Goal: Task Accomplishment & Management: Use online tool/utility

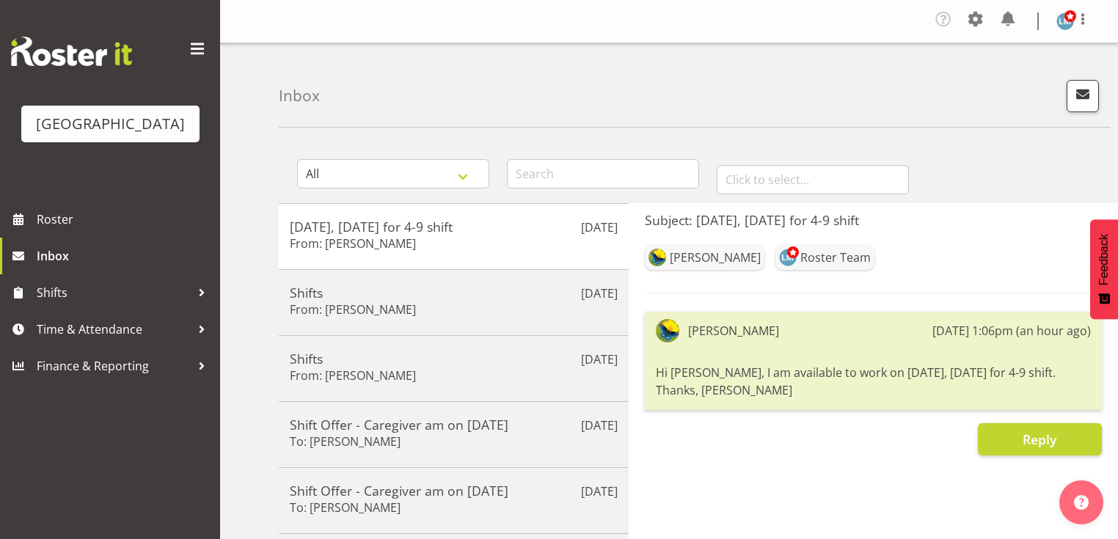
scroll to position [117, 0]
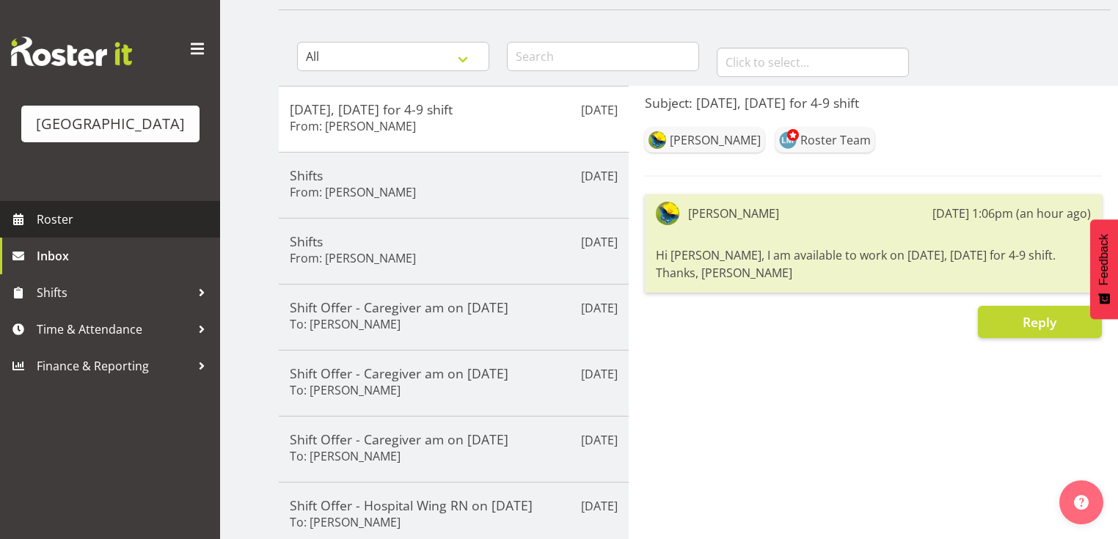
click at [50, 230] on span "Roster" at bounding box center [125, 219] width 176 height 22
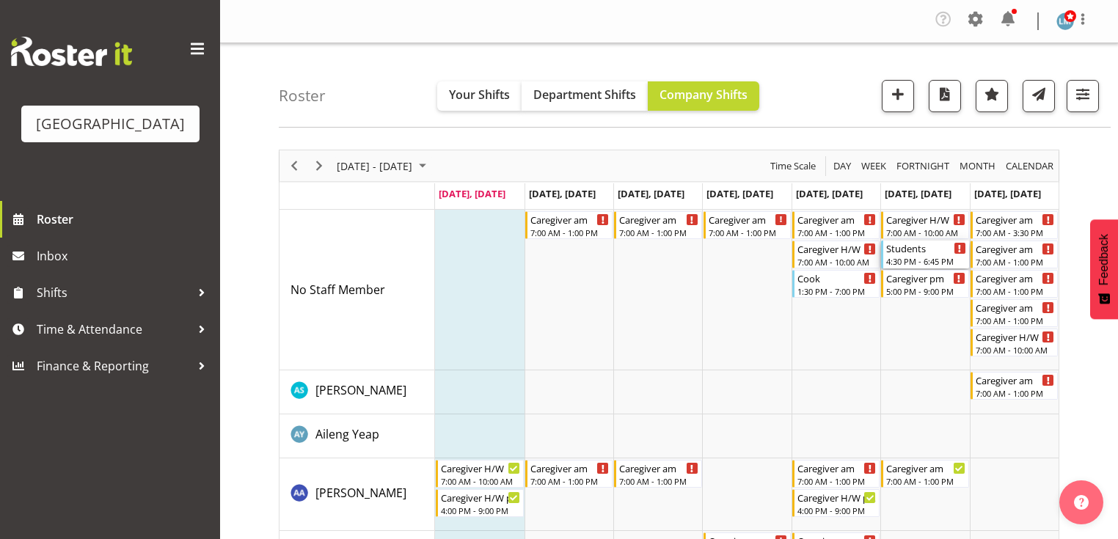
click at [906, 255] on div "4:30 PM - 6:45 PM" at bounding box center [926, 261] width 79 height 12
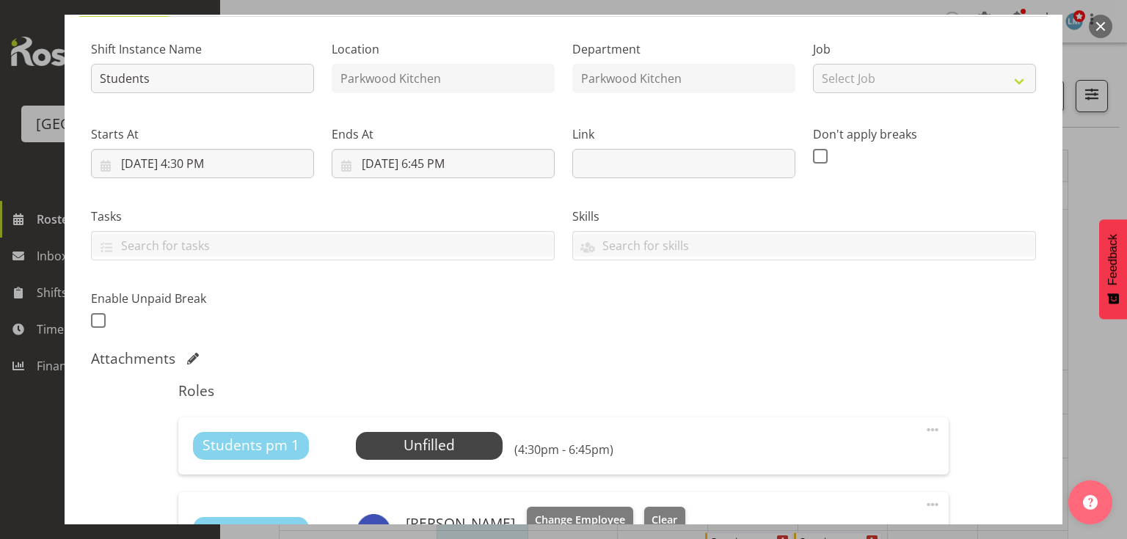
scroll to position [235, 0]
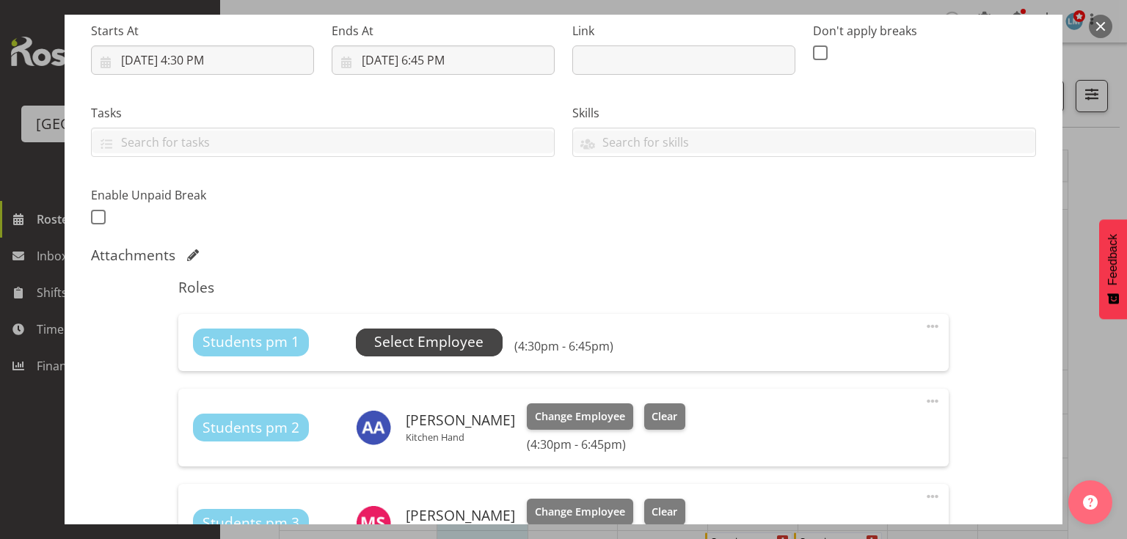
click at [419, 345] on span "Select Employee" at bounding box center [428, 342] width 109 height 21
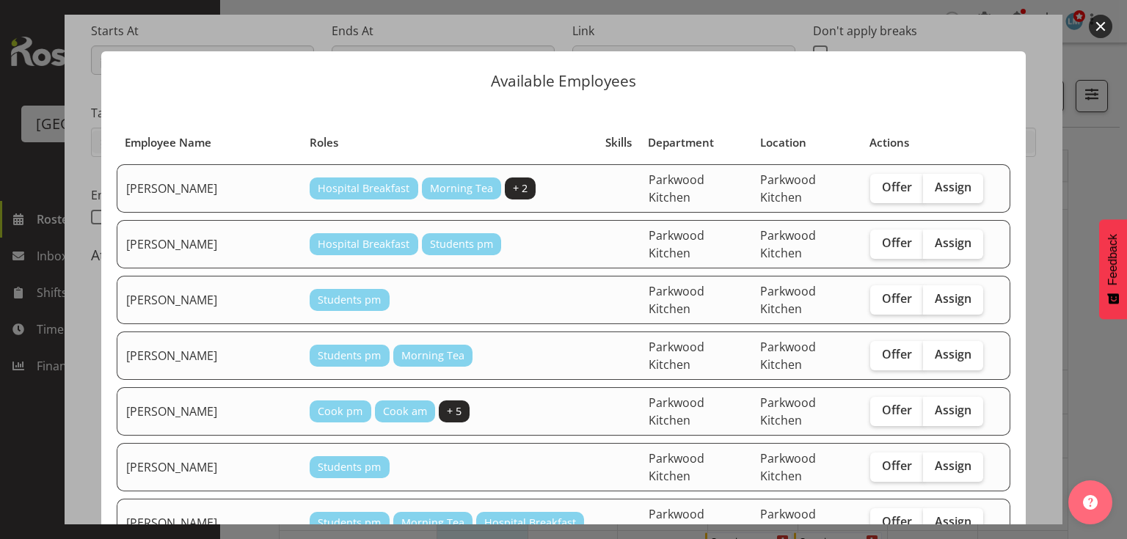
scroll to position [352, 0]
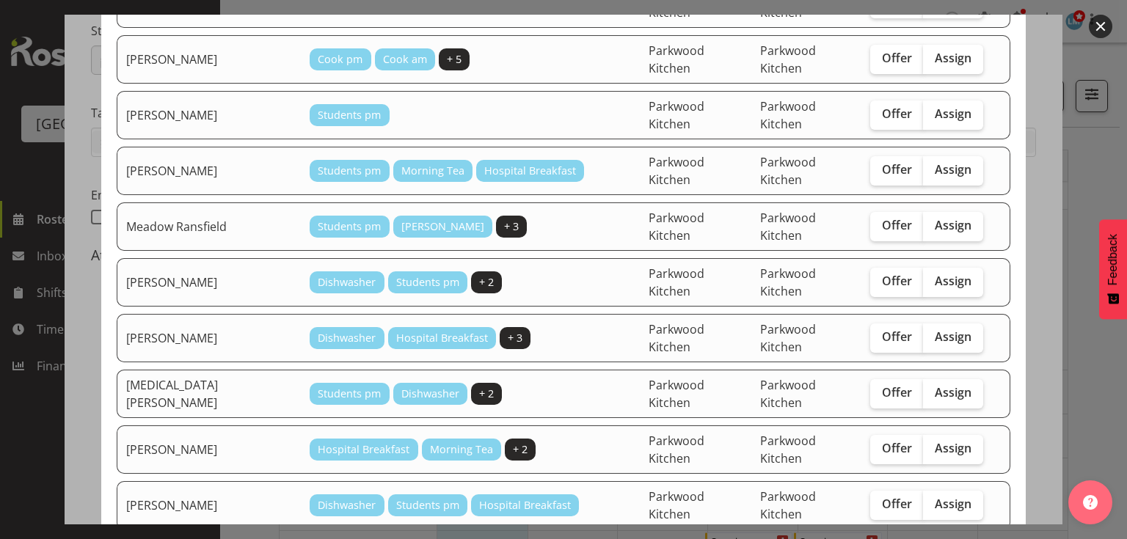
checkbox input "true"
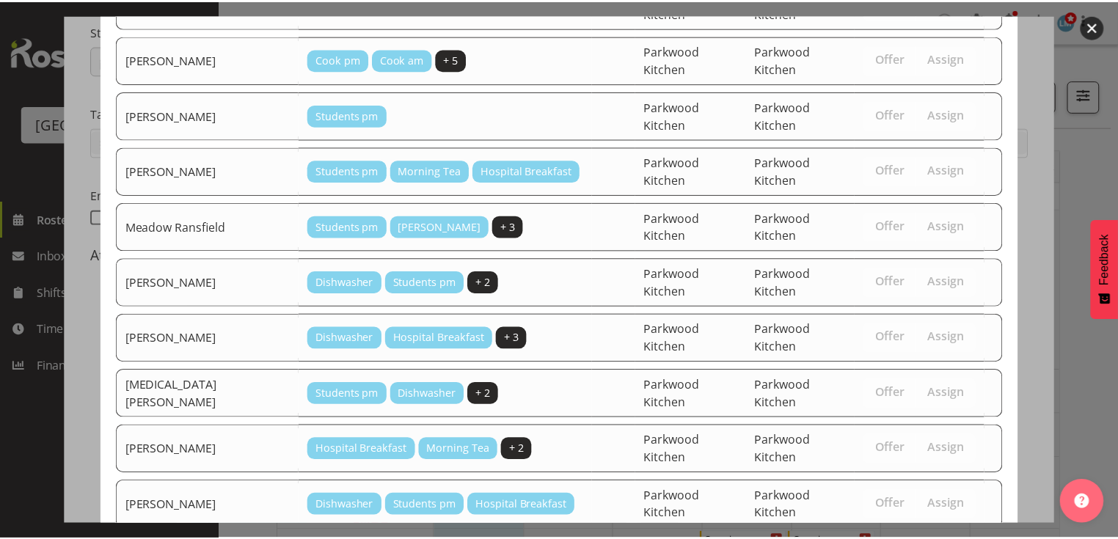
scroll to position [480, 0]
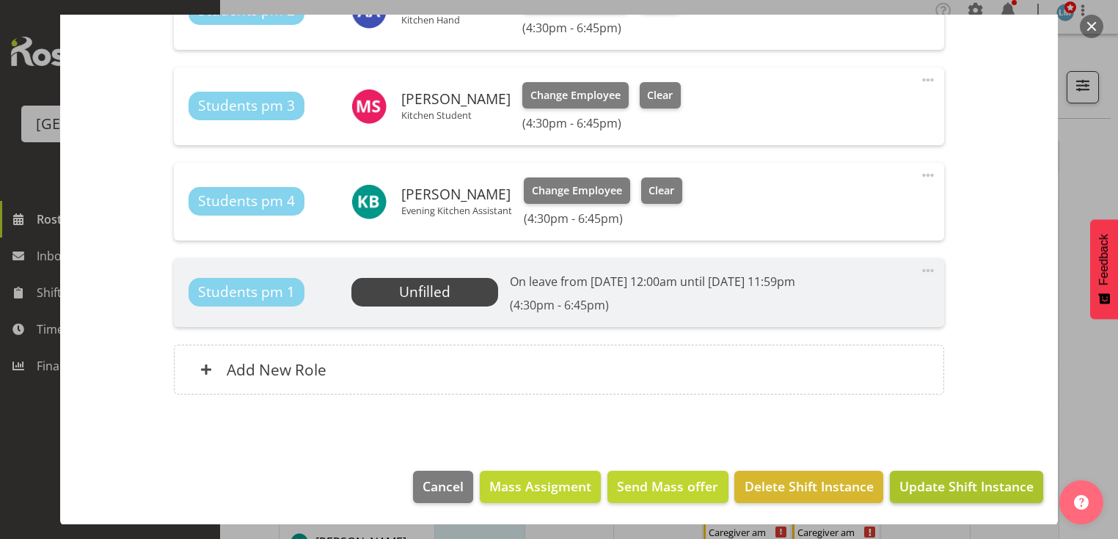
scroll to position [235, 0]
click at [939, 486] on span "Update Shift Instance" at bounding box center [967, 486] width 134 height 19
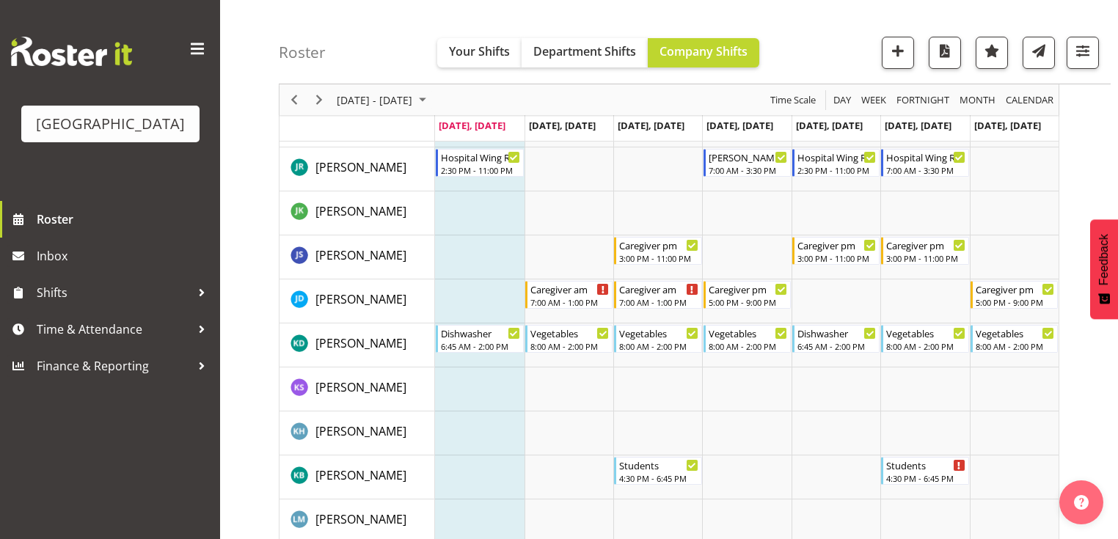
scroll to position [2818, 0]
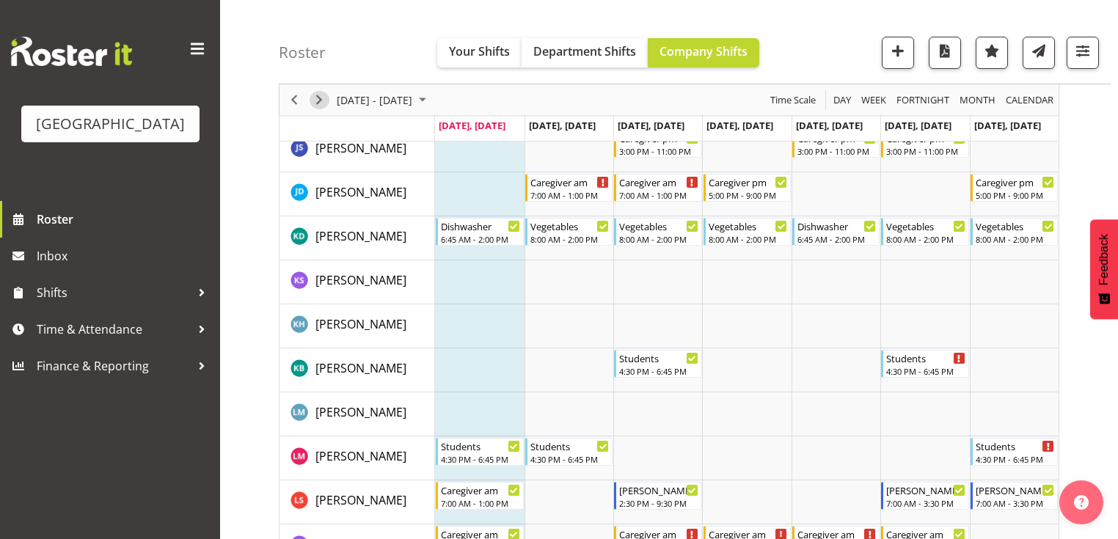
click at [321, 97] on span "Next" at bounding box center [319, 100] width 18 height 18
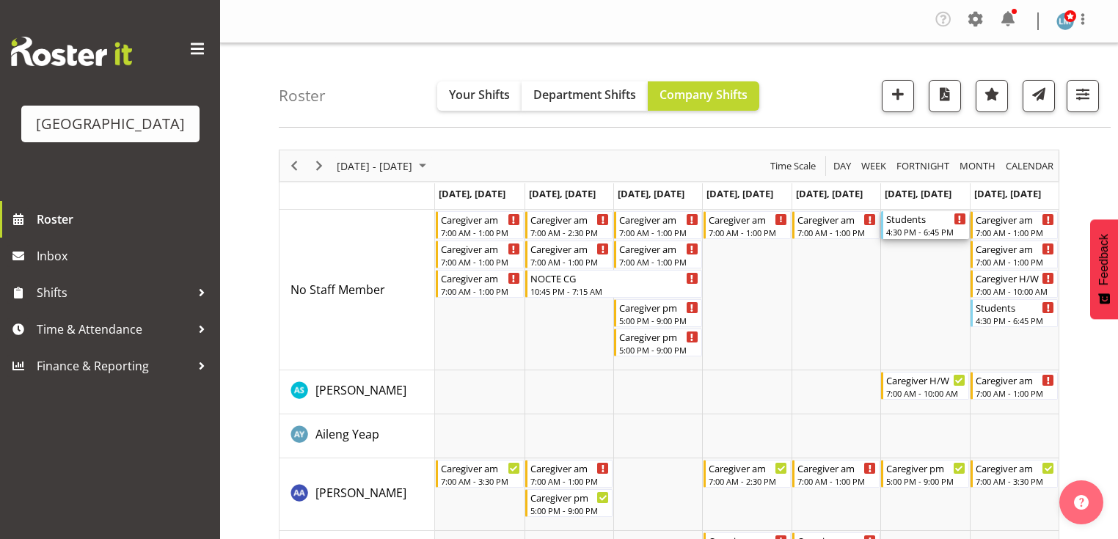
click at [927, 222] on div "Students" at bounding box center [926, 218] width 79 height 15
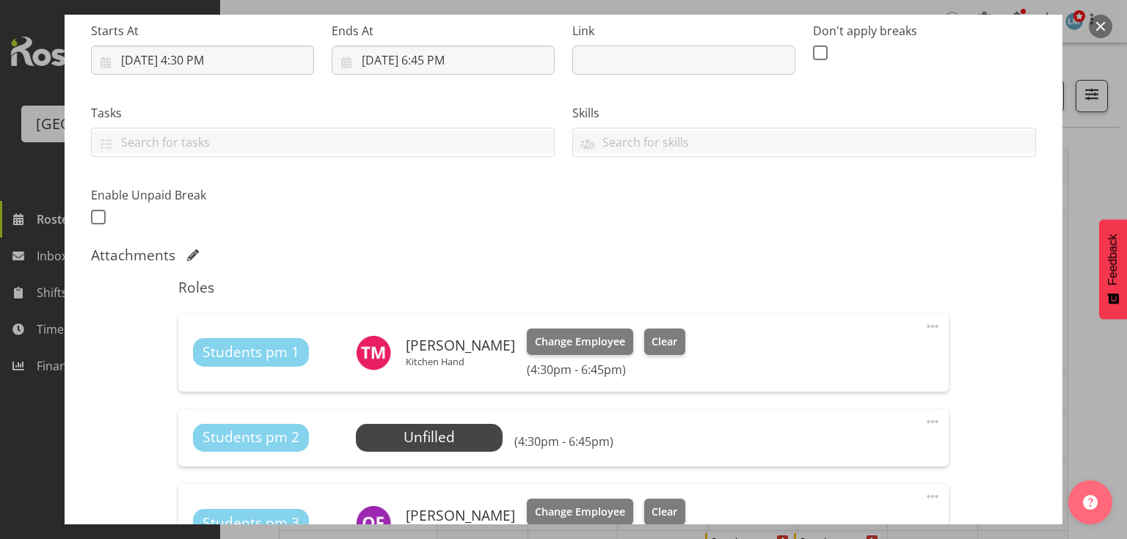
scroll to position [411, 0]
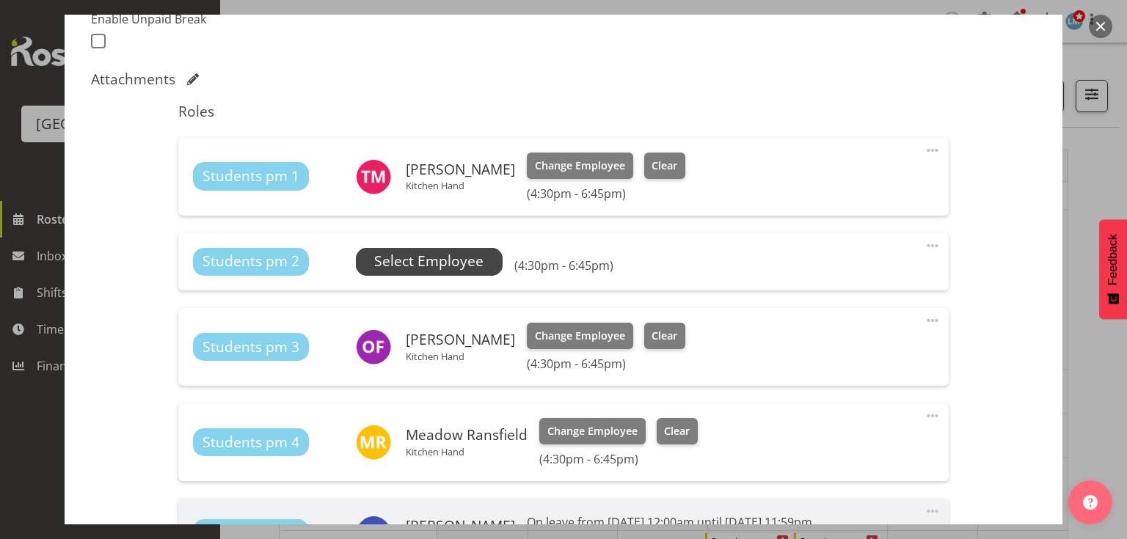
click at [434, 263] on span "Select Employee" at bounding box center [428, 261] width 109 height 21
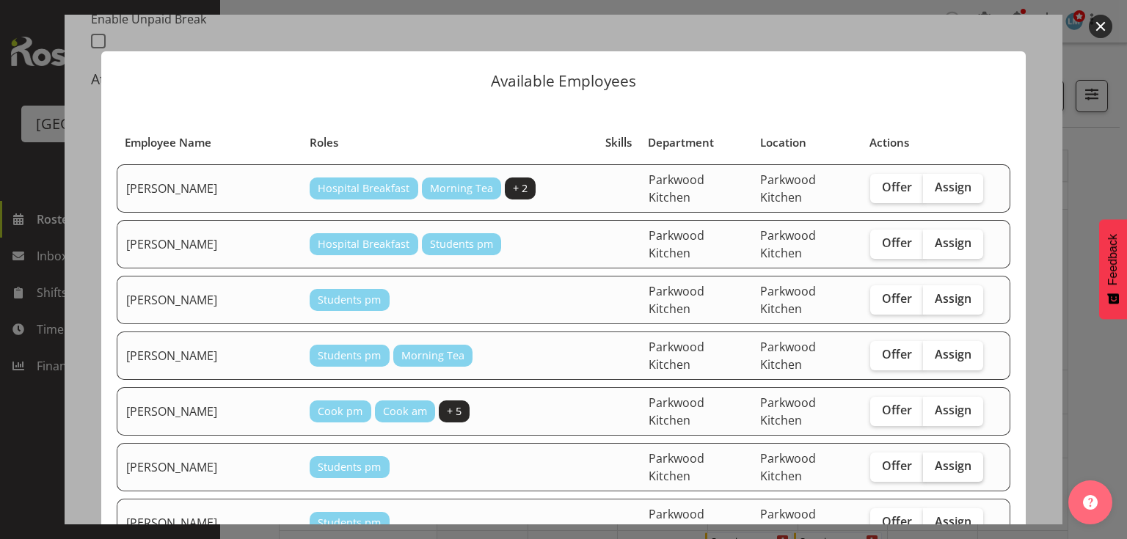
click at [935, 459] on span "Assign" at bounding box center [953, 466] width 37 height 15
click at [933, 462] on input "Assign" at bounding box center [928, 467] width 10 height 10
checkbox input "true"
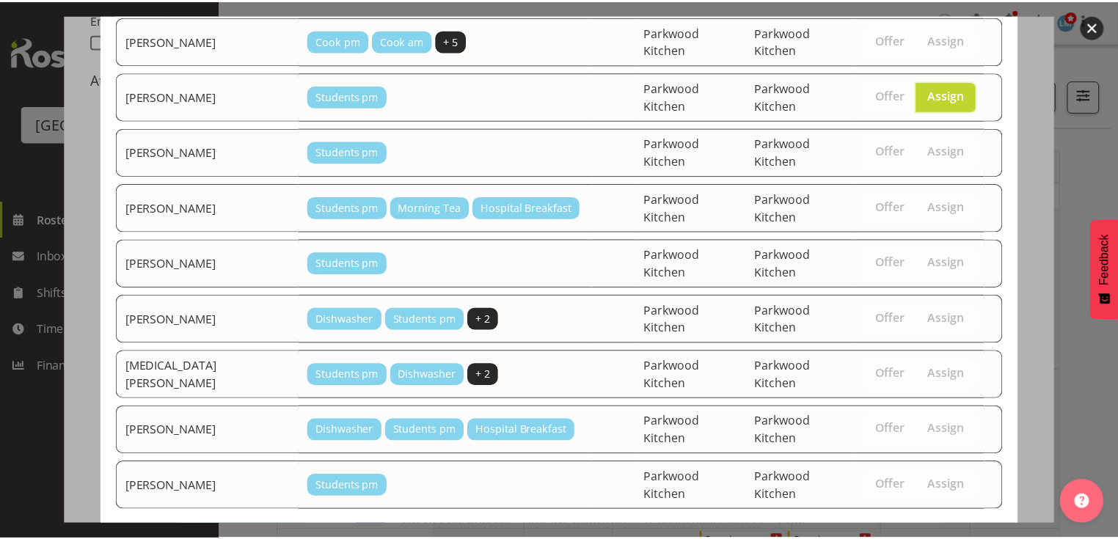
scroll to position [382, 0]
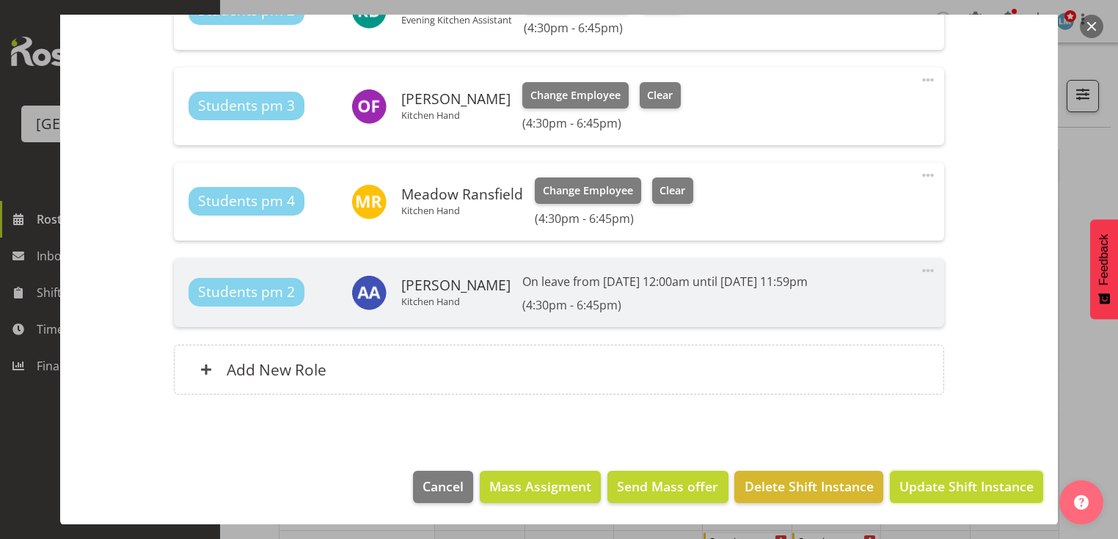
click at [922, 482] on span "Update Shift Instance" at bounding box center [967, 486] width 134 height 19
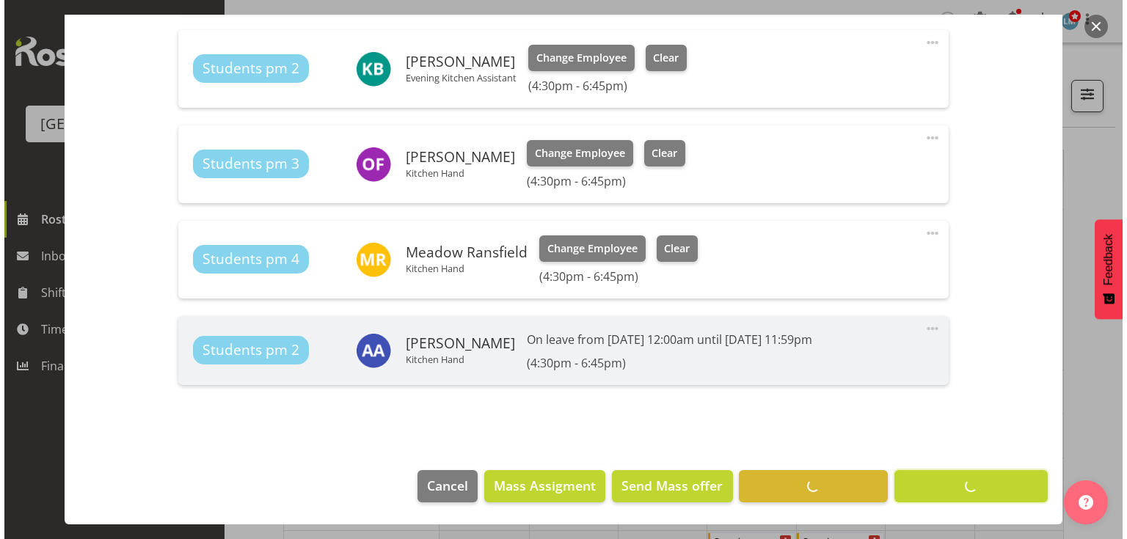
scroll to position [614, 0]
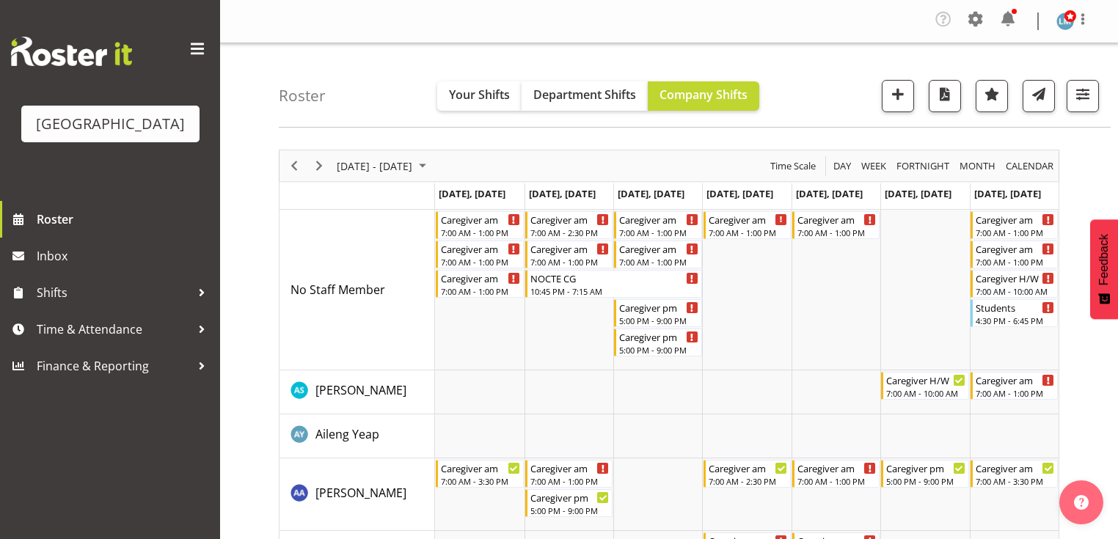
click at [317, 159] on span "Next" at bounding box center [319, 166] width 18 height 18
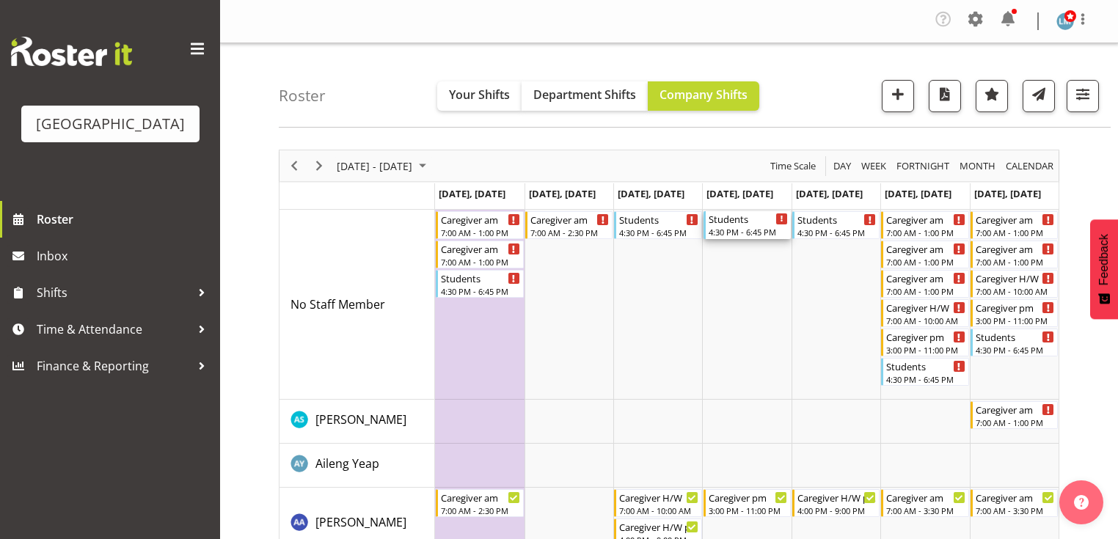
click at [748, 226] on div "4:30 PM - 6:45 PM" at bounding box center [748, 232] width 79 height 12
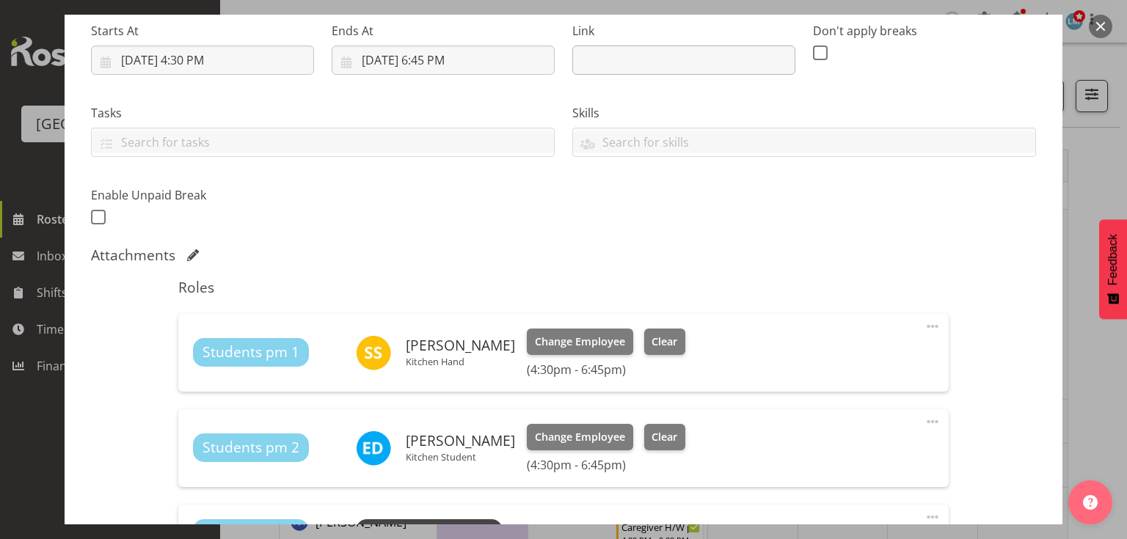
scroll to position [470, 0]
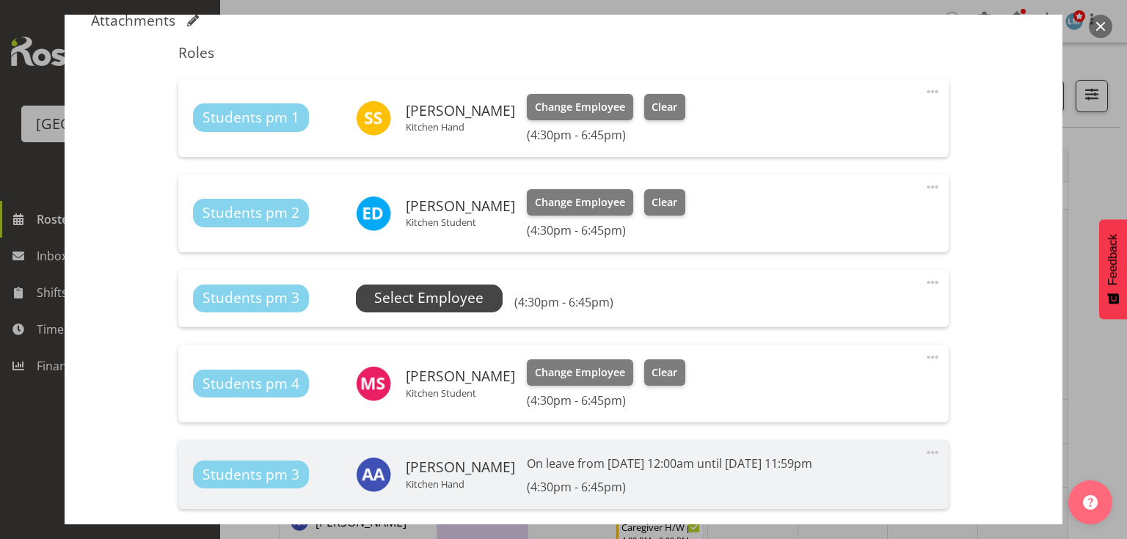
click at [409, 291] on span "Select Employee" at bounding box center [428, 298] width 109 height 21
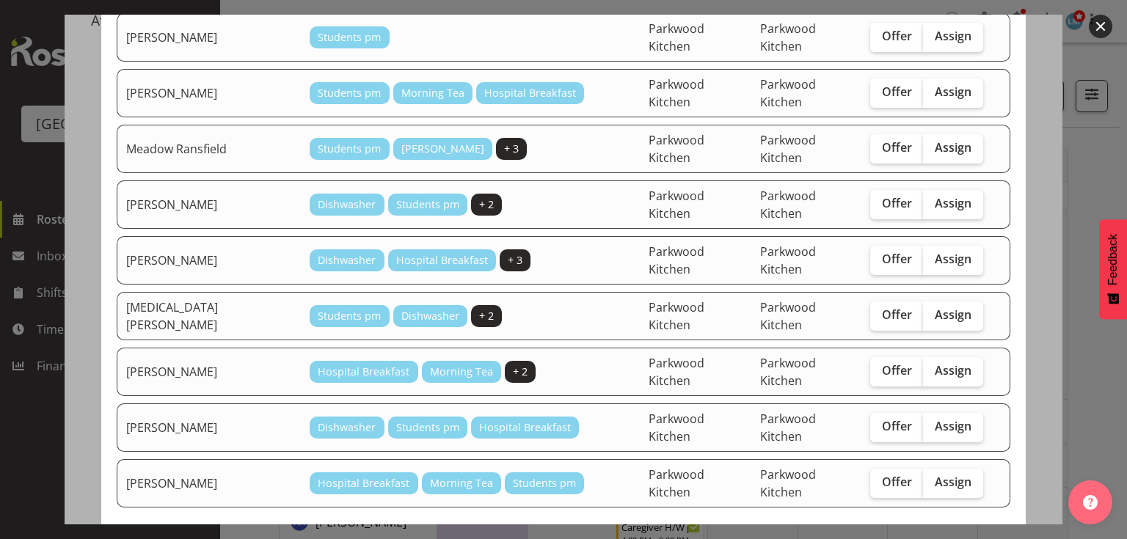
scroll to position [431, 0]
click at [1099, 26] on button "button" at bounding box center [1100, 26] width 23 height 23
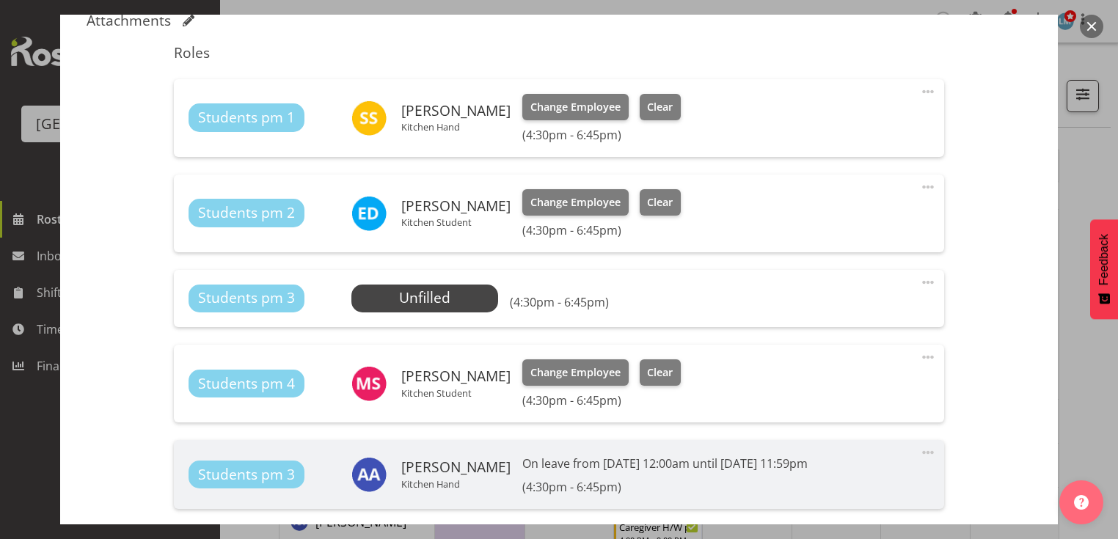
click at [1099, 26] on button "button" at bounding box center [1091, 26] width 23 height 23
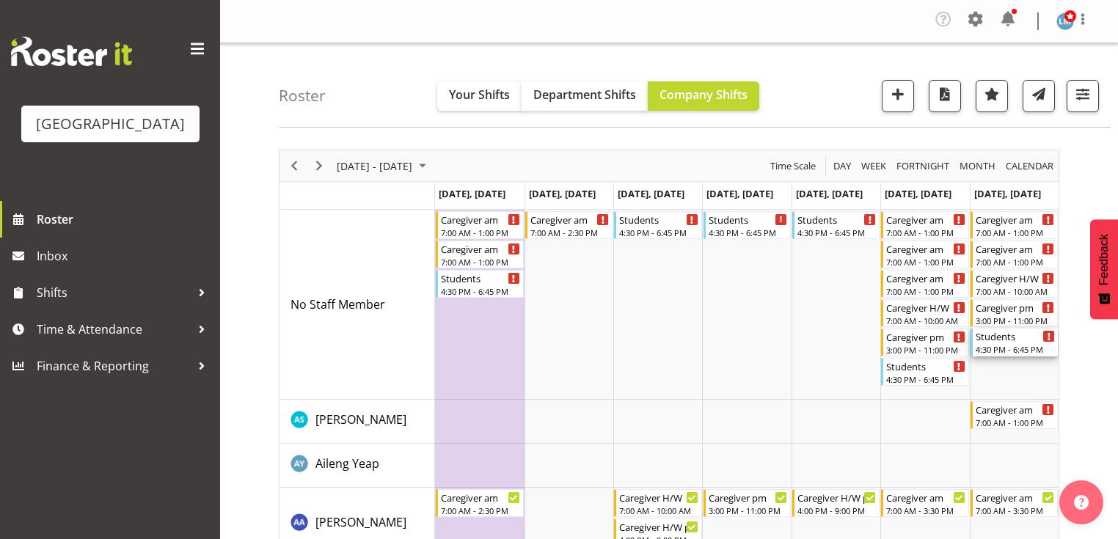
click at [1015, 345] on div "4:30 PM - 6:45 PM" at bounding box center [1015, 349] width 79 height 12
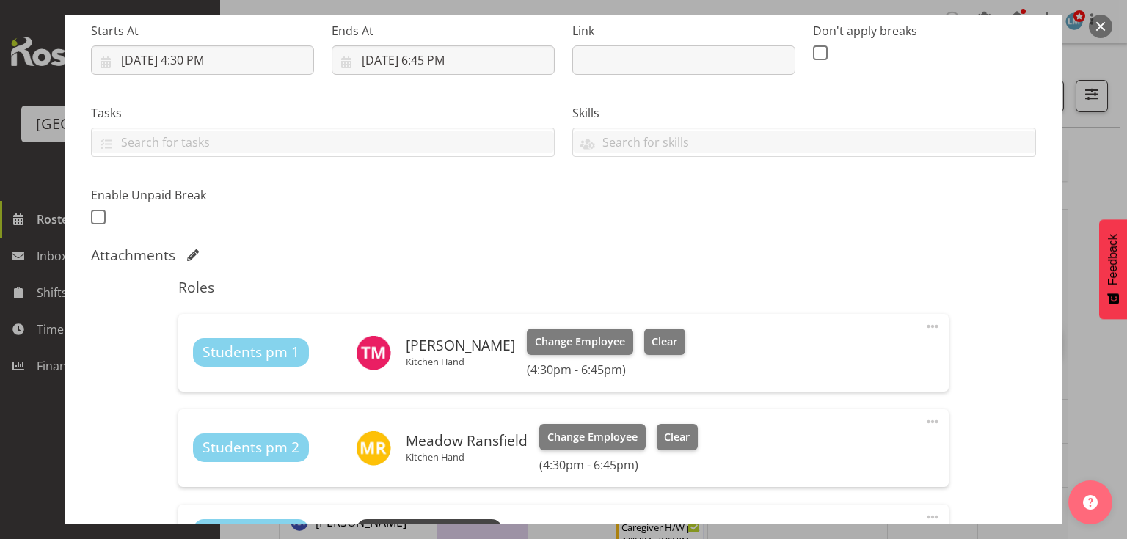
scroll to position [528, 0]
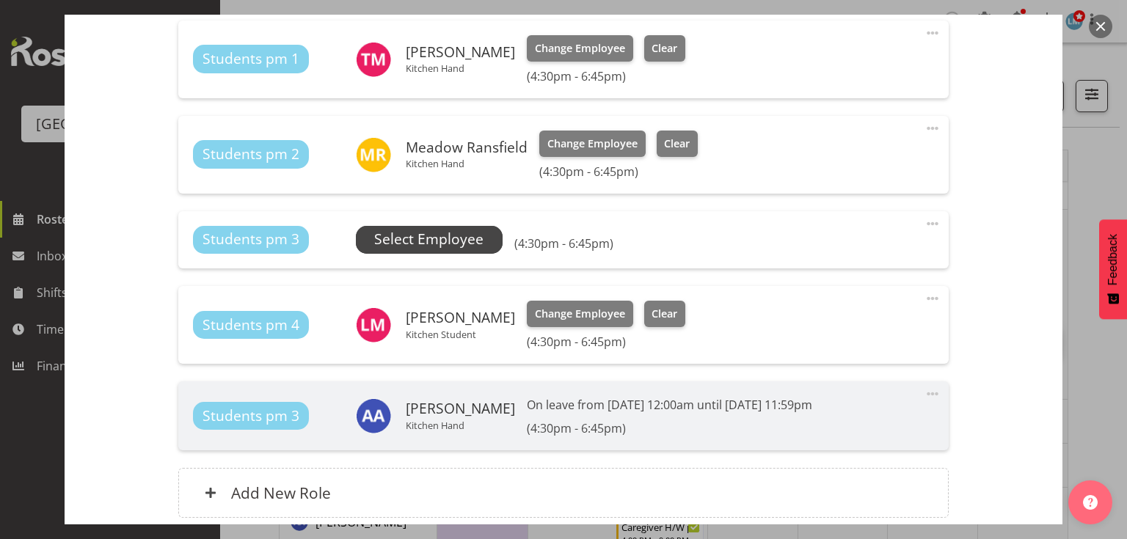
click at [442, 230] on span "Select Employee" at bounding box center [428, 239] width 109 height 21
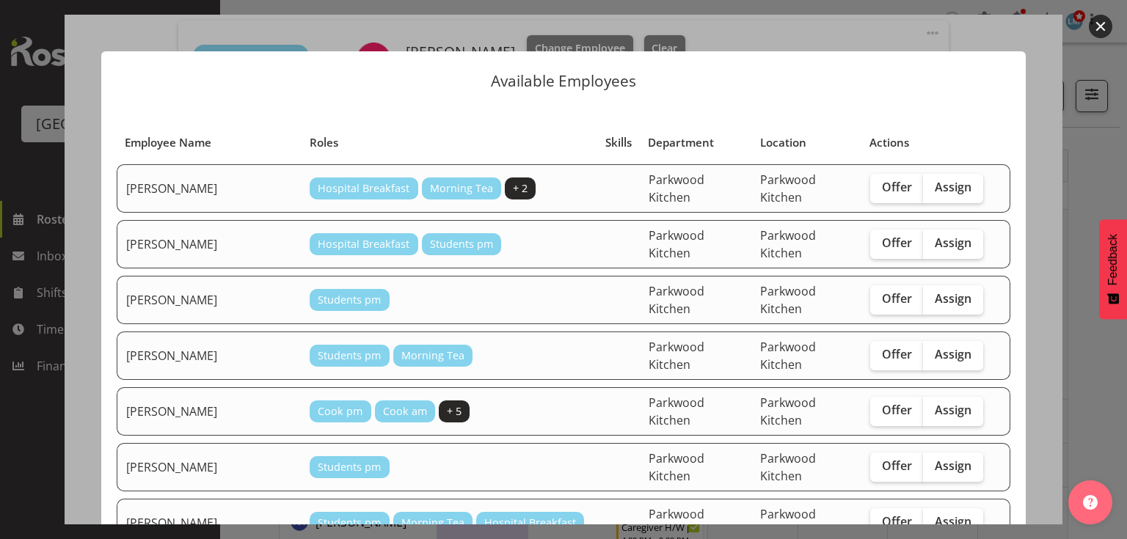
scroll to position [235, 0]
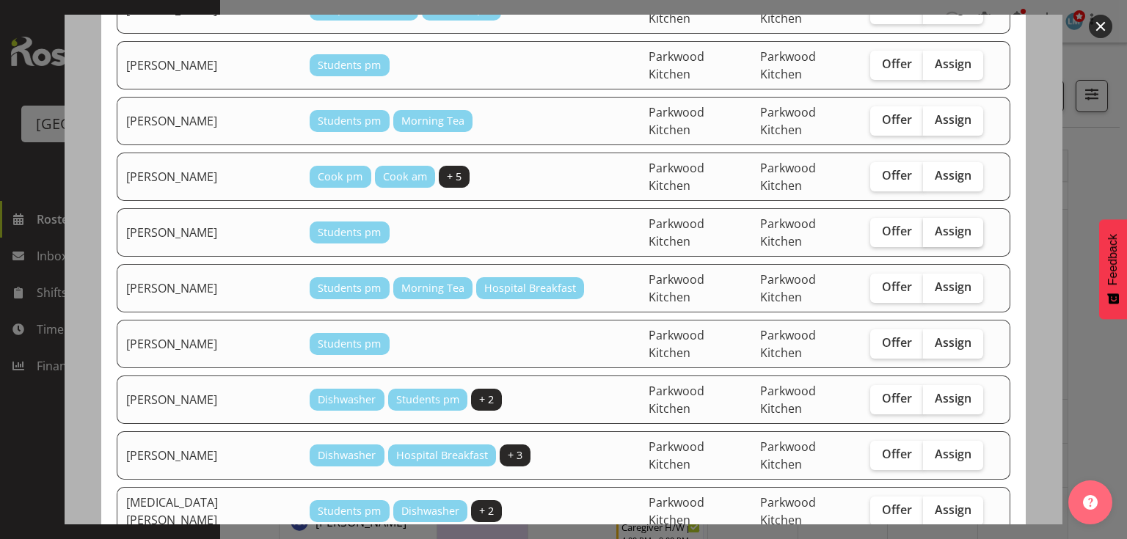
click at [935, 224] on span "Assign" at bounding box center [953, 231] width 37 height 15
click at [929, 227] on input "Assign" at bounding box center [928, 232] width 10 height 10
checkbox input "true"
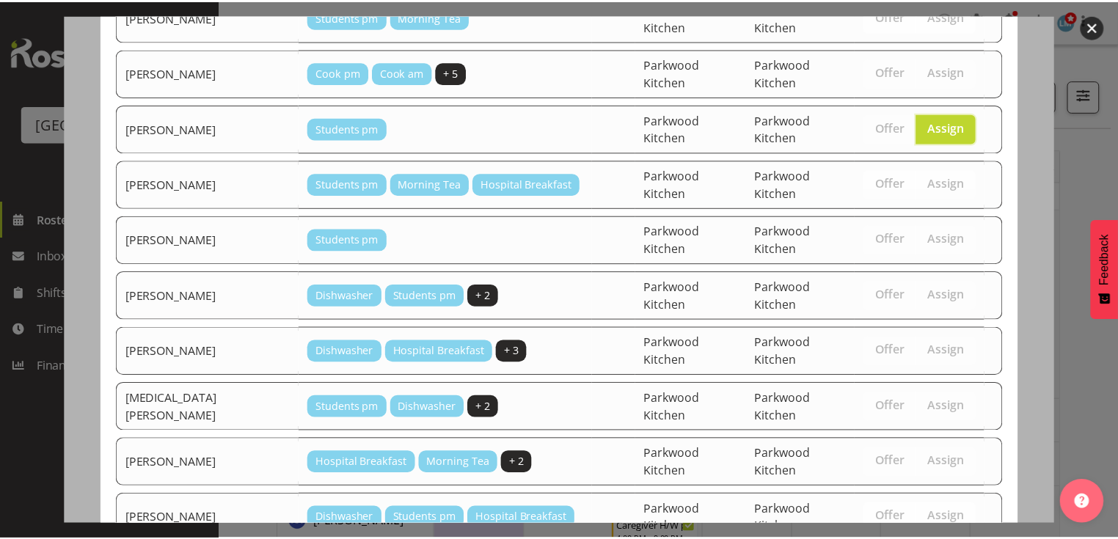
scroll to position [431, 0]
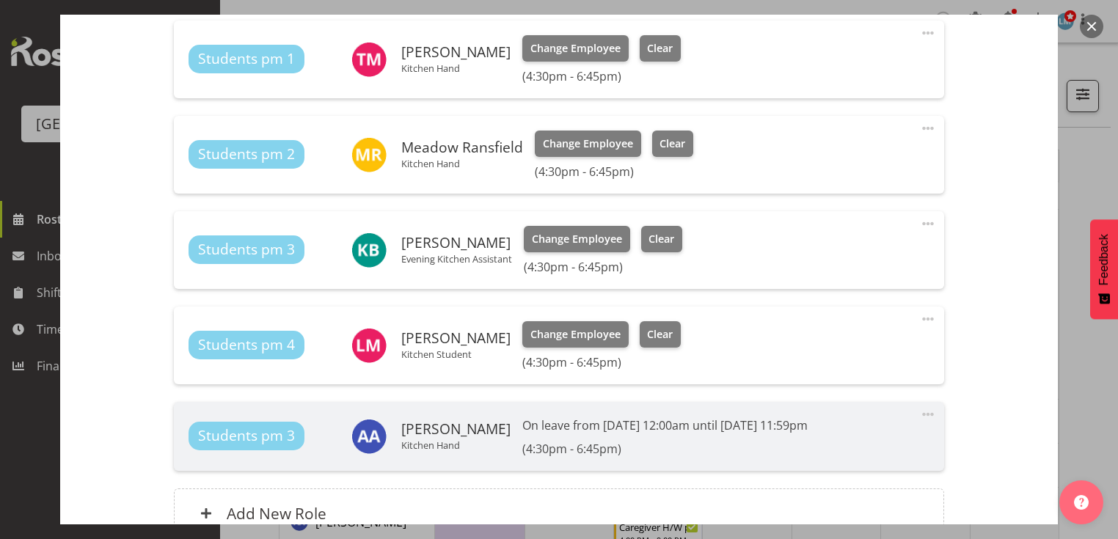
scroll to position [672, 0]
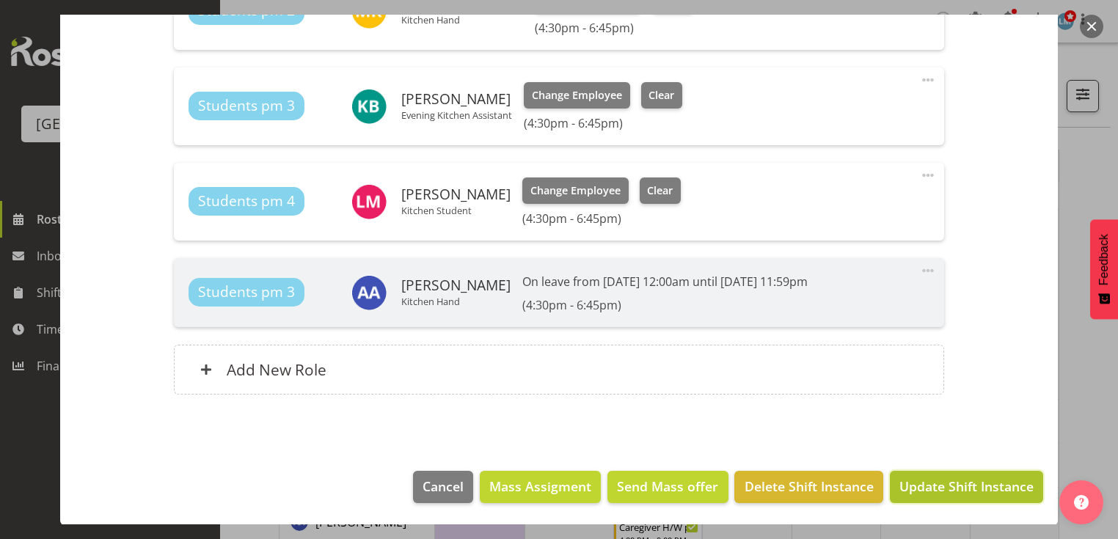
click at [956, 478] on span "Update Shift Instance" at bounding box center [967, 486] width 134 height 19
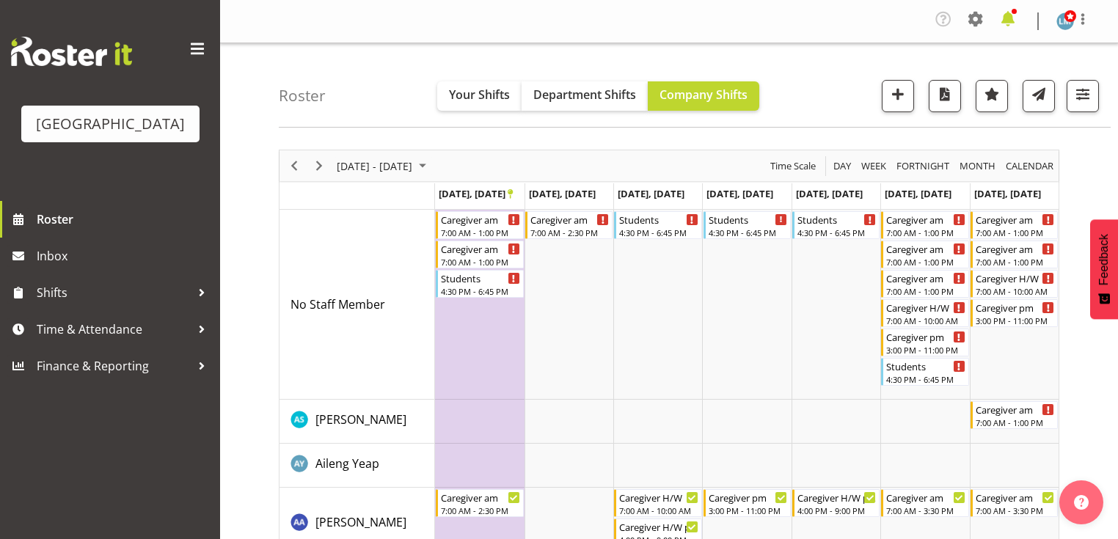
click at [1007, 16] on span at bounding box center [1008, 18] width 23 height 23
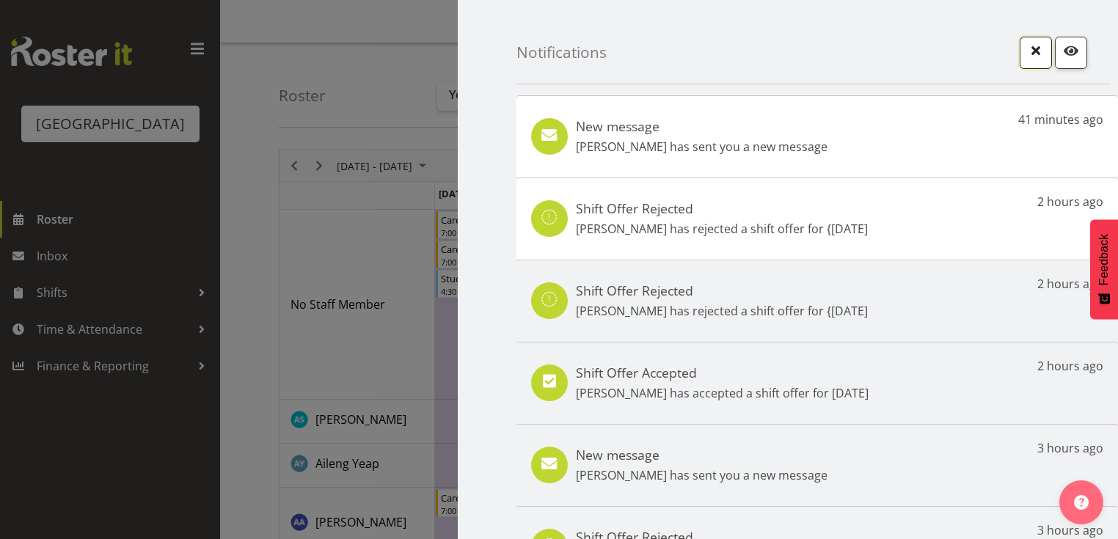
click at [1020, 46] on button "button" at bounding box center [1036, 53] width 32 height 32
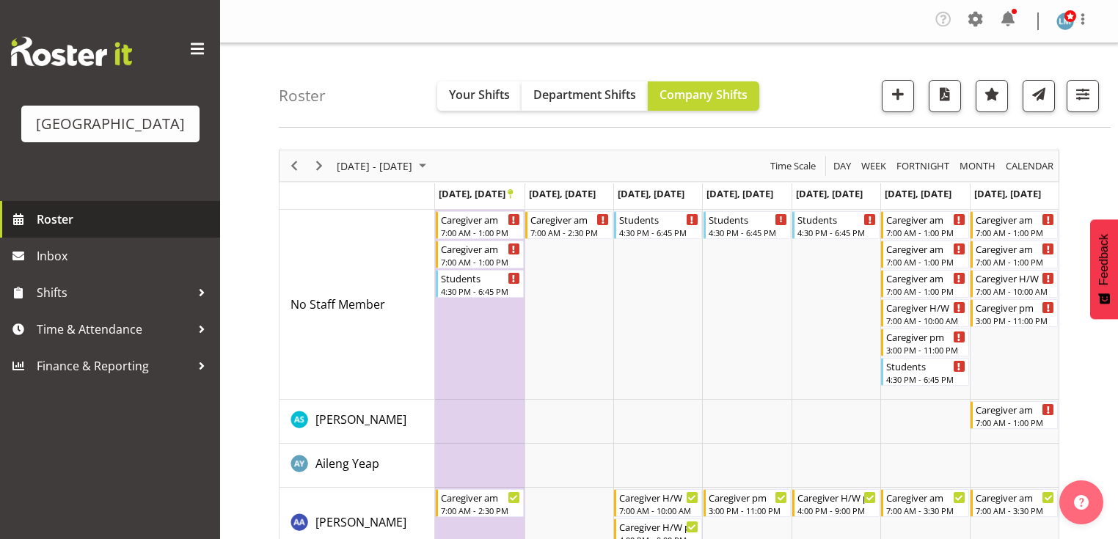
click at [80, 230] on span "Roster" at bounding box center [125, 219] width 176 height 22
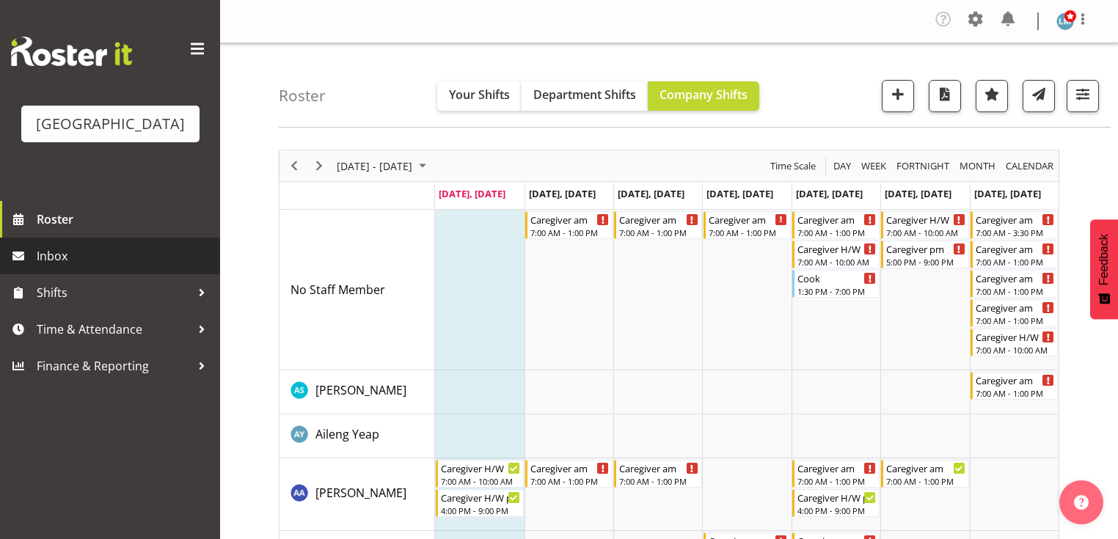
click at [56, 267] on span "Inbox" at bounding box center [125, 256] width 176 height 22
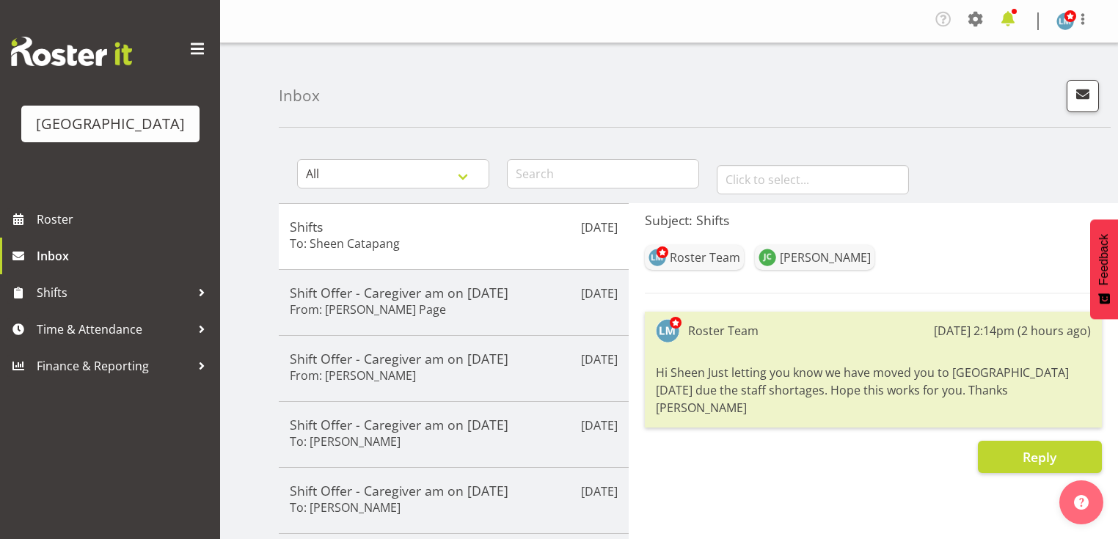
click at [1004, 17] on span at bounding box center [1008, 18] width 23 height 23
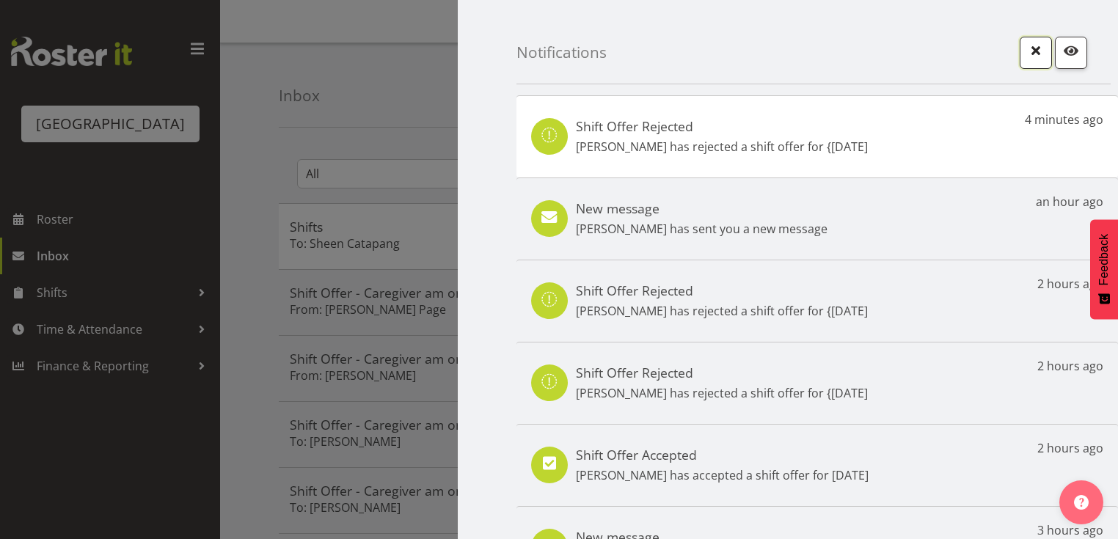
click at [1033, 48] on span "button" at bounding box center [1036, 50] width 19 height 19
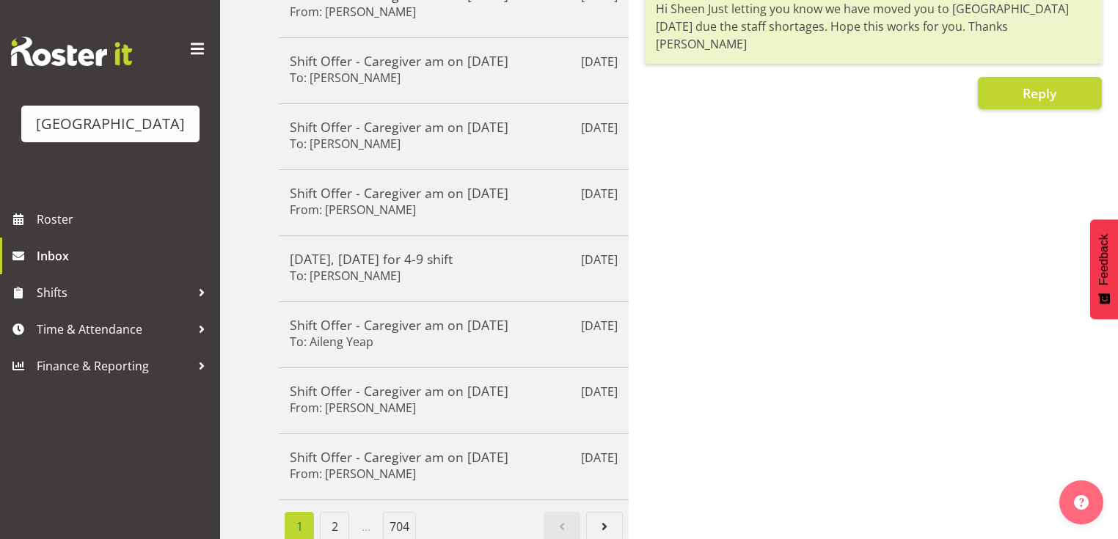
scroll to position [376, 0]
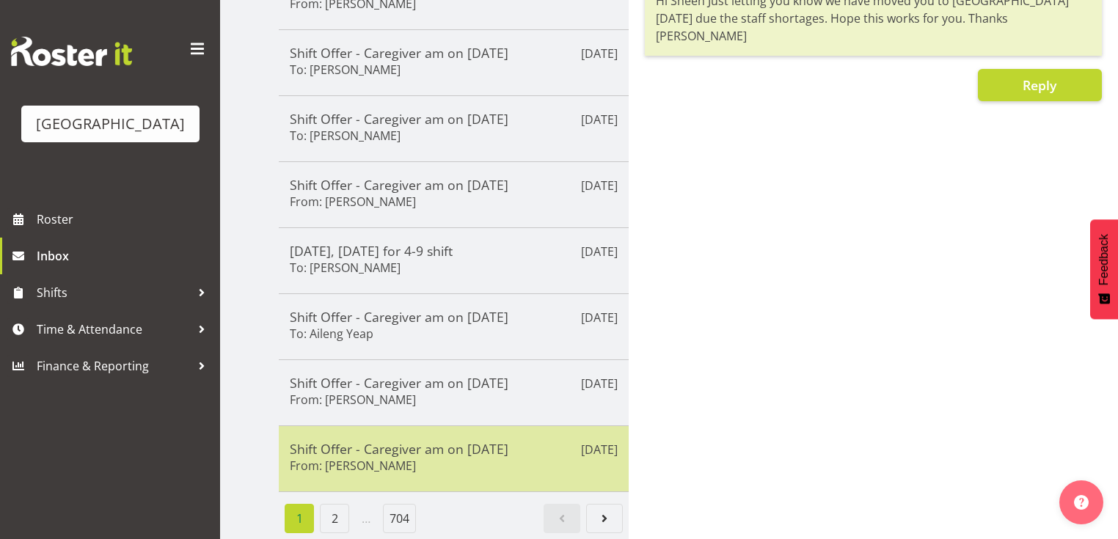
click at [442, 441] on h5 "Shift Offer - Caregiver am on 09/09/25" at bounding box center [454, 449] width 328 height 16
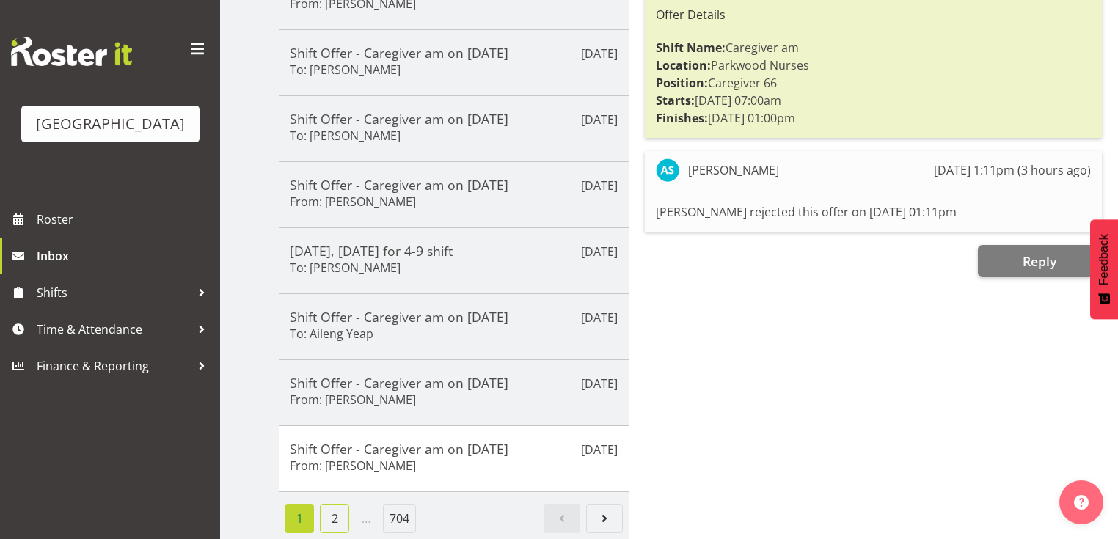
click at [335, 504] on link "2" at bounding box center [334, 518] width 29 height 29
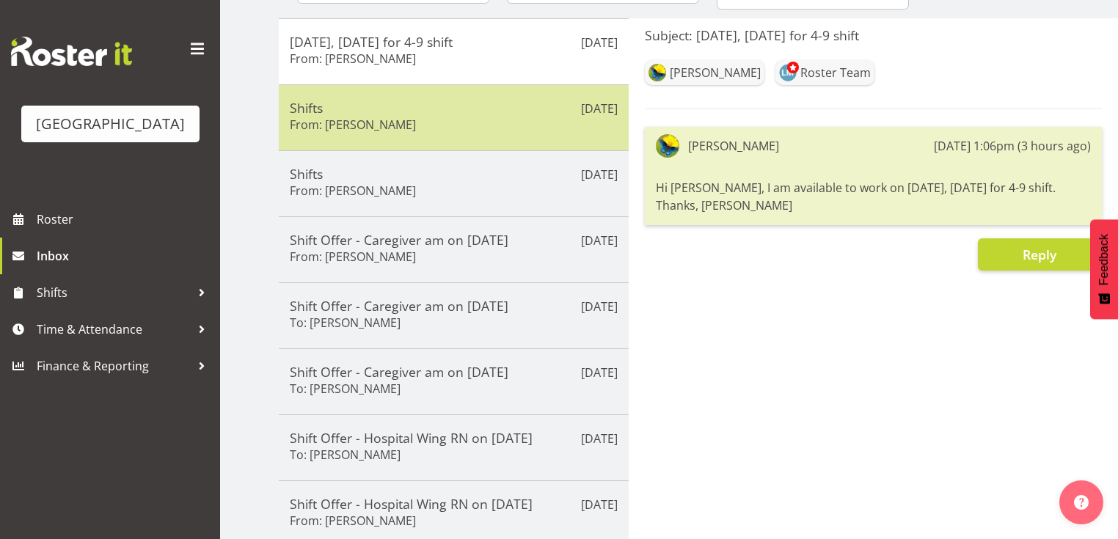
scroll to position [200, 0]
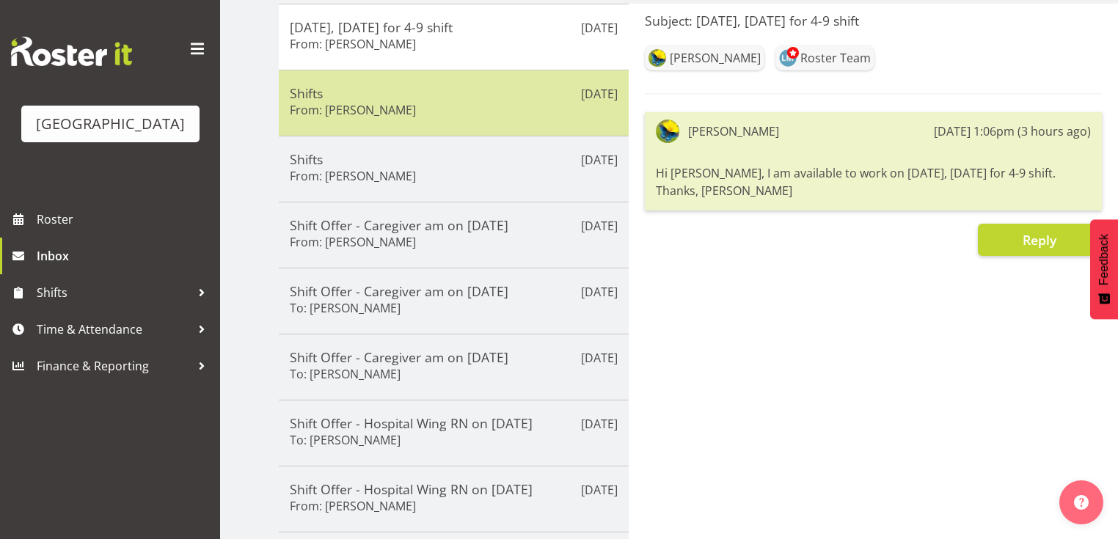
click at [470, 98] on h5 "Shifts" at bounding box center [454, 93] width 328 height 16
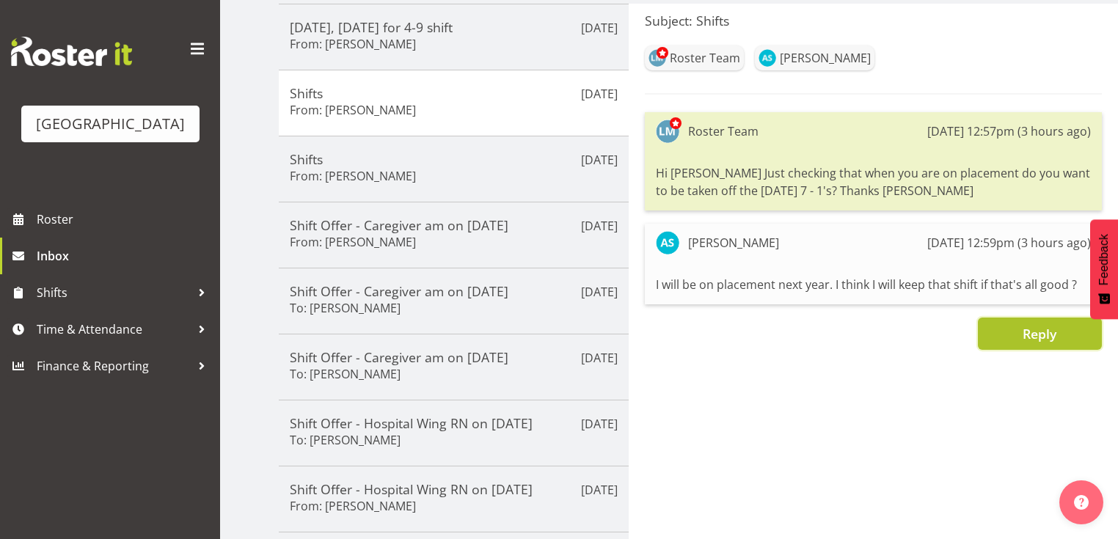
click at [1036, 331] on span "Reply" at bounding box center [1040, 334] width 34 height 18
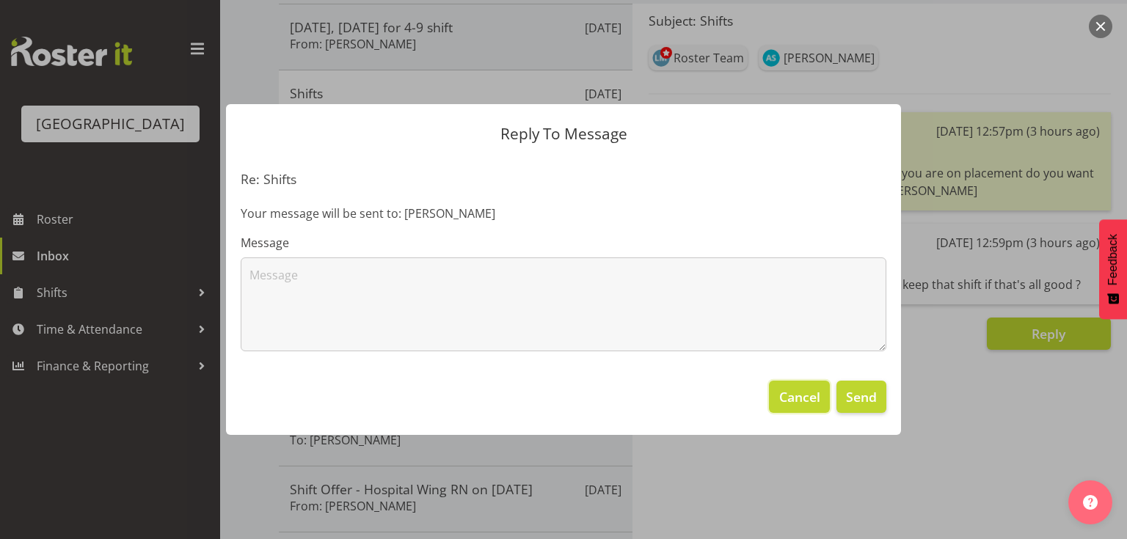
click at [784, 393] on span "Cancel" at bounding box center [799, 396] width 41 height 19
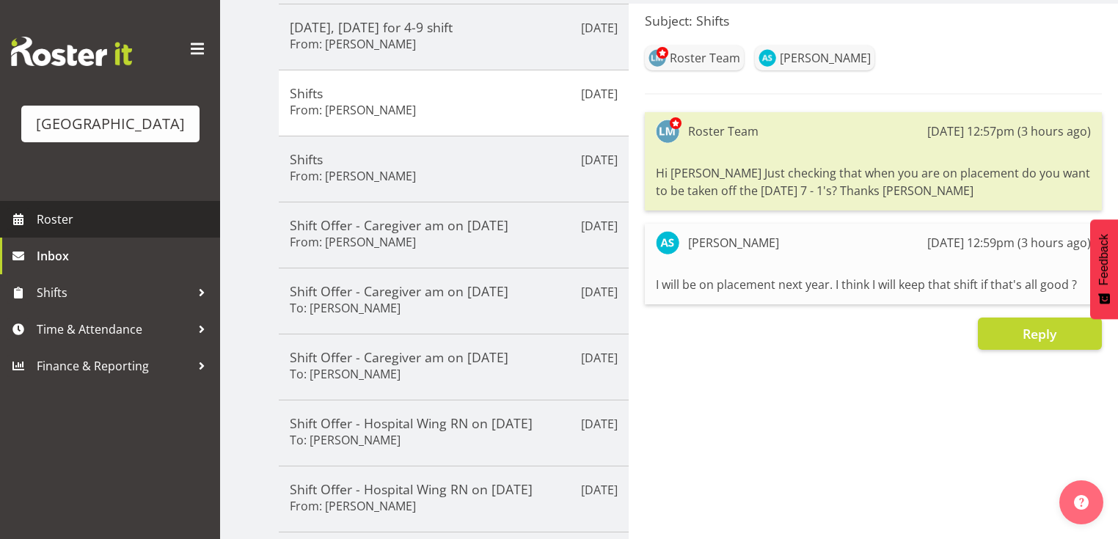
click at [68, 230] on span "Roster" at bounding box center [125, 219] width 176 height 22
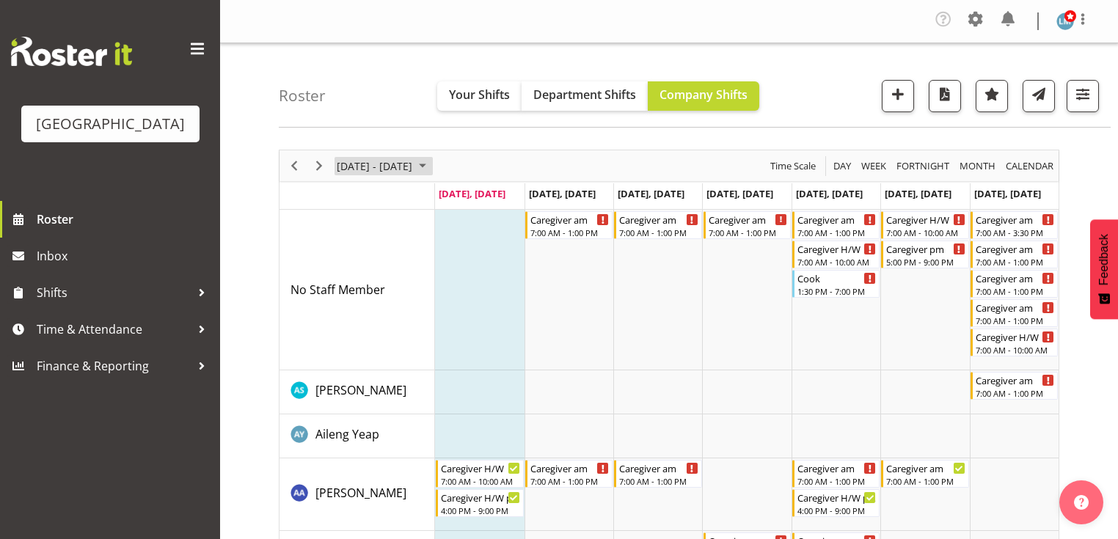
click at [432, 162] on span "September 08 - 14, 2025" at bounding box center [423, 166] width 18 height 18
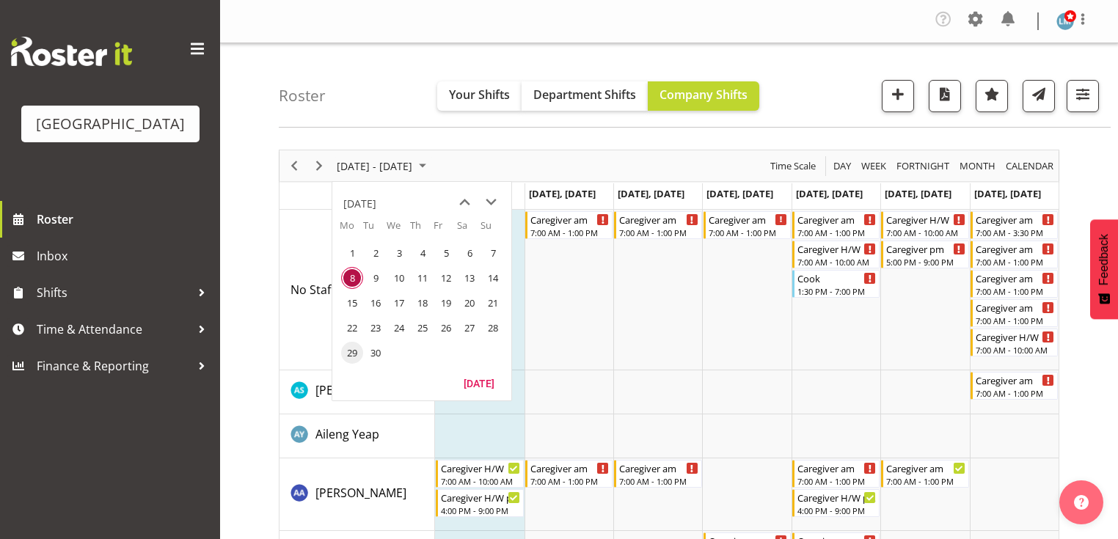
click at [349, 352] on span "29" at bounding box center [352, 353] width 22 height 22
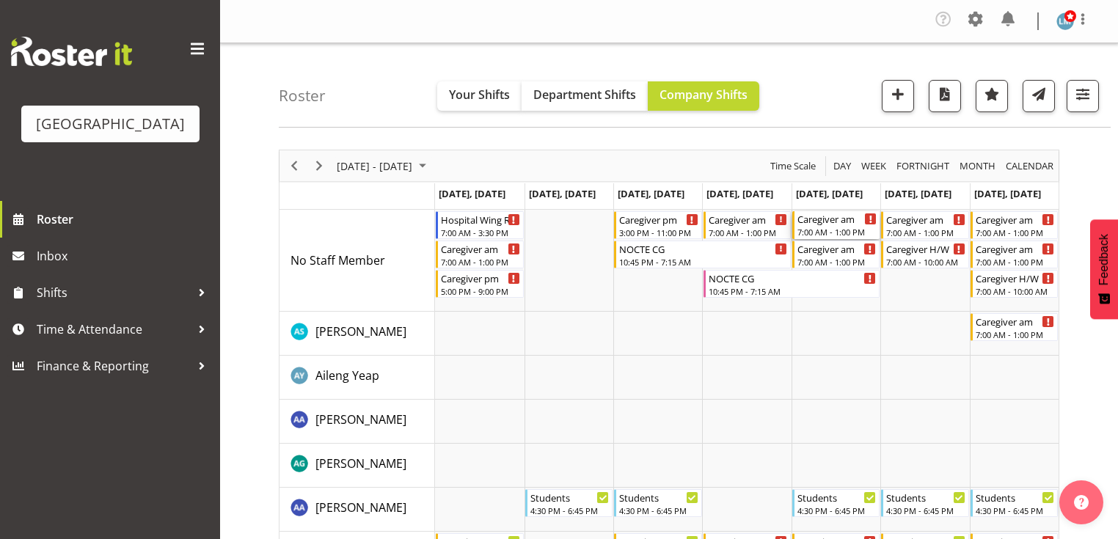
click at [818, 230] on div "7:00 AM - 1:00 PM" at bounding box center [837, 232] width 79 height 12
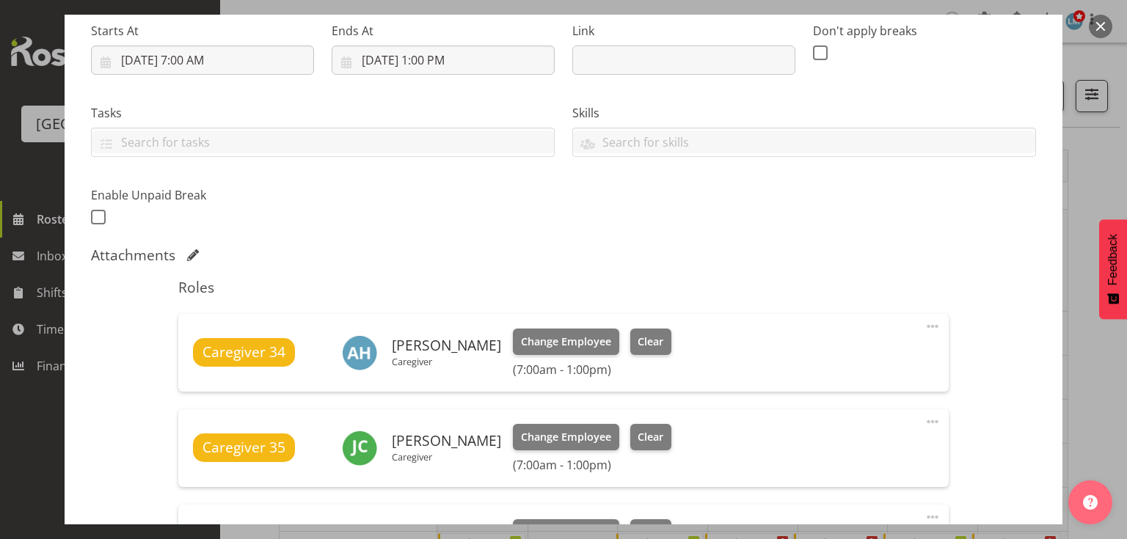
scroll to position [470, 0]
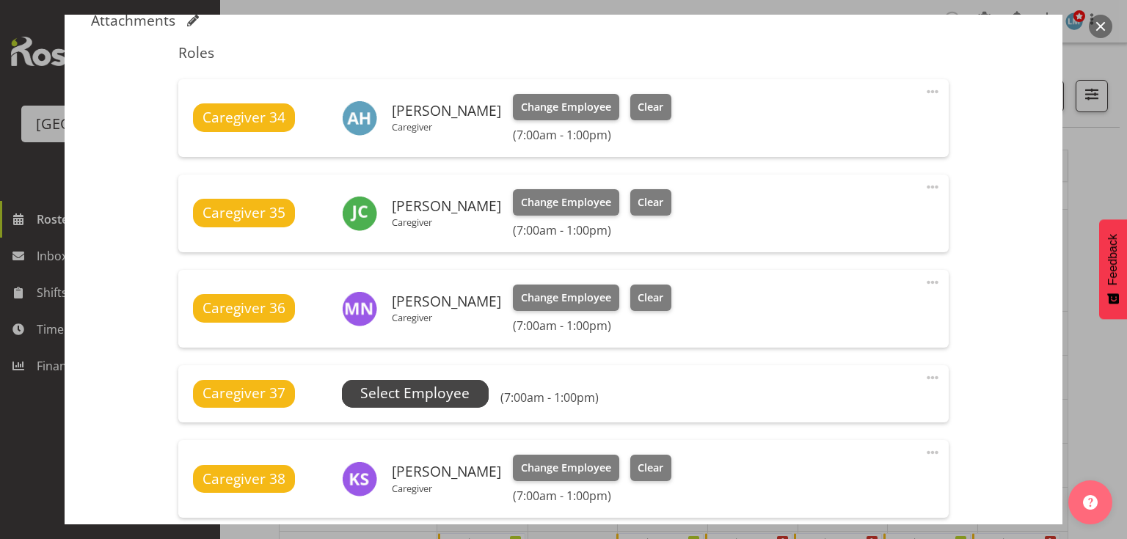
click at [409, 389] on span "Select Employee" at bounding box center [414, 393] width 109 height 21
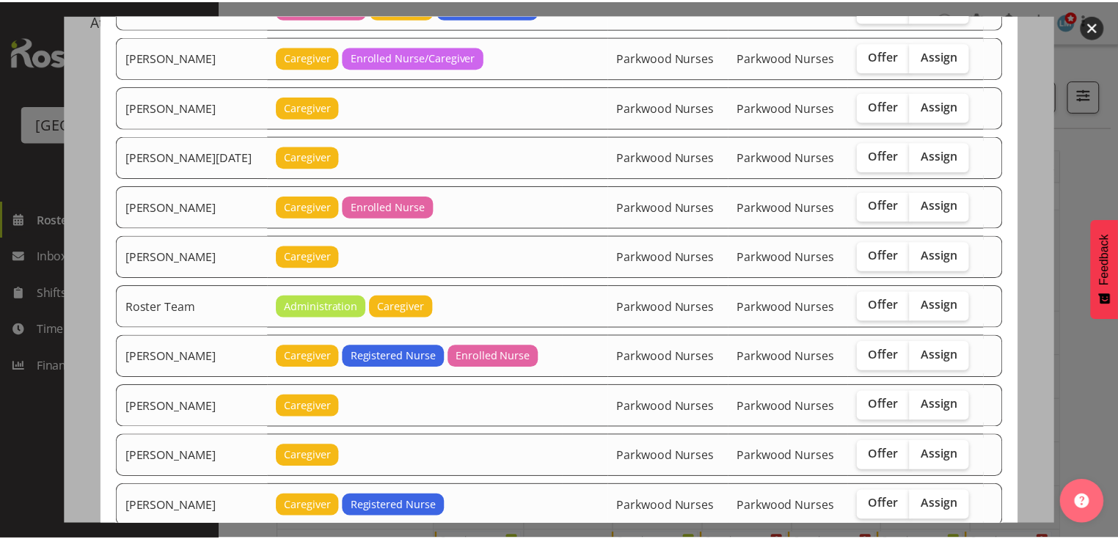
scroll to position [1937, 0]
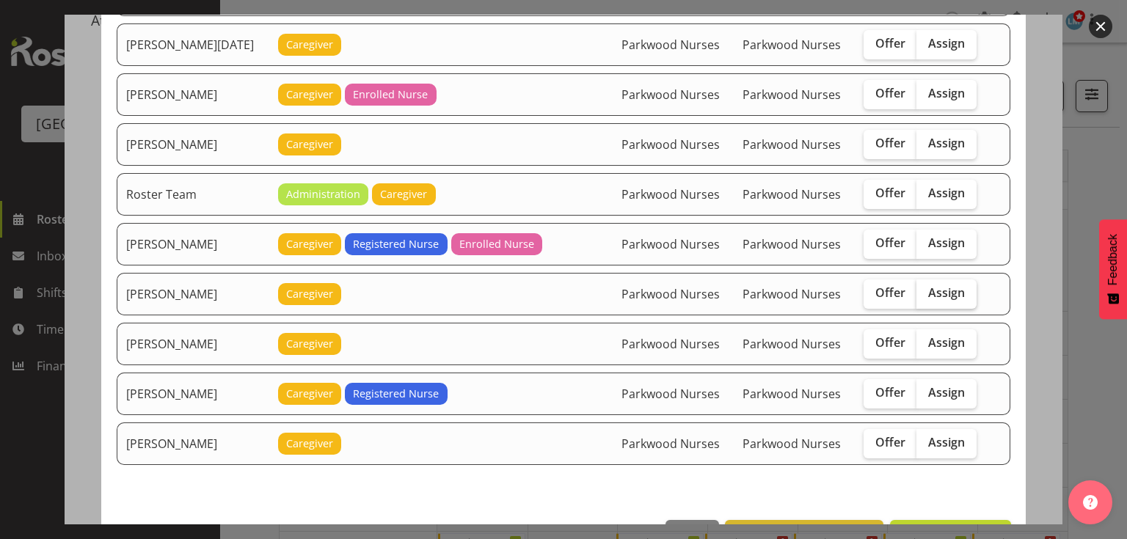
click at [940, 285] on span "Assign" at bounding box center [946, 292] width 37 height 15
click at [926, 288] on input "Assign" at bounding box center [922, 293] width 10 height 10
checkbox input "true"
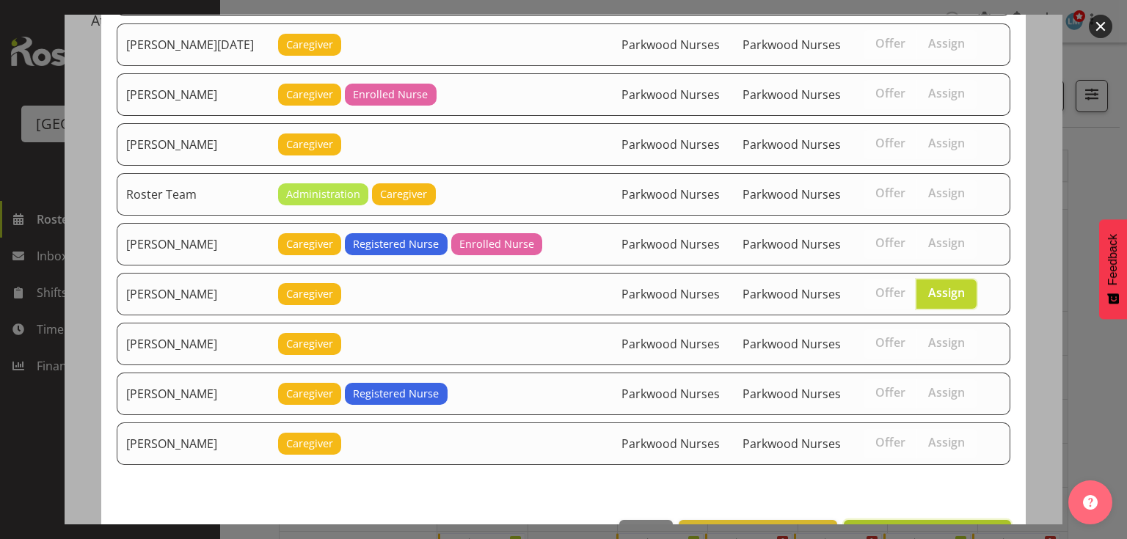
click at [920, 528] on span "Assign [PERSON_NAME]" at bounding box center [927, 537] width 148 height 18
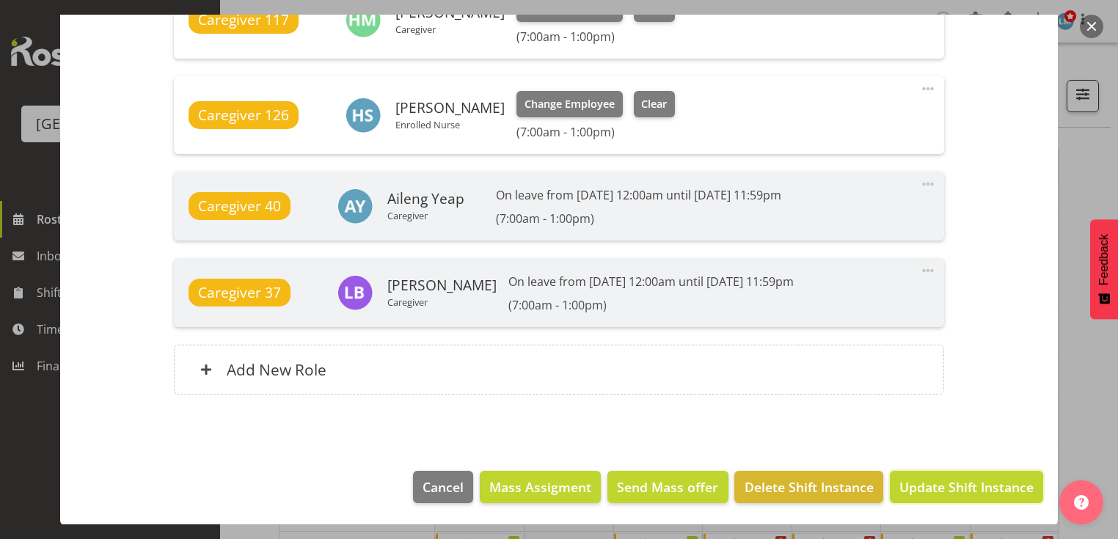
click at [934, 481] on span "Update Shift Instance" at bounding box center [967, 487] width 134 height 19
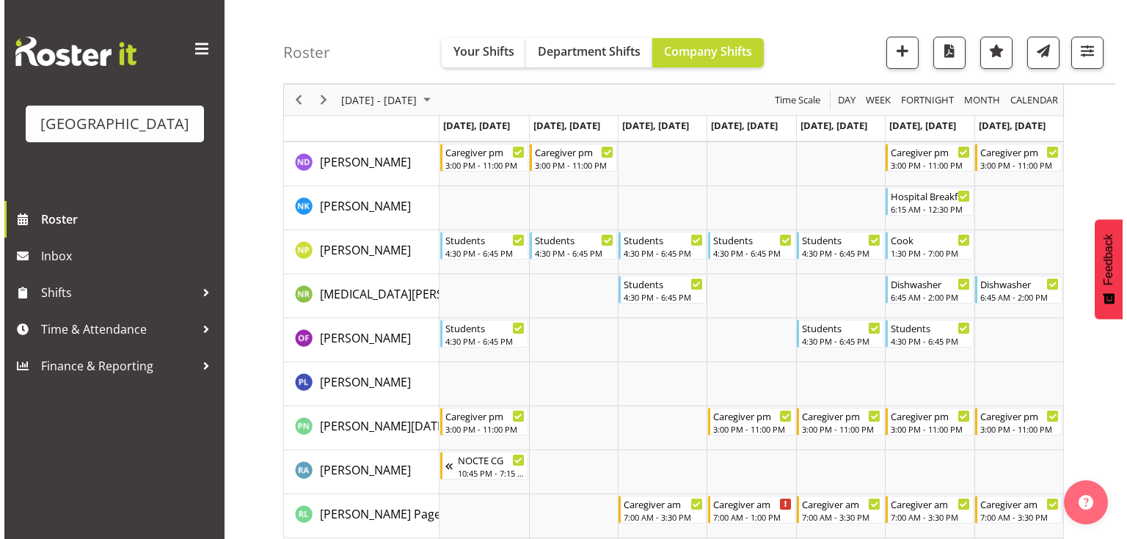
scroll to position [4344, 0]
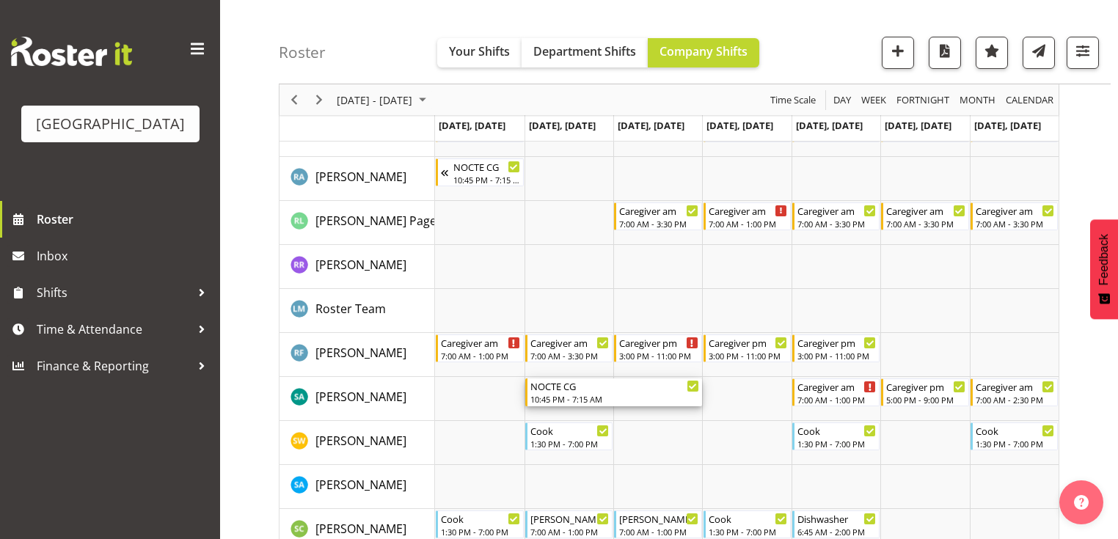
click at [564, 390] on div "NOCTE CG" at bounding box center [615, 386] width 169 height 15
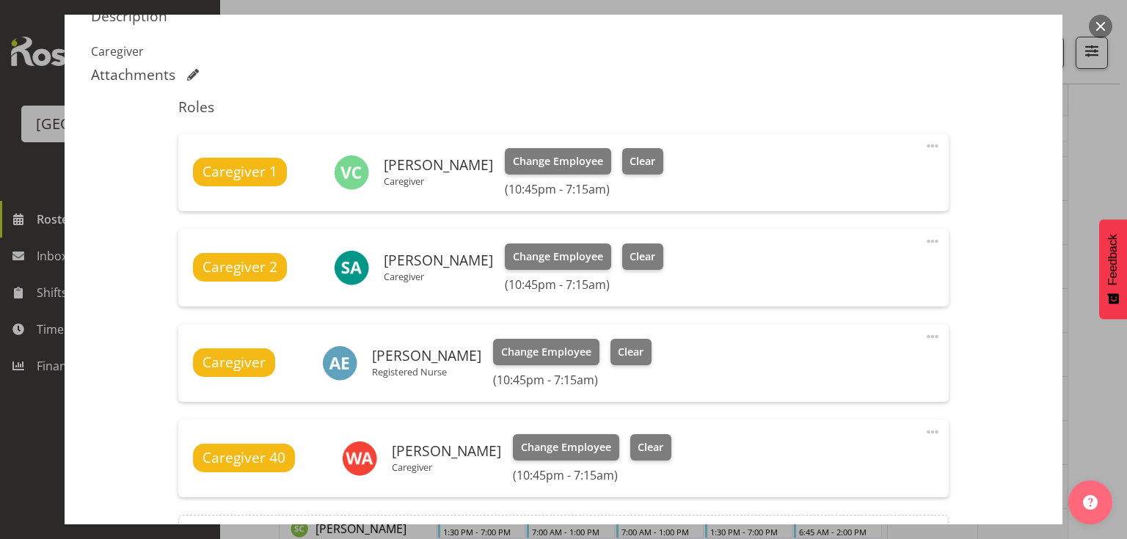
scroll to position [528, 0]
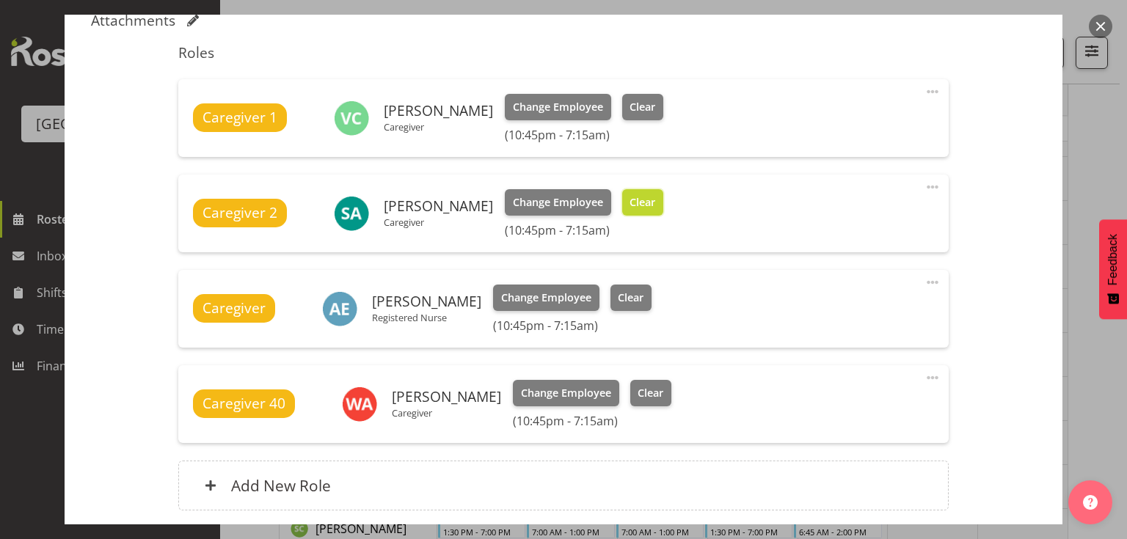
click at [633, 197] on span "Clear" at bounding box center [643, 202] width 26 height 16
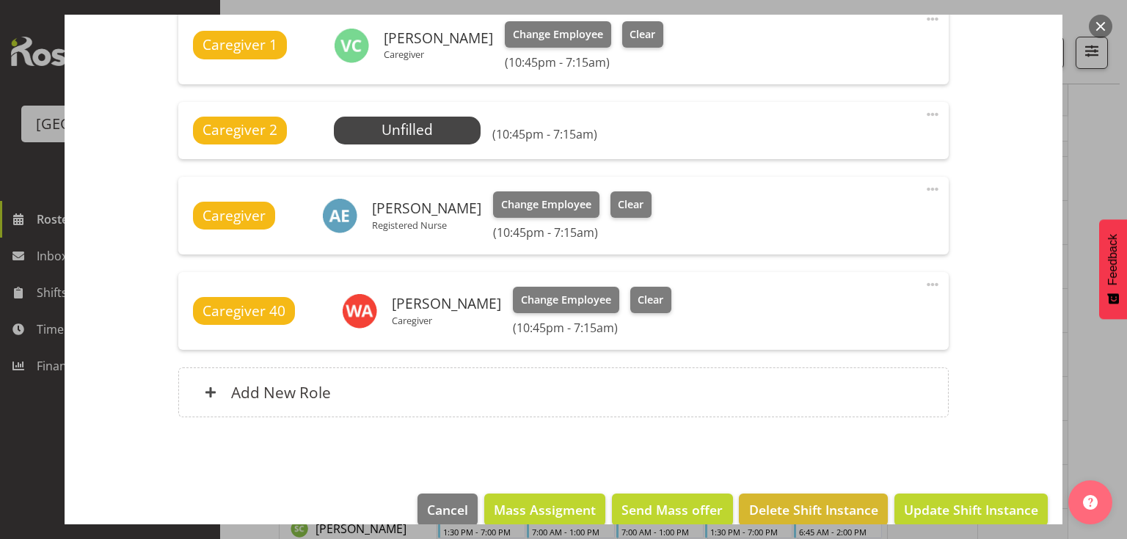
scroll to position [624, 0]
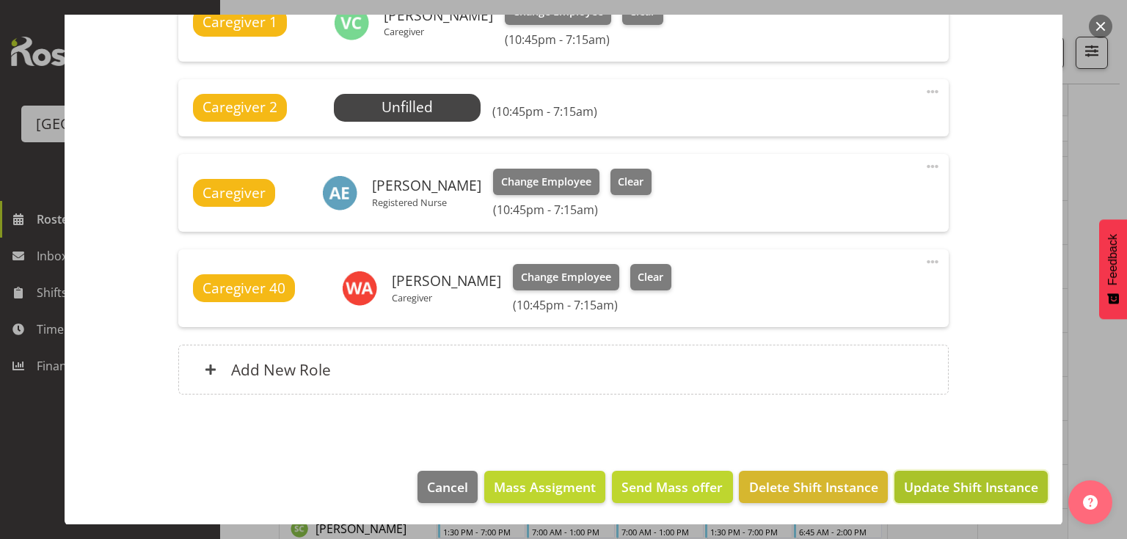
click at [953, 473] on button "Update Shift Instance" at bounding box center [971, 487] width 153 height 32
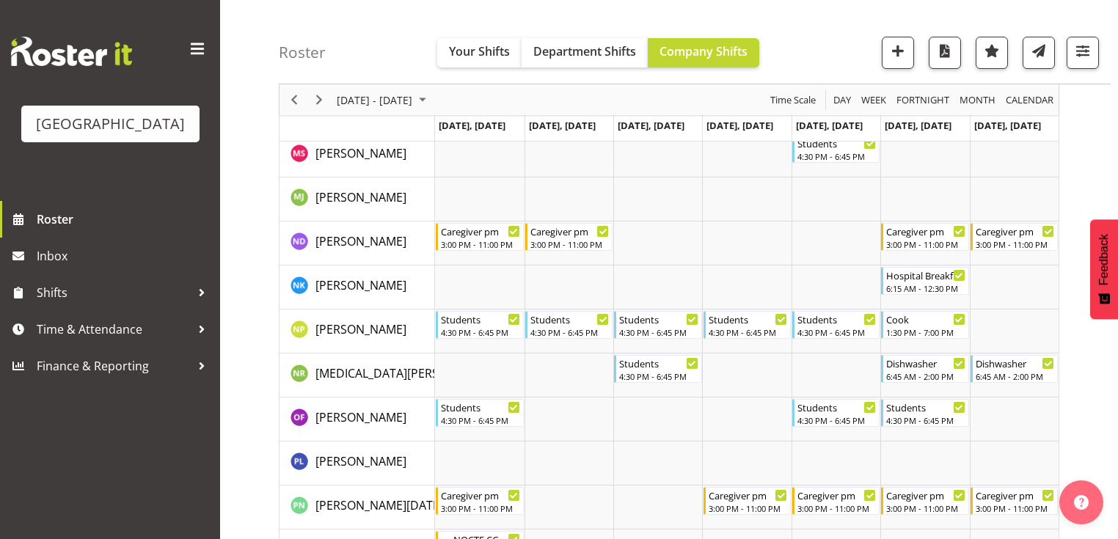
scroll to position [4344, 0]
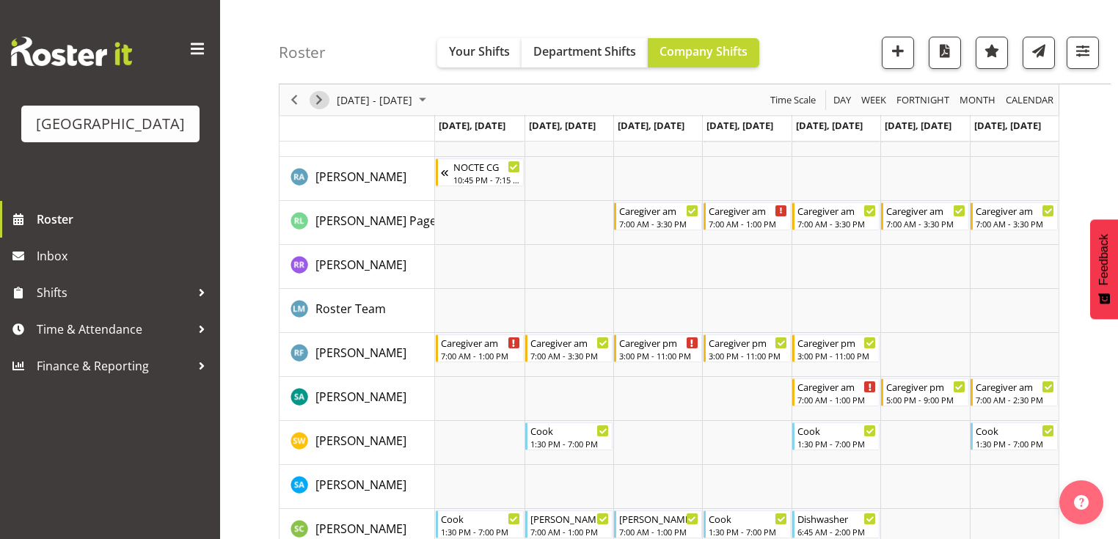
click at [315, 98] on span "Next" at bounding box center [319, 100] width 18 height 18
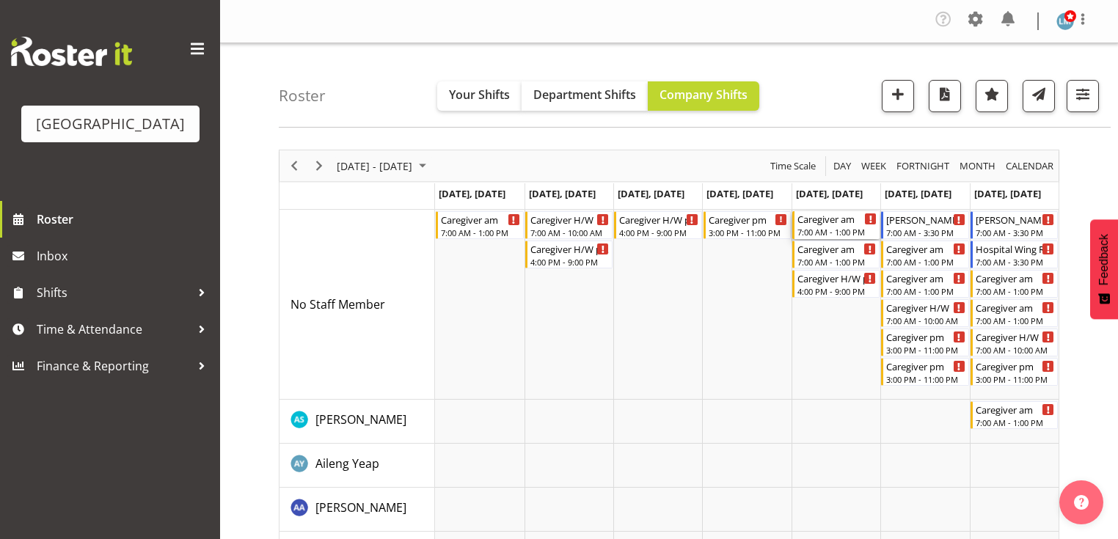
click at [820, 223] on div "Caregiver am" at bounding box center [837, 218] width 79 height 15
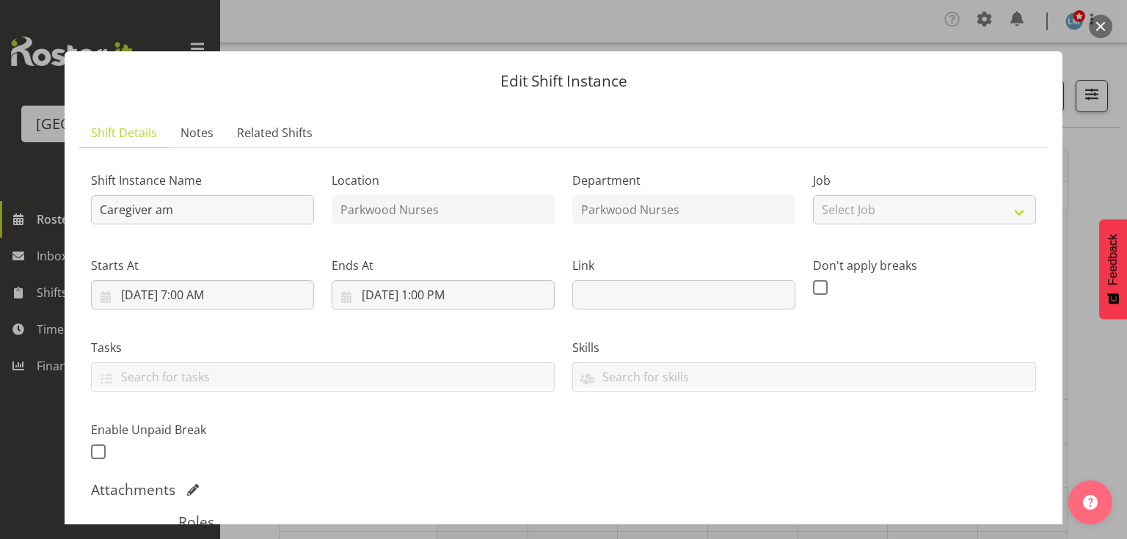
scroll to position [352, 0]
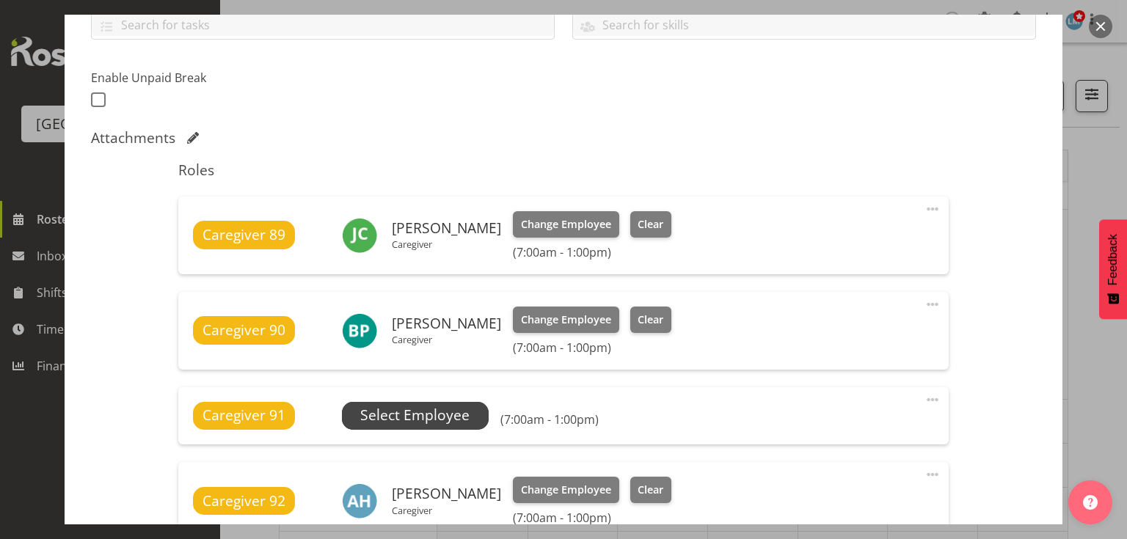
click at [424, 415] on span "Select Employee" at bounding box center [414, 415] width 109 height 21
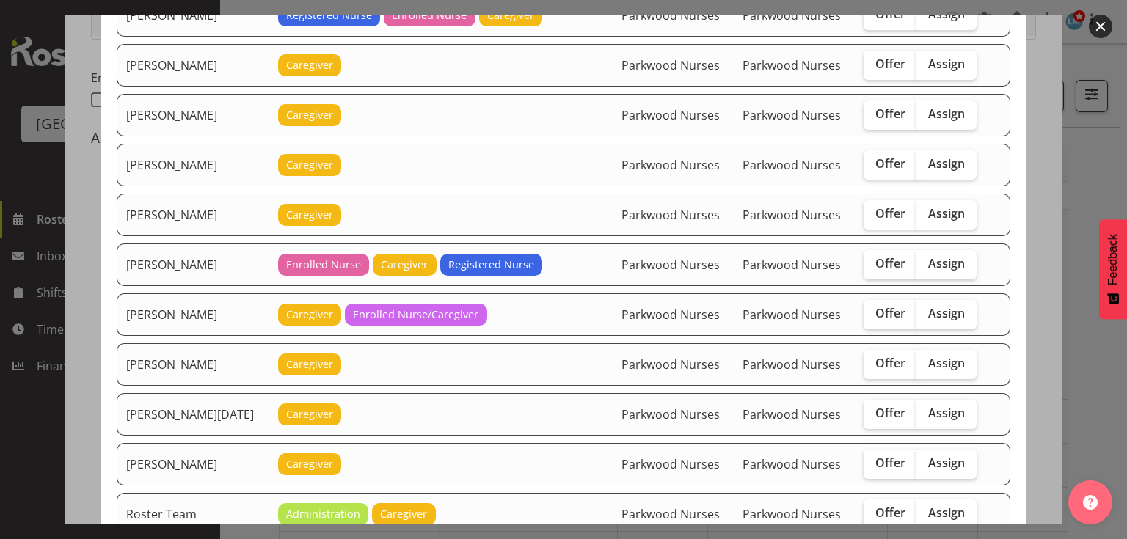
scroll to position [1703, 0]
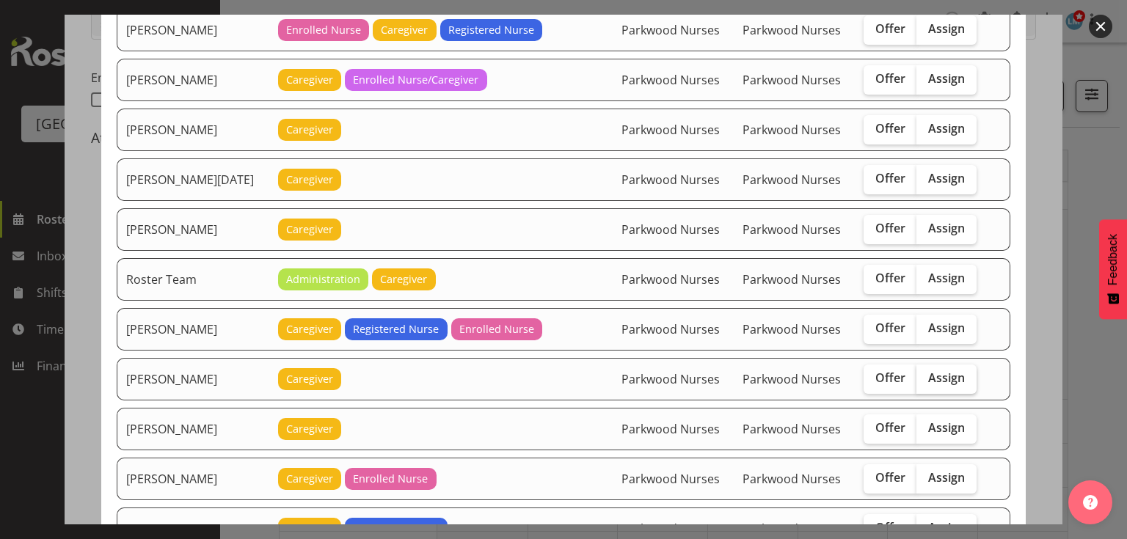
click at [929, 371] on span "Assign" at bounding box center [946, 378] width 37 height 15
click at [926, 374] on input "Assign" at bounding box center [922, 379] width 10 height 10
checkbox input "true"
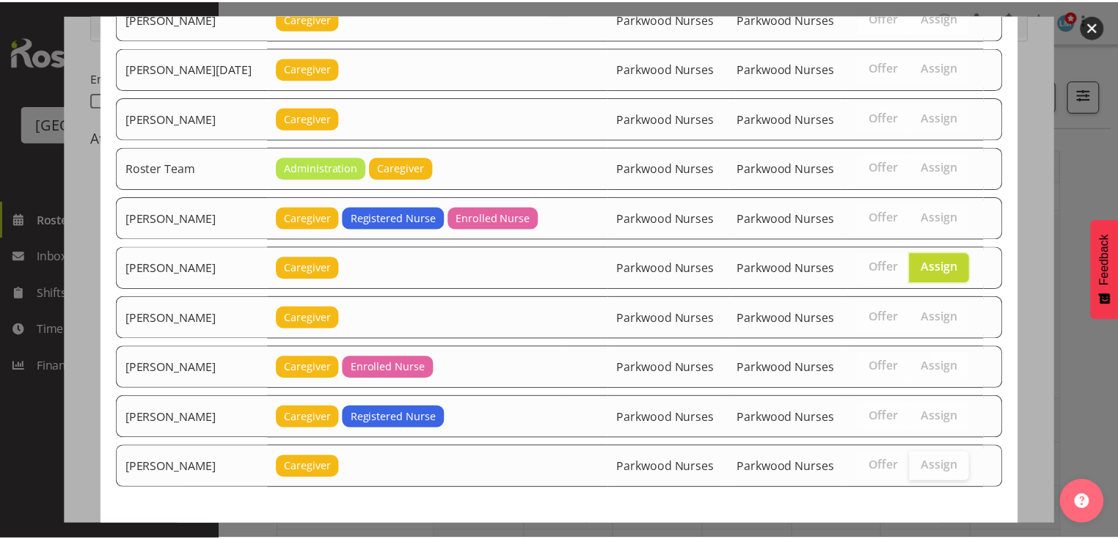
scroll to position [1861, 0]
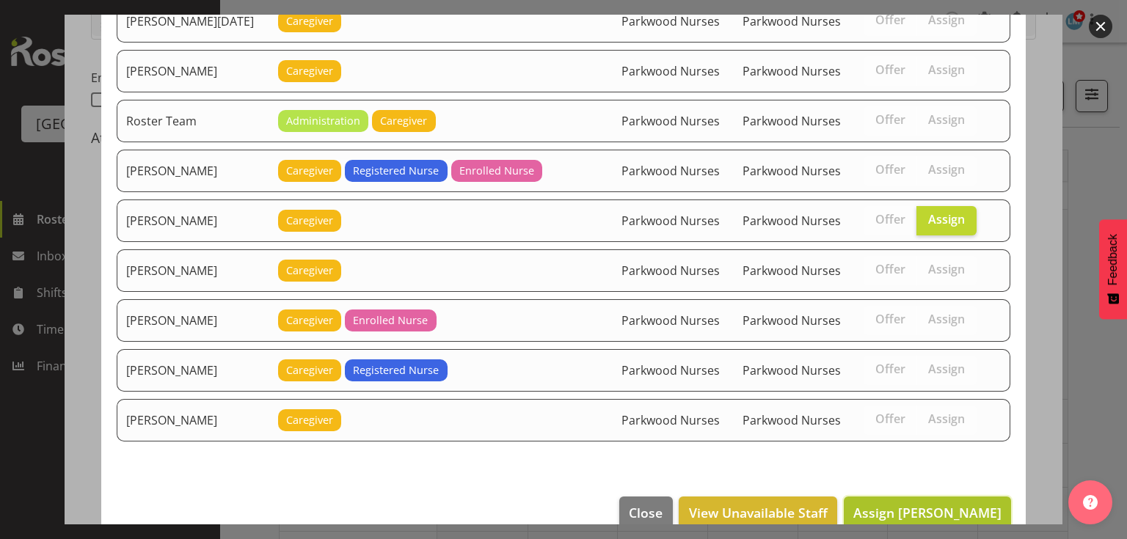
click at [920, 504] on span "Assign [PERSON_NAME]" at bounding box center [927, 513] width 148 height 18
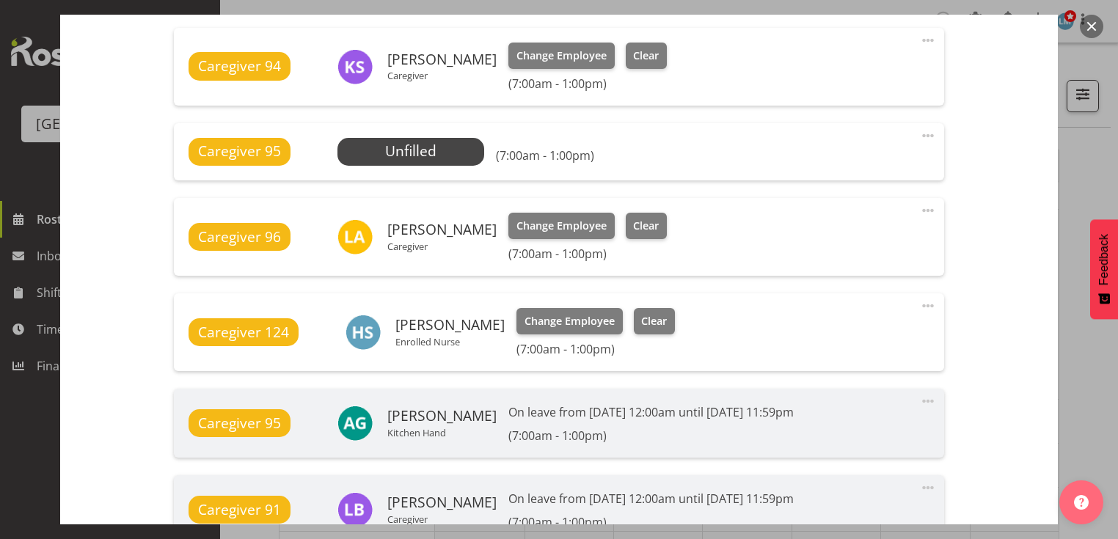
scroll to position [1215, 0]
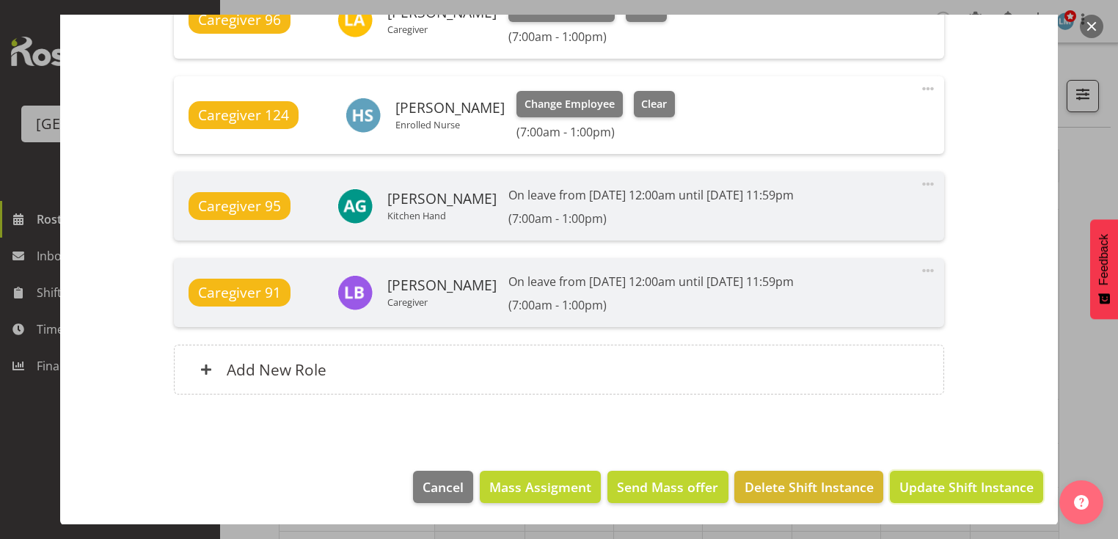
click at [920, 489] on span "Update Shift Instance" at bounding box center [967, 487] width 134 height 19
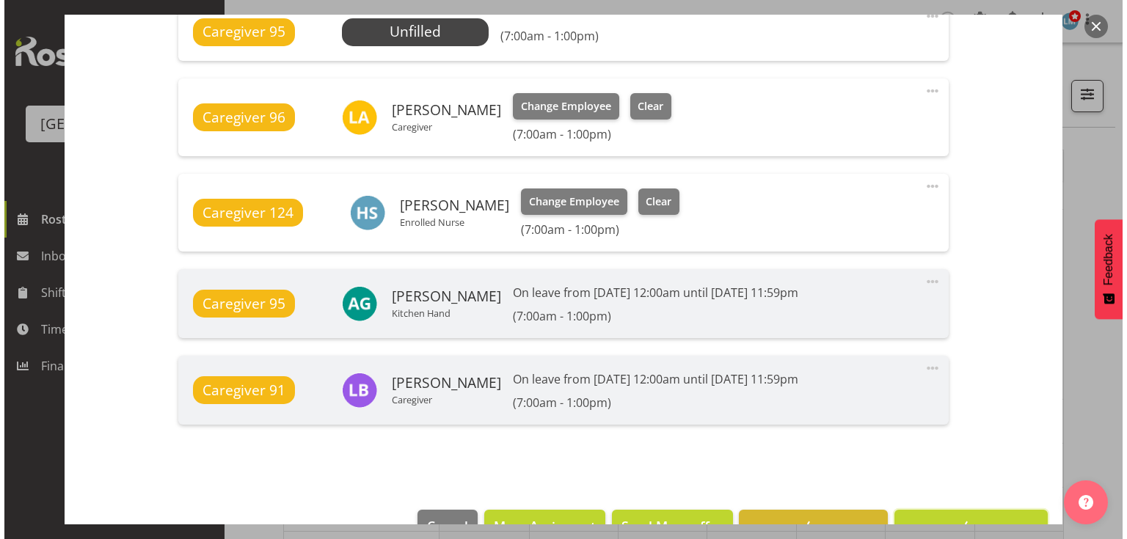
scroll to position [1098, 0]
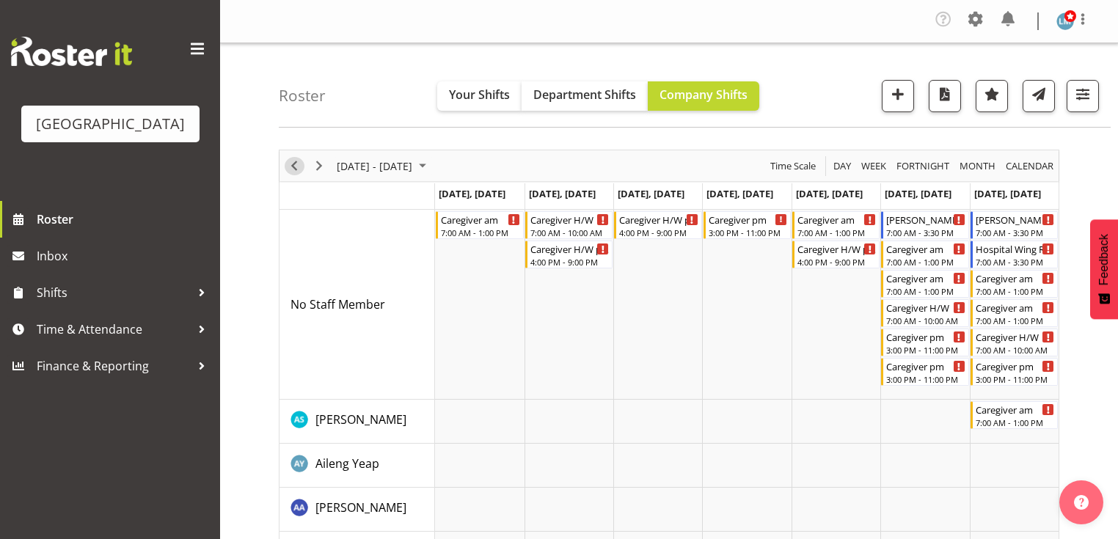
click at [296, 158] on span "Previous" at bounding box center [294, 166] width 18 height 18
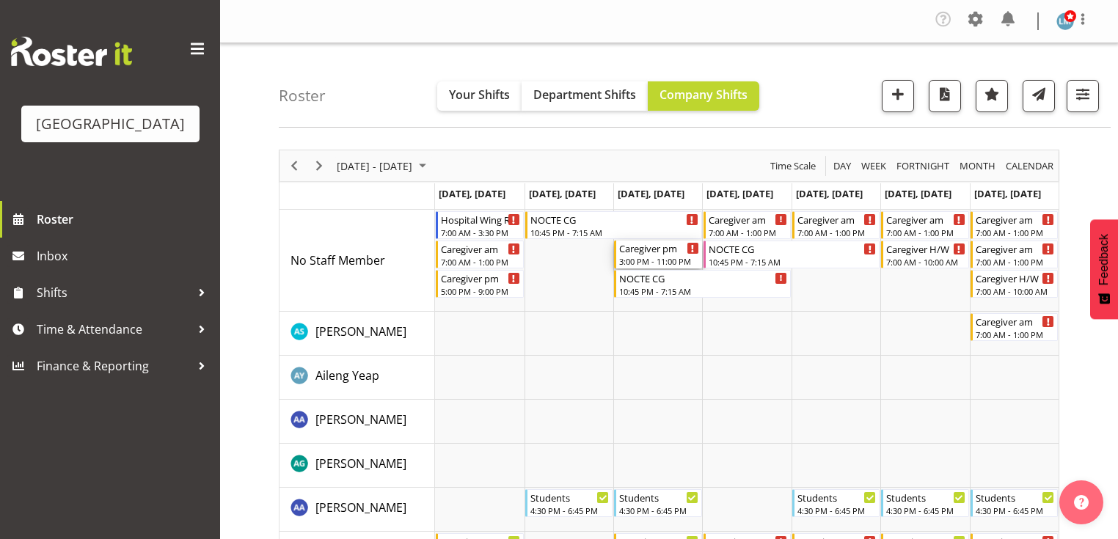
click at [652, 260] on div "3:00 PM - 11:00 PM" at bounding box center [658, 261] width 79 height 12
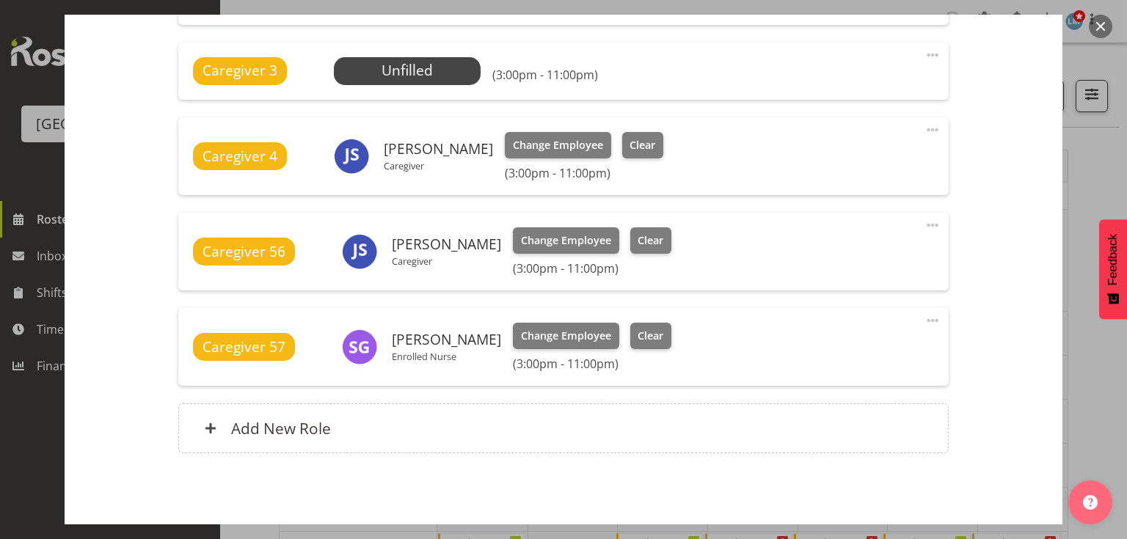
scroll to position [462, 0]
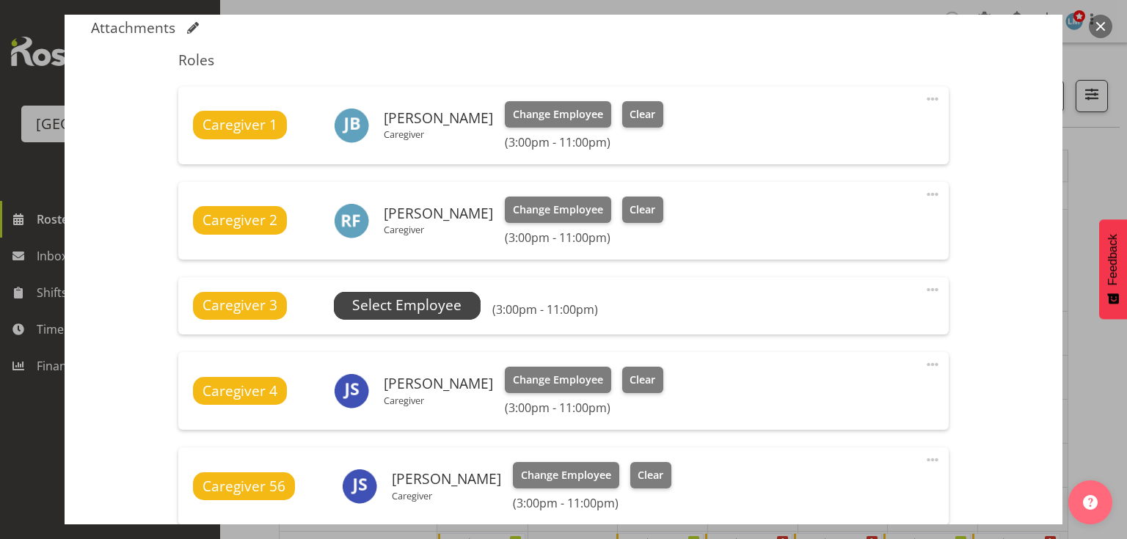
click at [401, 298] on span "Select Employee" at bounding box center [406, 305] width 109 height 21
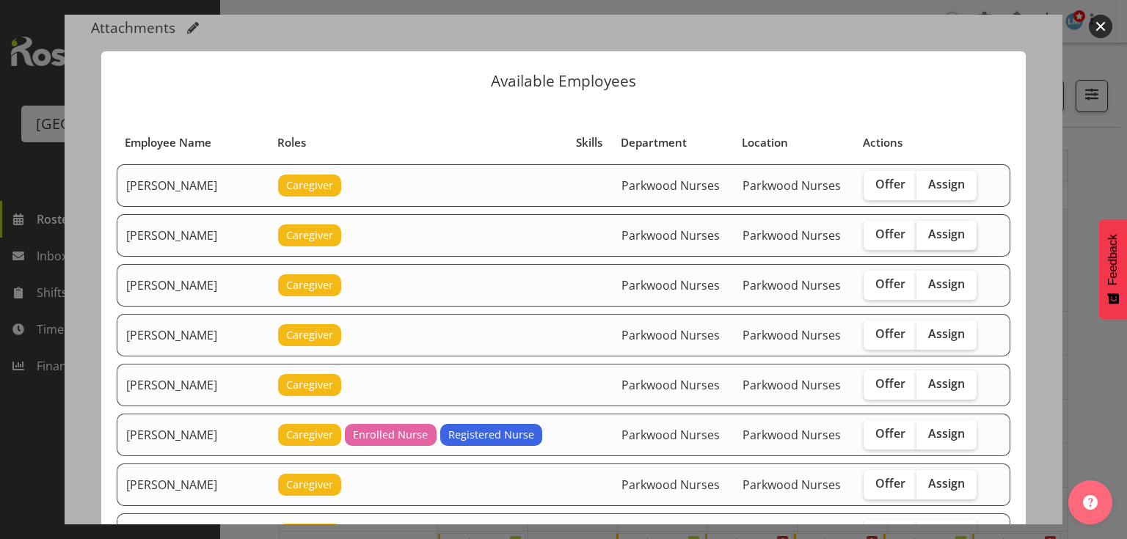
click at [947, 233] on span "Assign" at bounding box center [946, 234] width 37 height 15
click at [926, 233] on input "Assign" at bounding box center [922, 235] width 10 height 10
checkbox input "true"
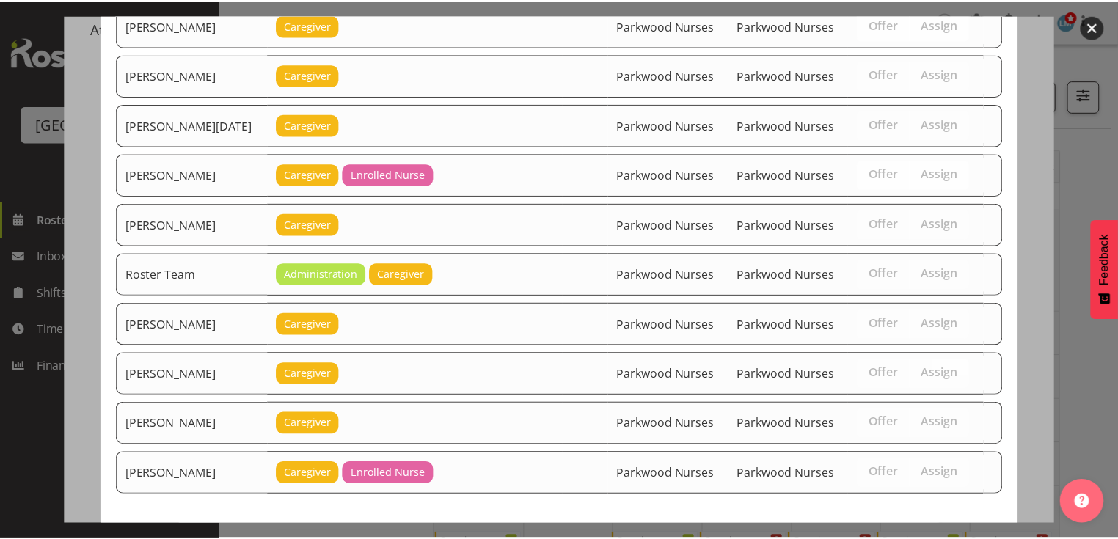
scroll to position [2108, 0]
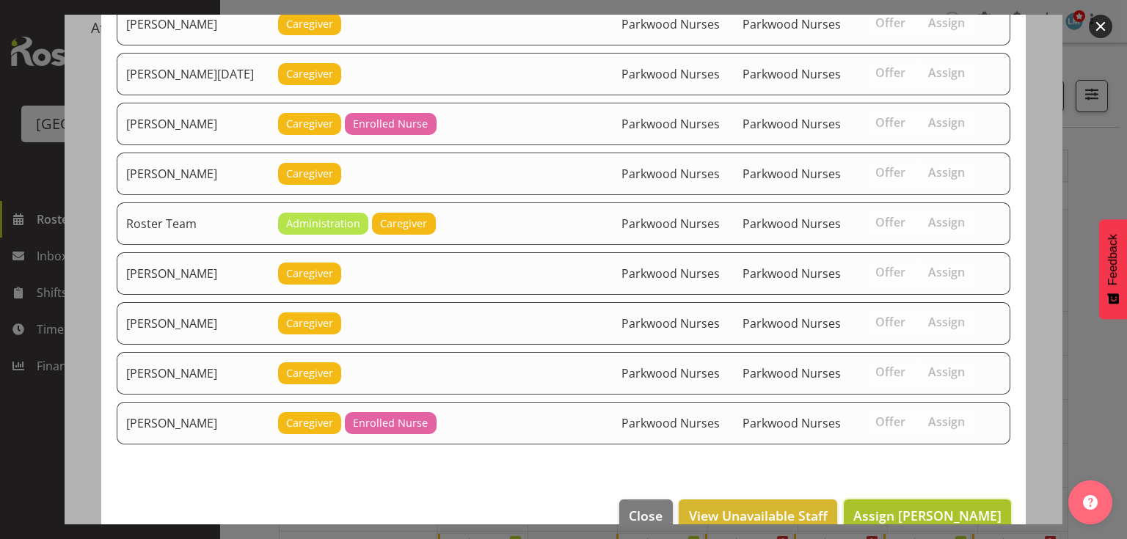
click at [921, 507] on span "Assign [PERSON_NAME]" at bounding box center [927, 516] width 148 height 18
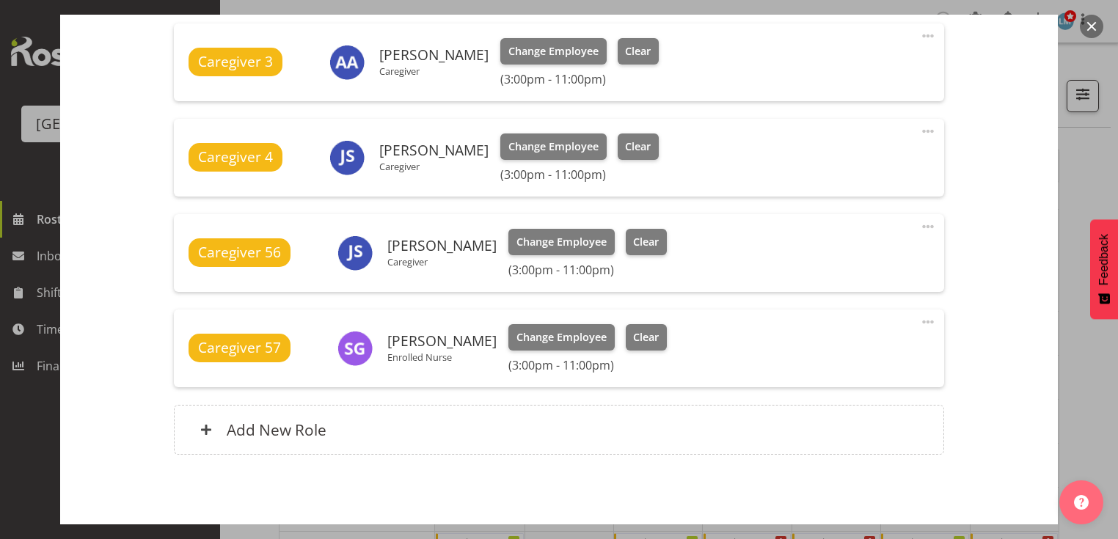
scroll to position [776, 0]
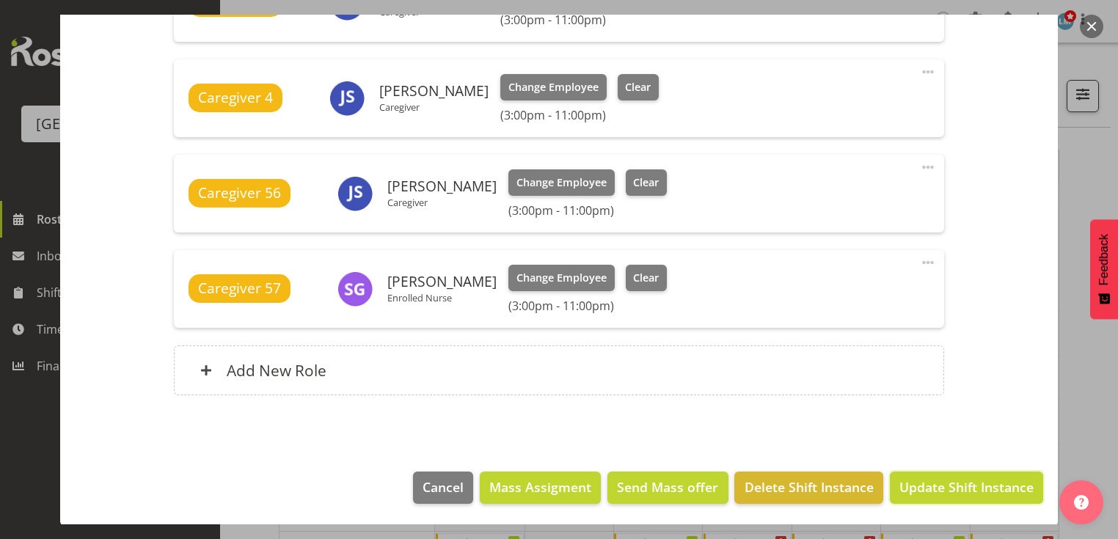
click at [921, 486] on span "Update Shift Instance" at bounding box center [967, 487] width 134 height 19
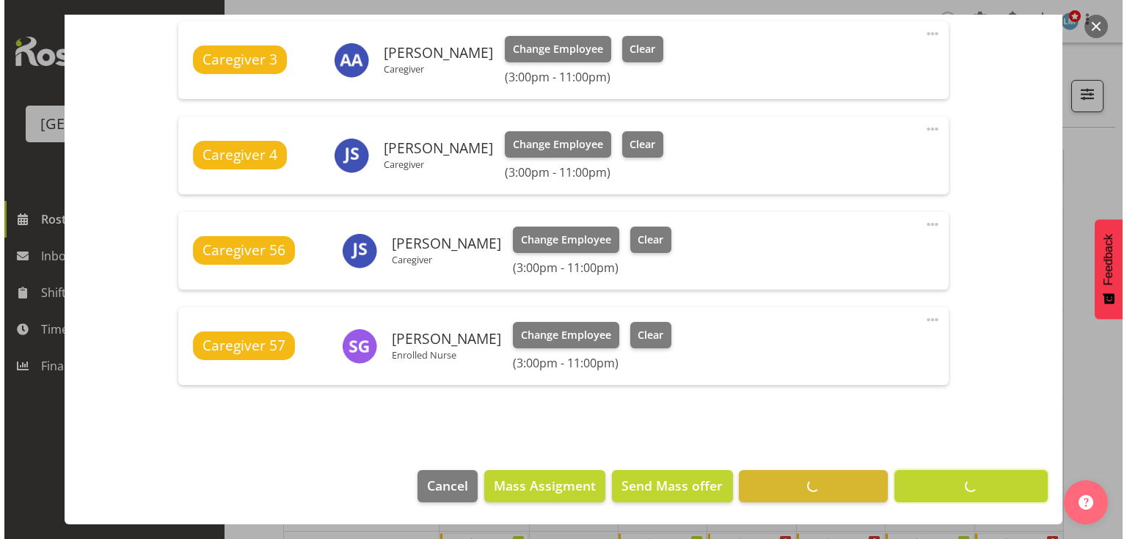
scroll to position [718, 0]
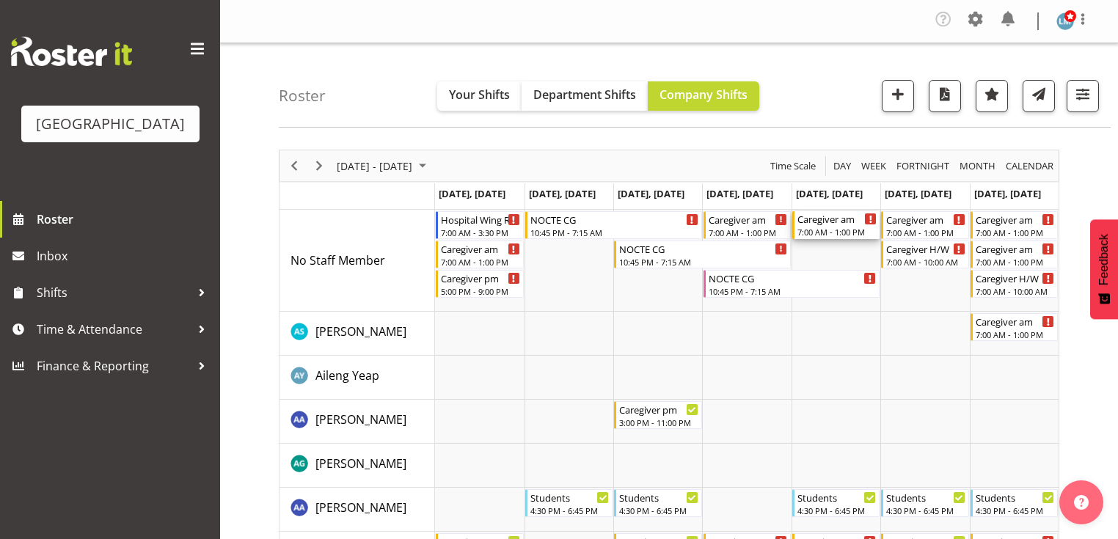
click at [834, 220] on div "Caregiver am" at bounding box center [837, 218] width 79 height 15
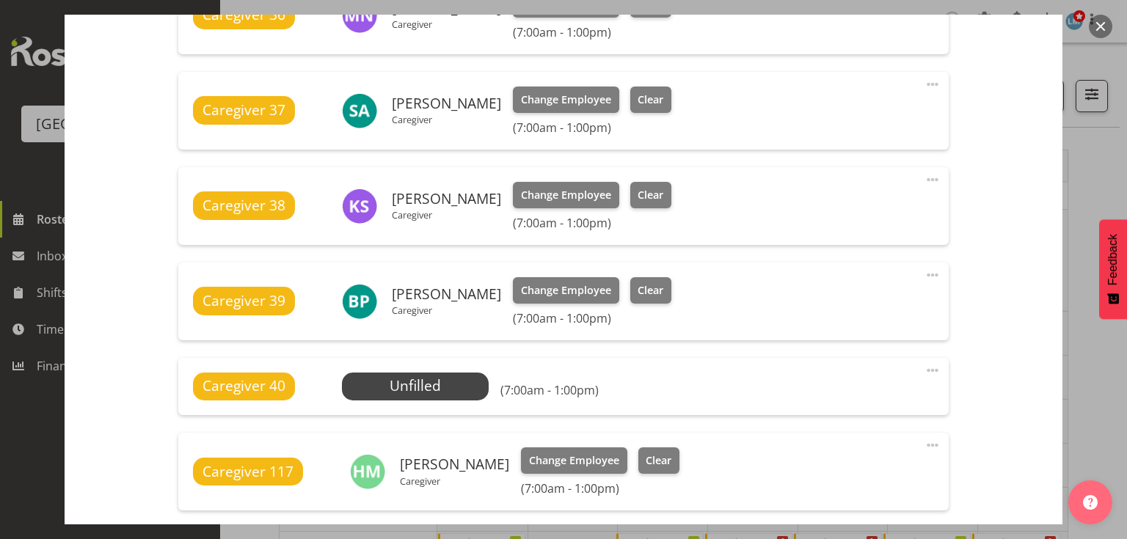
scroll to position [998, 0]
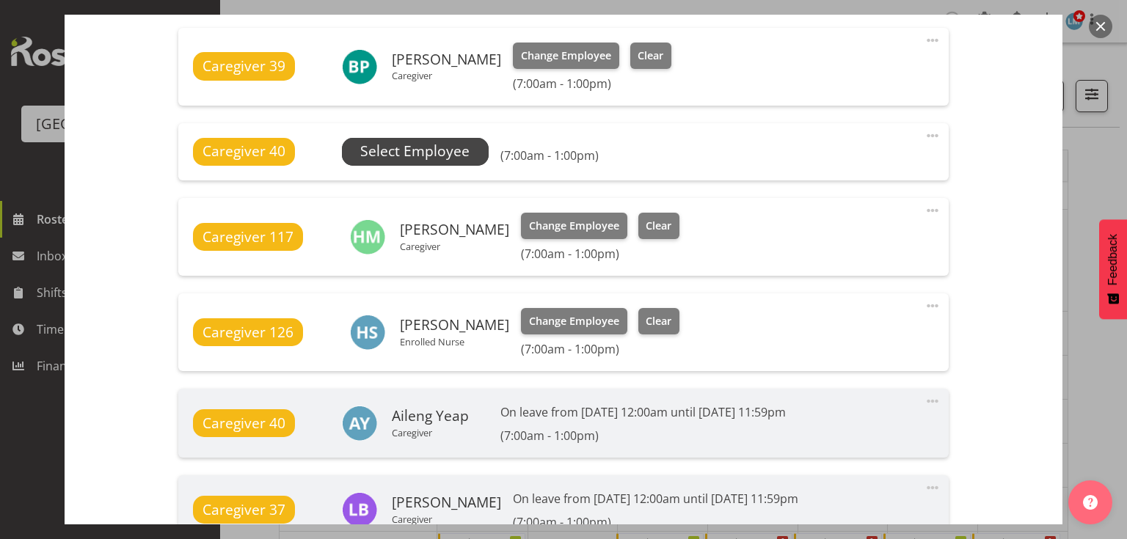
click at [418, 153] on span "Select Employee" at bounding box center [414, 151] width 109 height 21
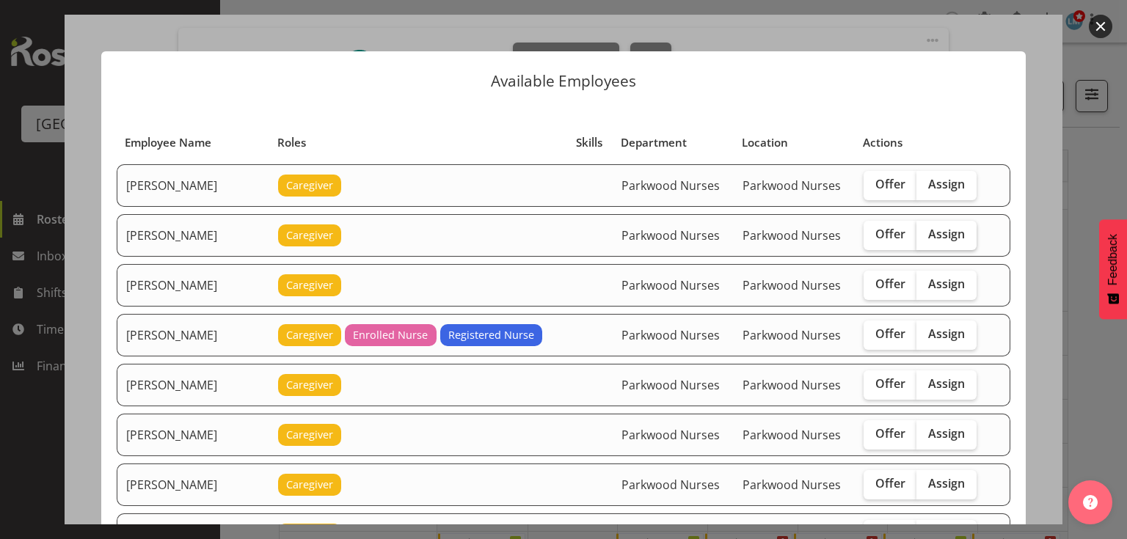
click at [934, 229] on span "Assign" at bounding box center [946, 234] width 37 height 15
click at [926, 230] on input "Assign" at bounding box center [922, 235] width 10 height 10
checkbox input "true"
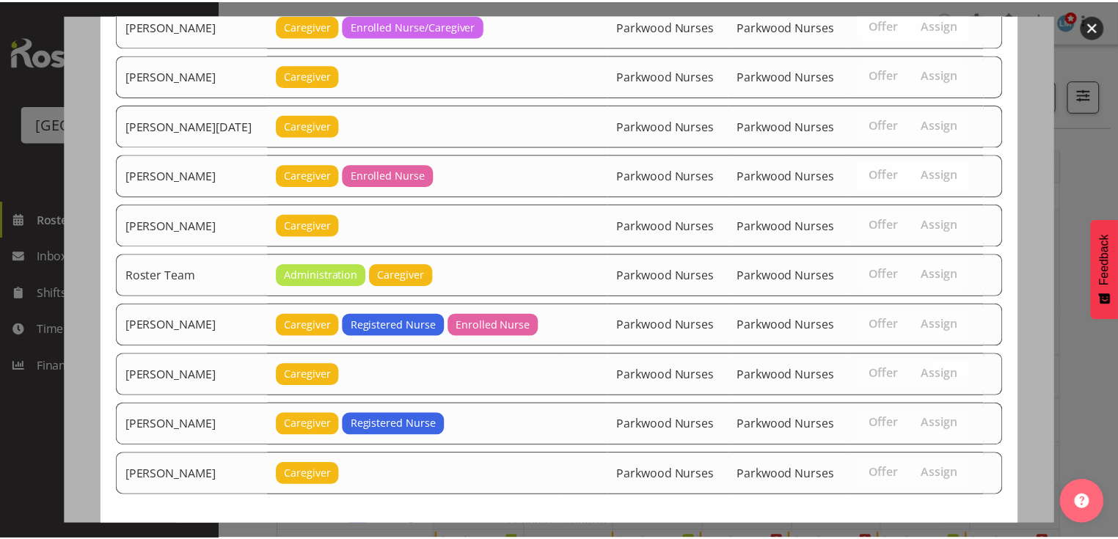
scroll to position [1910, 0]
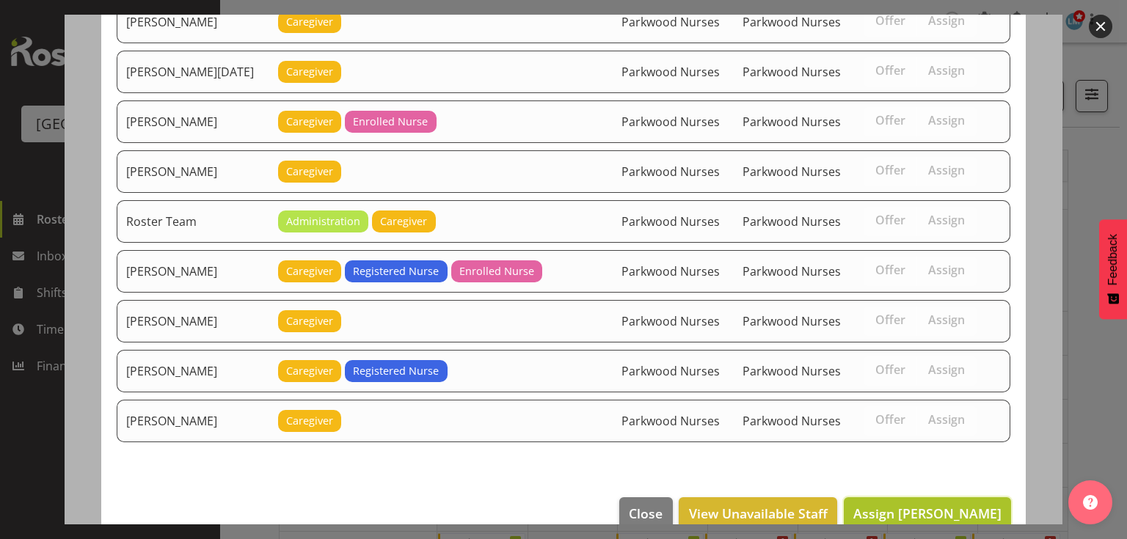
click at [912, 505] on span "Assign [PERSON_NAME]" at bounding box center [927, 514] width 148 height 18
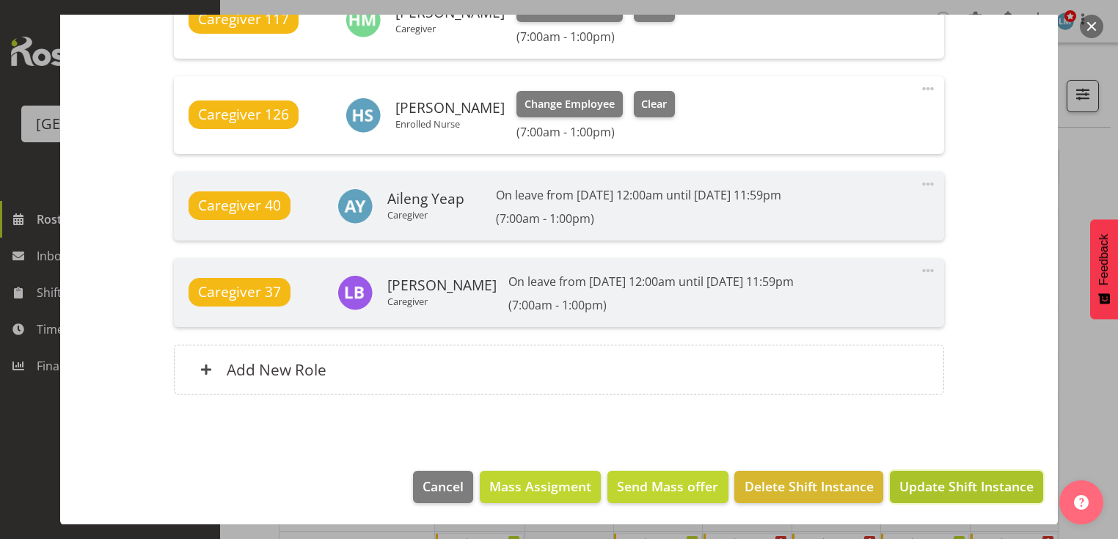
click at [912, 487] on span "Update Shift Instance" at bounding box center [967, 486] width 134 height 19
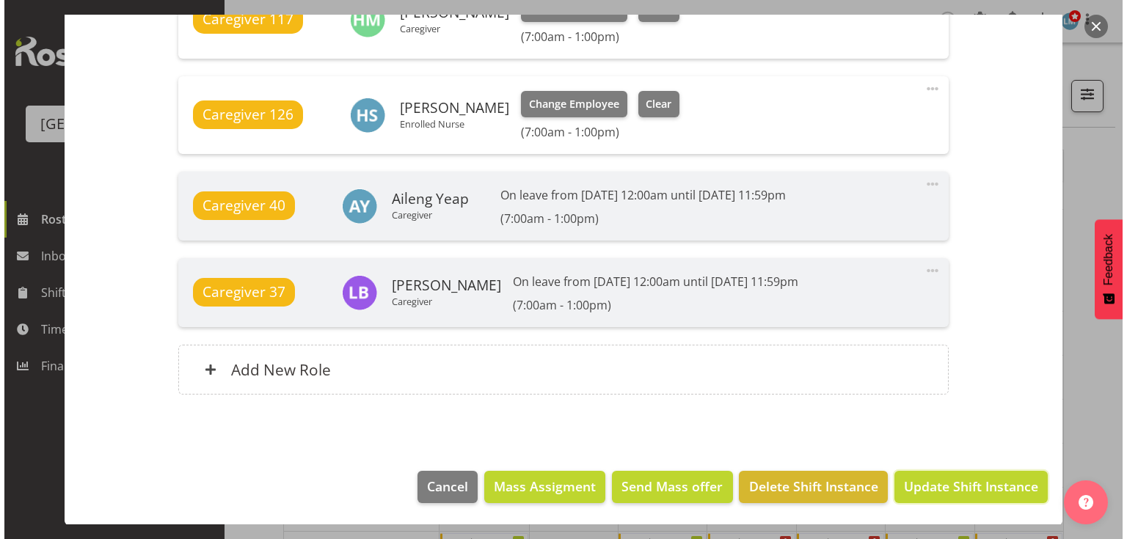
scroll to position [1177, 0]
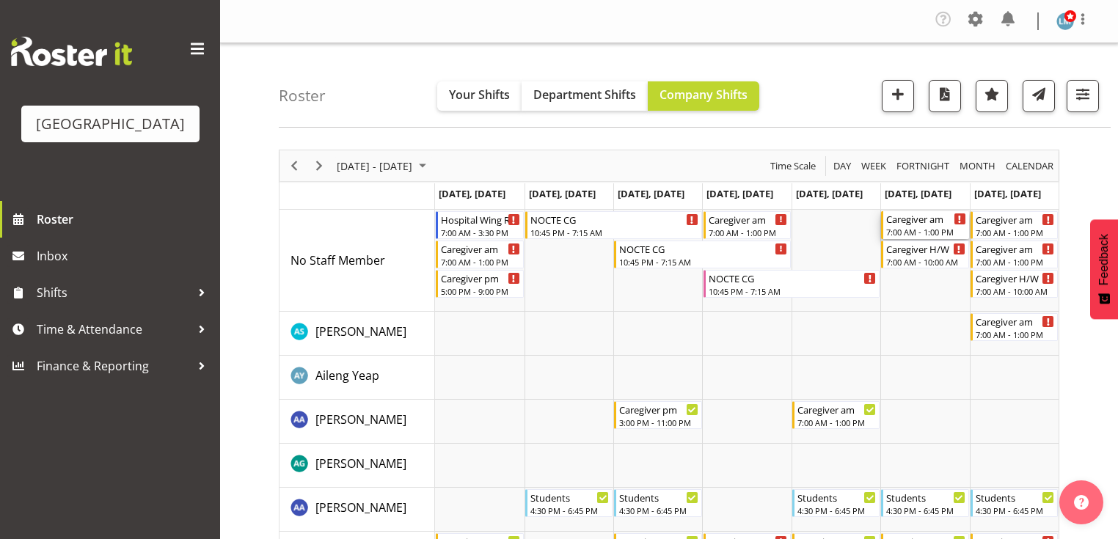
click at [914, 223] on div "Caregiver am" at bounding box center [926, 218] width 79 height 15
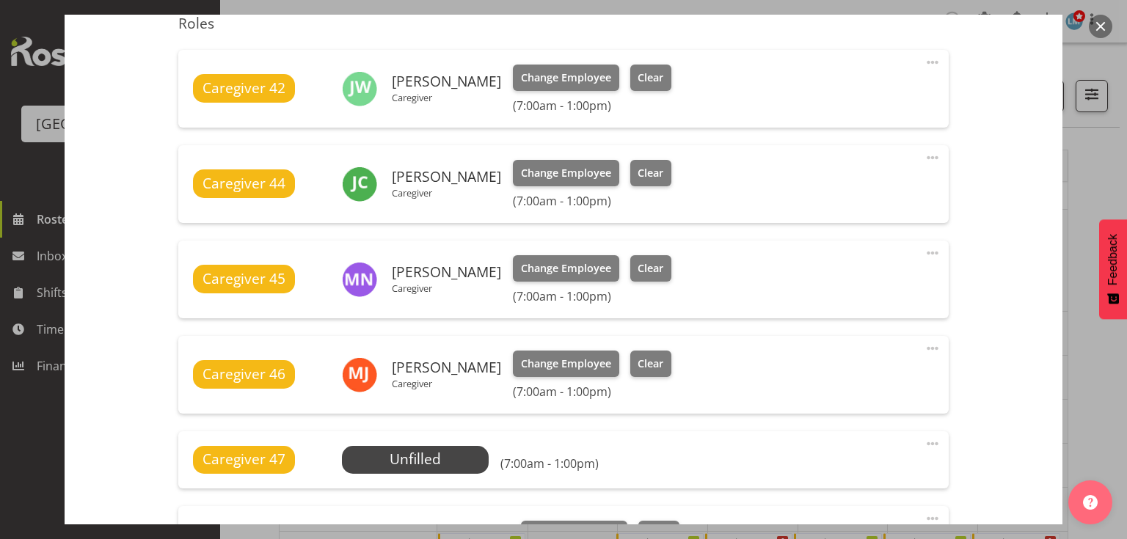
scroll to position [587, 0]
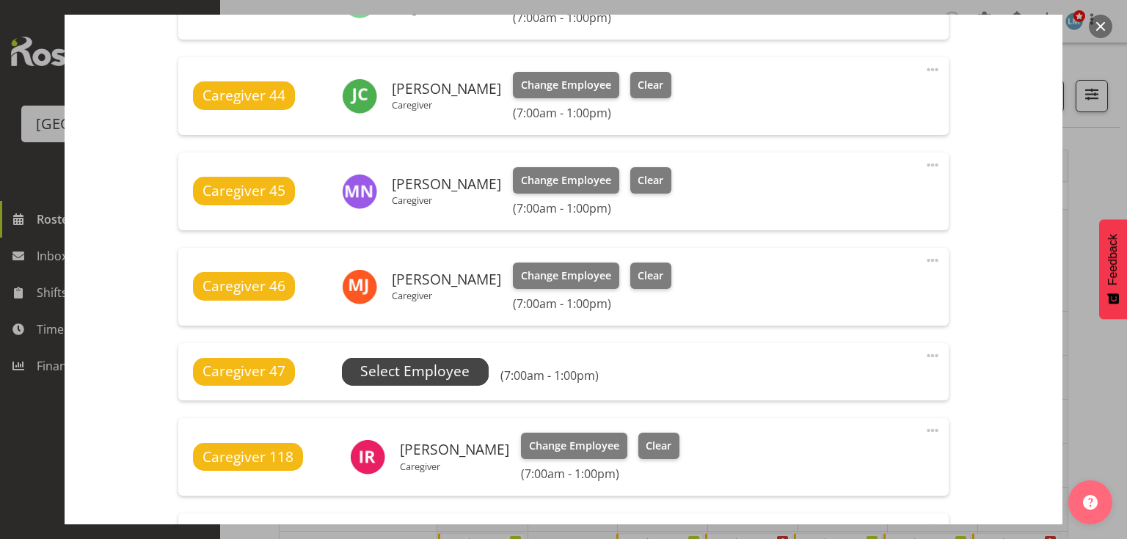
click at [429, 365] on span "Select Employee" at bounding box center [414, 371] width 109 height 21
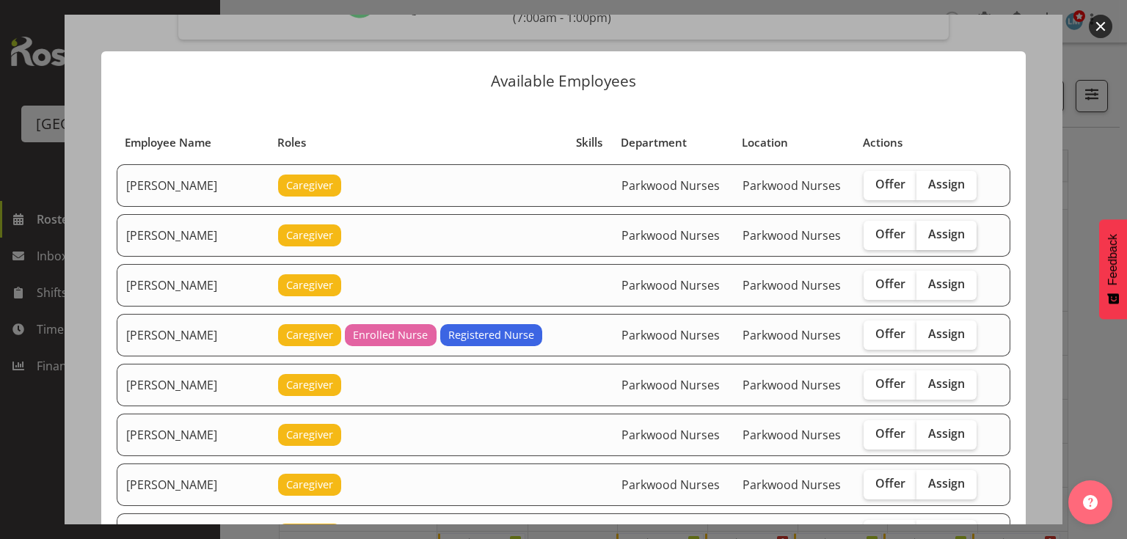
click at [928, 235] on span "Assign" at bounding box center [946, 234] width 37 height 15
click at [925, 235] on input "Assign" at bounding box center [922, 235] width 10 height 10
checkbox input "true"
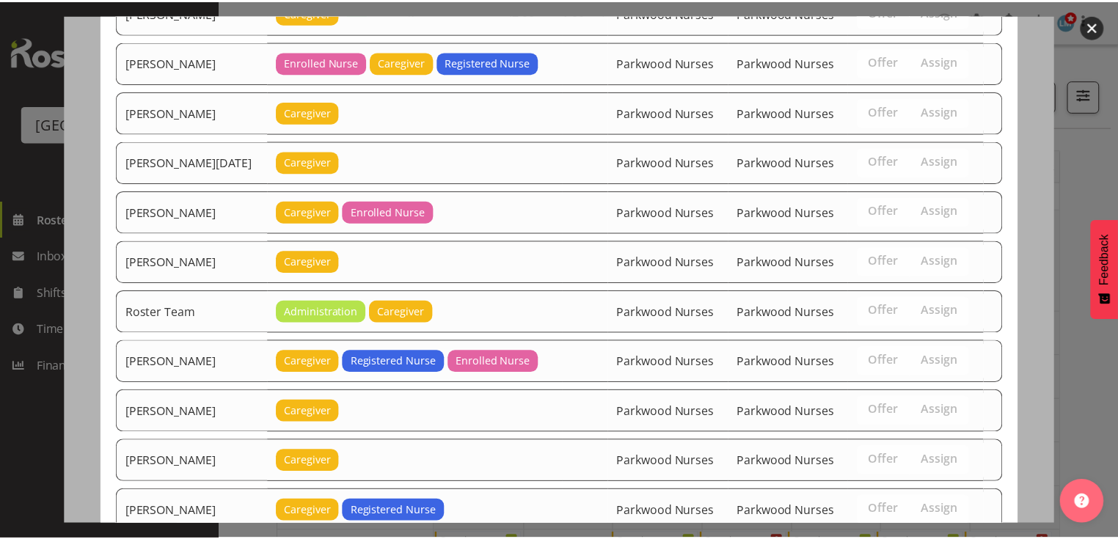
scroll to position [2058, 0]
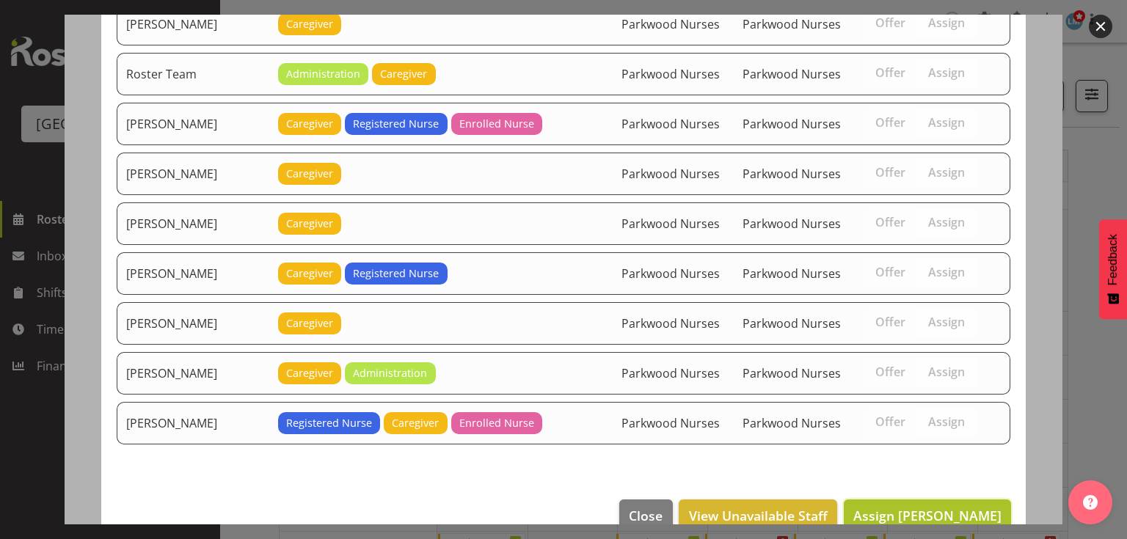
click at [917, 507] on span "Assign [PERSON_NAME]" at bounding box center [927, 516] width 148 height 18
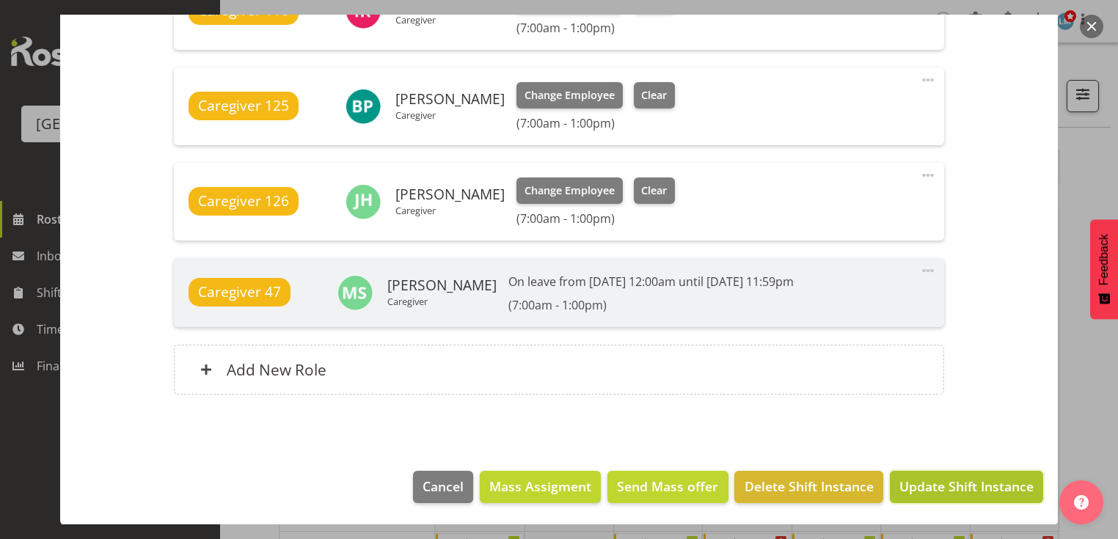
click at [916, 483] on span "Update Shift Instance" at bounding box center [967, 486] width 134 height 19
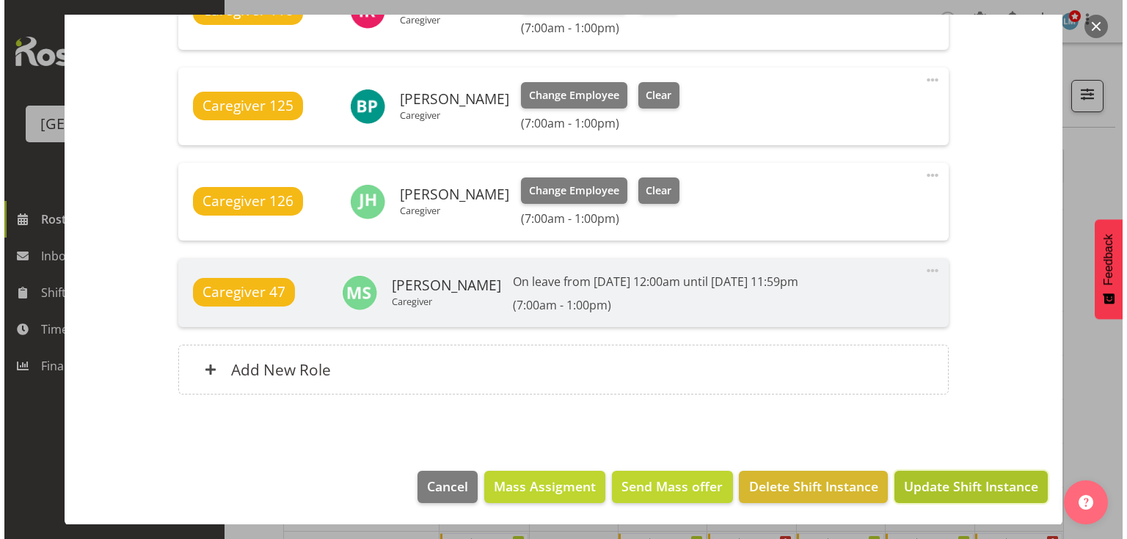
scroll to position [995, 0]
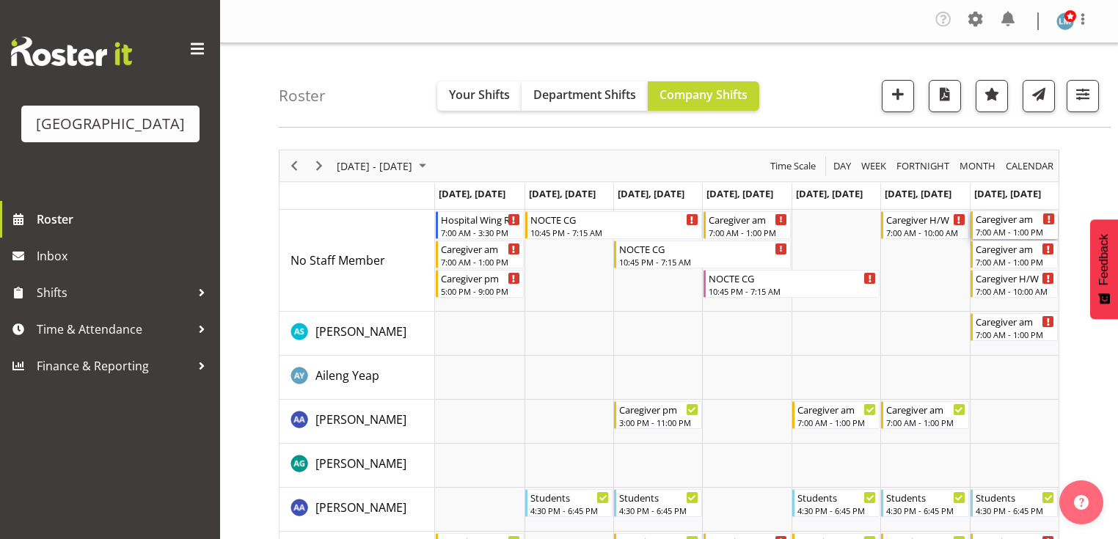
click at [1002, 220] on div "Caregiver am" at bounding box center [1015, 218] width 79 height 15
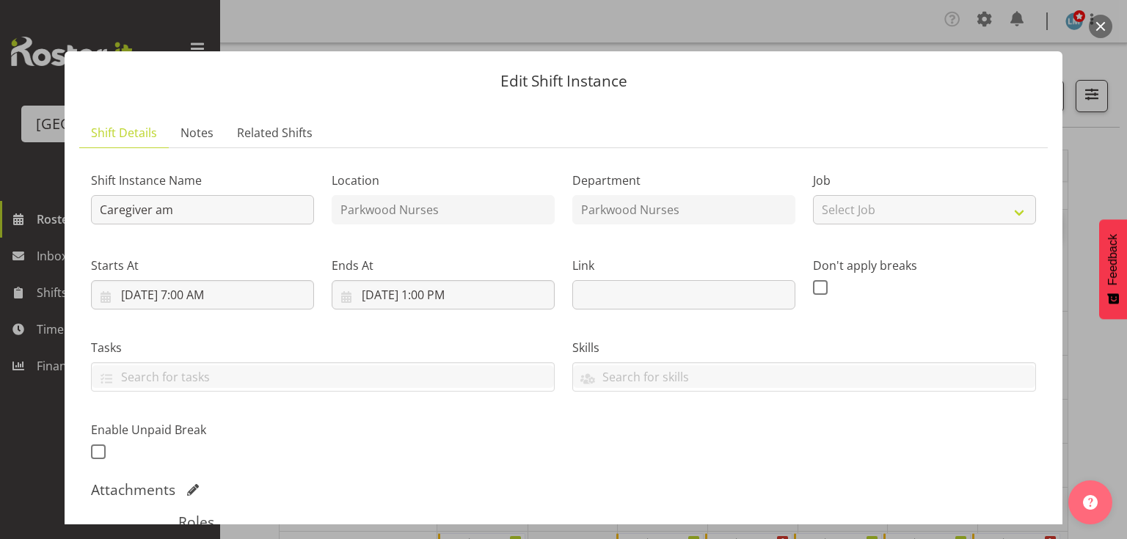
scroll to position [294, 0]
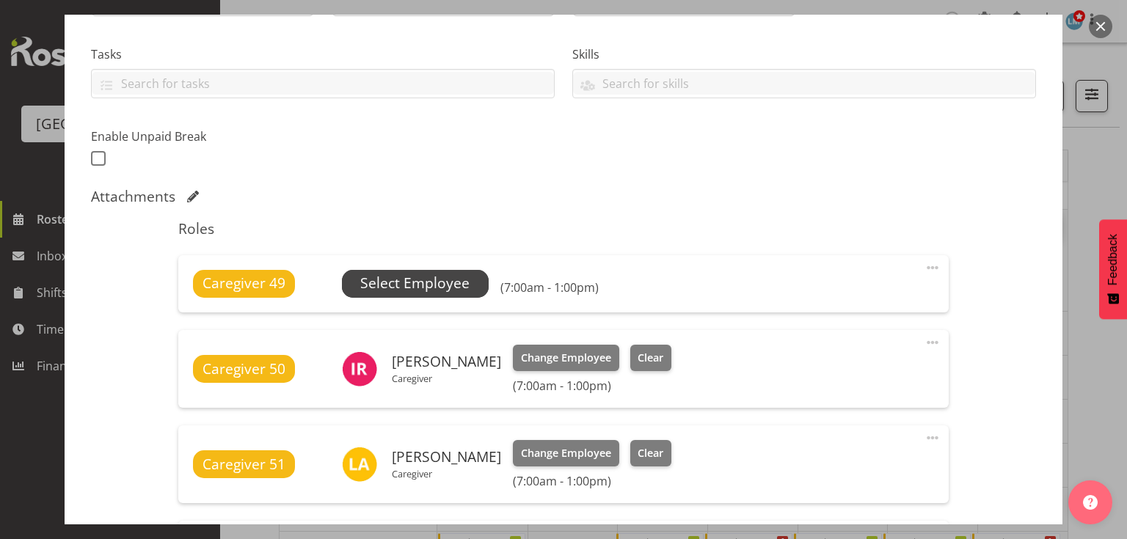
click at [409, 280] on span "Select Employee" at bounding box center [414, 283] width 109 height 21
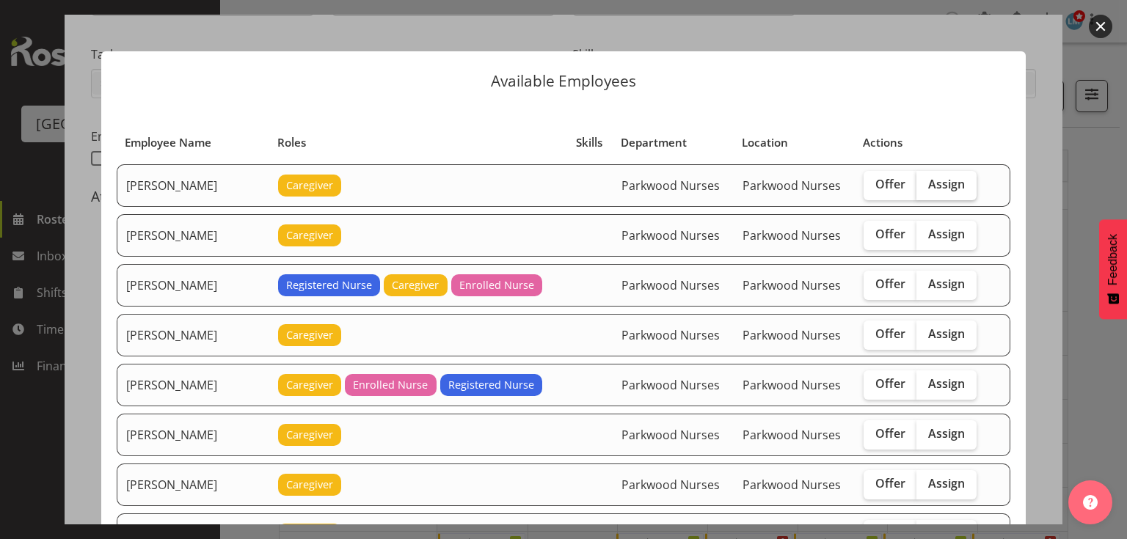
click at [937, 178] on span "Assign" at bounding box center [946, 184] width 37 height 15
click at [926, 180] on input "Assign" at bounding box center [922, 185] width 10 height 10
checkbox input "true"
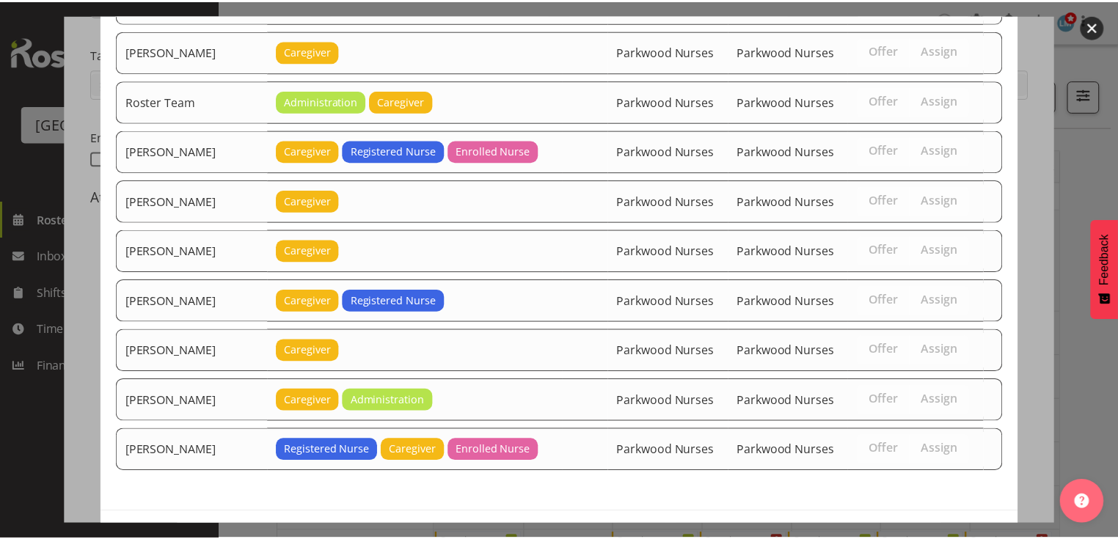
scroll to position [2058, 0]
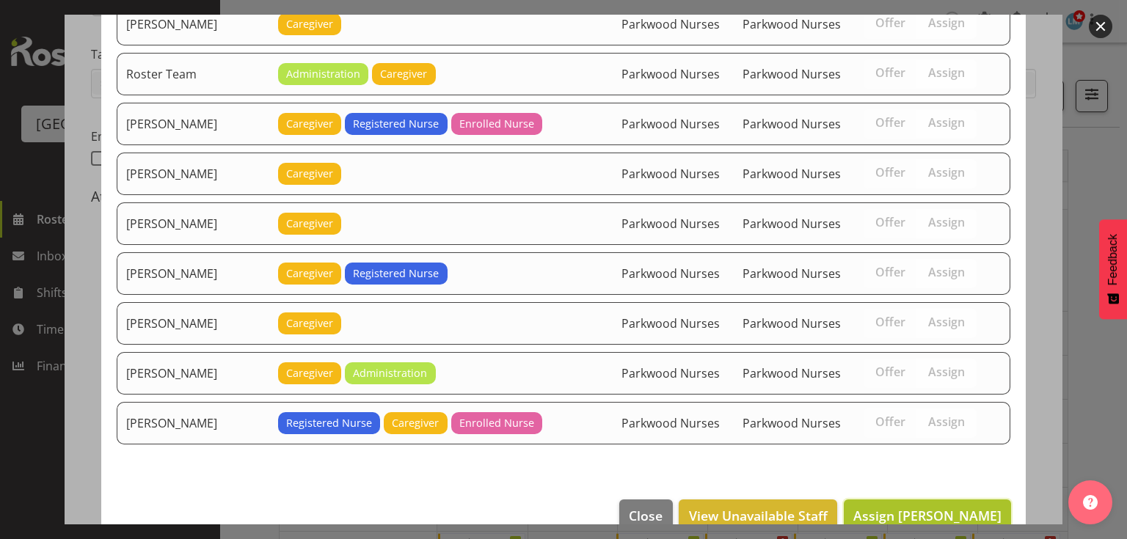
click at [913, 507] on span "Assign [PERSON_NAME]" at bounding box center [927, 516] width 148 height 18
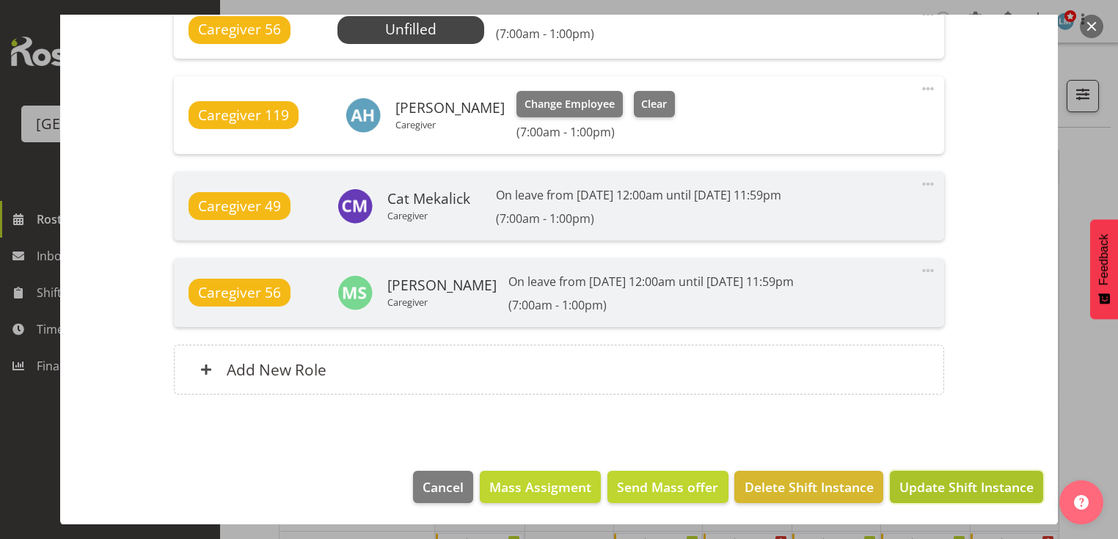
click at [913, 484] on span "Update Shift Instance" at bounding box center [967, 487] width 134 height 19
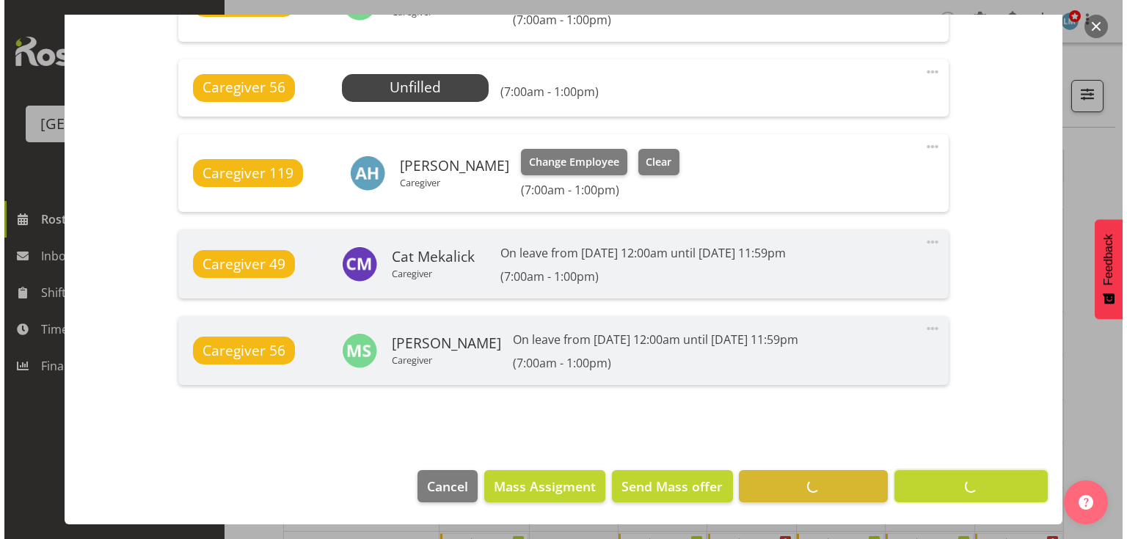
scroll to position [1157, 0]
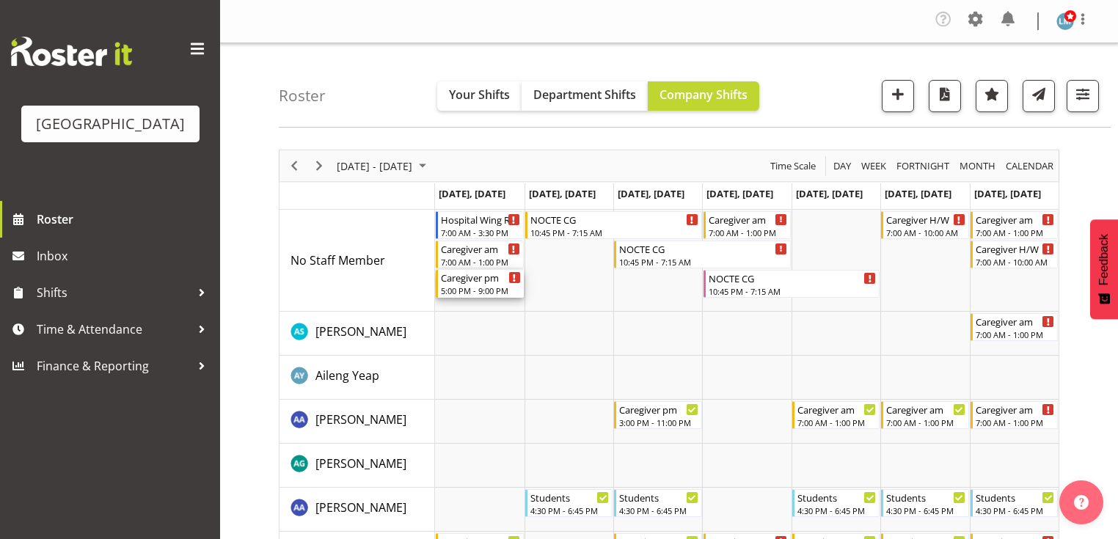
click at [466, 280] on div "Caregiver pm" at bounding box center [480, 277] width 79 height 15
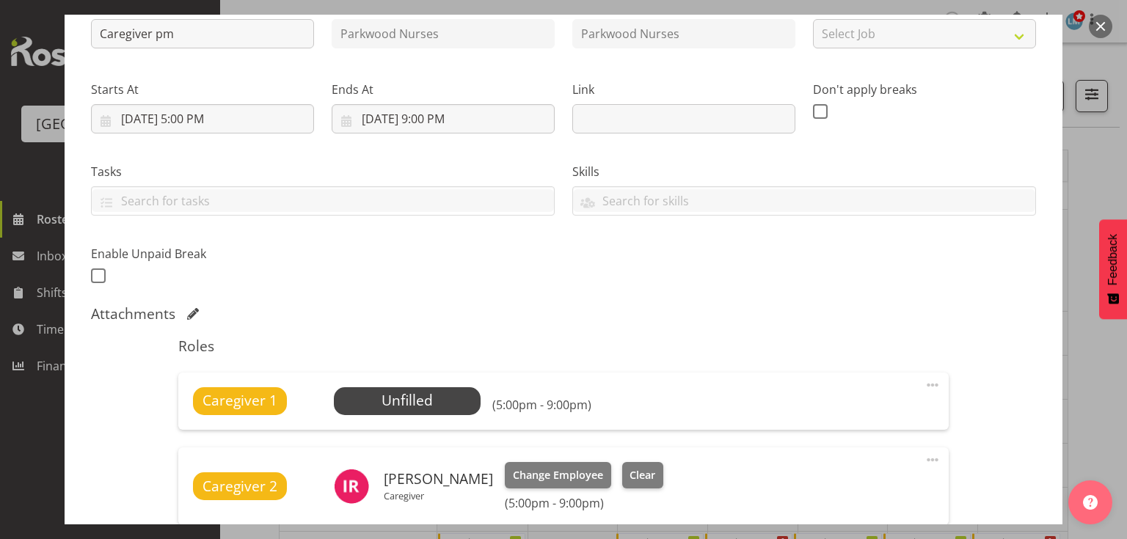
scroll to position [294, 0]
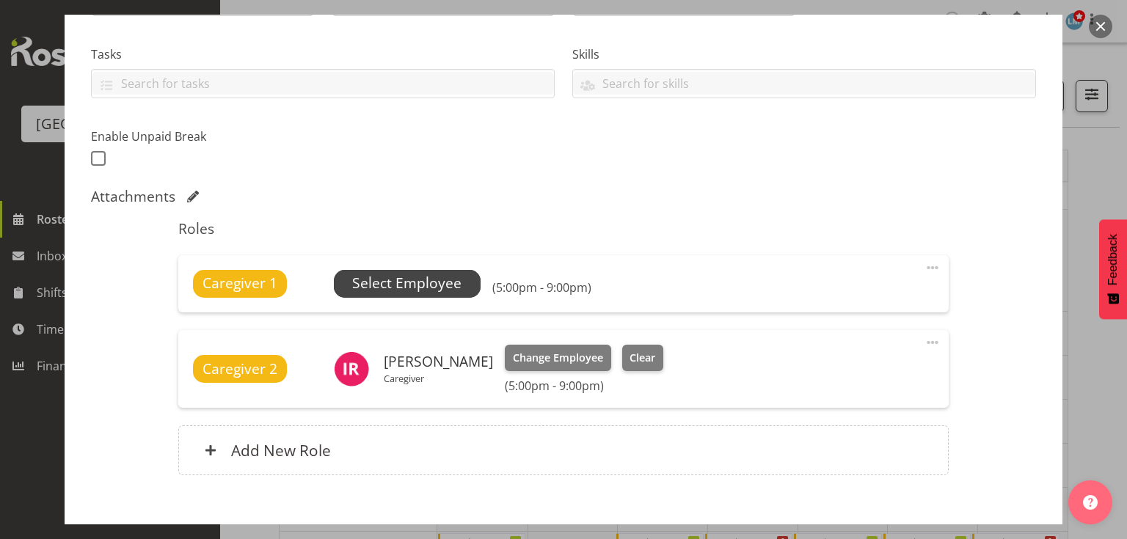
click at [404, 281] on span "Select Employee" at bounding box center [406, 283] width 109 height 21
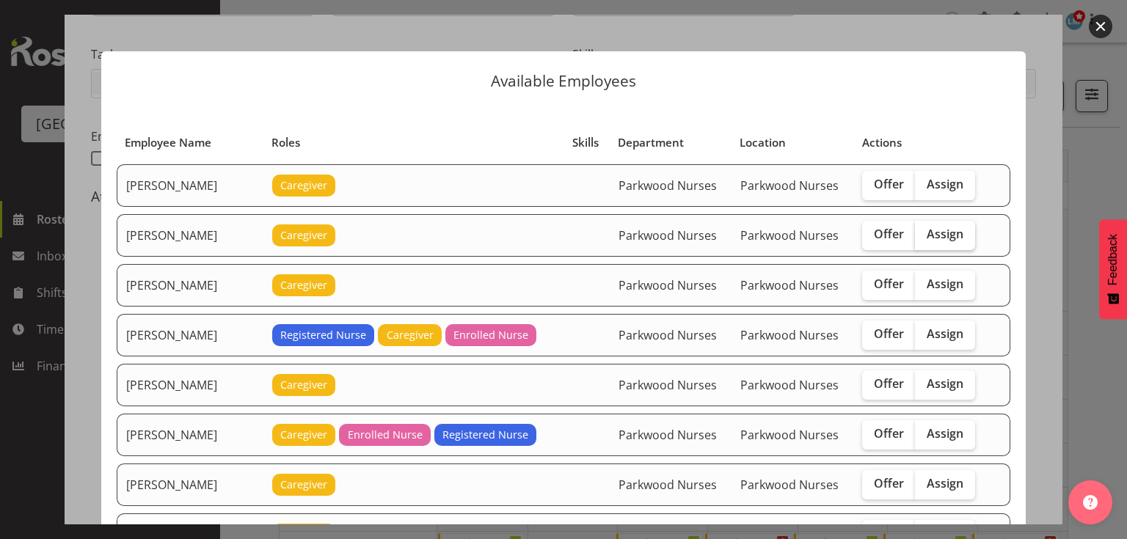
click at [940, 227] on span "Assign" at bounding box center [945, 234] width 37 height 15
click at [925, 230] on input "Assign" at bounding box center [920, 235] width 10 height 10
checkbox input "true"
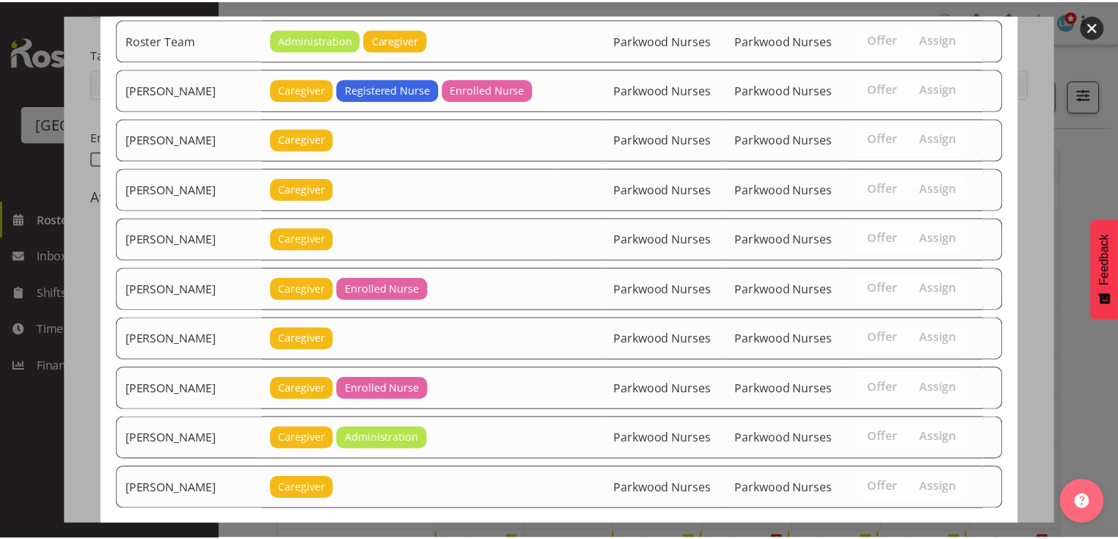
scroll to position [2403, 0]
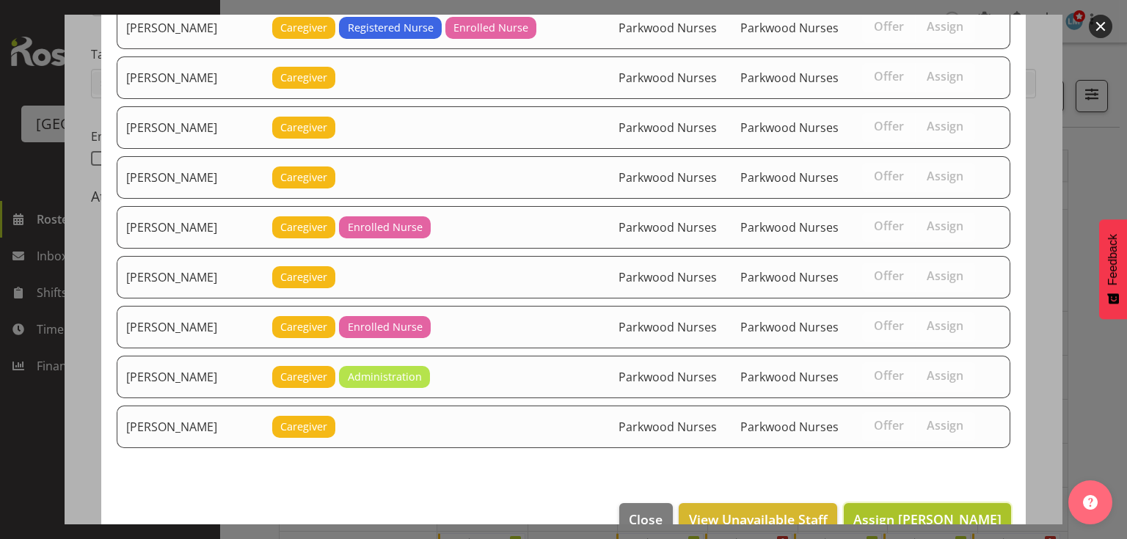
click at [920, 511] on span "Assign [PERSON_NAME]" at bounding box center [927, 520] width 148 height 18
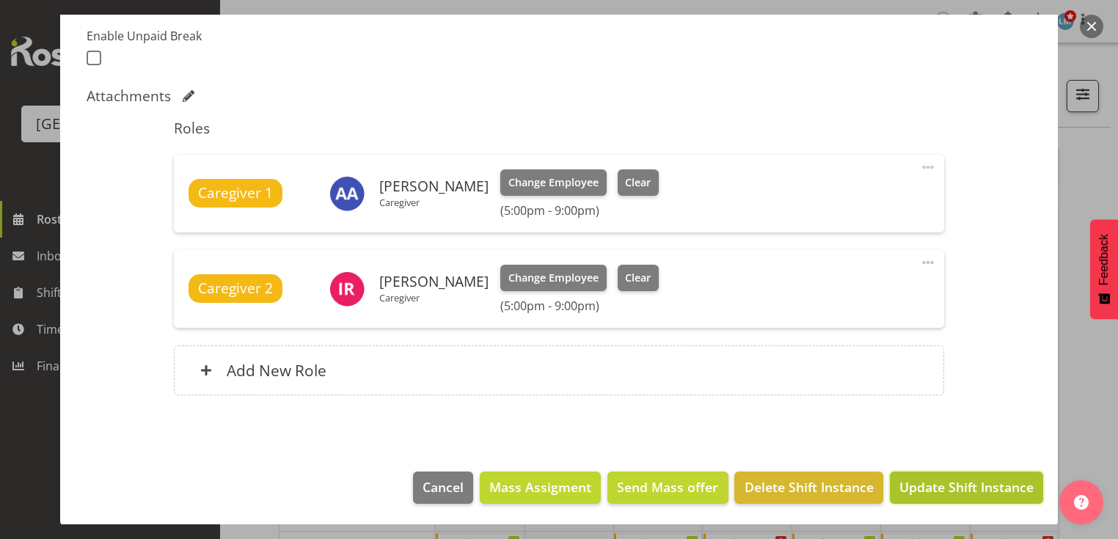
click at [923, 484] on span "Update Shift Instance" at bounding box center [967, 487] width 134 height 19
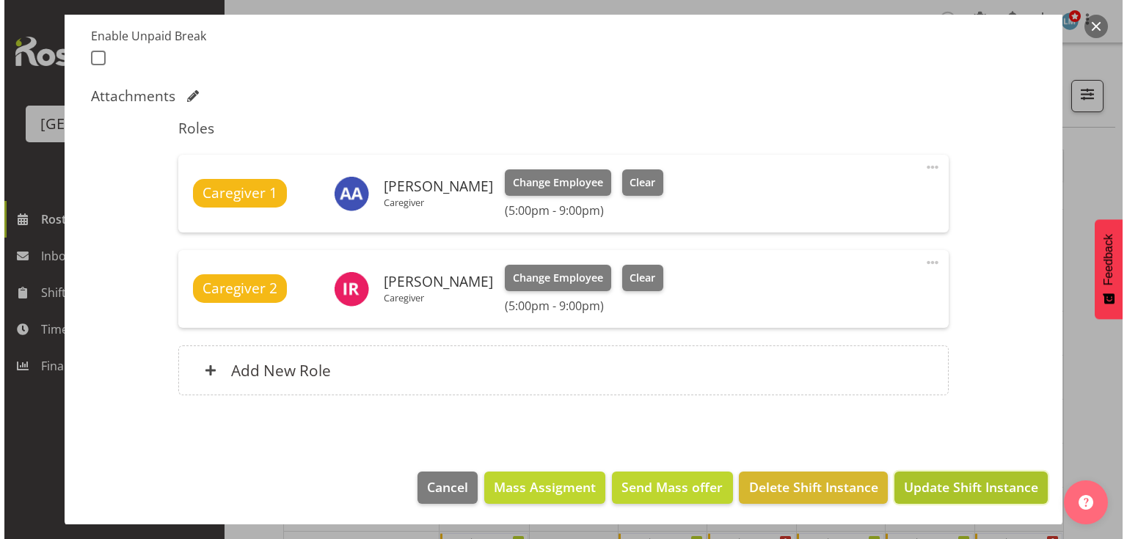
scroll to position [336, 0]
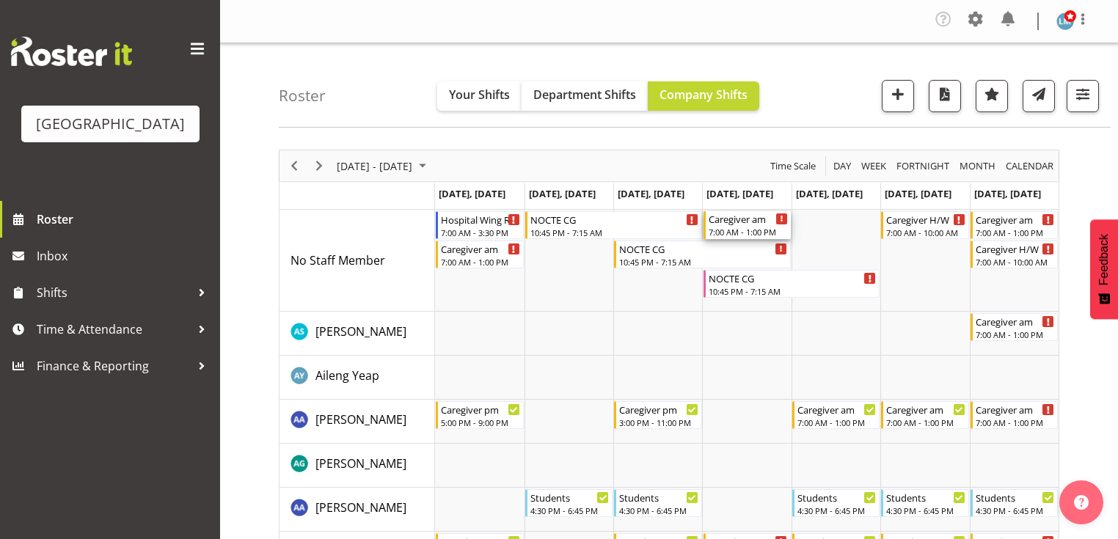
click at [745, 224] on div "Caregiver am" at bounding box center [748, 218] width 79 height 15
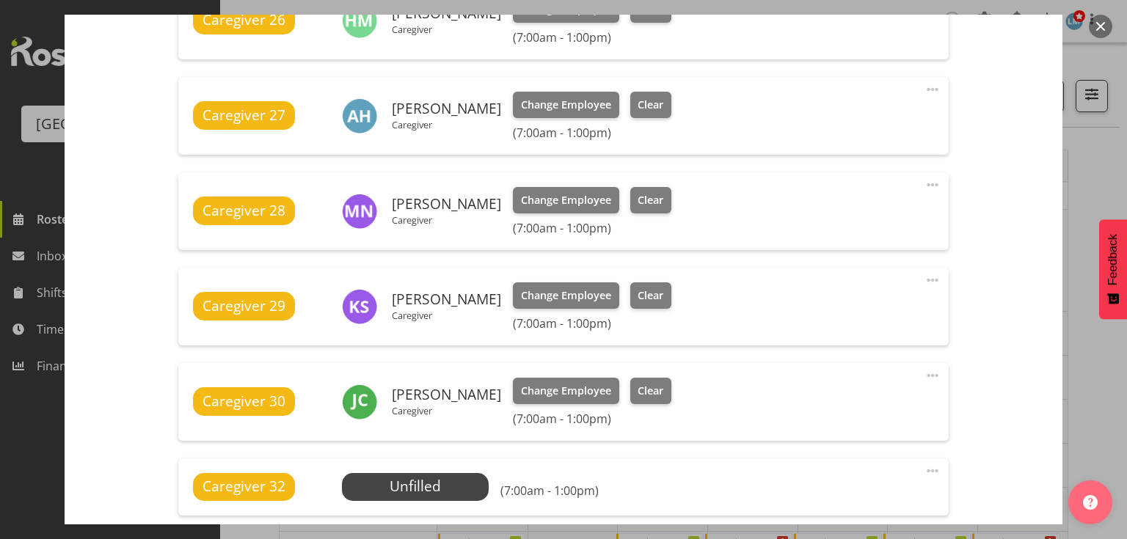
scroll to position [763, 0]
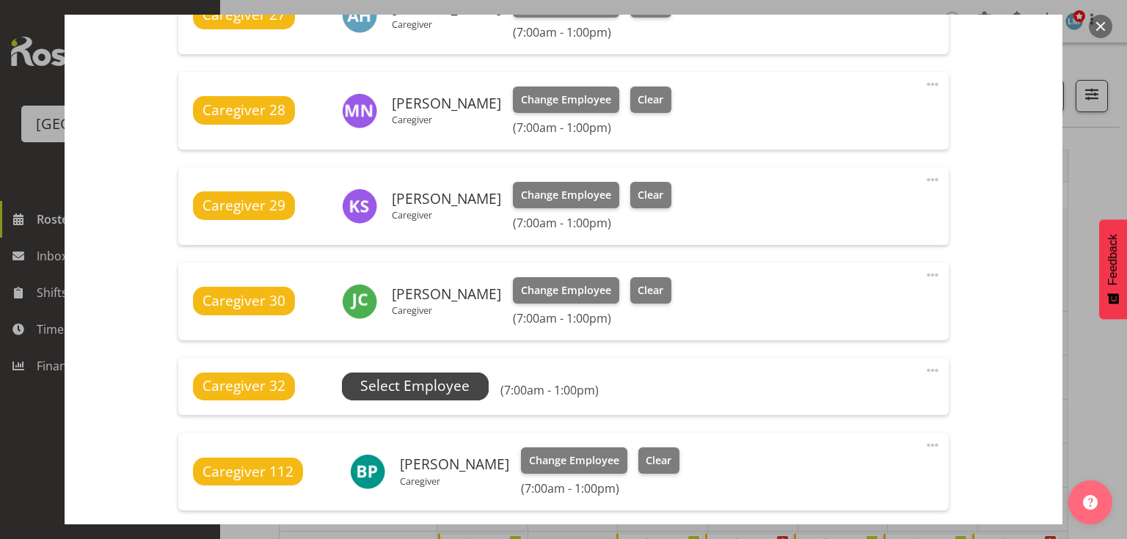
click at [456, 385] on span "Select Employee" at bounding box center [414, 386] width 109 height 21
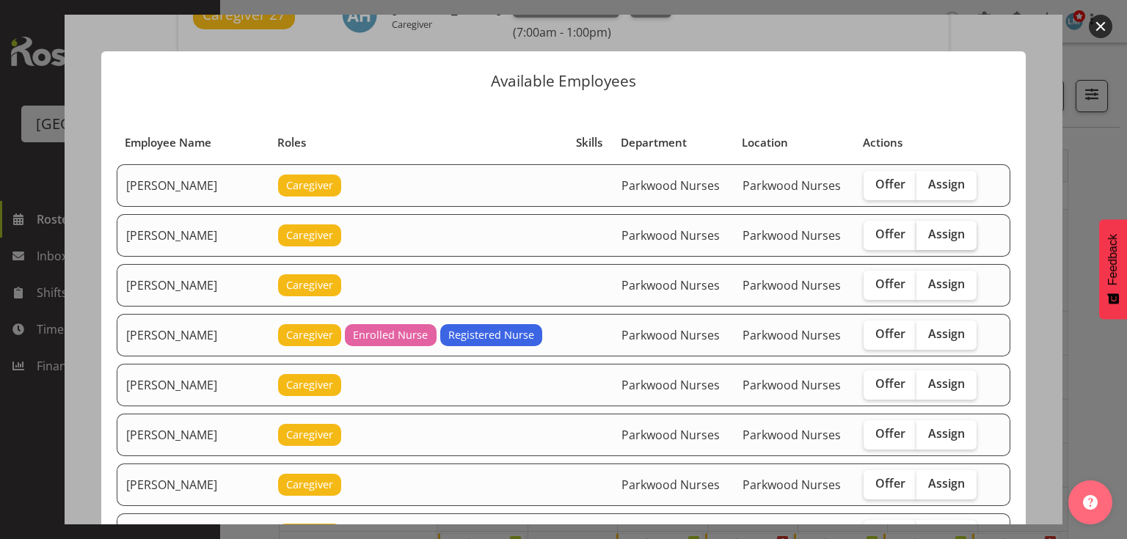
click at [933, 234] on span "Assign" at bounding box center [946, 234] width 37 height 15
click at [926, 234] on input "Assign" at bounding box center [922, 235] width 10 height 10
checkbox input "true"
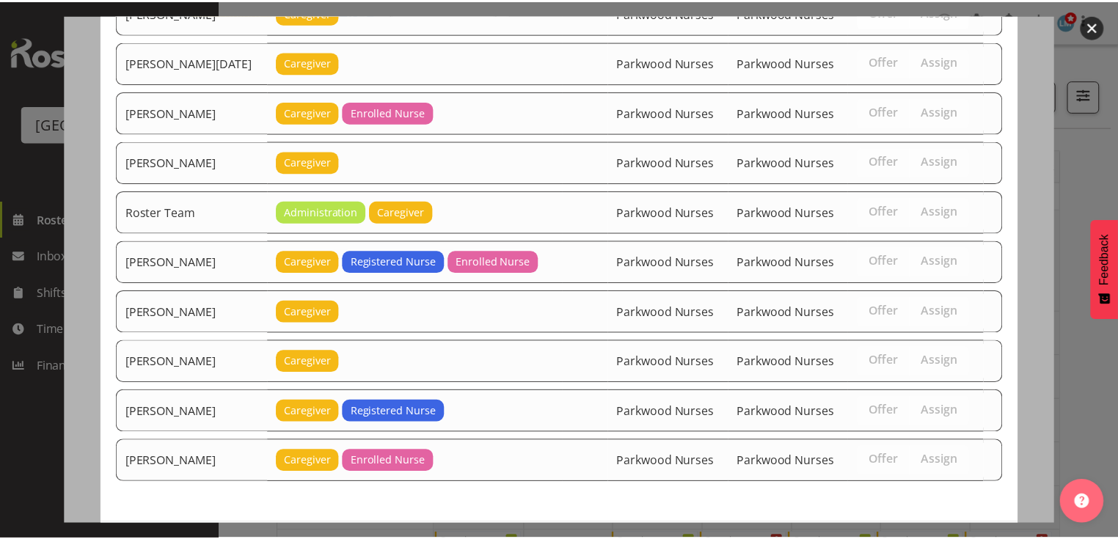
scroll to position [1959, 0]
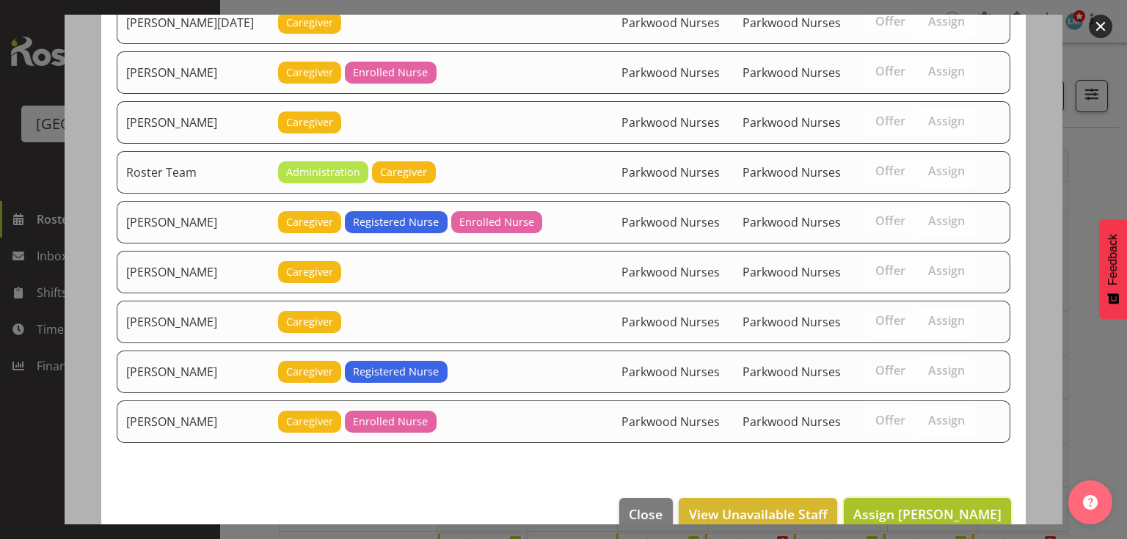
click at [933, 506] on span "Assign [PERSON_NAME]" at bounding box center [927, 515] width 148 height 18
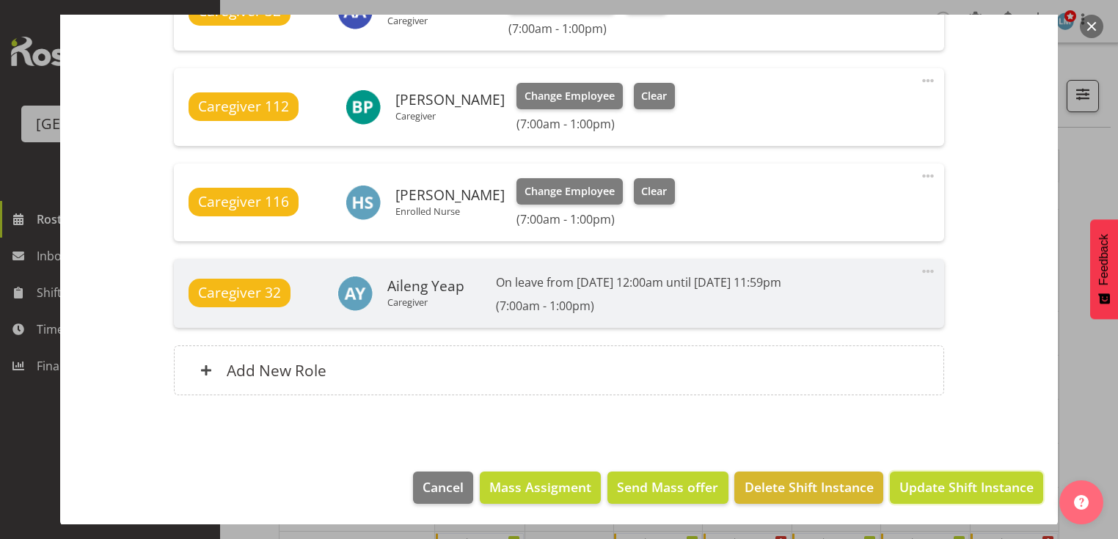
click at [933, 483] on span "Update Shift Instance" at bounding box center [967, 487] width 134 height 19
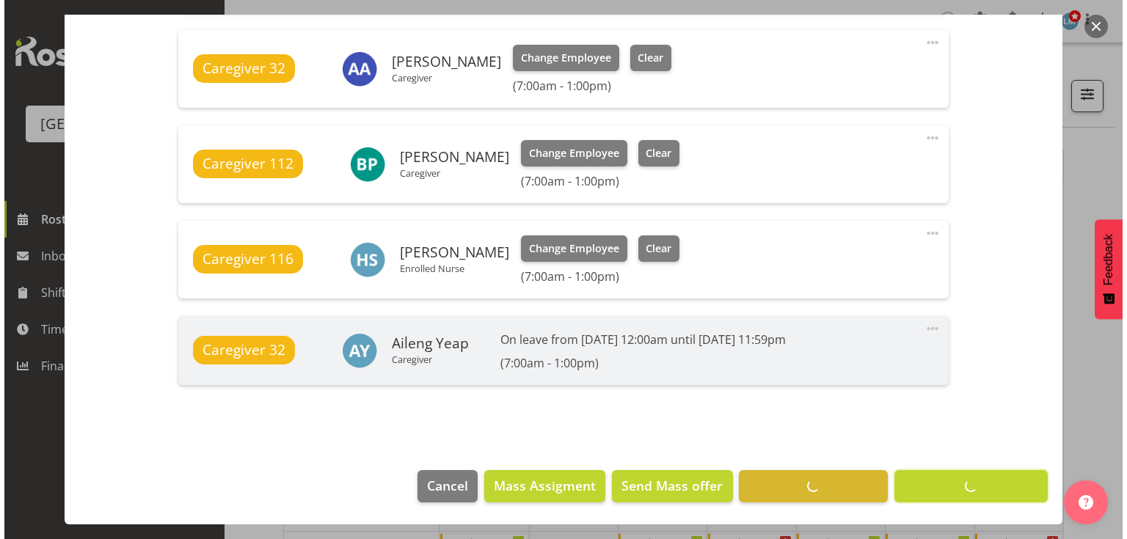
scroll to position [1091, 0]
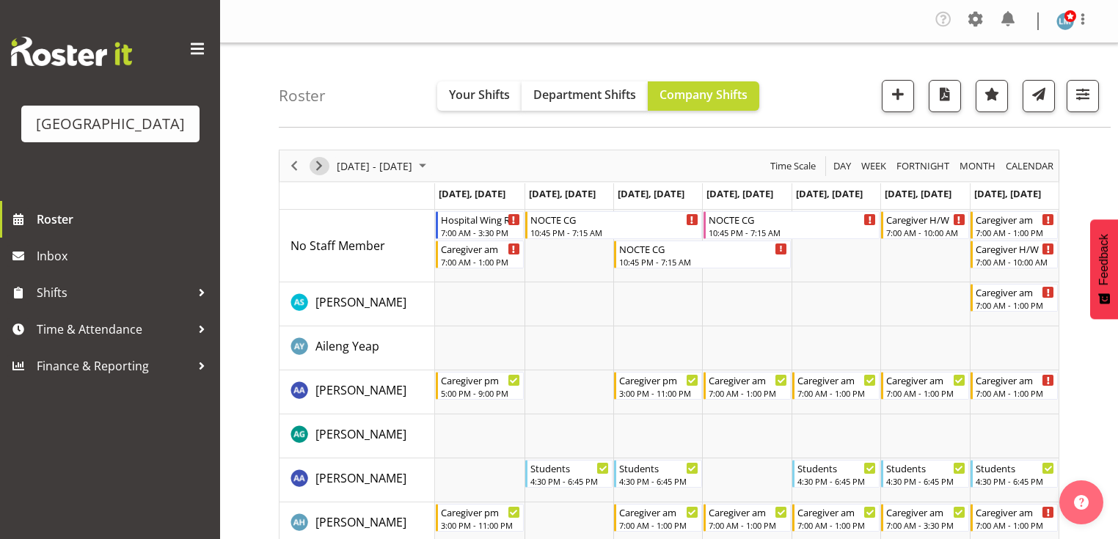
click at [320, 162] on span "Next" at bounding box center [319, 166] width 18 height 18
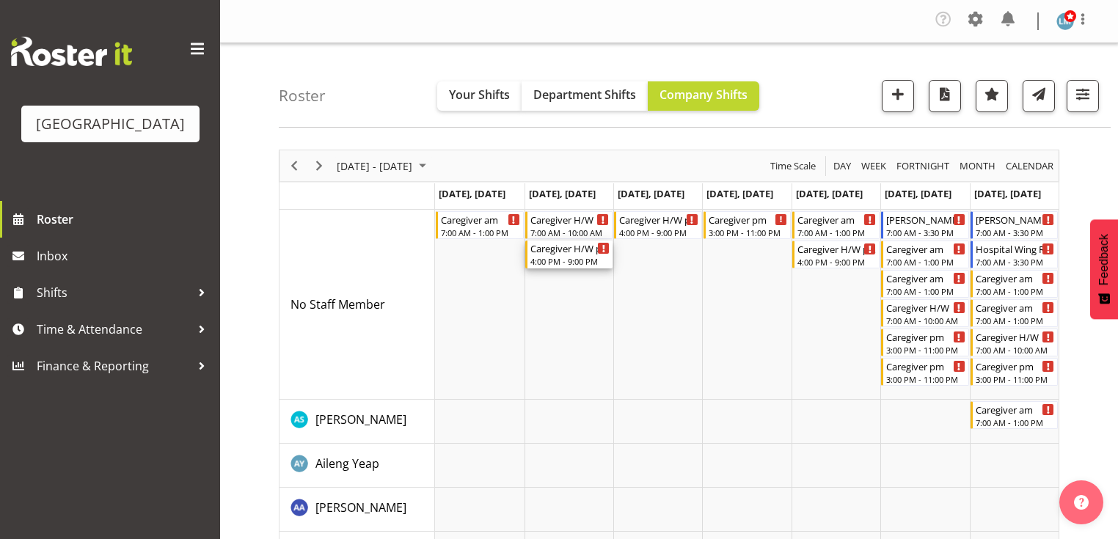
click at [555, 257] on div "4:00 PM - 9:00 PM" at bounding box center [570, 261] width 79 height 12
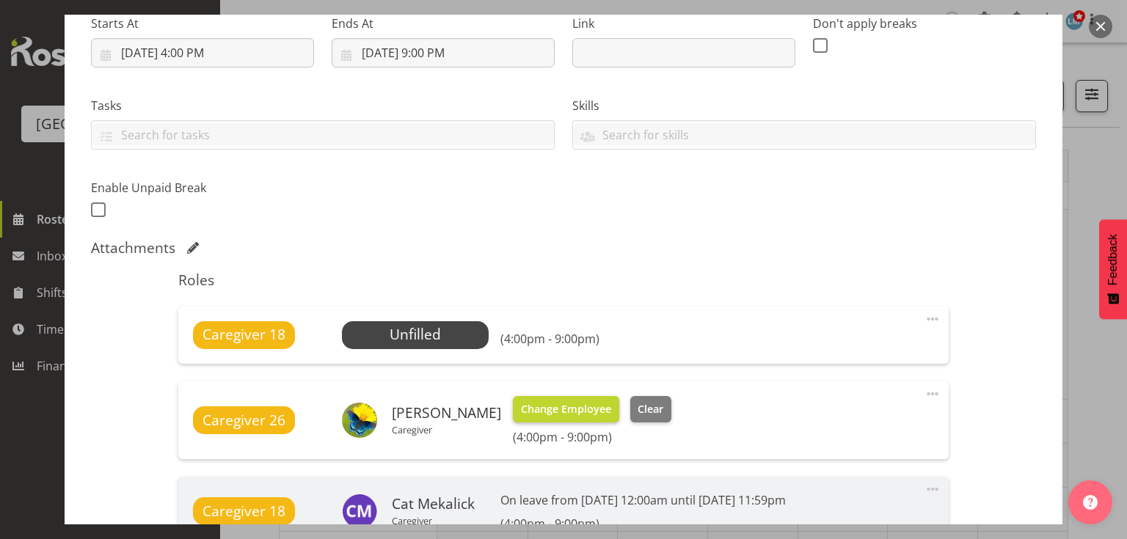
scroll to position [352, 0]
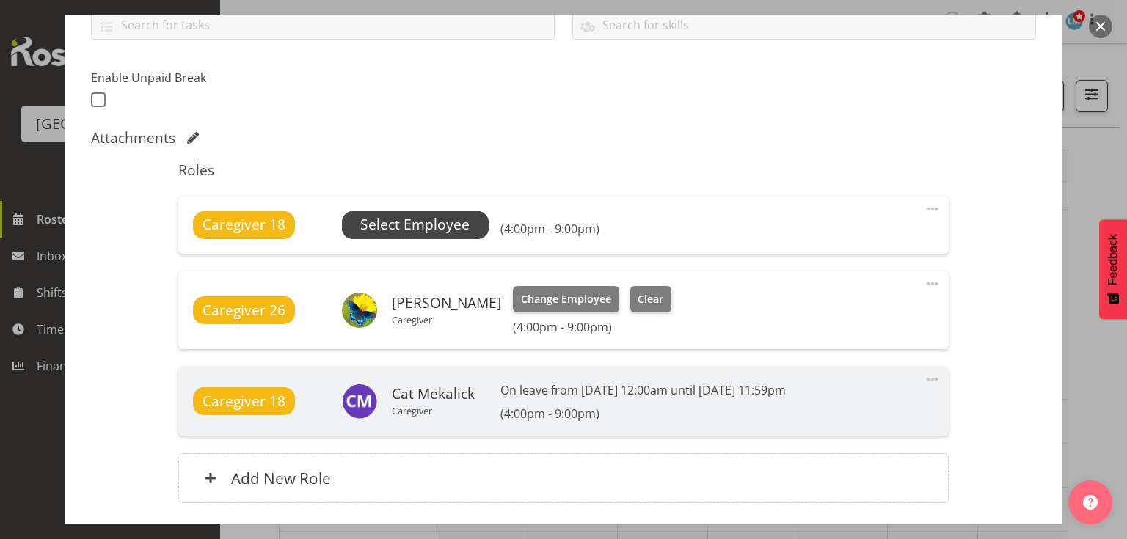
click at [412, 225] on span "Select Employee" at bounding box center [414, 224] width 109 height 21
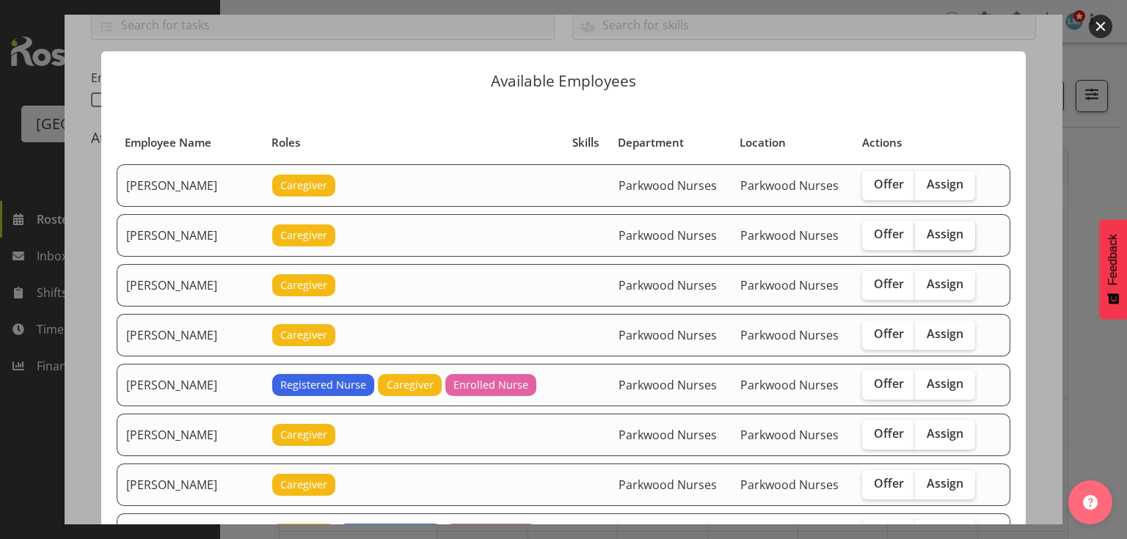
click at [957, 229] on label "Assign" at bounding box center [945, 235] width 60 height 29
click at [925, 230] on input "Assign" at bounding box center [920, 235] width 10 height 10
checkbox input "true"
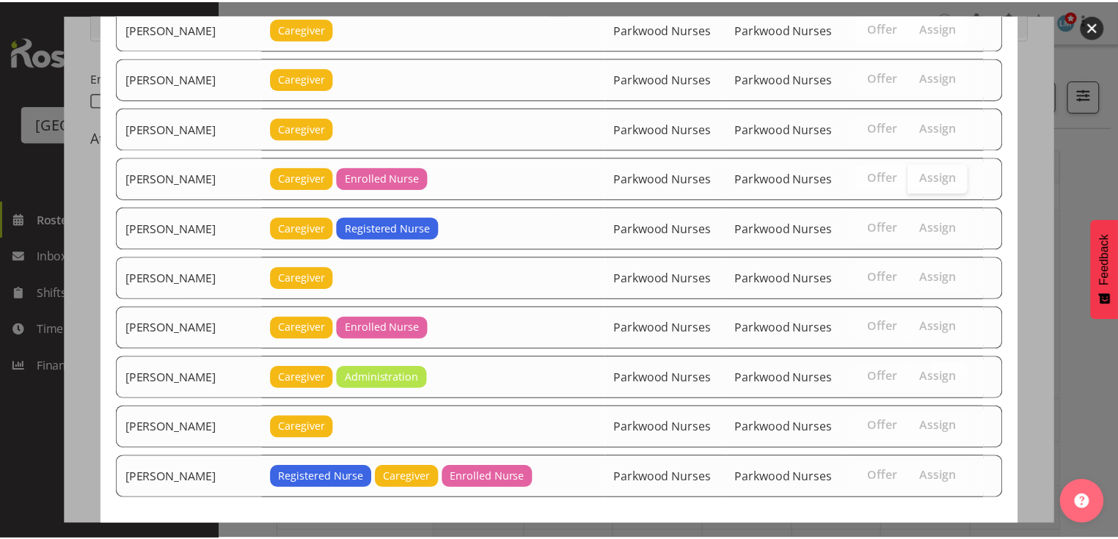
scroll to position [2551, 0]
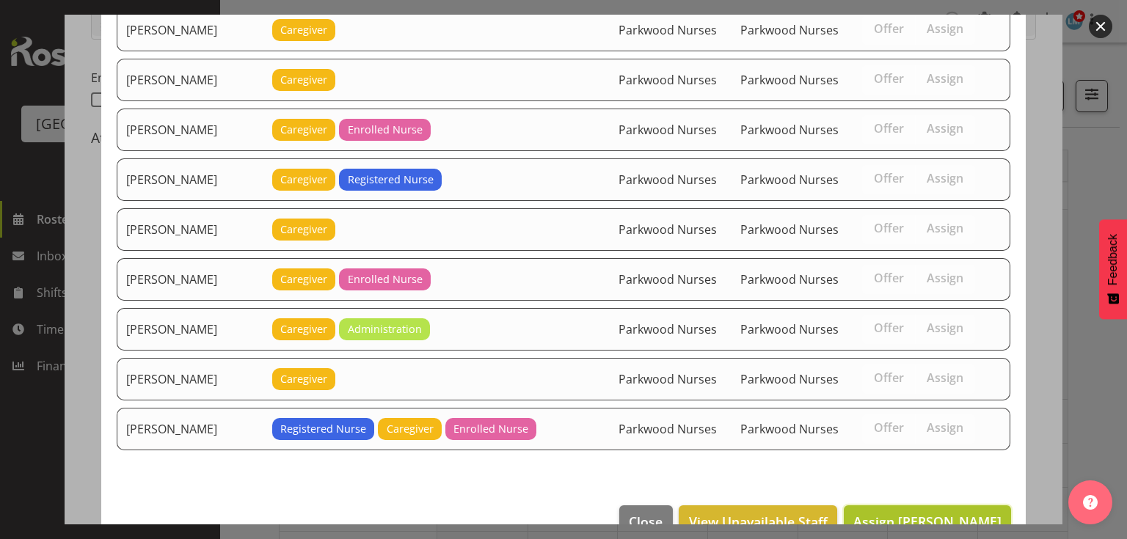
click at [931, 513] on span "Assign [PERSON_NAME]" at bounding box center [927, 522] width 148 height 18
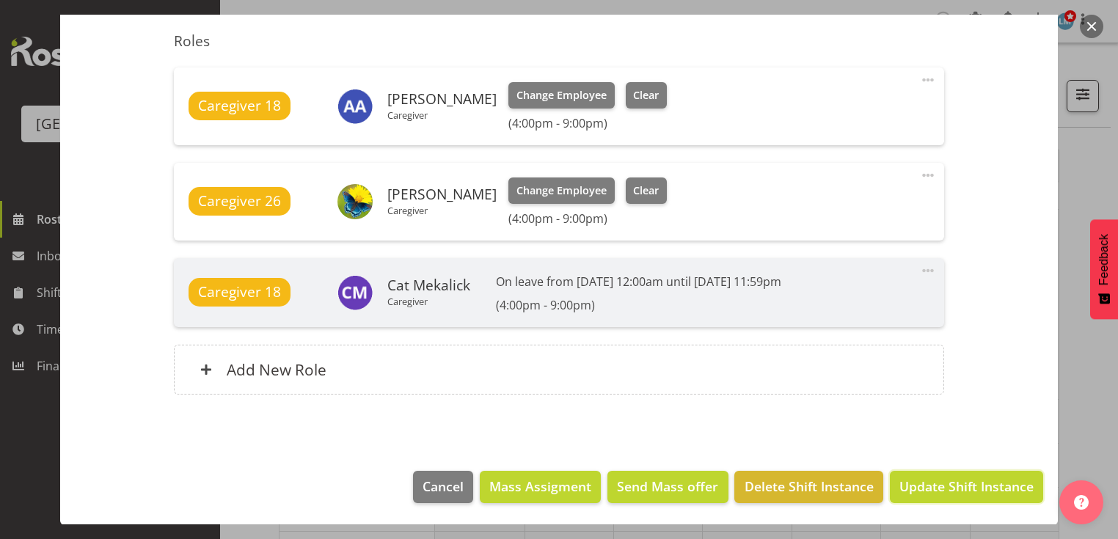
click at [931, 490] on span "Update Shift Instance" at bounding box center [967, 486] width 134 height 19
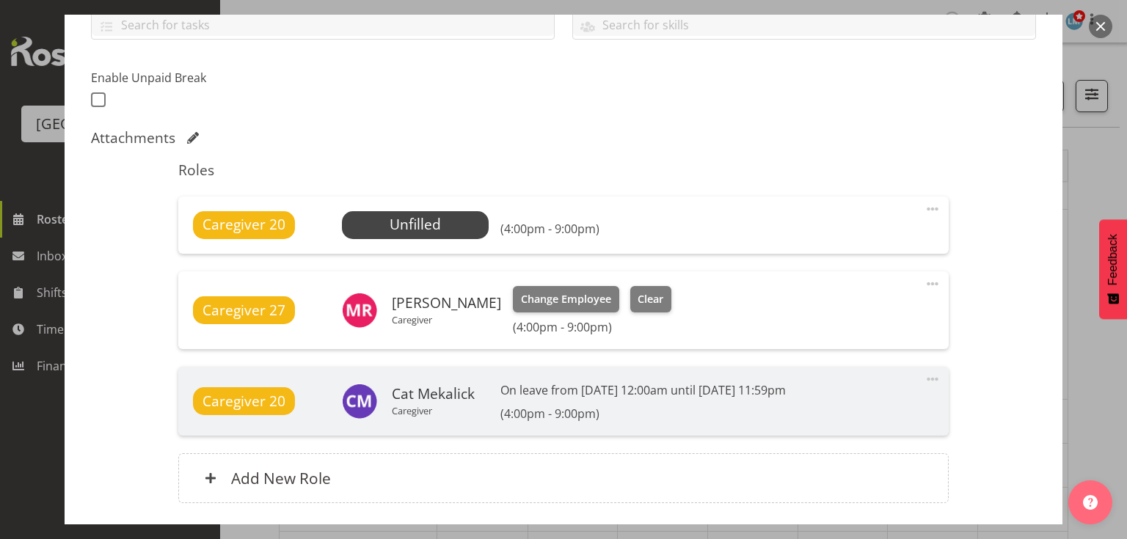
scroll to position [411, 0]
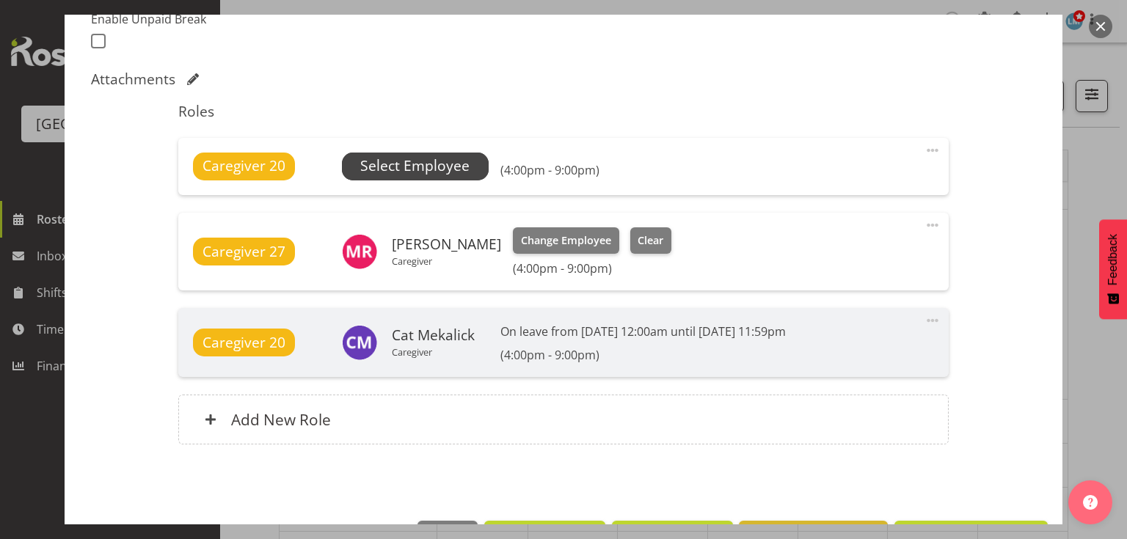
click at [393, 167] on span "Select Employee" at bounding box center [414, 166] width 109 height 21
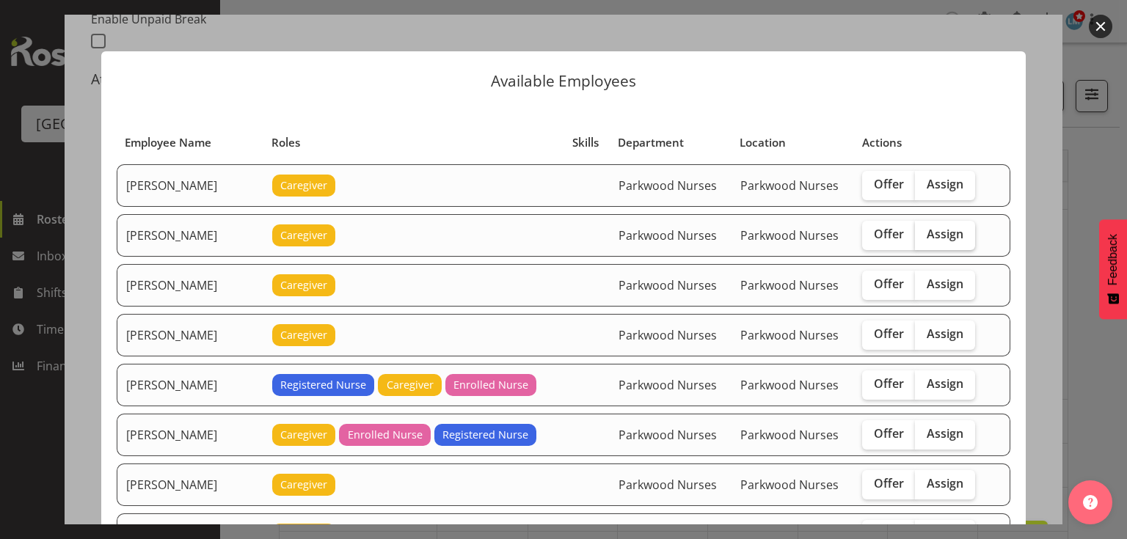
click at [939, 230] on span "Assign" at bounding box center [945, 234] width 37 height 15
click at [925, 230] on input "Assign" at bounding box center [920, 235] width 10 height 10
checkbox input "true"
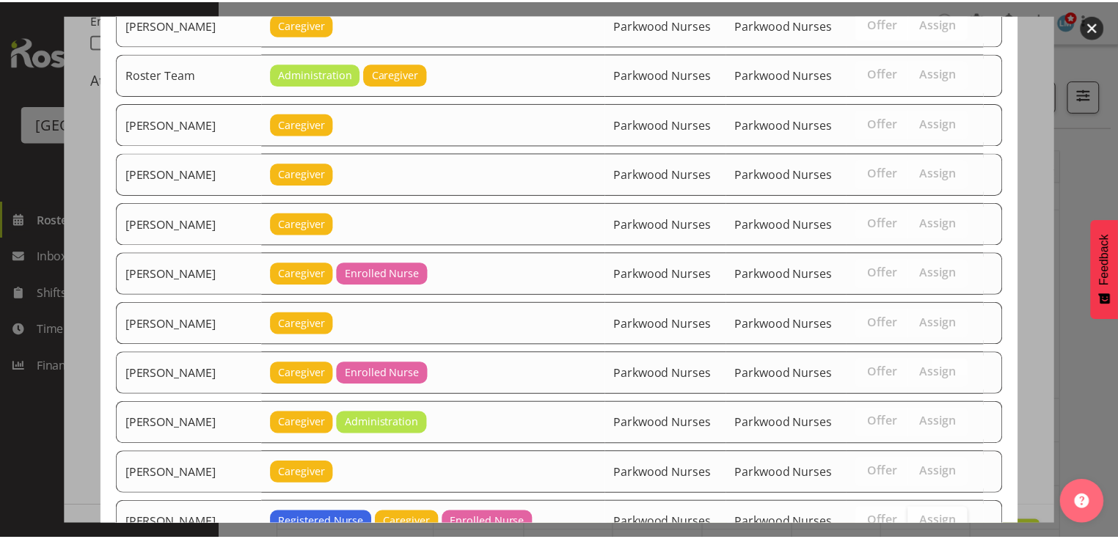
scroll to position [2502, 0]
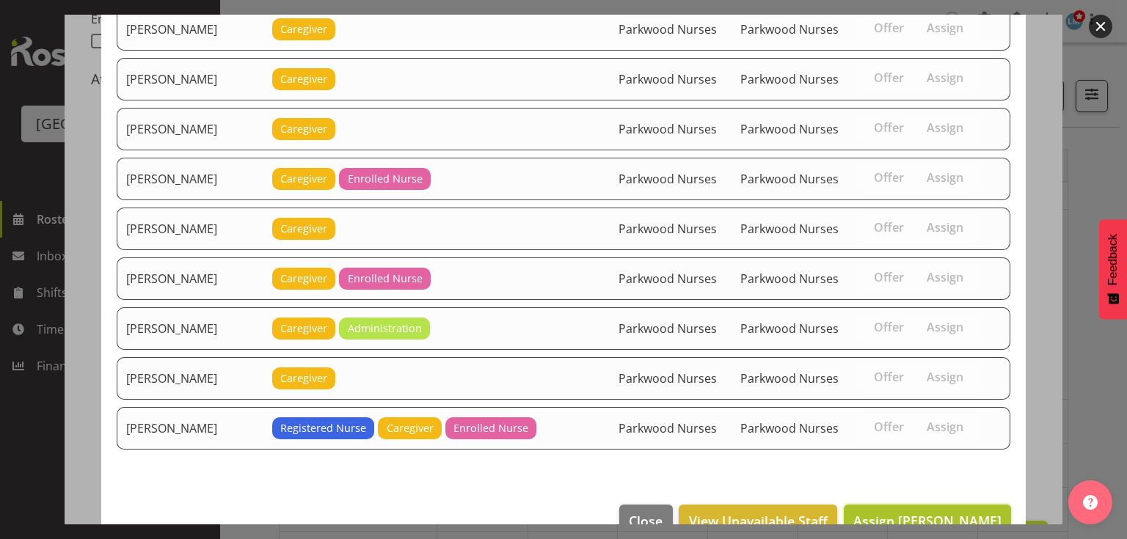
click at [932, 512] on span "Assign [PERSON_NAME]" at bounding box center [927, 521] width 148 height 18
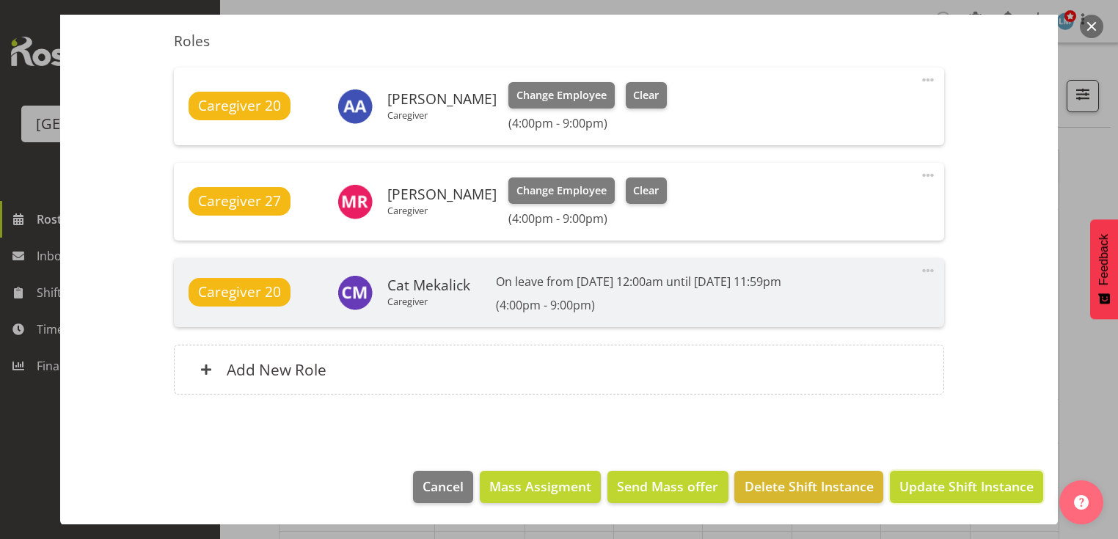
click at [932, 490] on span "Update Shift Instance" at bounding box center [967, 486] width 134 height 19
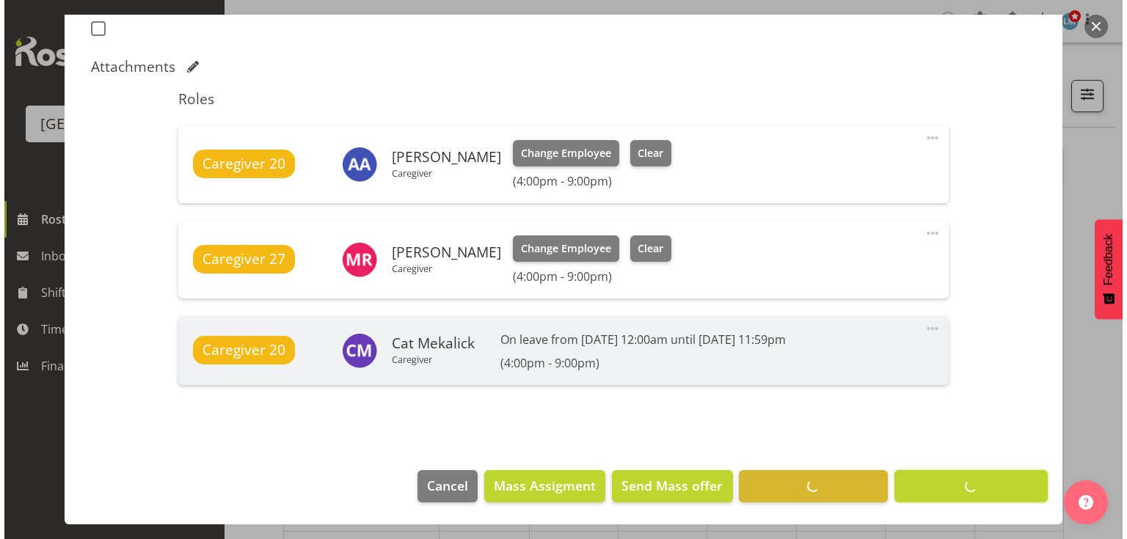
scroll to position [423, 0]
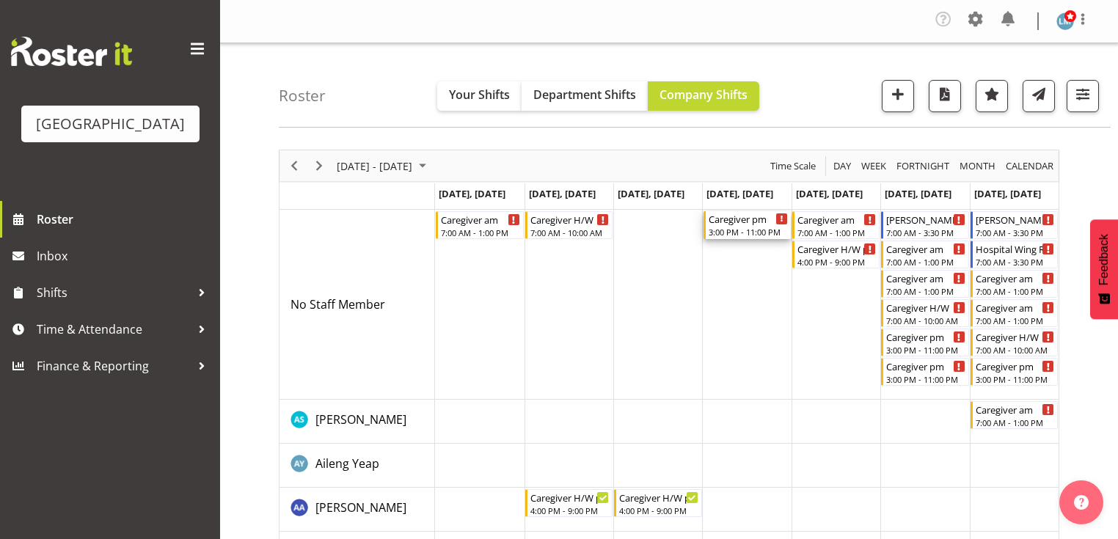
click at [735, 224] on div "Caregiver pm" at bounding box center [748, 218] width 79 height 15
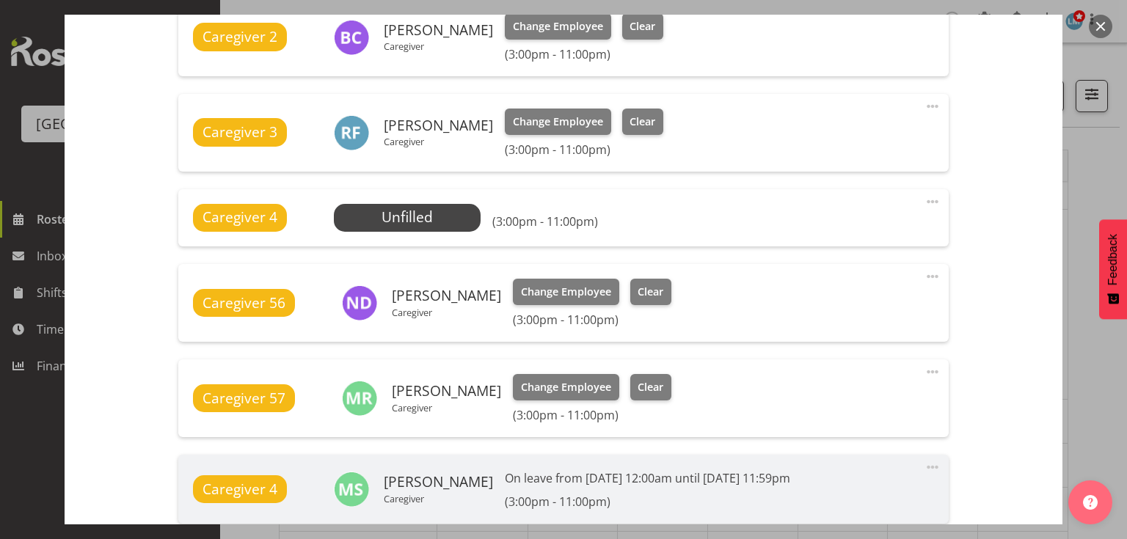
scroll to position [763, 0]
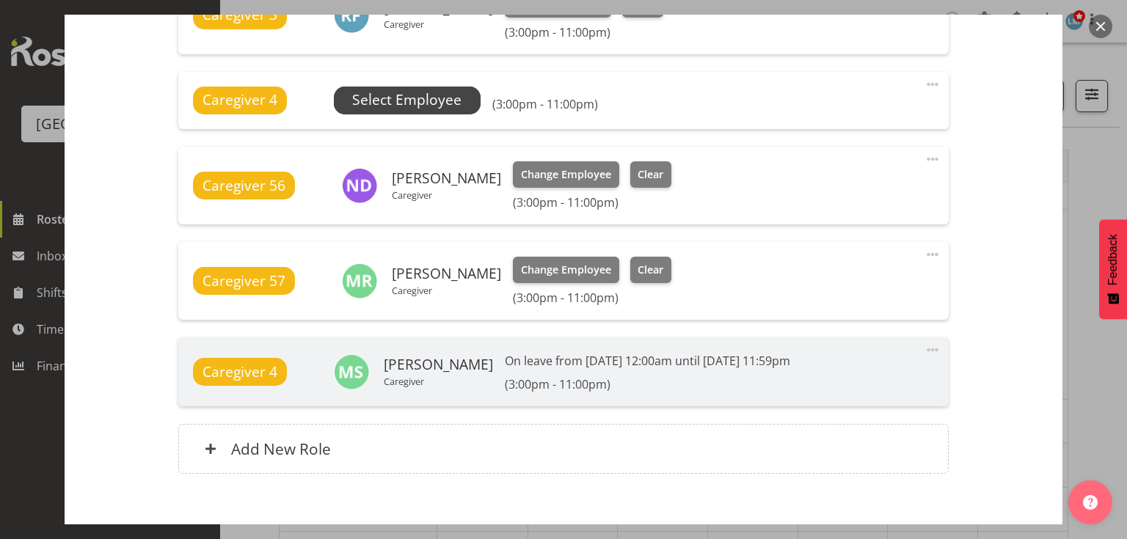
click at [407, 100] on span "Select Employee" at bounding box center [406, 100] width 109 height 21
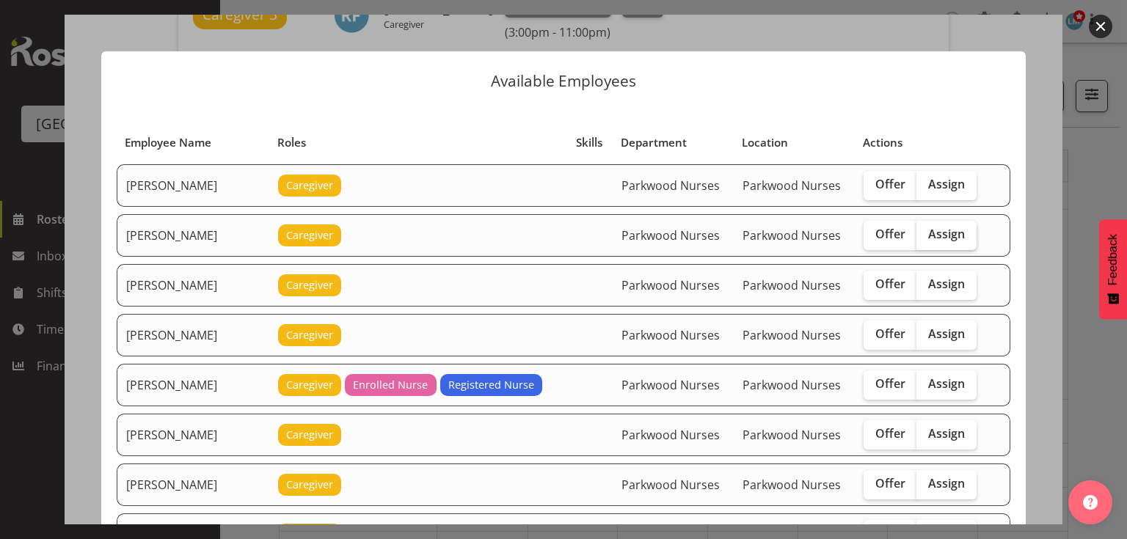
click at [932, 229] on span "Assign" at bounding box center [946, 234] width 37 height 15
click at [926, 230] on input "Assign" at bounding box center [922, 235] width 10 height 10
checkbox input "true"
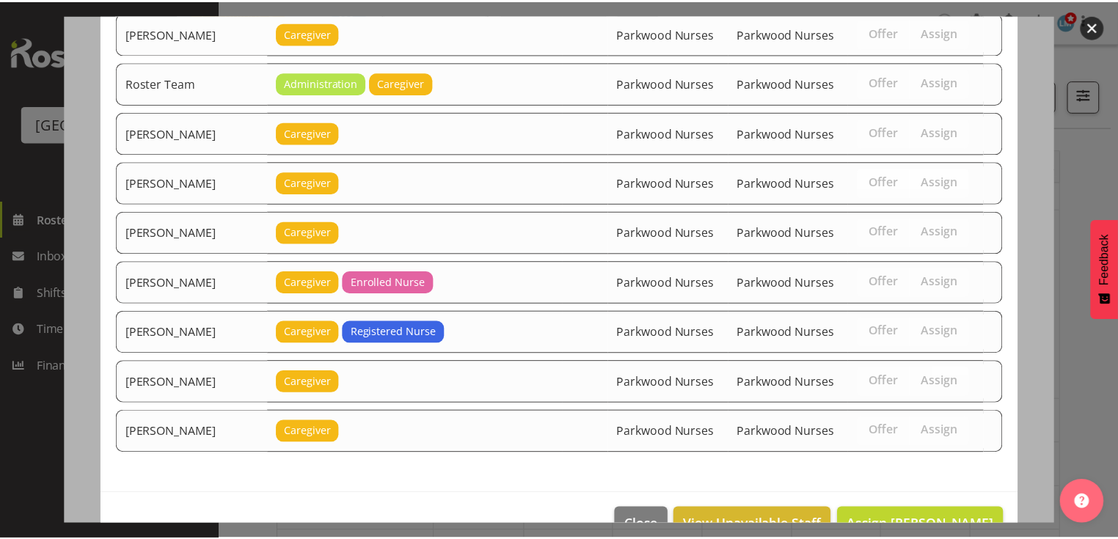
scroll to position [1910, 0]
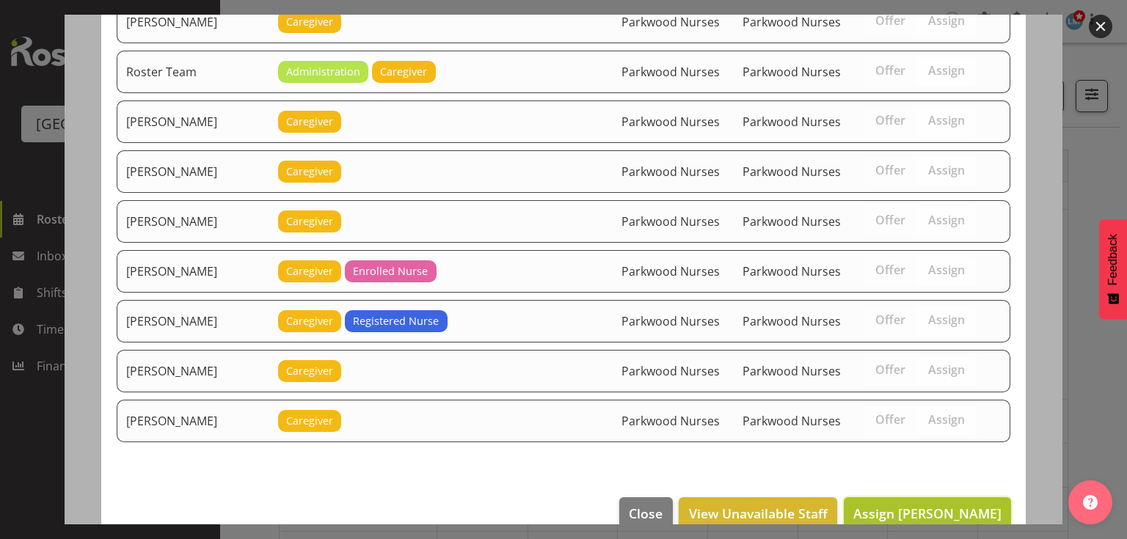
click at [906, 505] on span "Assign [PERSON_NAME]" at bounding box center [927, 514] width 148 height 18
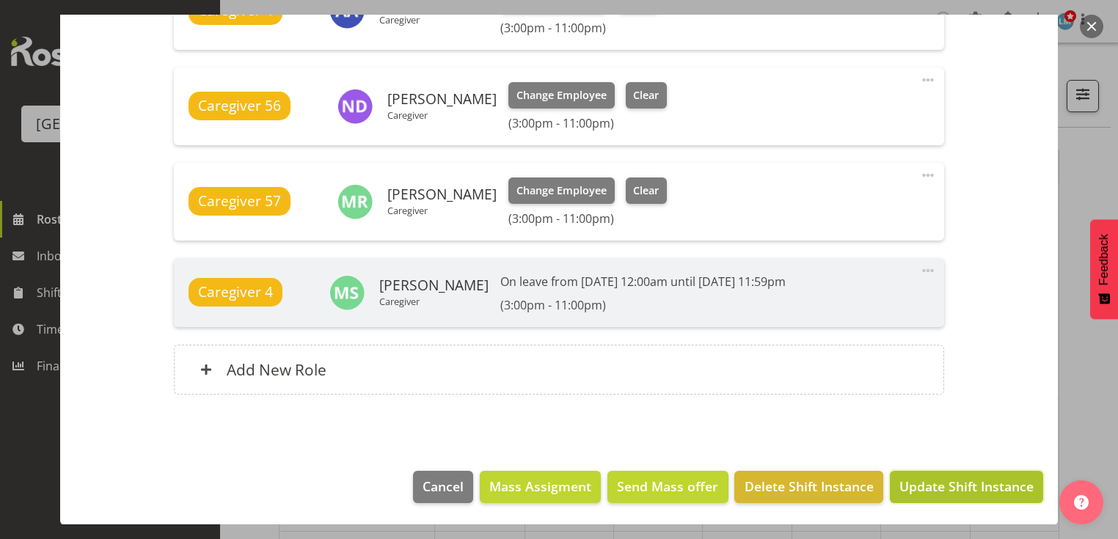
click at [909, 486] on span "Update Shift Instance" at bounding box center [967, 486] width 134 height 19
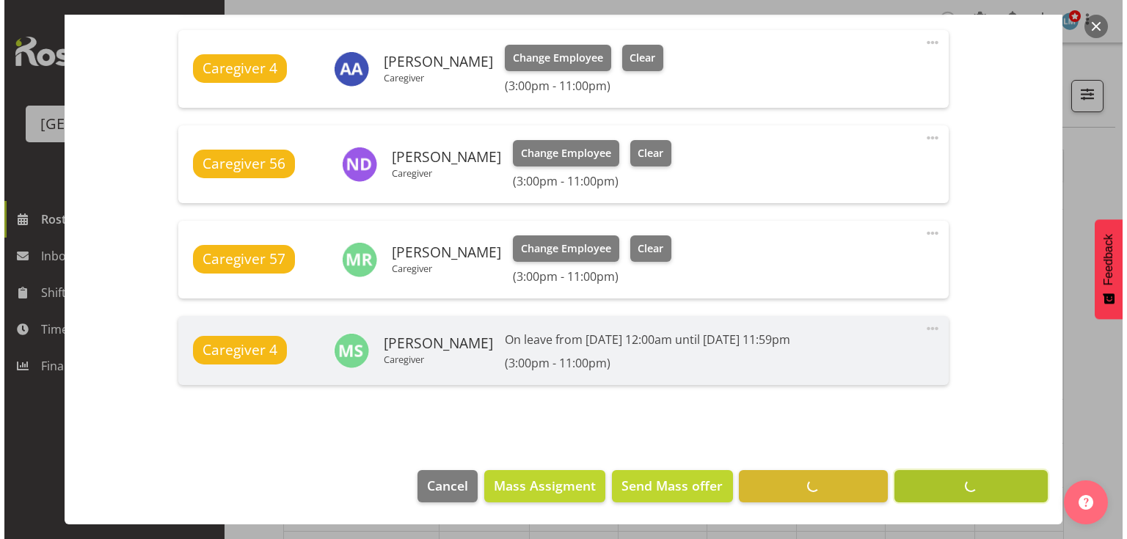
scroll to position [804, 0]
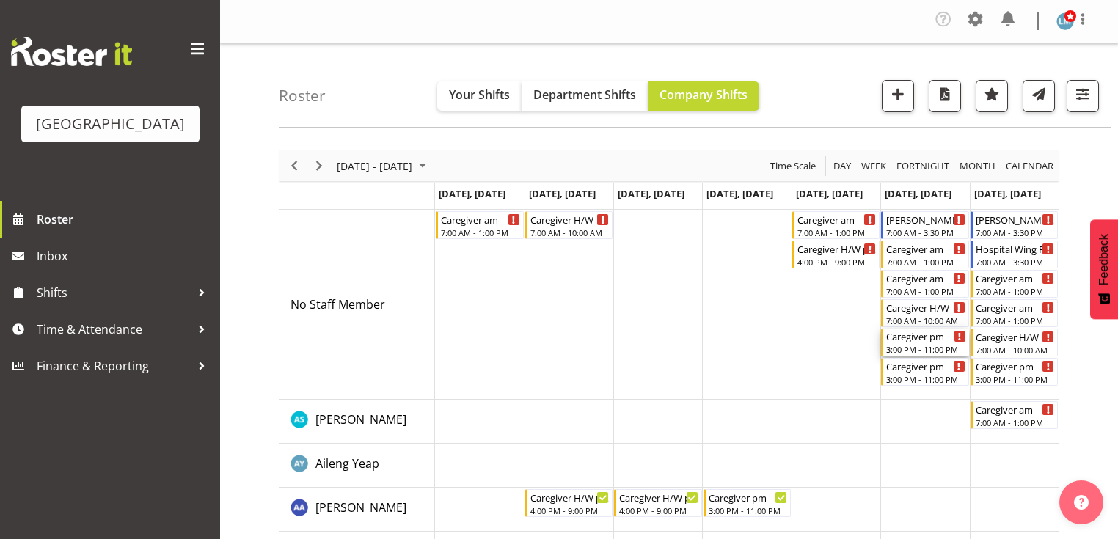
click at [903, 349] on div "3:00 PM - 11:00 PM" at bounding box center [926, 349] width 79 height 12
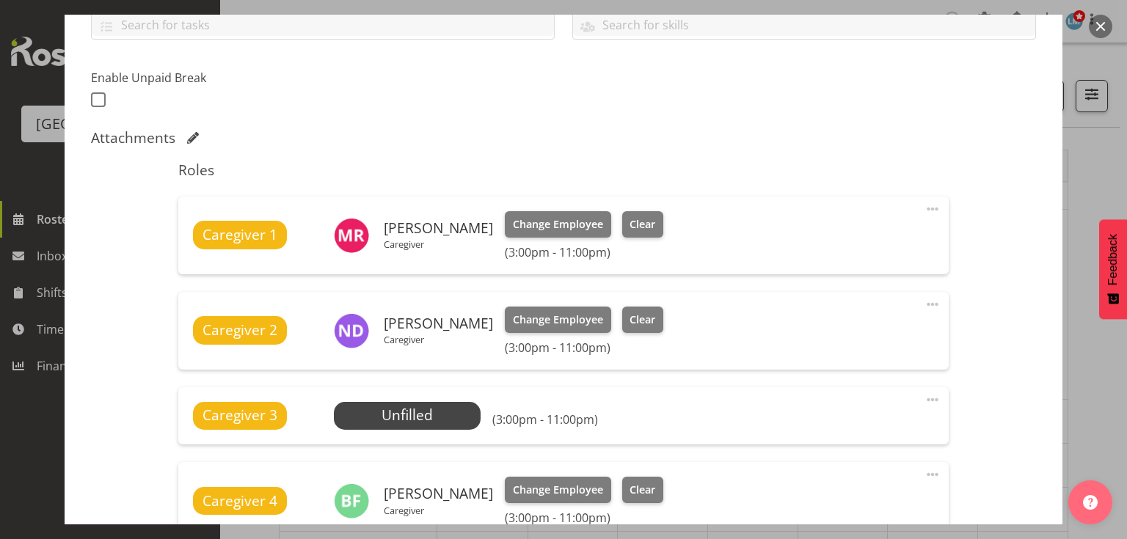
scroll to position [470, 0]
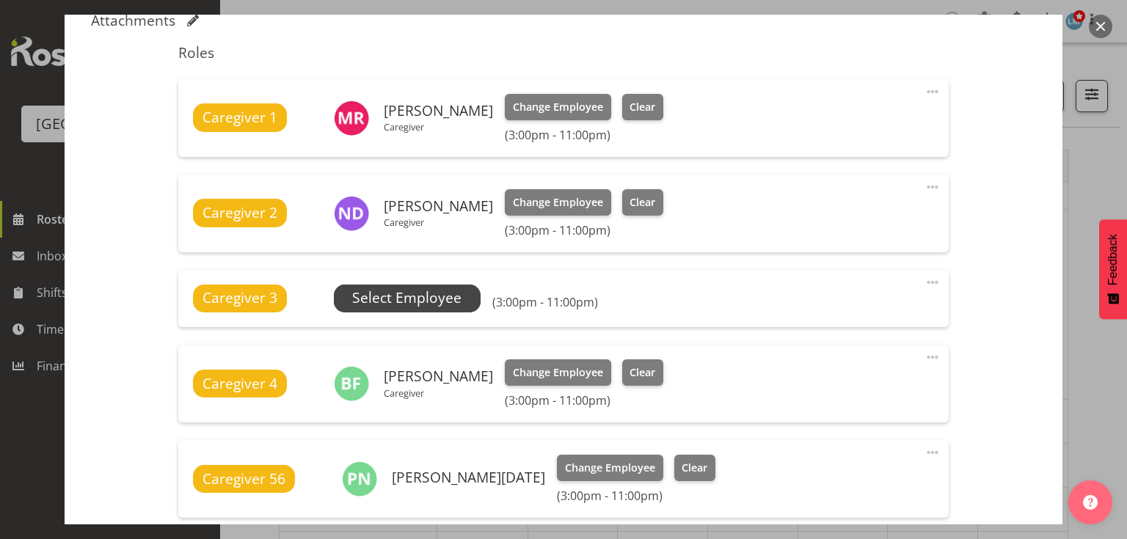
click at [426, 296] on span "Select Employee" at bounding box center [406, 298] width 109 height 21
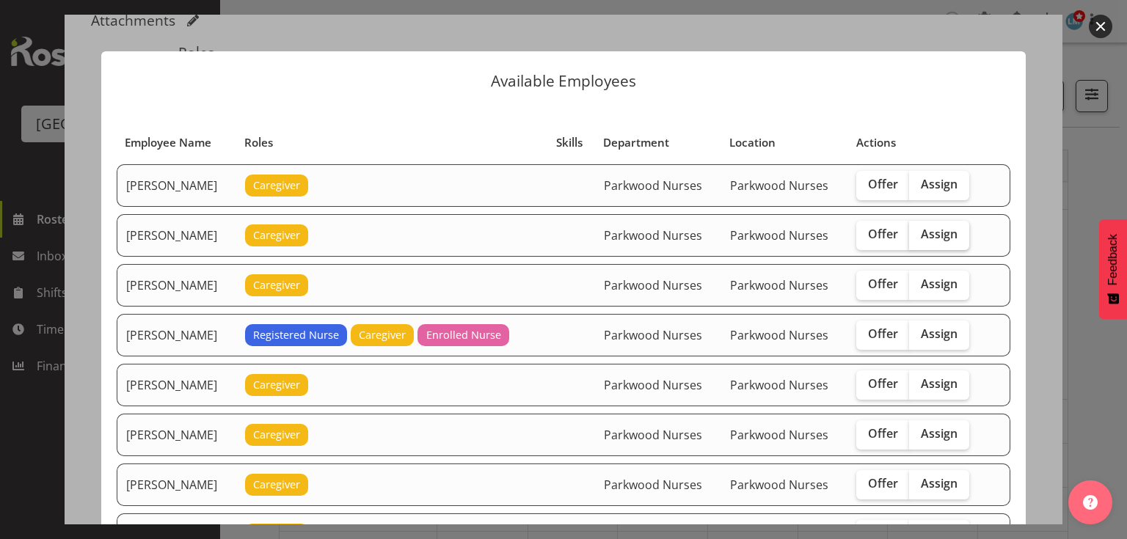
click at [921, 237] on span "Assign" at bounding box center [939, 234] width 37 height 15
click at [919, 237] on input "Assign" at bounding box center [914, 235] width 10 height 10
checkbox input "true"
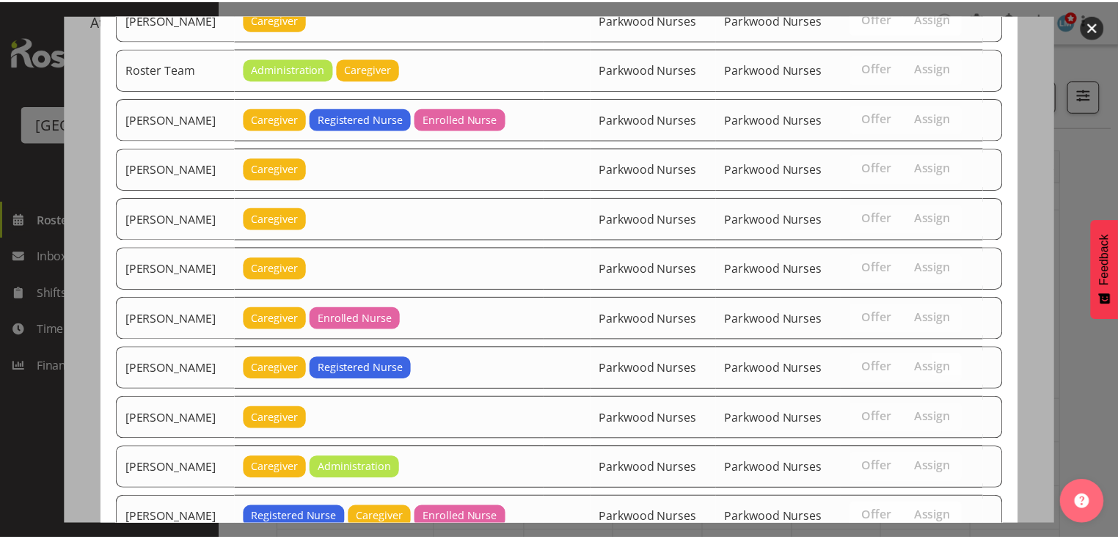
scroll to position [2009, 0]
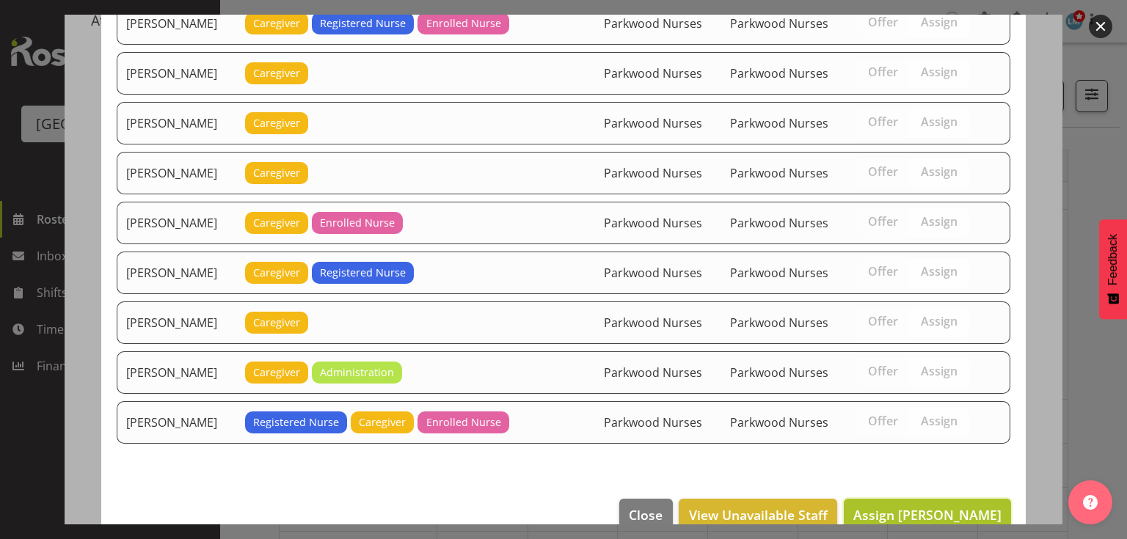
click at [929, 506] on span "Assign [PERSON_NAME]" at bounding box center [927, 515] width 148 height 18
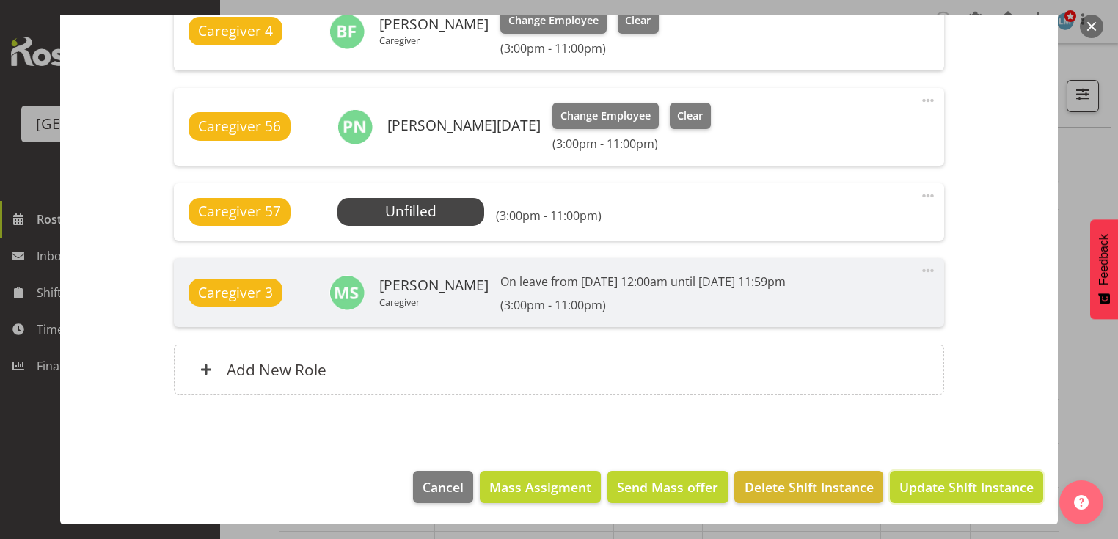
click at [929, 481] on span "Update Shift Instance" at bounding box center [967, 487] width 134 height 19
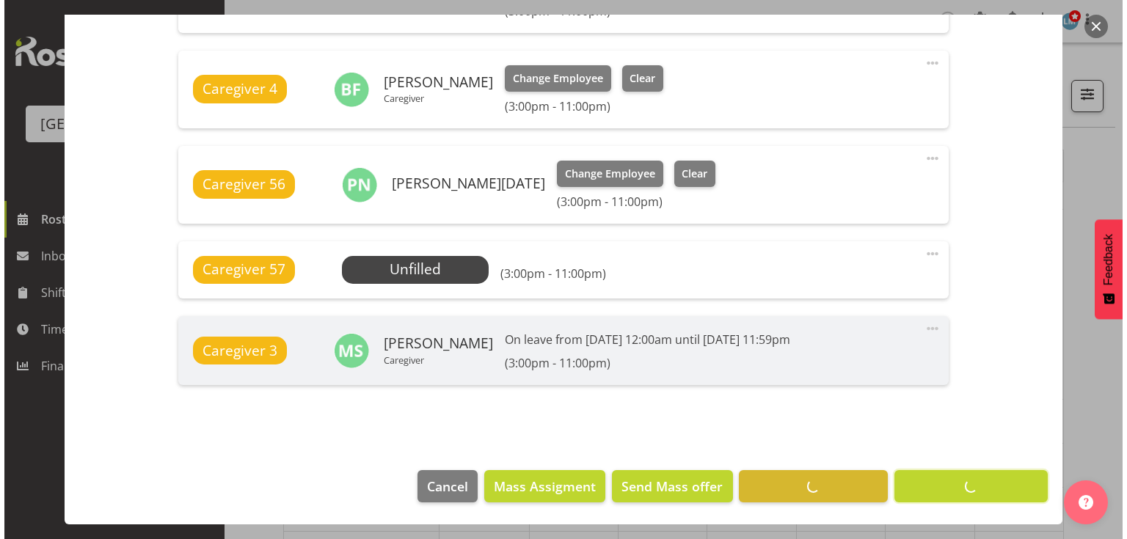
scroll to position [784, 0]
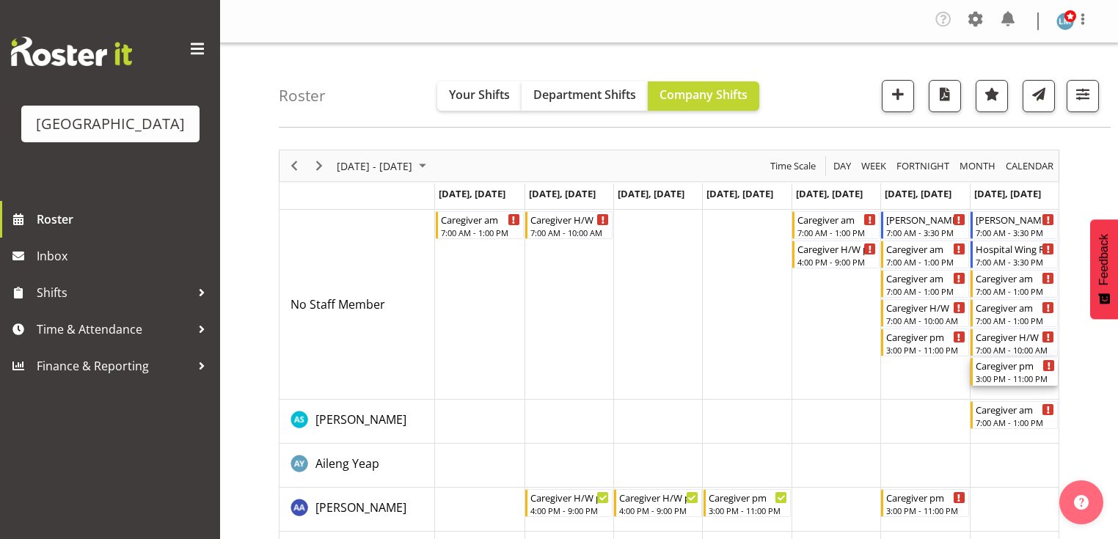
click at [1019, 368] on div "Caregiver pm" at bounding box center [1015, 365] width 79 height 15
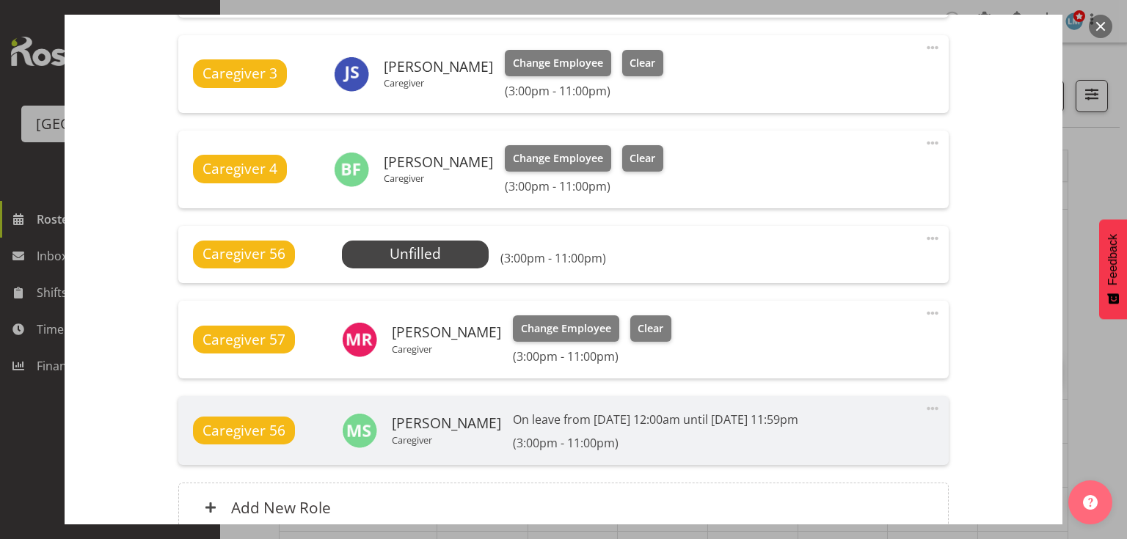
scroll to position [470, 0]
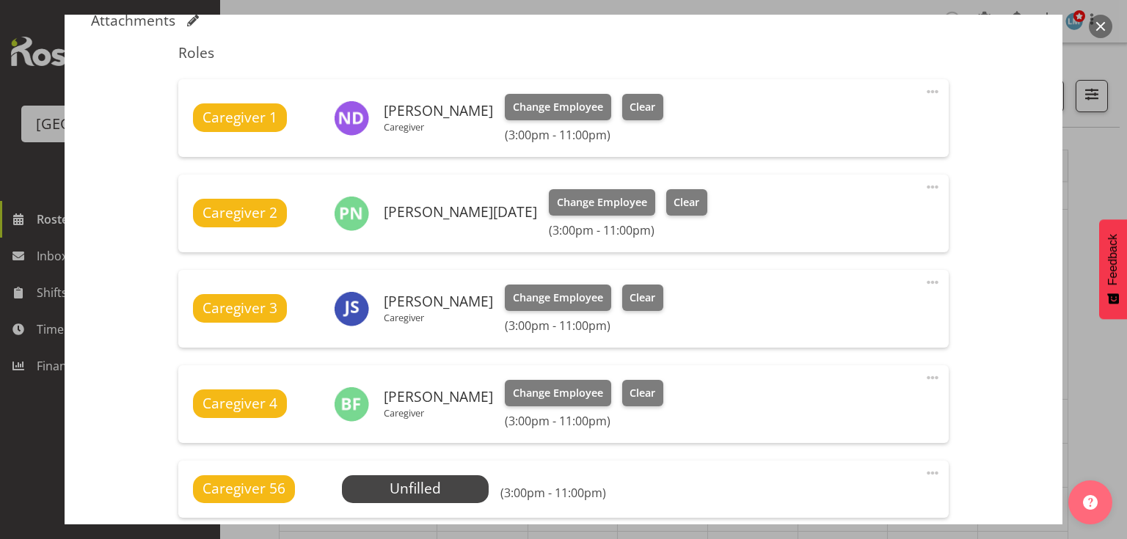
click at [1103, 21] on button "button" at bounding box center [1100, 26] width 23 height 23
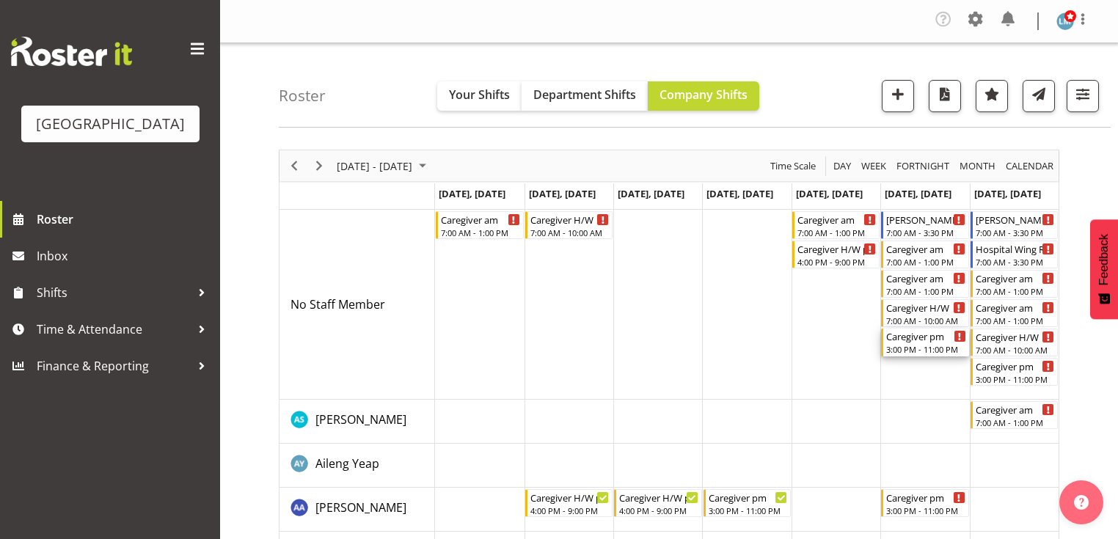
click at [909, 343] on div "Caregiver pm" at bounding box center [926, 336] width 79 height 15
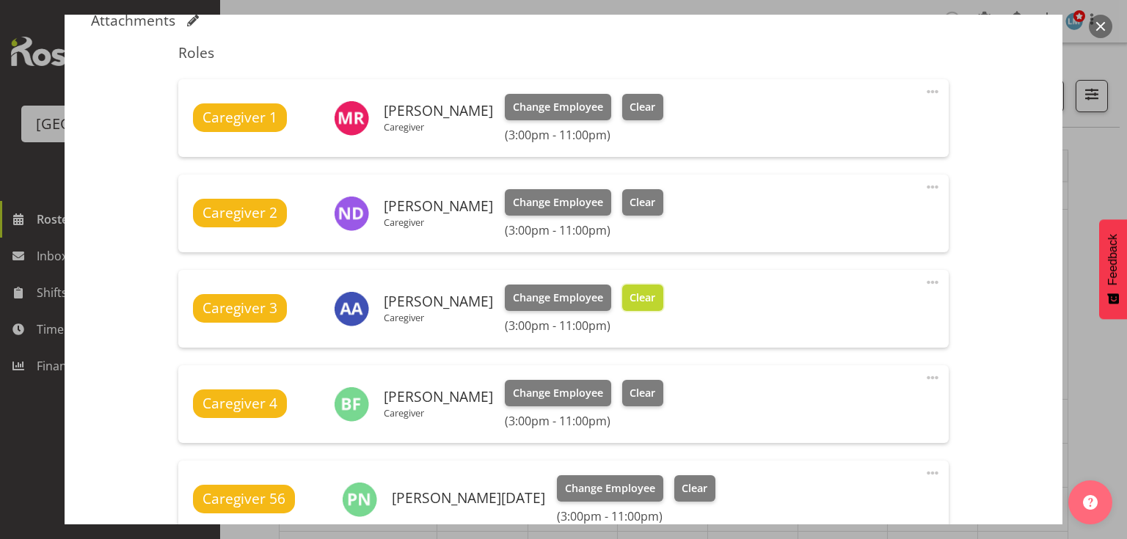
click at [630, 294] on span "Clear" at bounding box center [643, 298] width 26 height 16
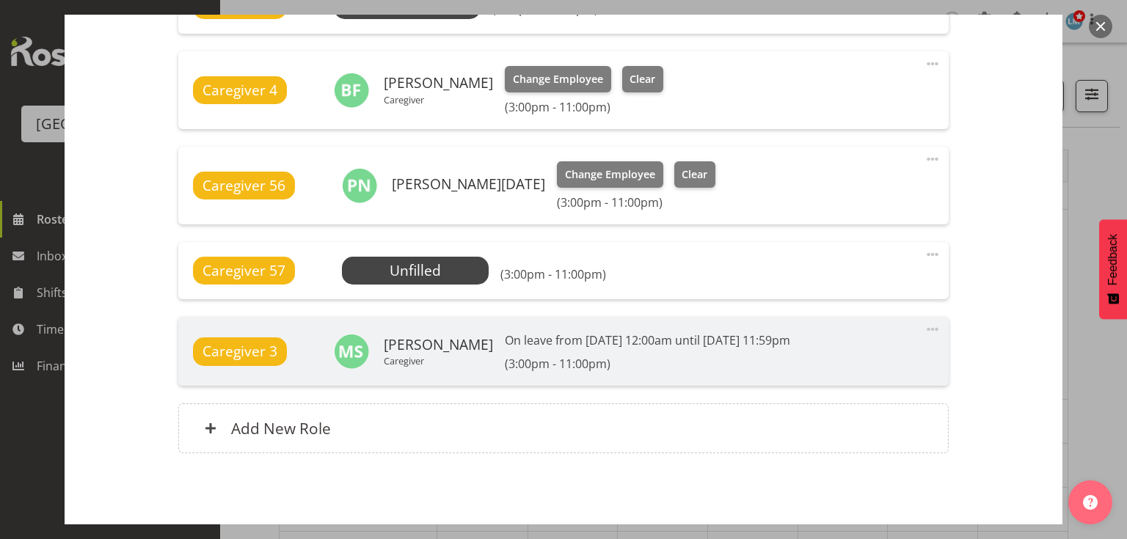
scroll to position [822, 0]
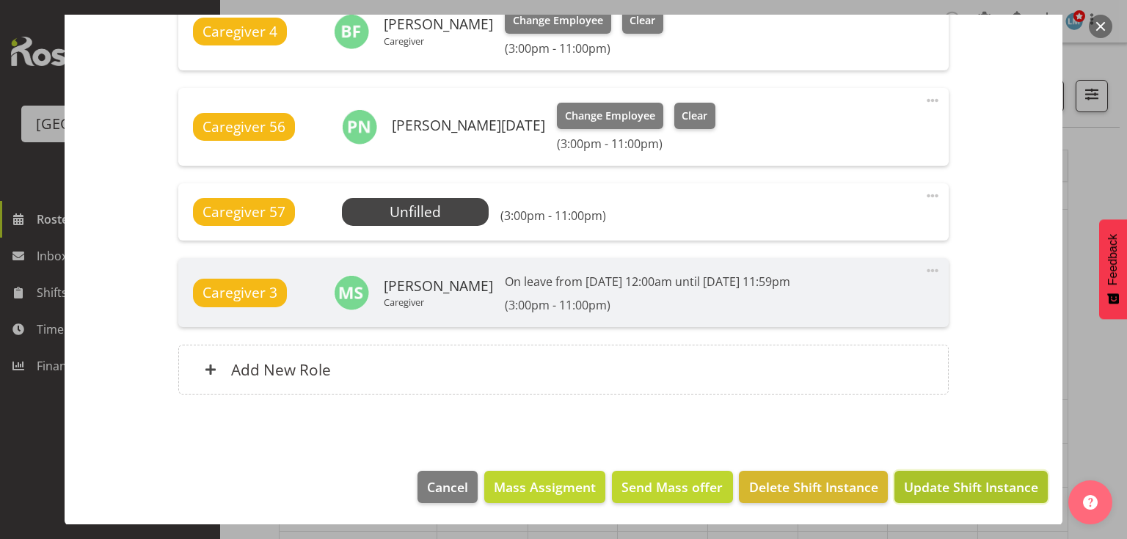
click at [954, 476] on button "Update Shift Instance" at bounding box center [971, 487] width 153 height 32
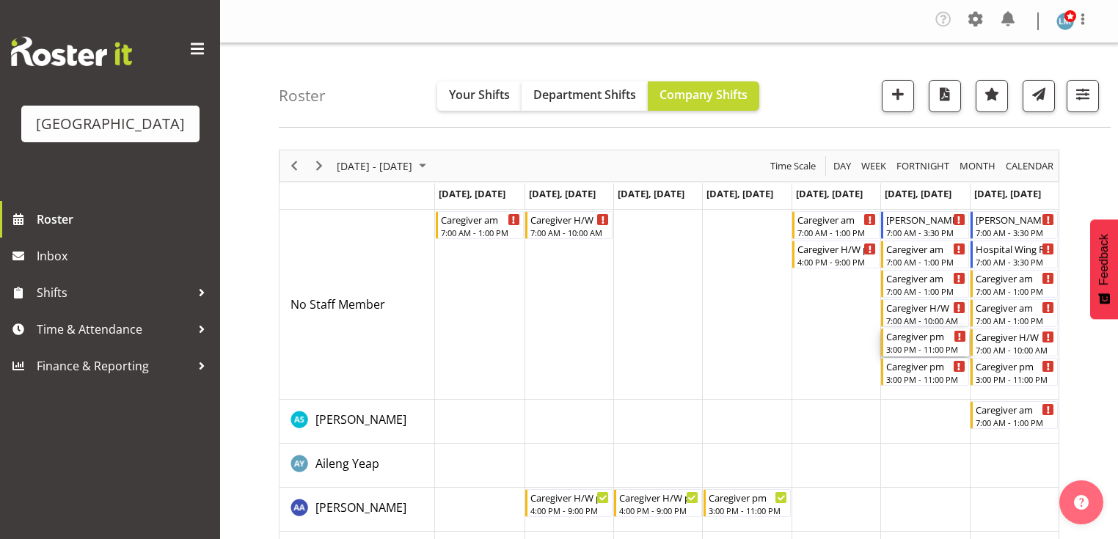
click at [907, 342] on div "Caregiver pm" at bounding box center [926, 336] width 79 height 15
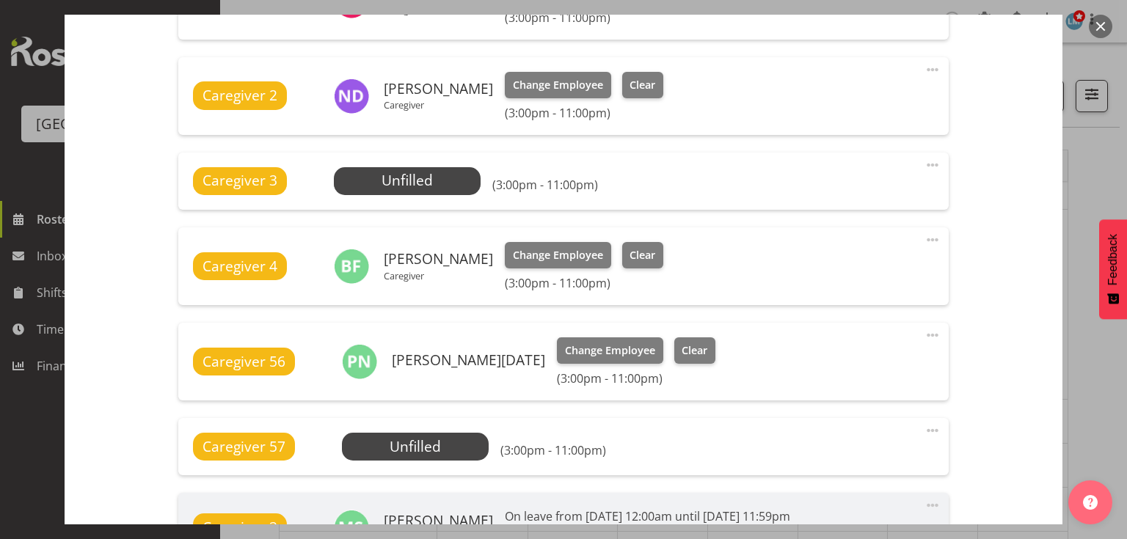
scroll to position [646, 0]
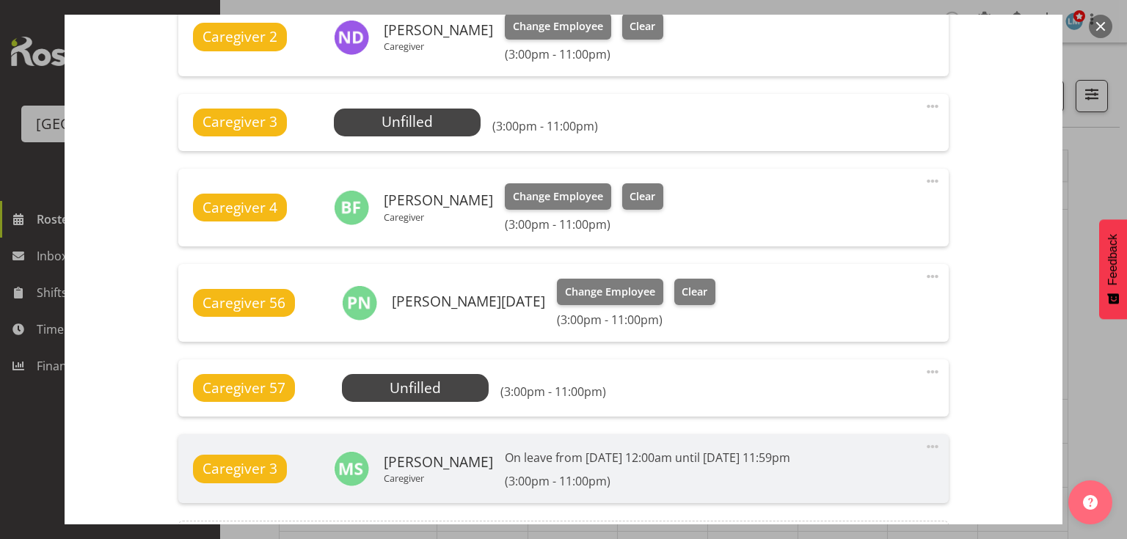
click at [1098, 29] on button "button" at bounding box center [1100, 26] width 23 height 23
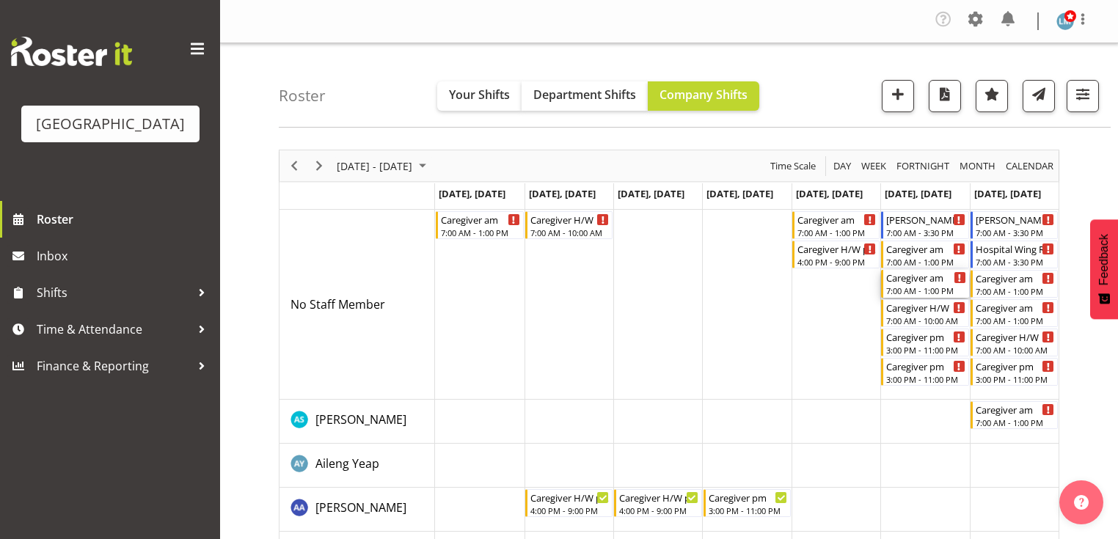
click at [904, 288] on div "7:00 AM - 1:00 PM" at bounding box center [926, 291] width 79 height 12
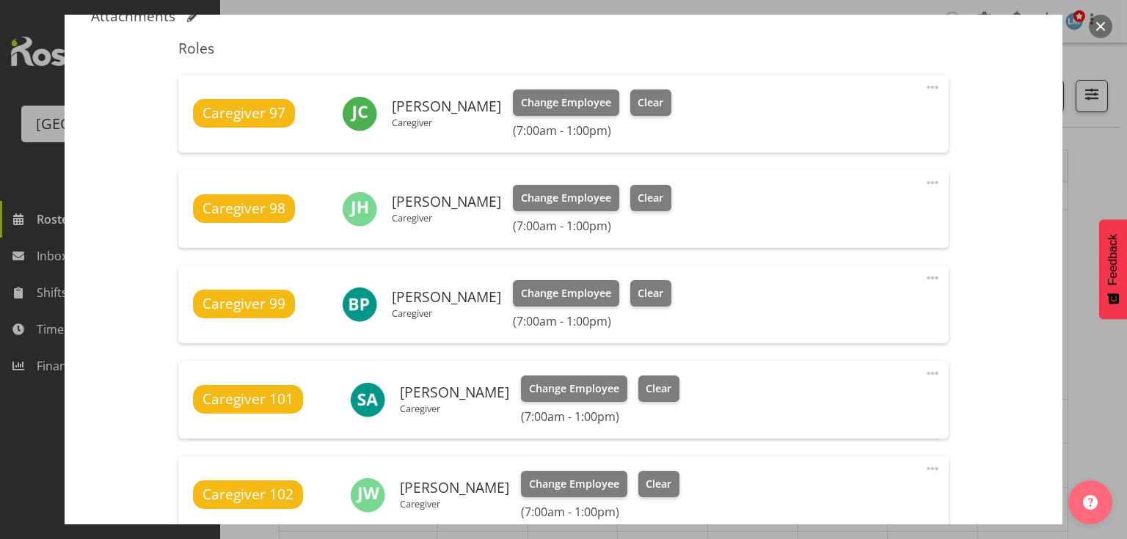
scroll to position [587, 0]
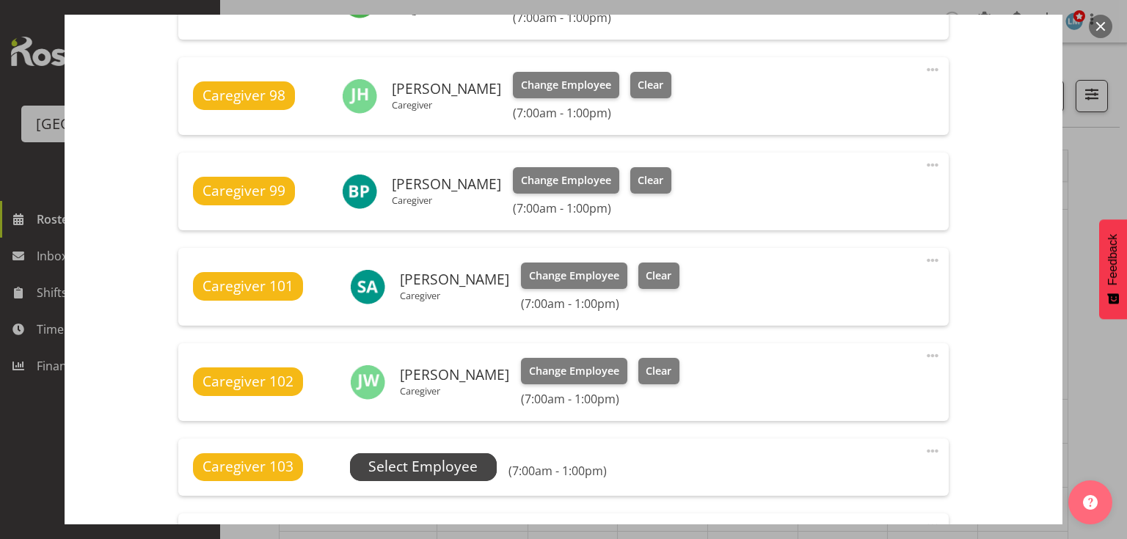
click at [438, 473] on span "Select Employee" at bounding box center [422, 466] width 109 height 21
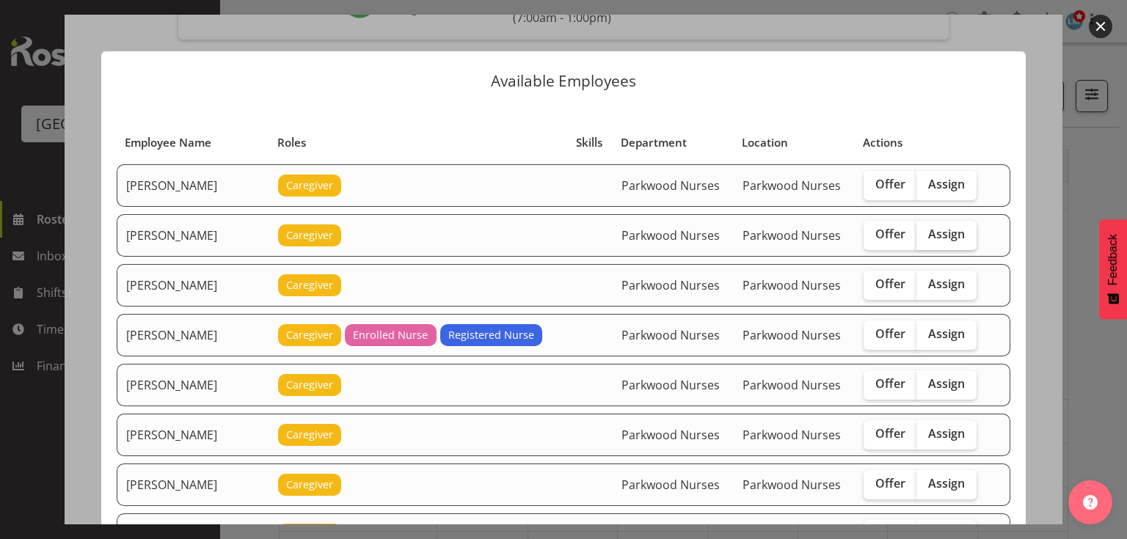
click at [933, 229] on span "Assign" at bounding box center [946, 234] width 37 height 15
click at [926, 230] on input "Assign" at bounding box center [922, 235] width 10 height 10
checkbox input "true"
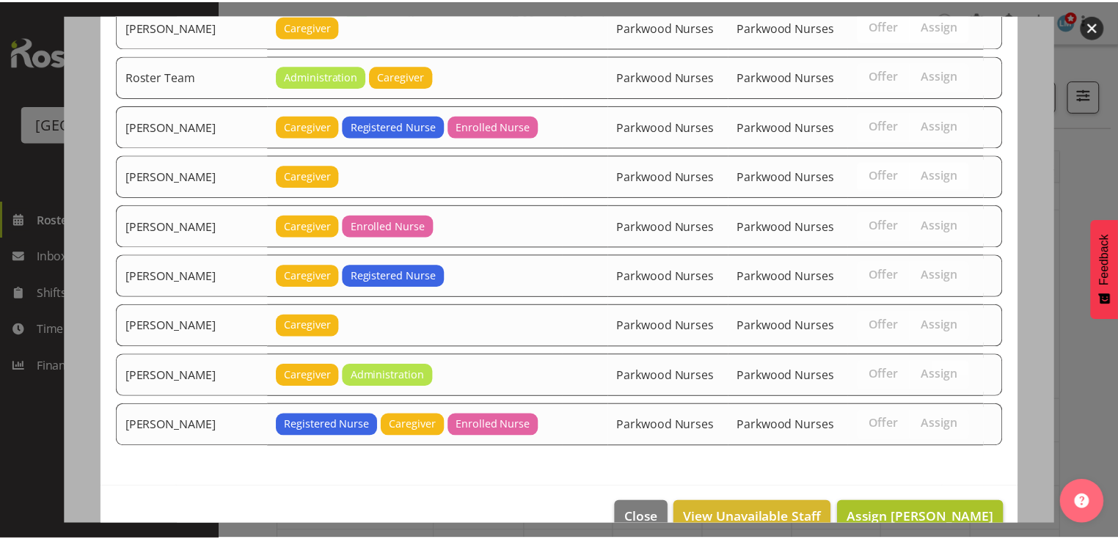
scroll to position [2009, 0]
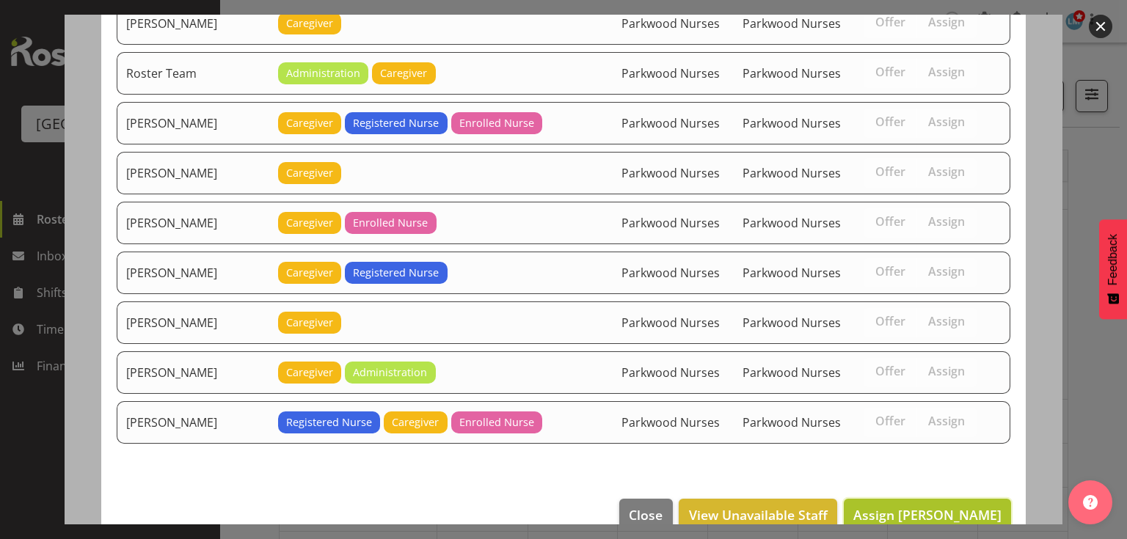
click at [923, 506] on span "Assign [PERSON_NAME]" at bounding box center [927, 515] width 148 height 18
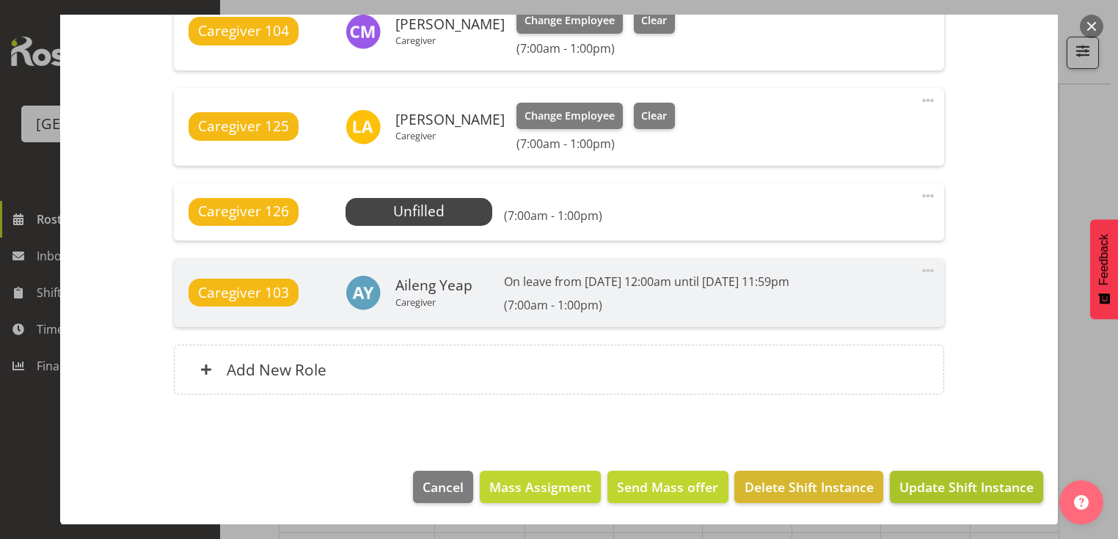
scroll to position [176, 0]
click at [962, 485] on span "Update Shift Instance" at bounding box center [967, 487] width 134 height 19
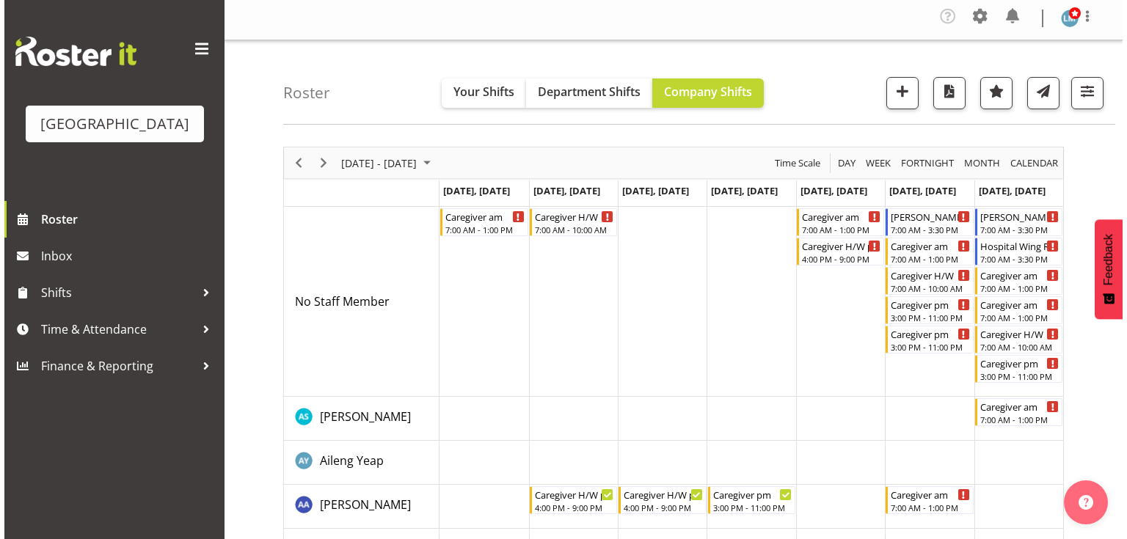
scroll to position [0, 0]
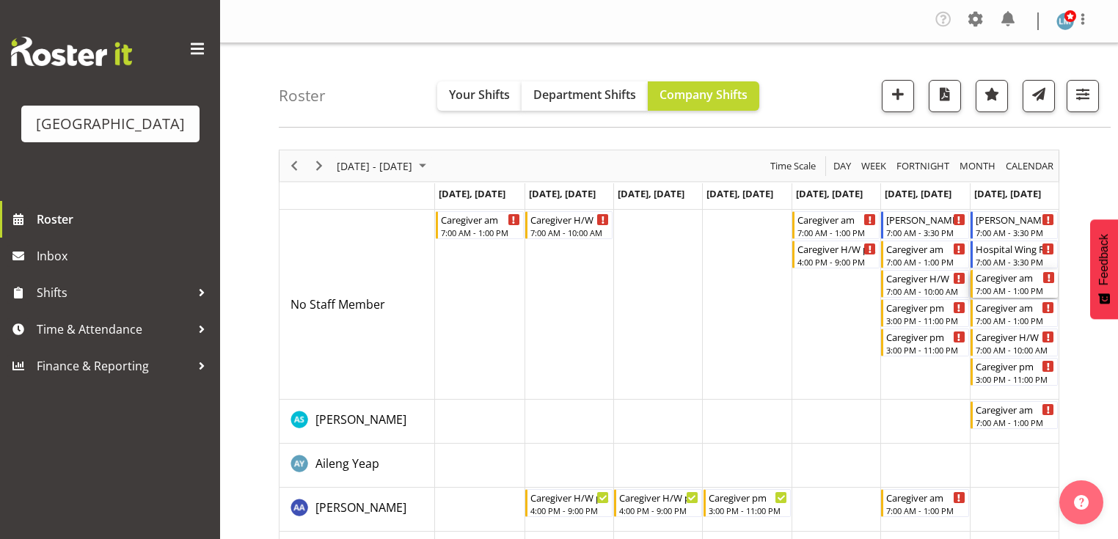
click at [997, 285] on div "Caregiver am 7:00 AM - 1:00 PM" at bounding box center [1015, 284] width 79 height 28
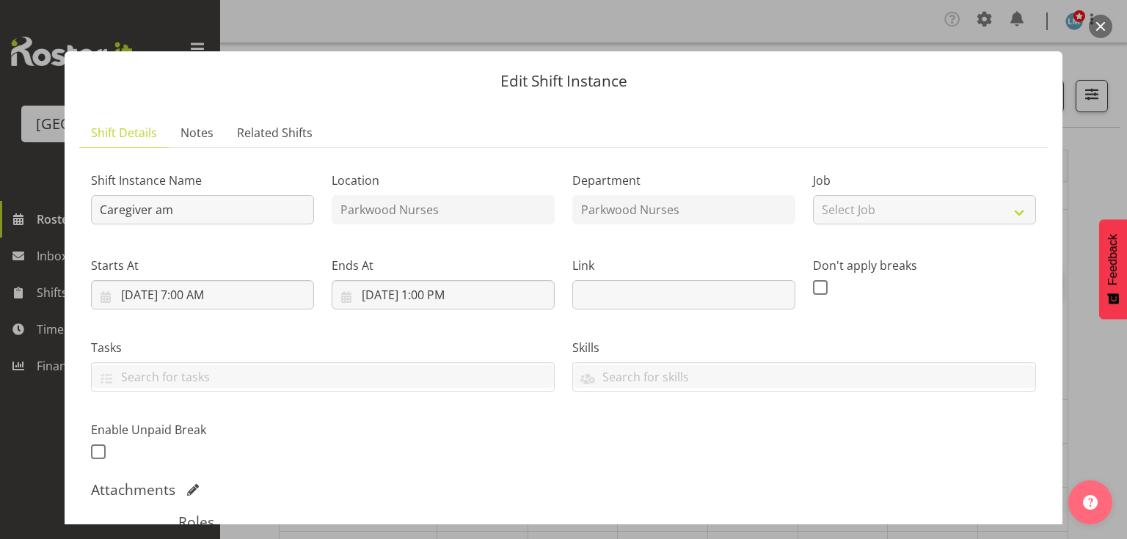
scroll to position [294, 0]
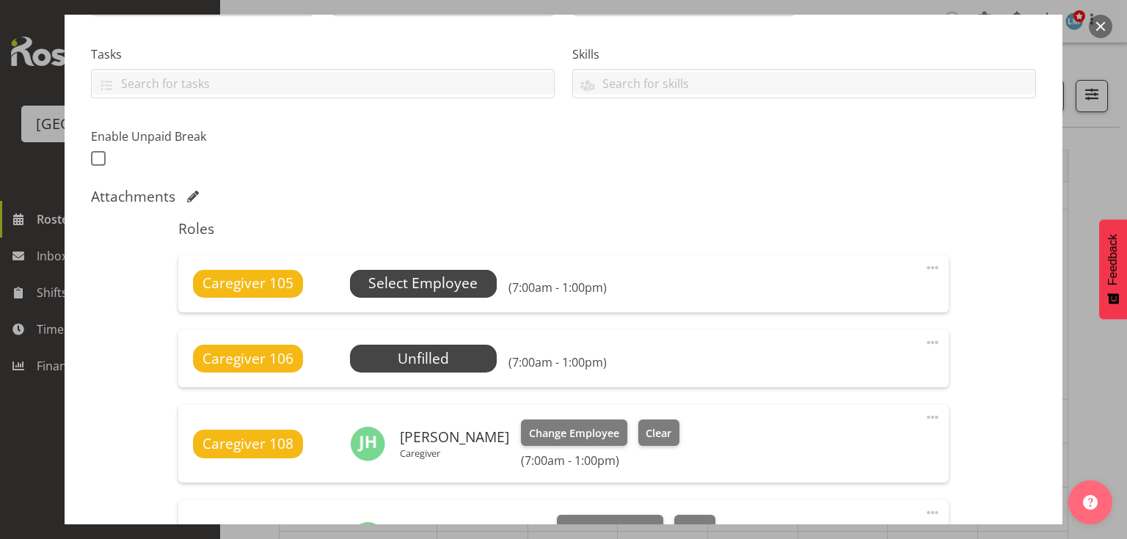
click at [417, 279] on span "Select Employee" at bounding box center [422, 283] width 109 height 21
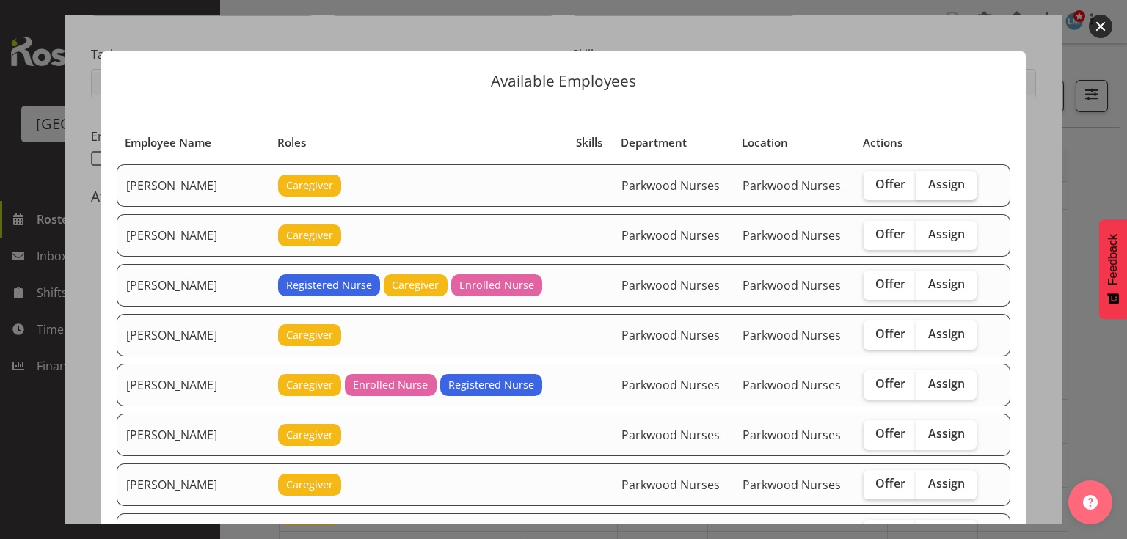
click at [936, 179] on span "Assign" at bounding box center [946, 184] width 37 height 15
click at [926, 180] on input "Assign" at bounding box center [922, 185] width 10 height 10
checkbox input "true"
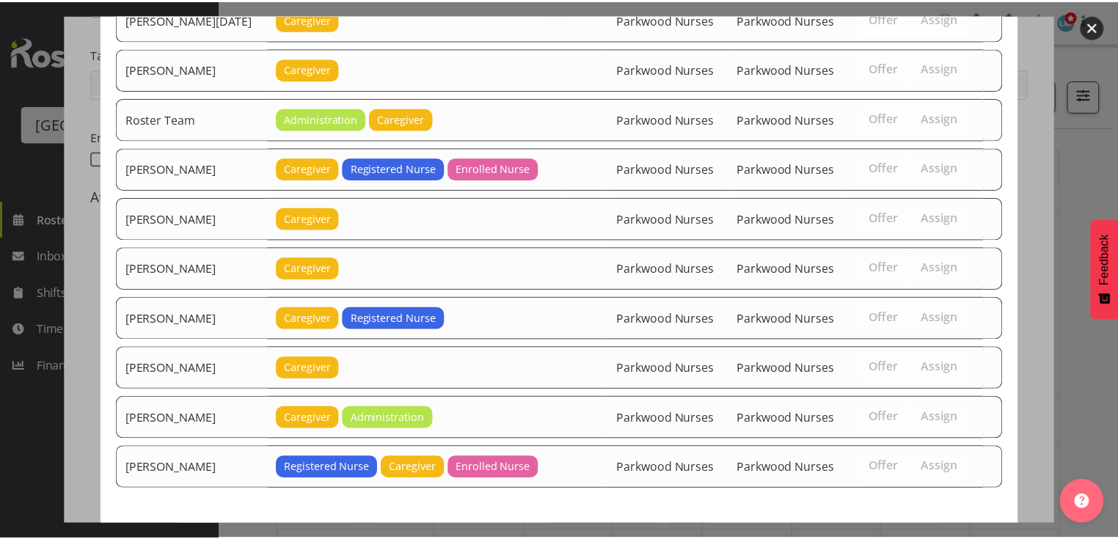
scroll to position [2058, 0]
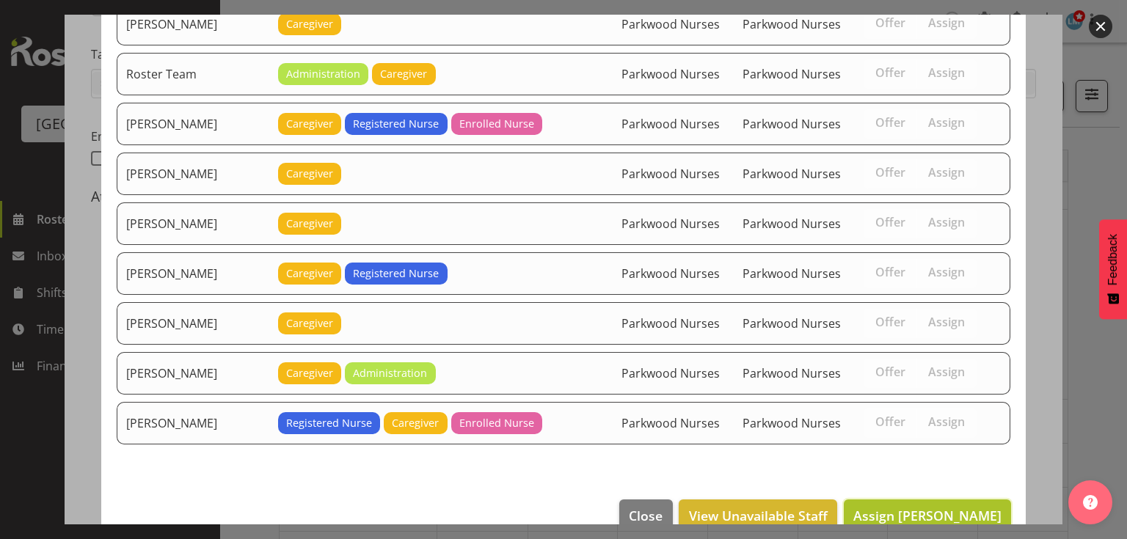
click at [926, 507] on span "Assign [PERSON_NAME]" at bounding box center [927, 516] width 148 height 18
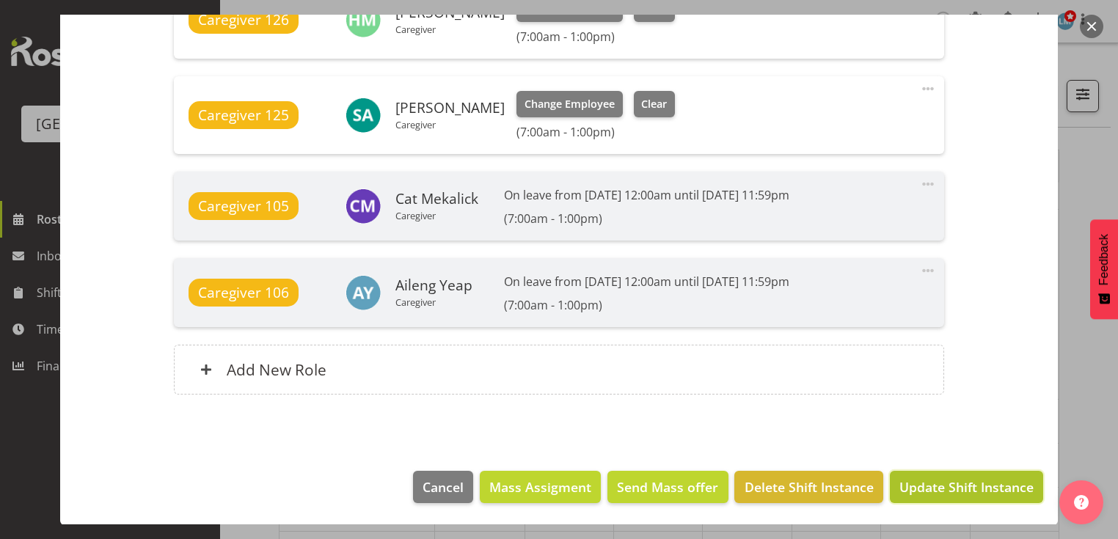
click at [932, 478] on span "Update Shift Instance" at bounding box center [967, 487] width 134 height 19
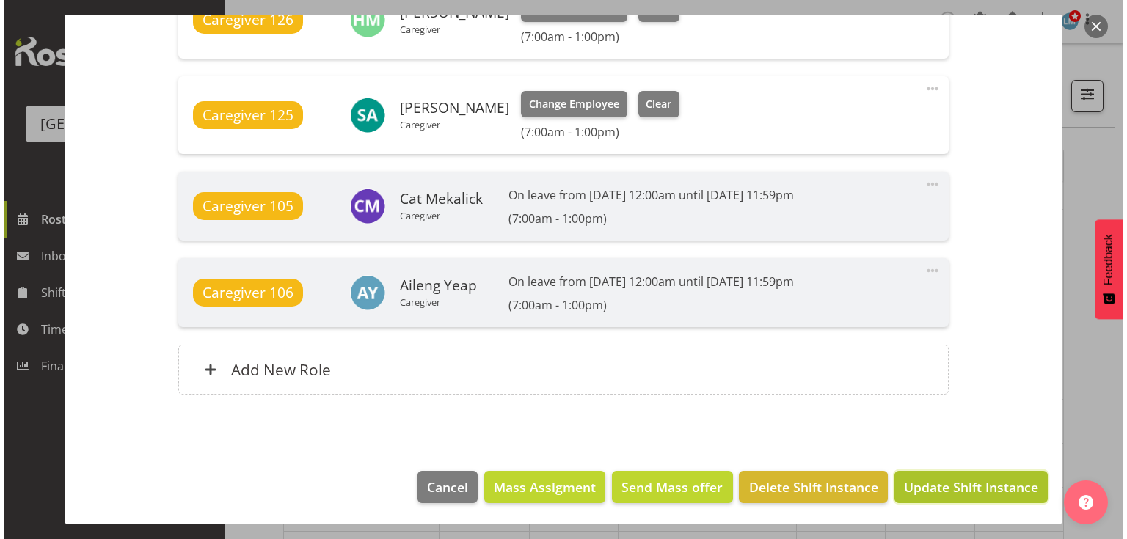
scroll to position [1157, 0]
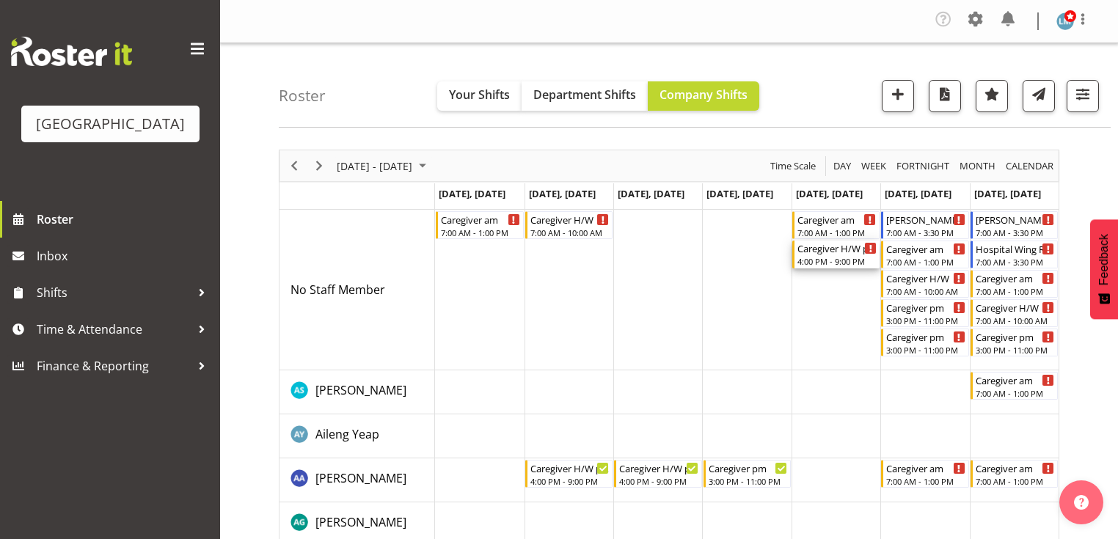
click at [823, 258] on div "4:00 PM - 9:00 PM" at bounding box center [837, 261] width 79 height 12
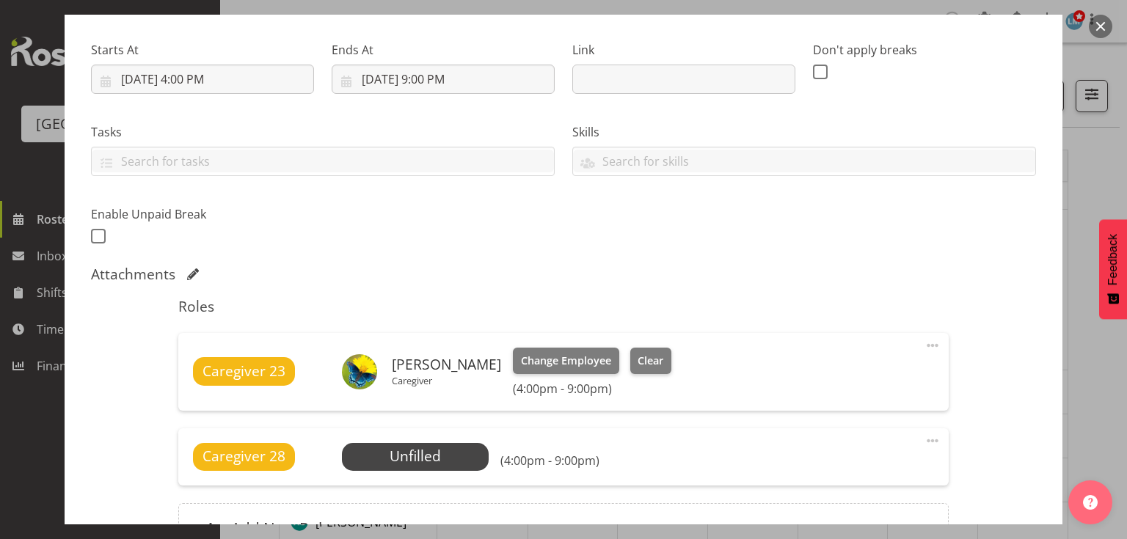
scroll to position [294, 0]
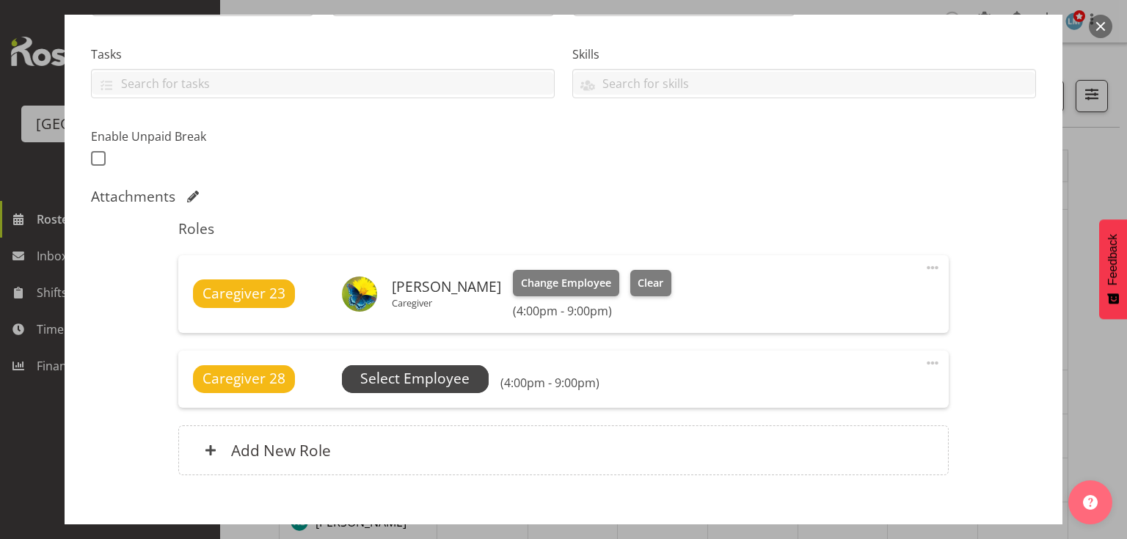
click at [453, 373] on span "Select Employee" at bounding box center [414, 378] width 109 height 21
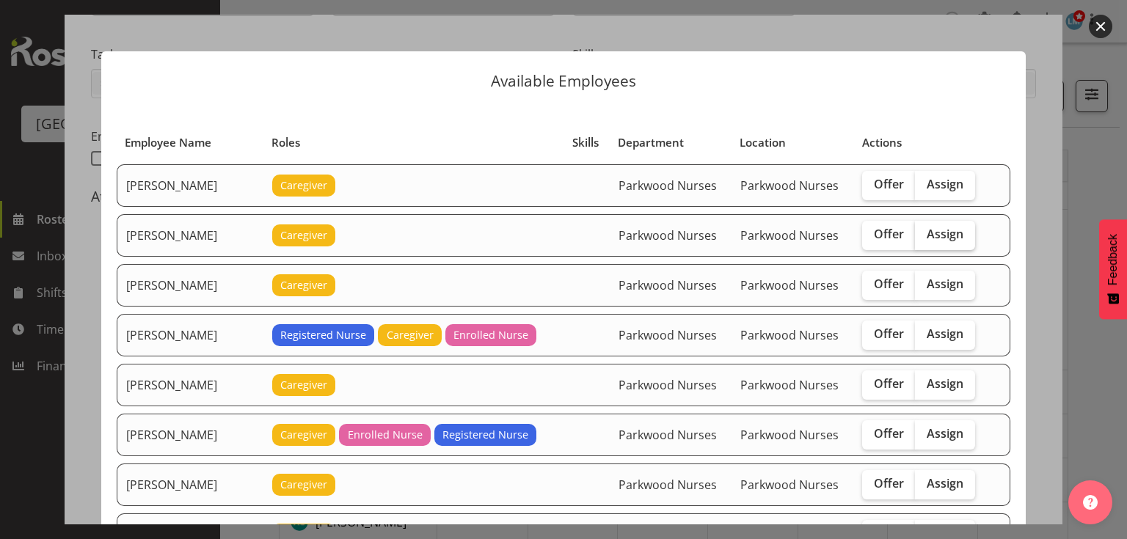
click at [945, 231] on span "Assign" at bounding box center [945, 234] width 37 height 15
click at [925, 231] on input "Assign" at bounding box center [920, 235] width 10 height 10
checkbox input "true"
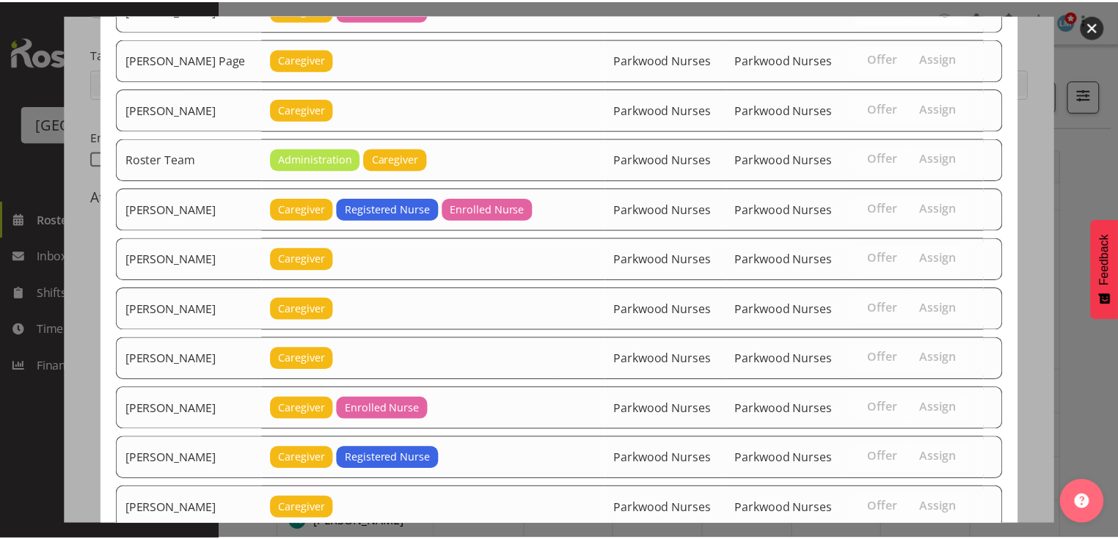
scroll to position [2453, 0]
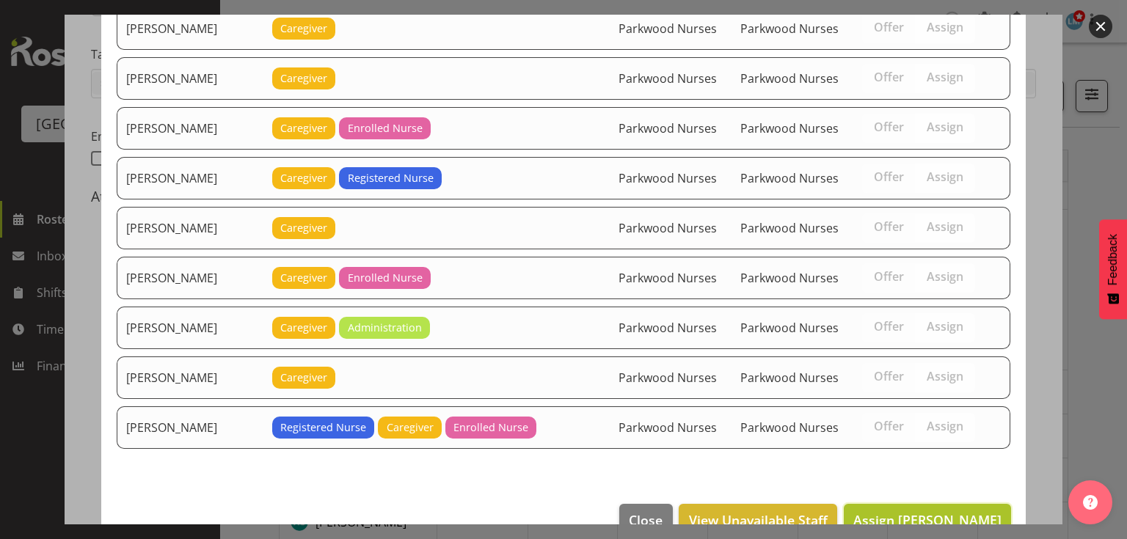
click at [943, 512] on span "Assign [PERSON_NAME]" at bounding box center [927, 521] width 148 height 18
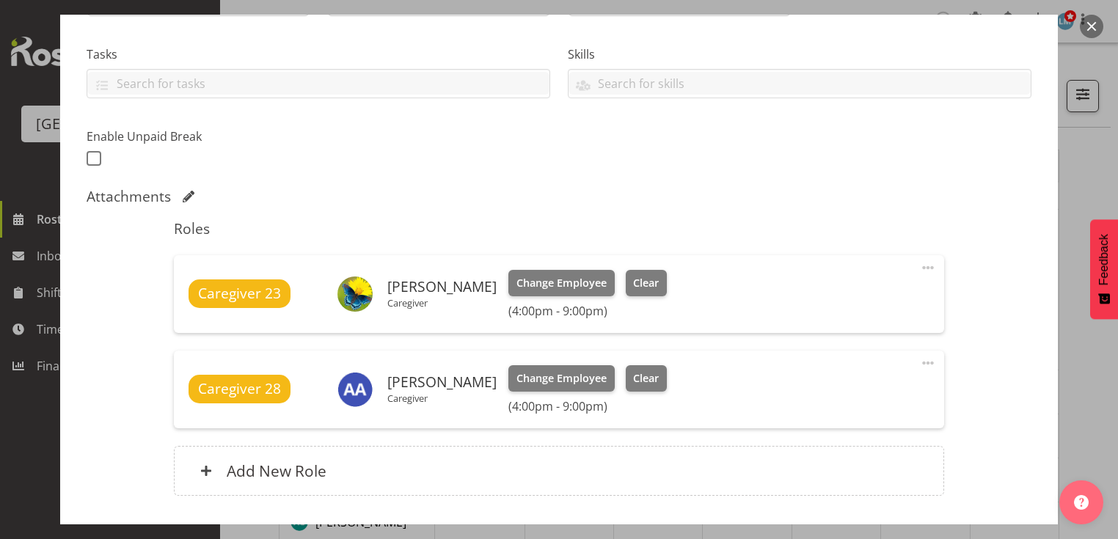
scroll to position [394, 0]
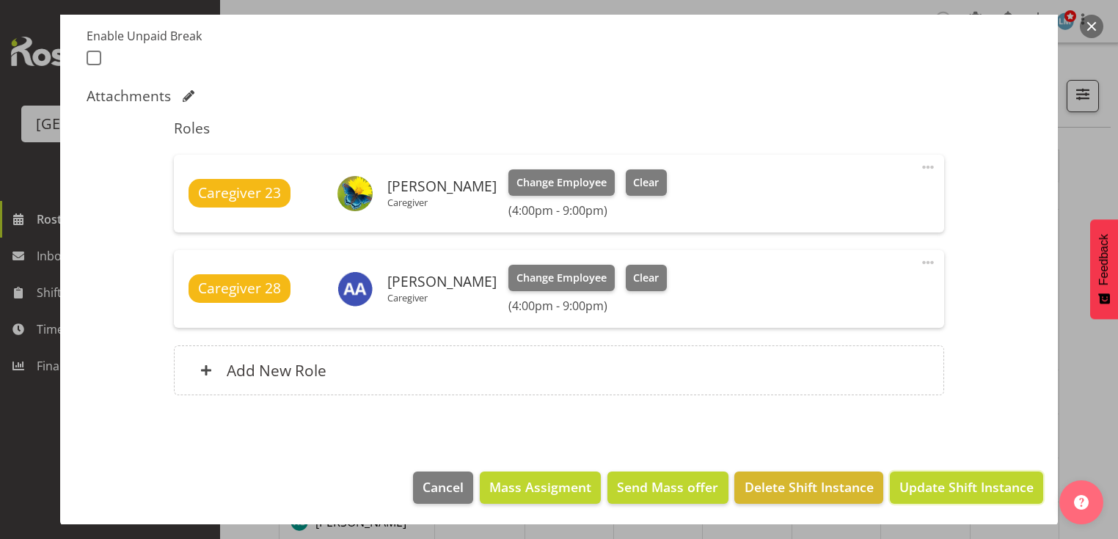
click at [943, 482] on span "Update Shift Instance" at bounding box center [967, 487] width 134 height 19
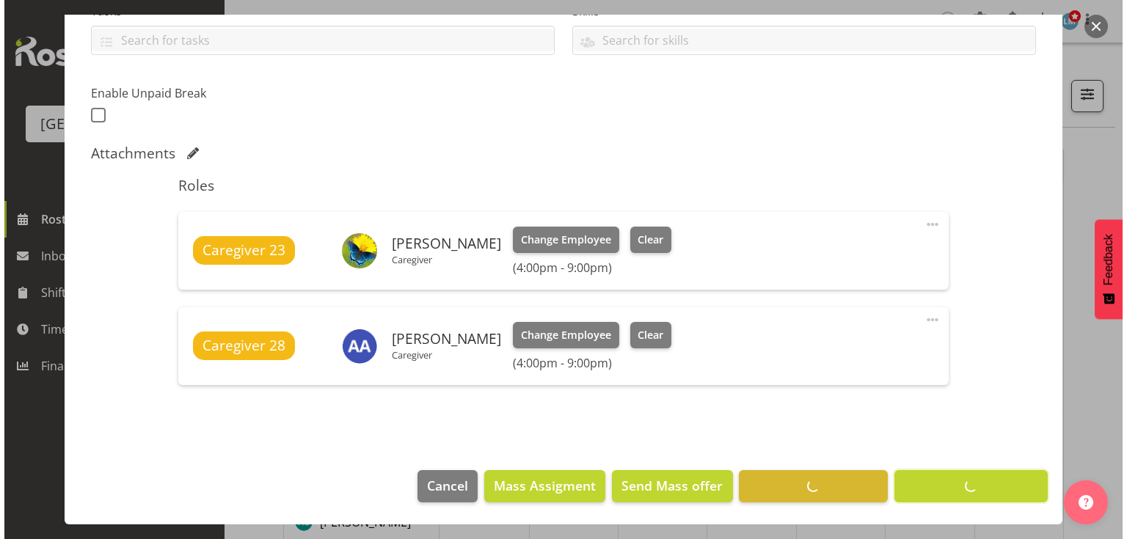
scroll to position [336, 0]
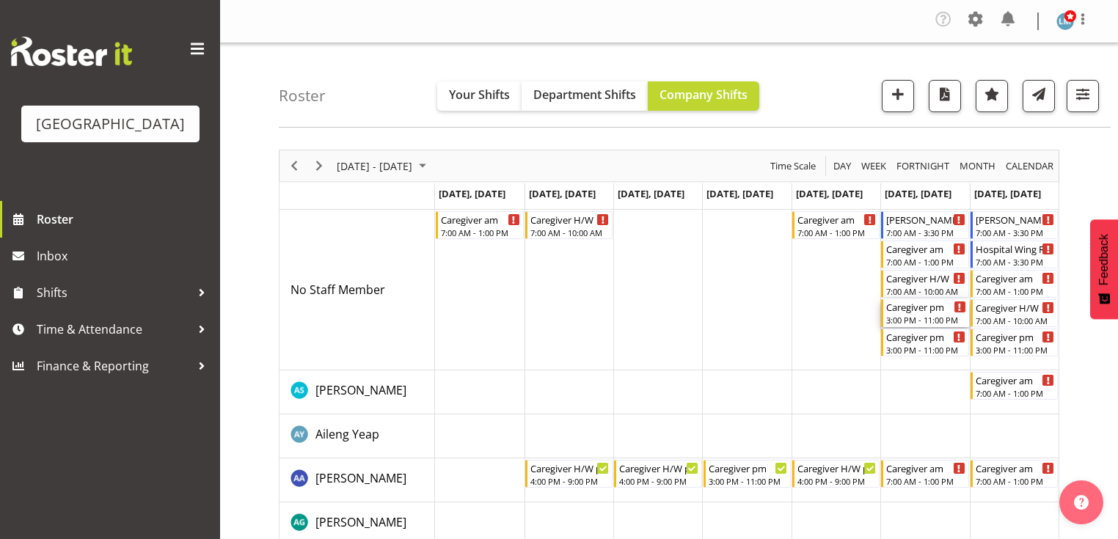
click at [910, 313] on div "Caregiver pm" at bounding box center [926, 306] width 79 height 15
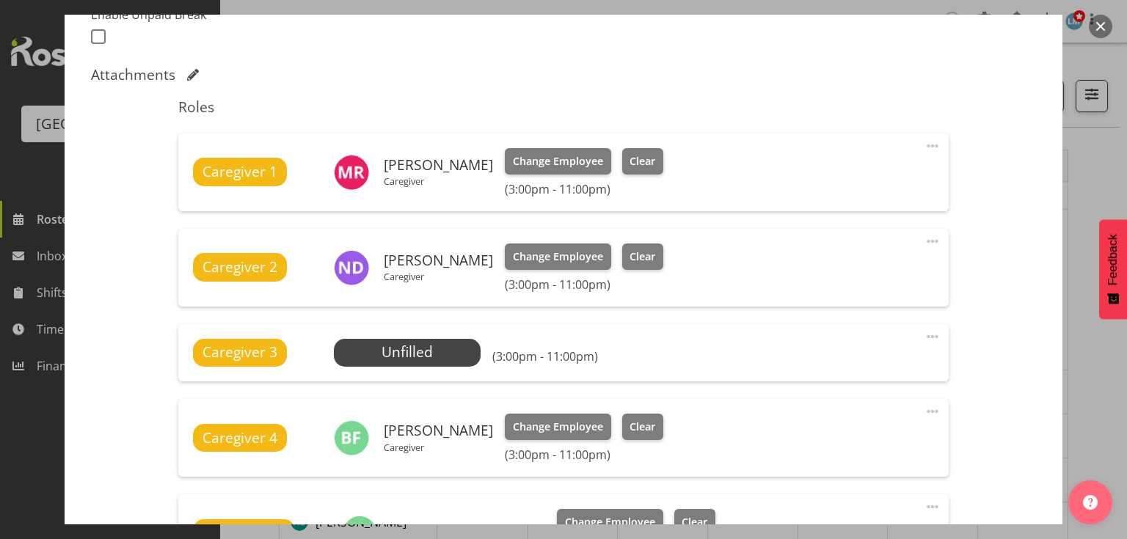
scroll to position [528, 0]
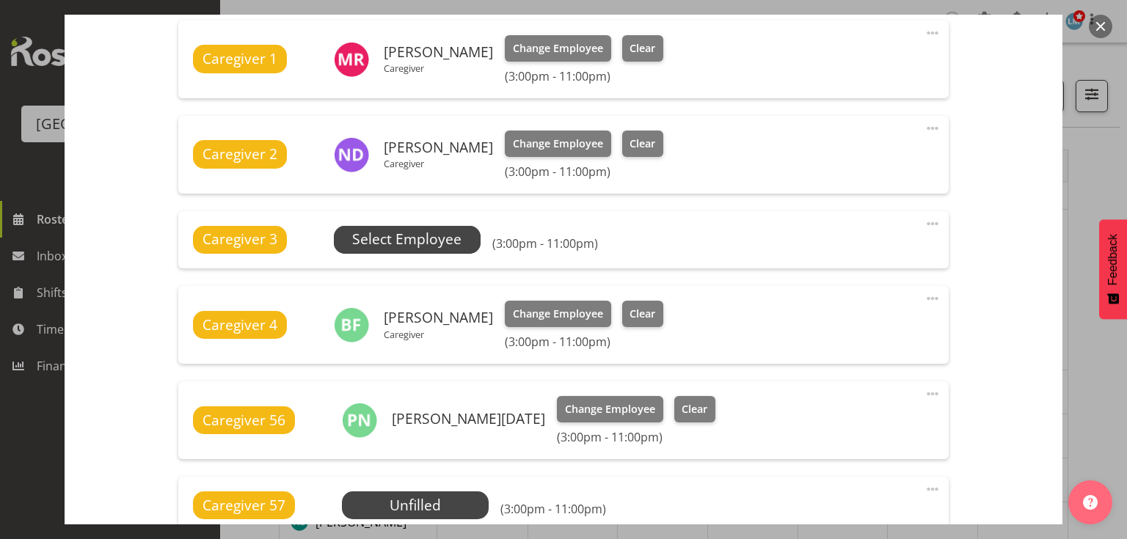
click at [402, 226] on span "Select Employee" at bounding box center [407, 240] width 147 height 28
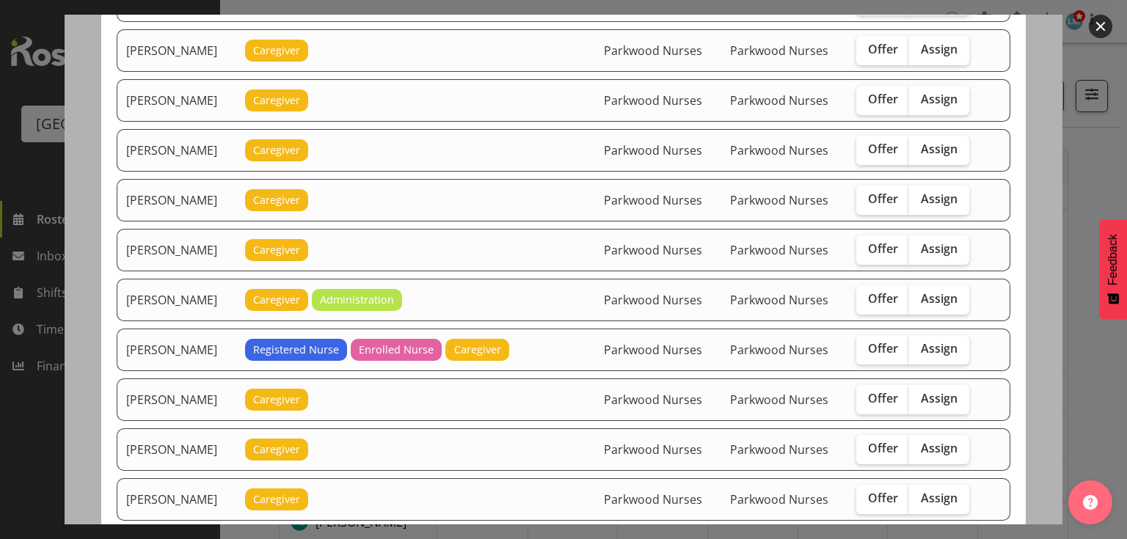
scroll to position [1526, 0]
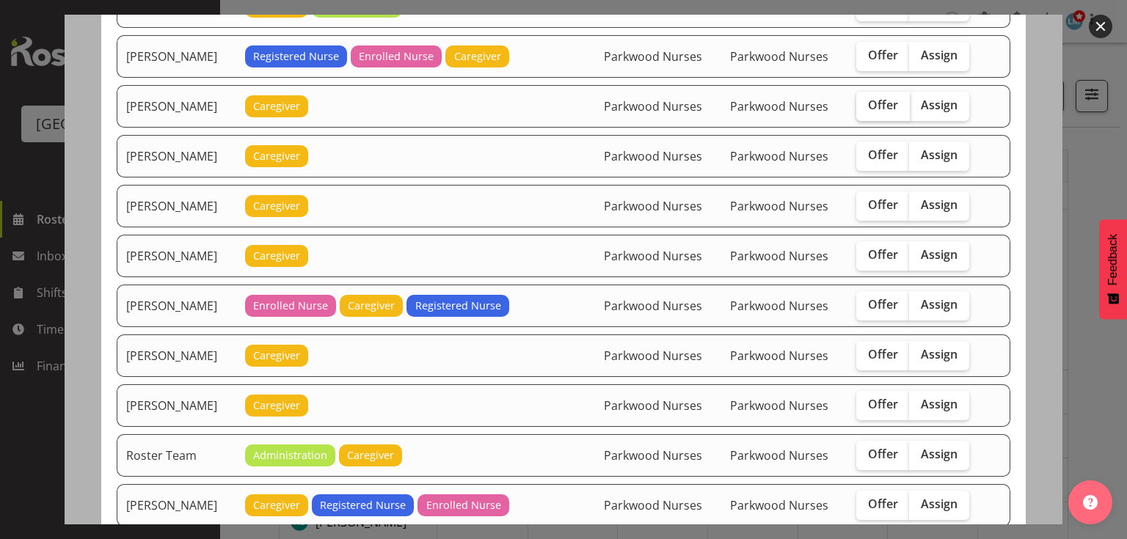
click at [875, 98] on span "Offer" at bounding box center [883, 105] width 30 height 15
click at [866, 101] on input "Offer" at bounding box center [861, 106] width 10 height 10
checkbox input "true"
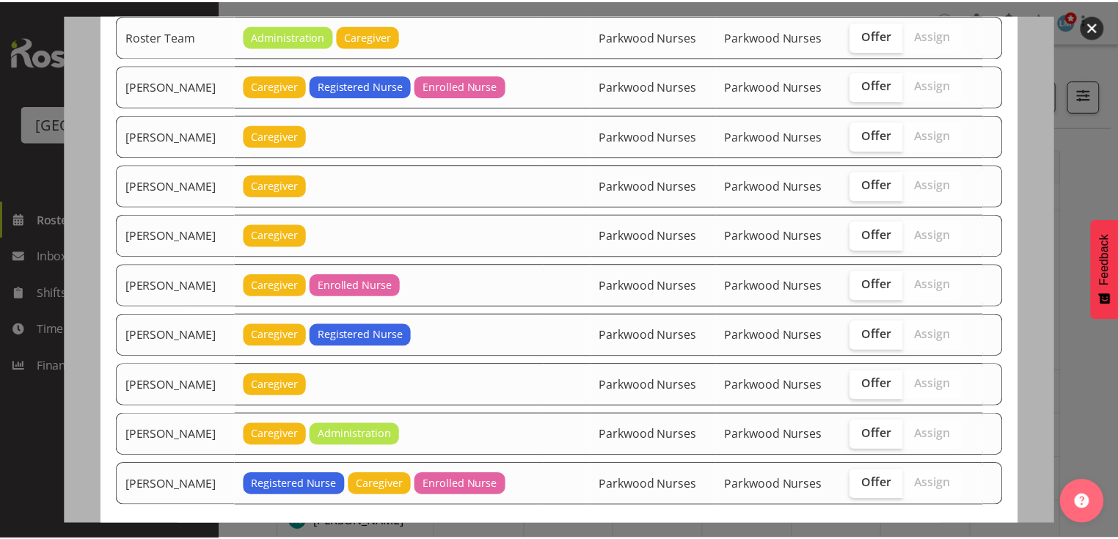
scroll to position [2009, 0]
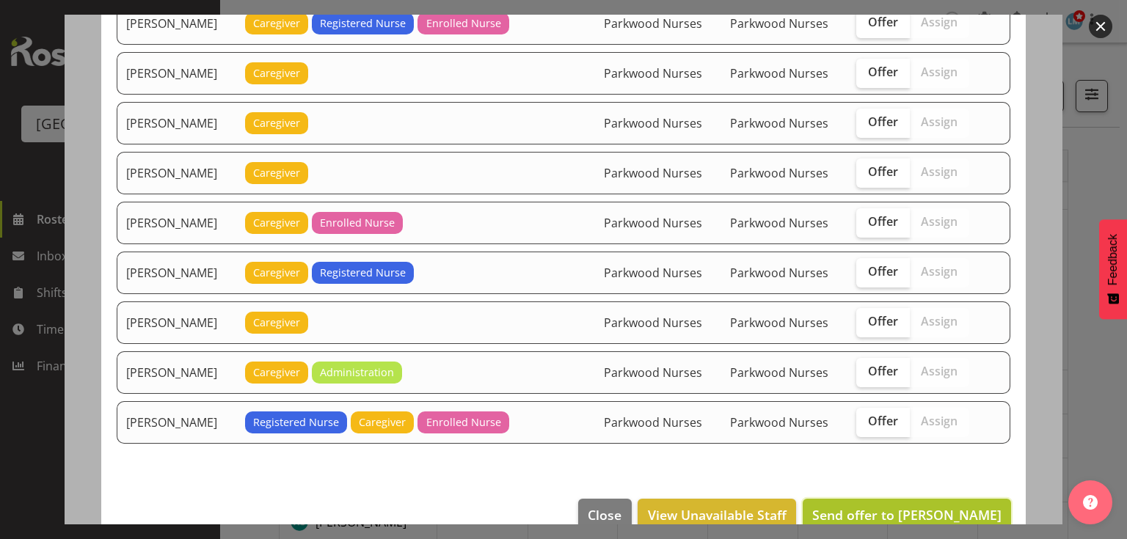
click at [902, 506] on span "Send offer to [PERSON_NAME]" at bounding box center [906, 515] width 189 height 18
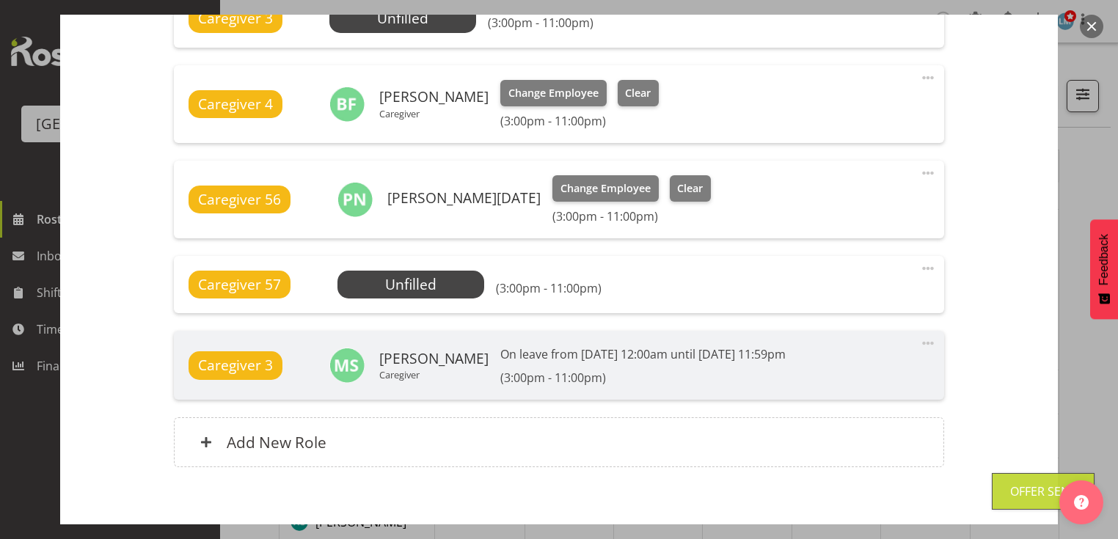
scroll to position [822, 0]
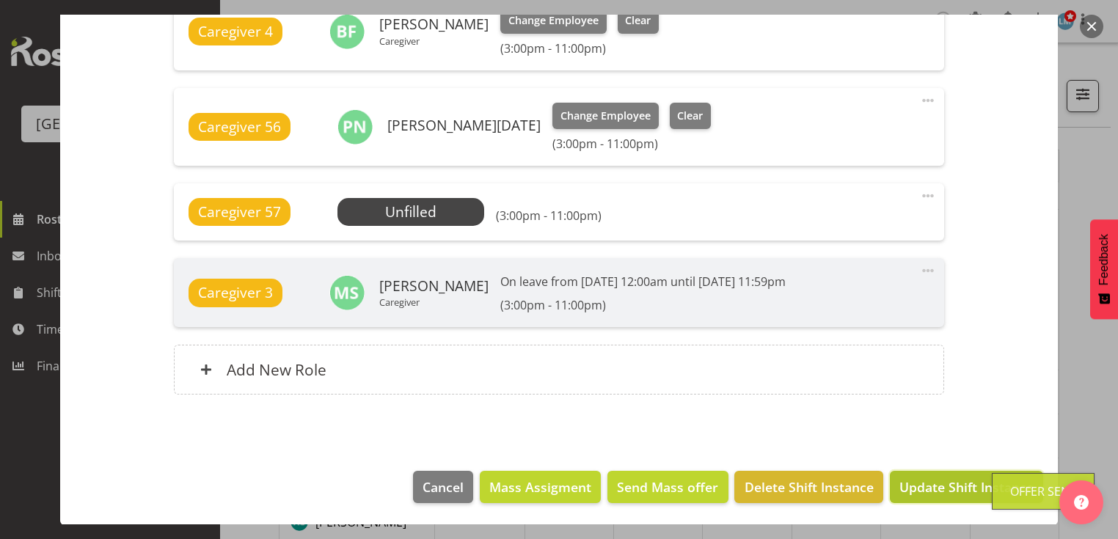
click at [948, 481] on span "Update Shift Instance" at bounding box center [967, 487] width 134 height 19
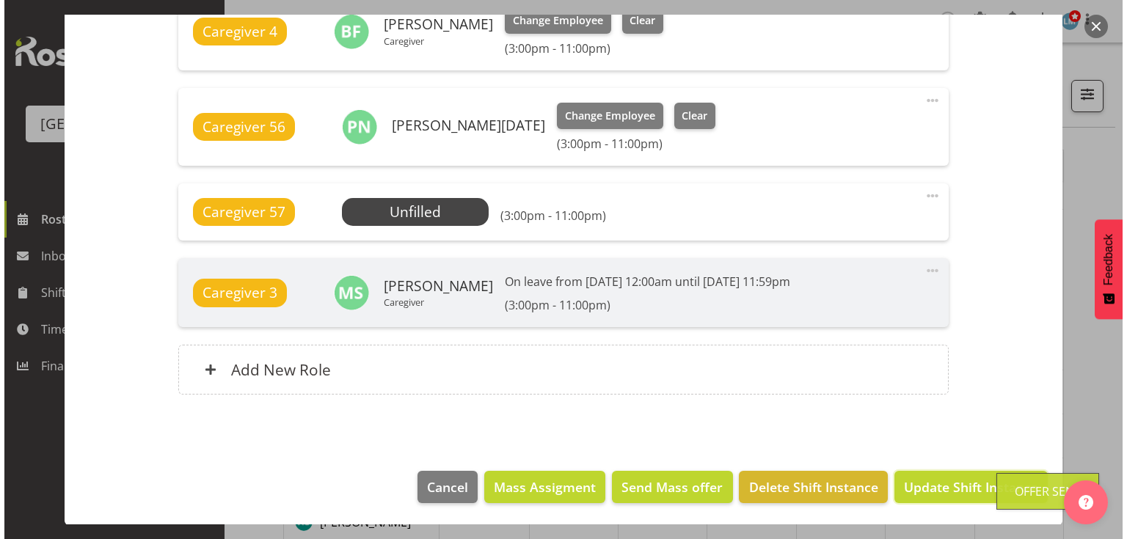
scroll to position [763, 0]
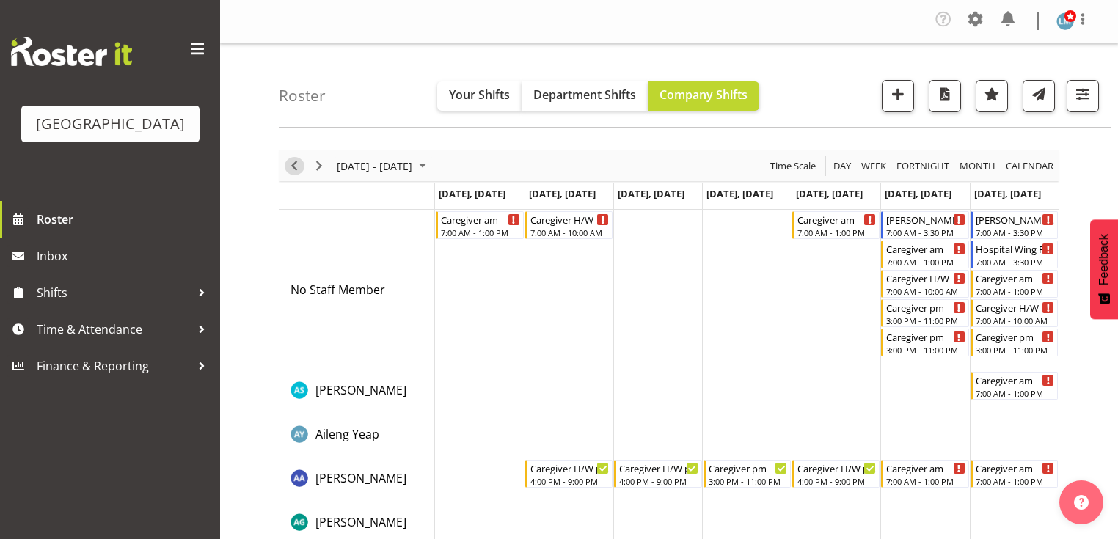
click at [297, 164] on span "Previous" at bounding box center [294, 166] width 18 height 18
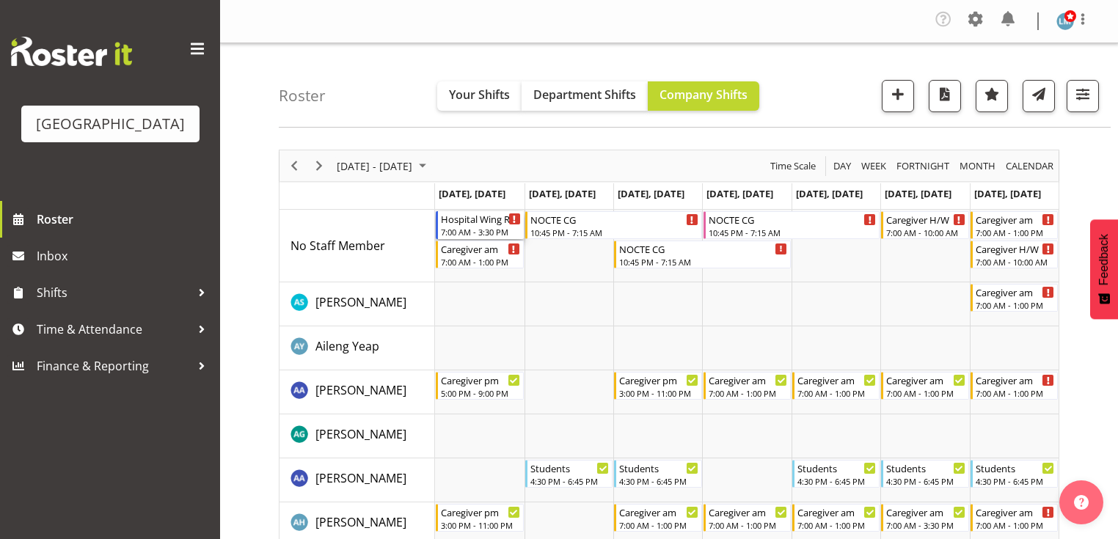
click at [469, 223] on div "Hospital Wing RN" at bounding box center [480, 218] width 79 height 15
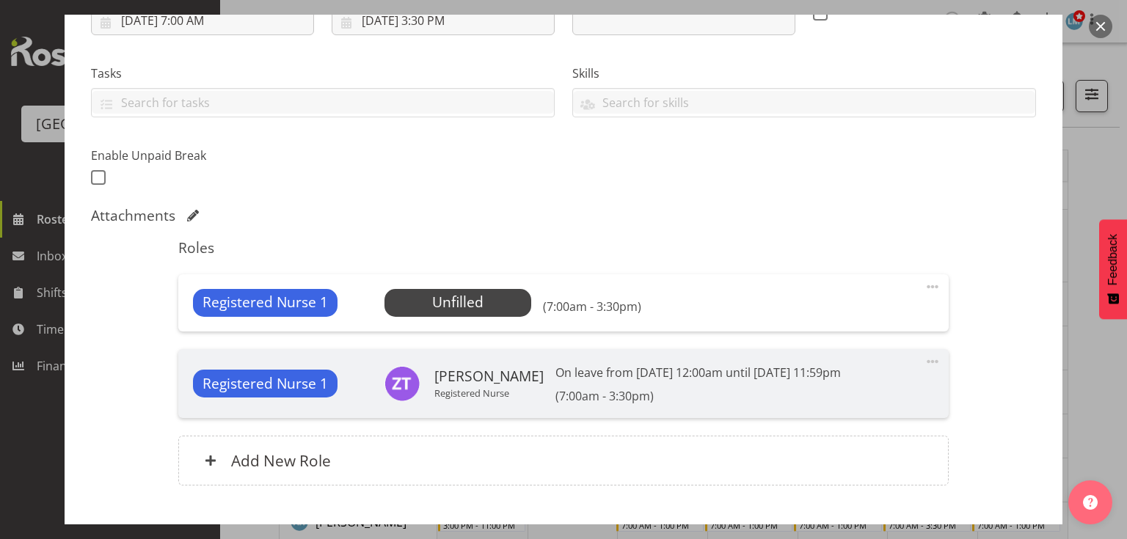
scroll to position [294, 0]
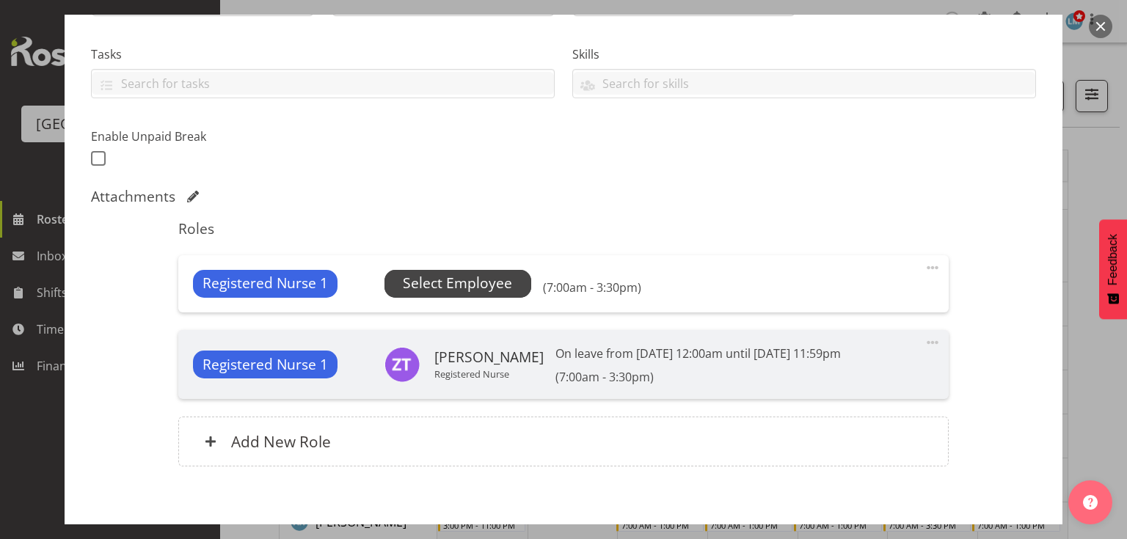
click at [478, 284] on span "Select Employee" at bounding box center [457, 283] width 109 height 21
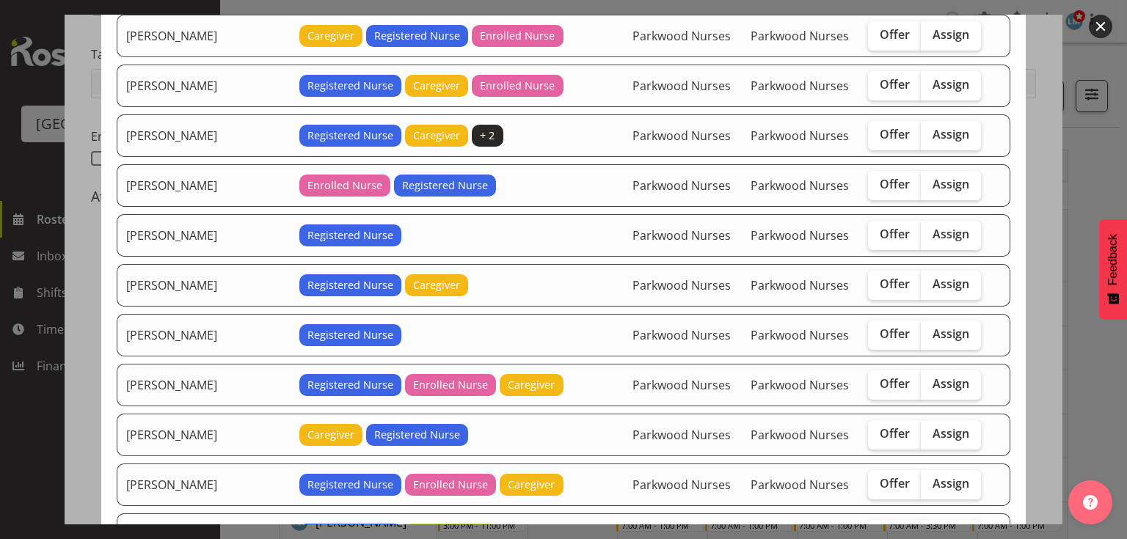
scroll to position [352, 0]
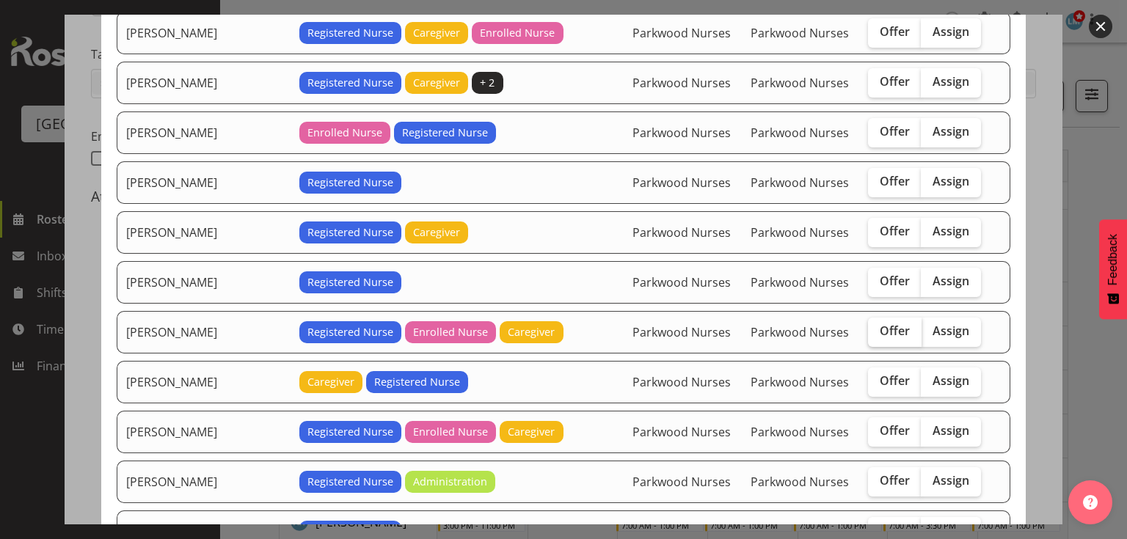
click at [884, 324] on span "Offer" at bounding box center [895, 331] width 30 height 15
click at [878, 327] on input "Offer" at bounding box center [873, 332] width 10 height 10
checkbox input "true"
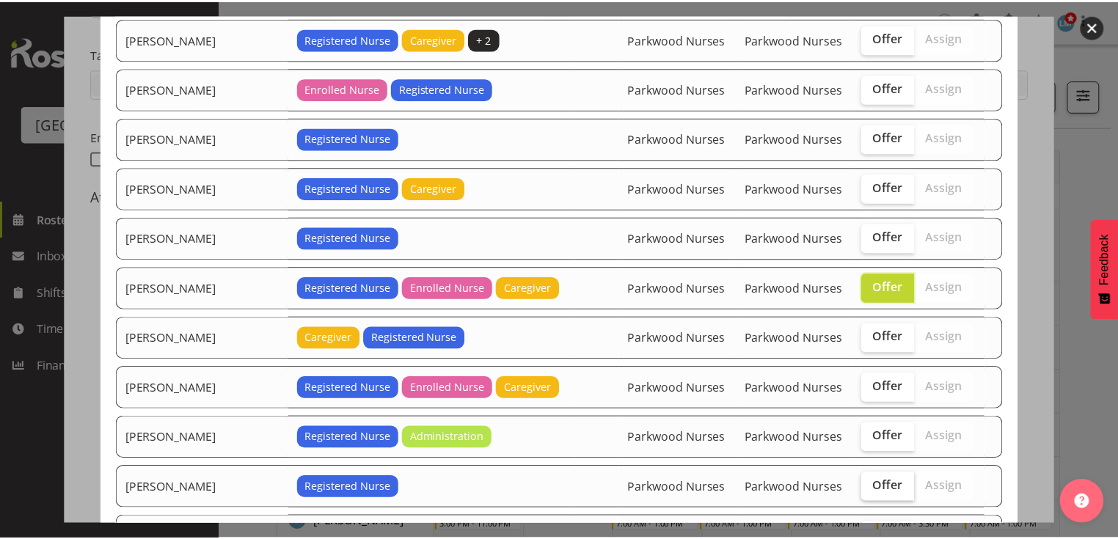
scroll to position [529, 0]
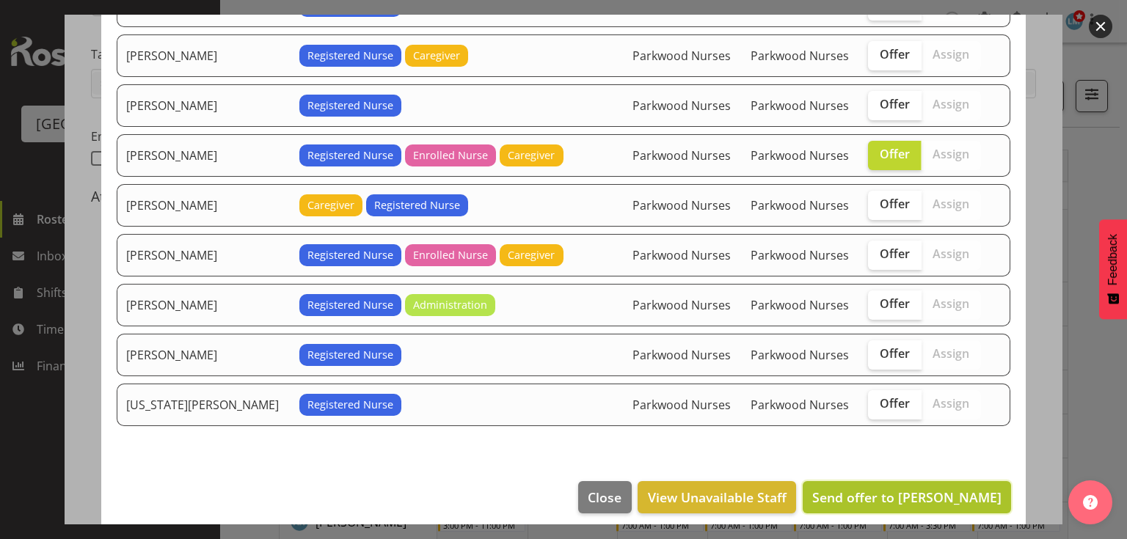
click at [894, 489] on span "Send offer to [PERSON_NAME]" at bounding box center [906, 498] width 189 height 18
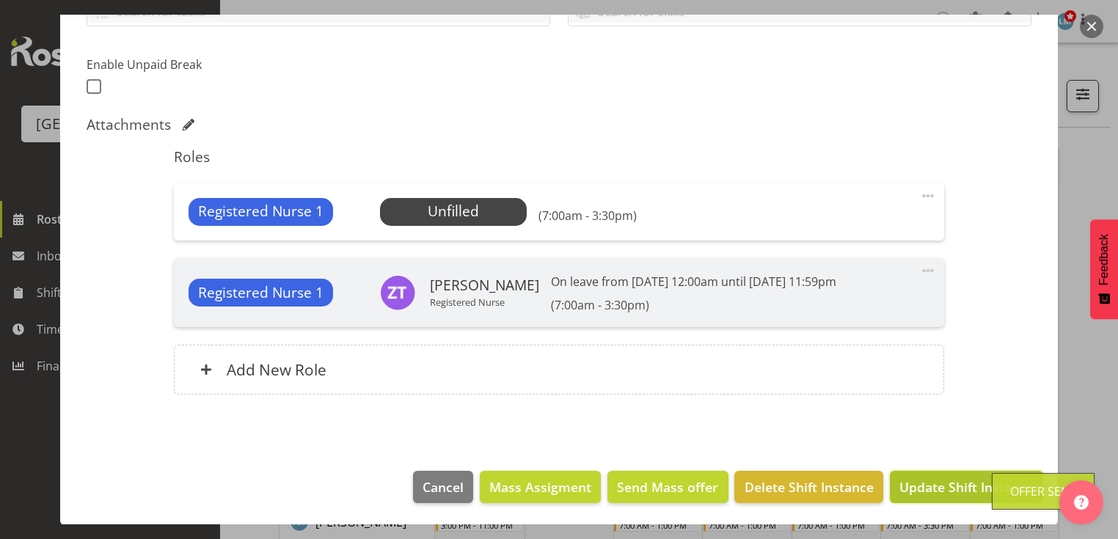
click at [913, 480] on span "Update Shift Instance" at bounding box center [967, 487] width 134 height 19
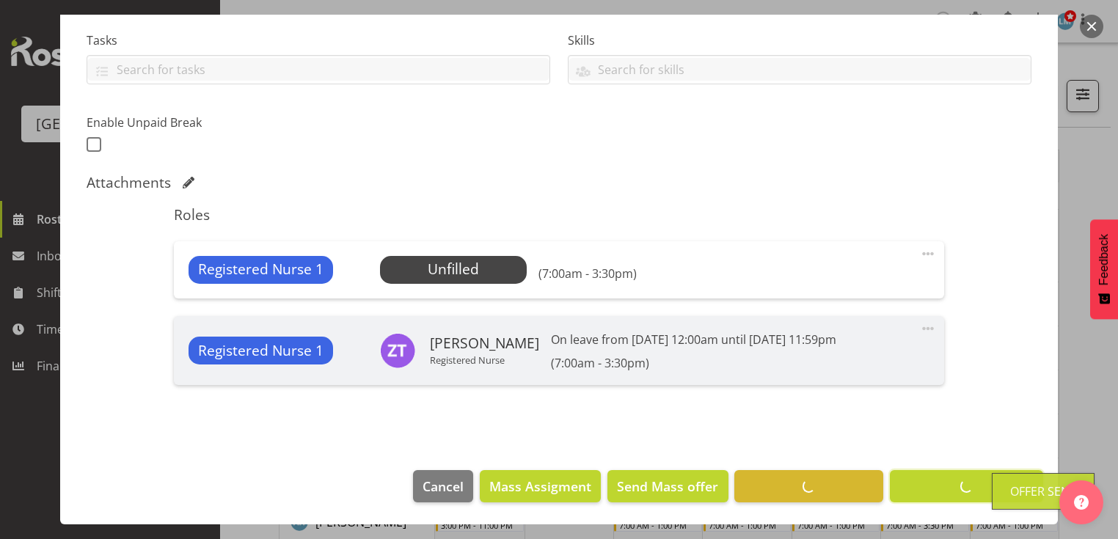
scroll to position [307, 0]
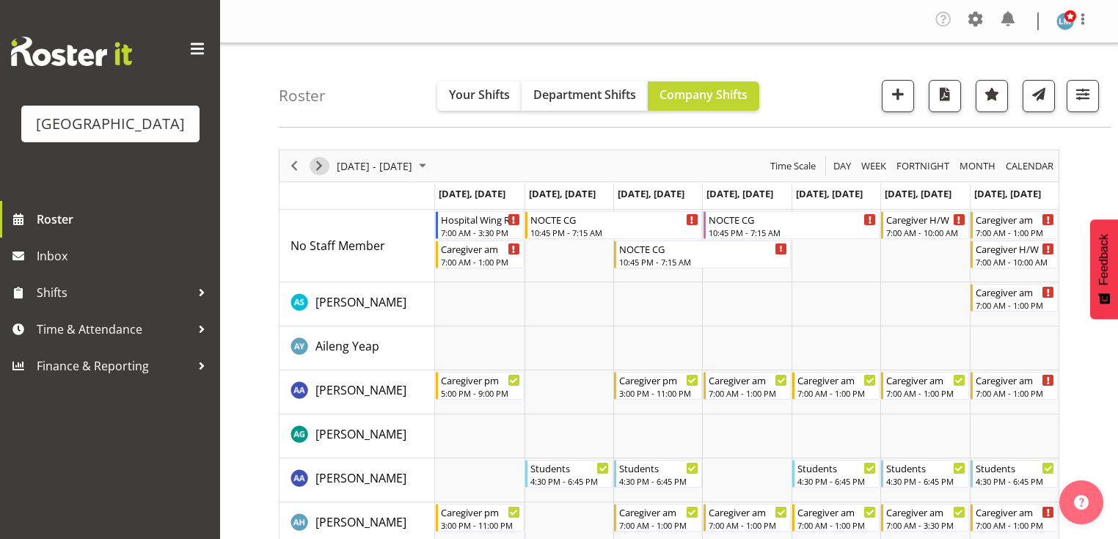
click at [319, 161] on span "Next" at bounding box center [319, 166] width 18 height 18
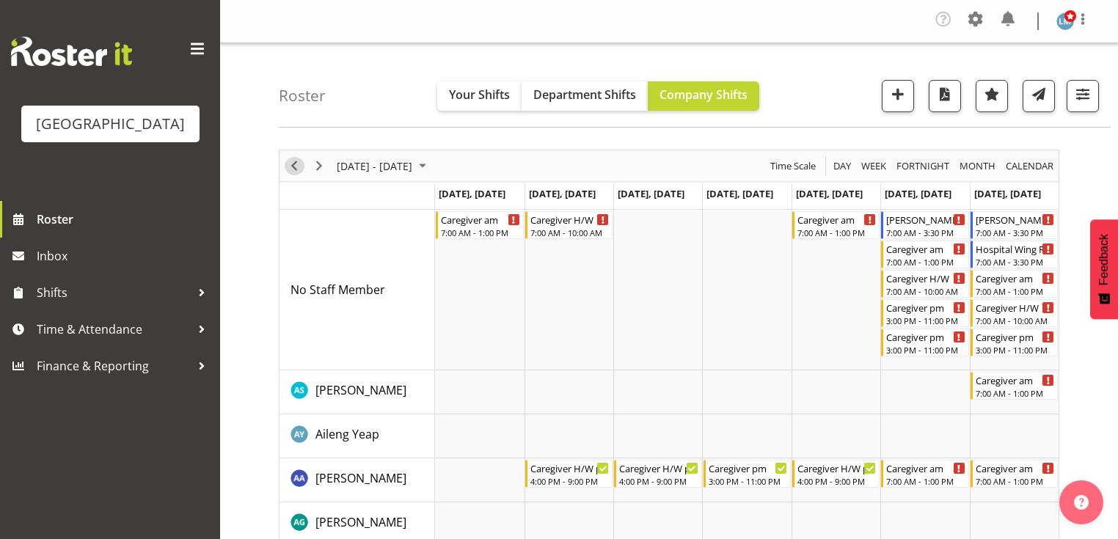
click at [295, 163] on span "Previous" at bounding box center [294, 166] width 18 height 18
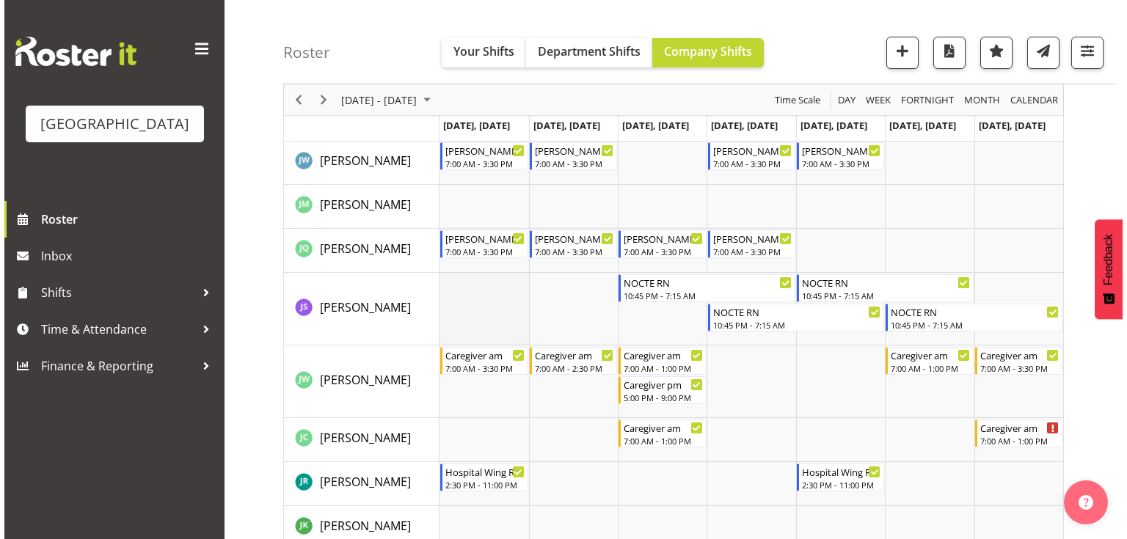
scroll to position [2290, 0]
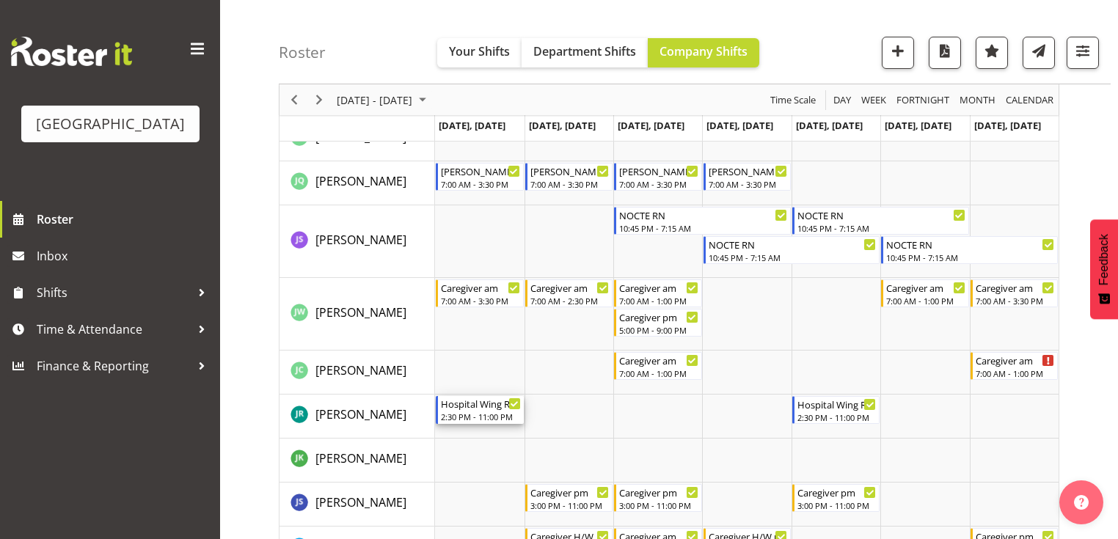
click at [465, 408] on div "Hospital Wing RN" at bounding box center [480, 403] width 79 height 15
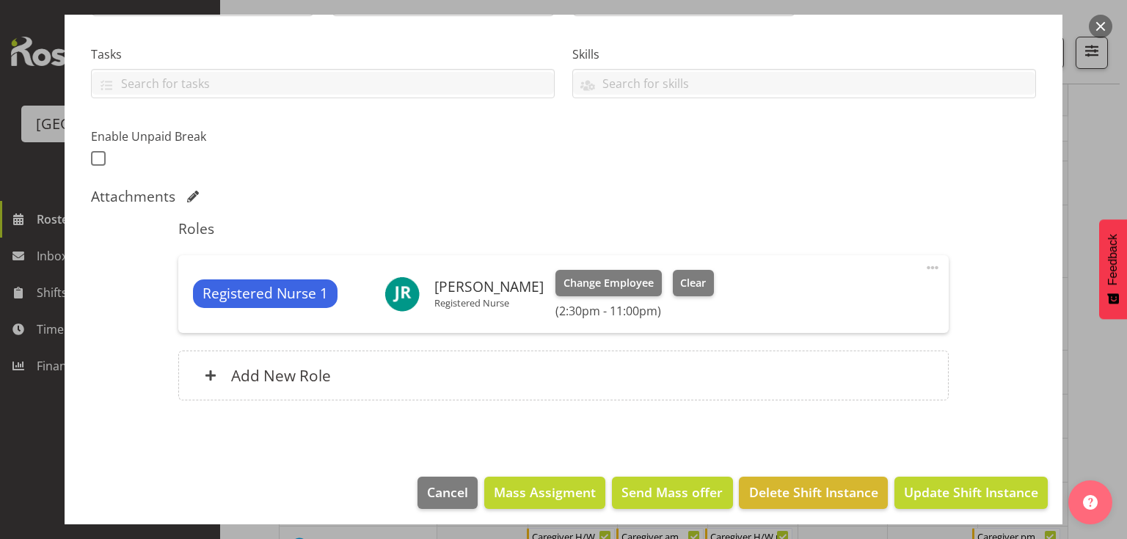
scroll to position [299, 0]
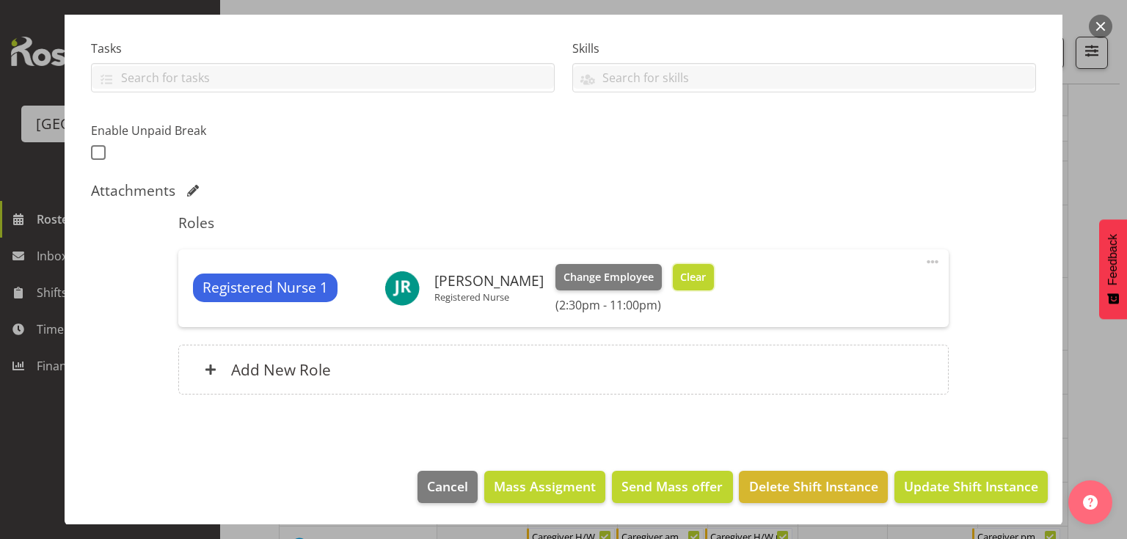
click at [696, 273] on span "Clear" at bounding box center [693, 277] width 26 height 16
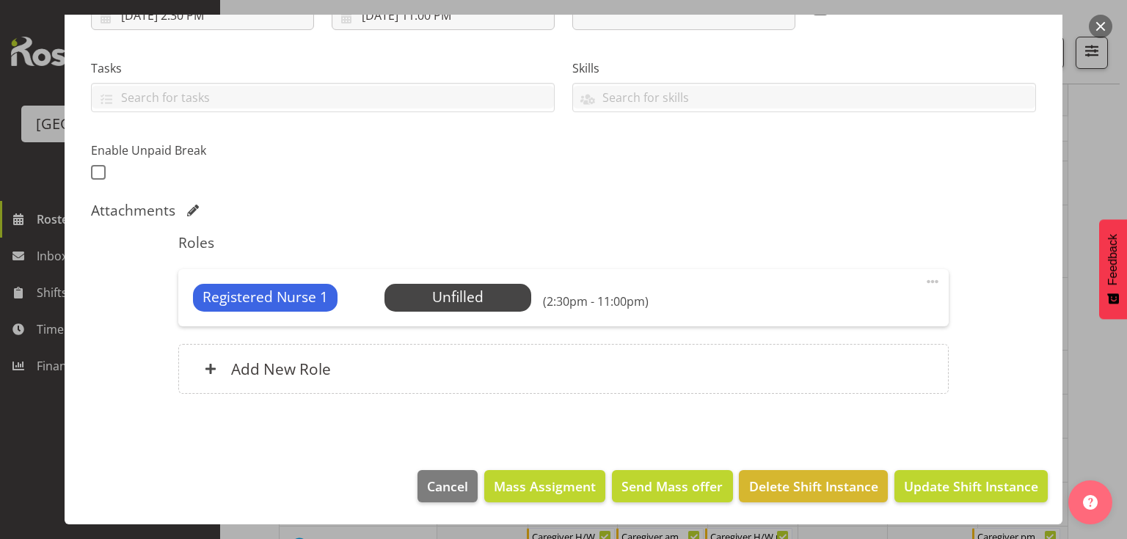
scroll to position [279, 0]
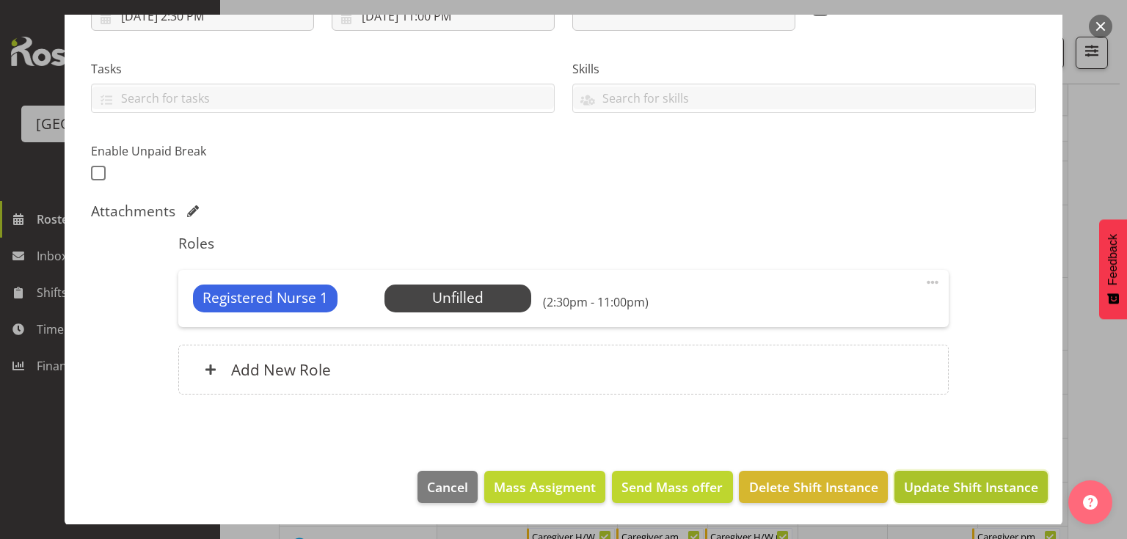
click at [963, 478] on span "Update Shift Instance" at bounding box center [971, 487] width 134 height 19
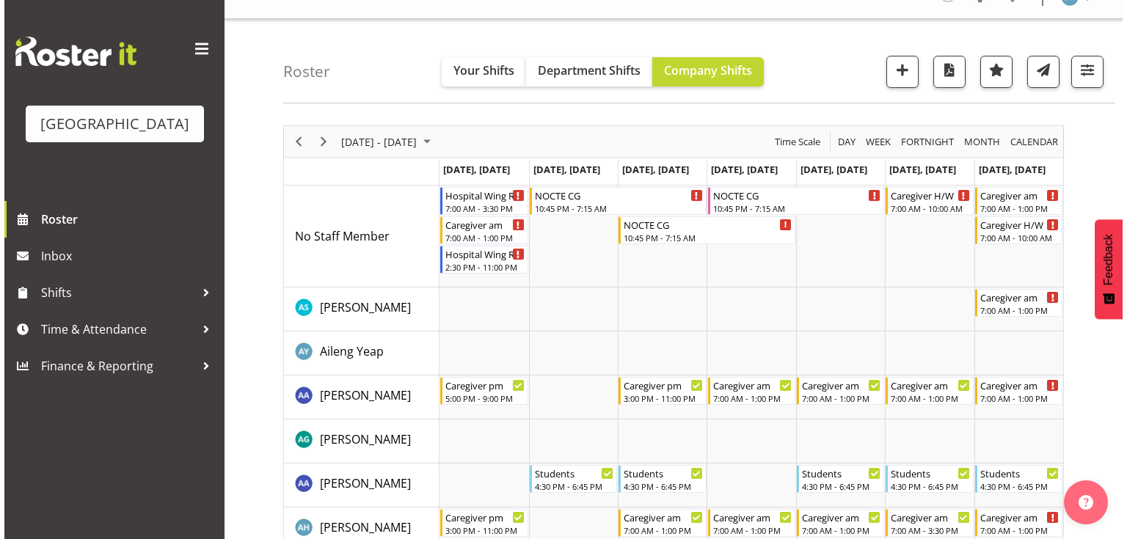
scroll to position [0, 0]
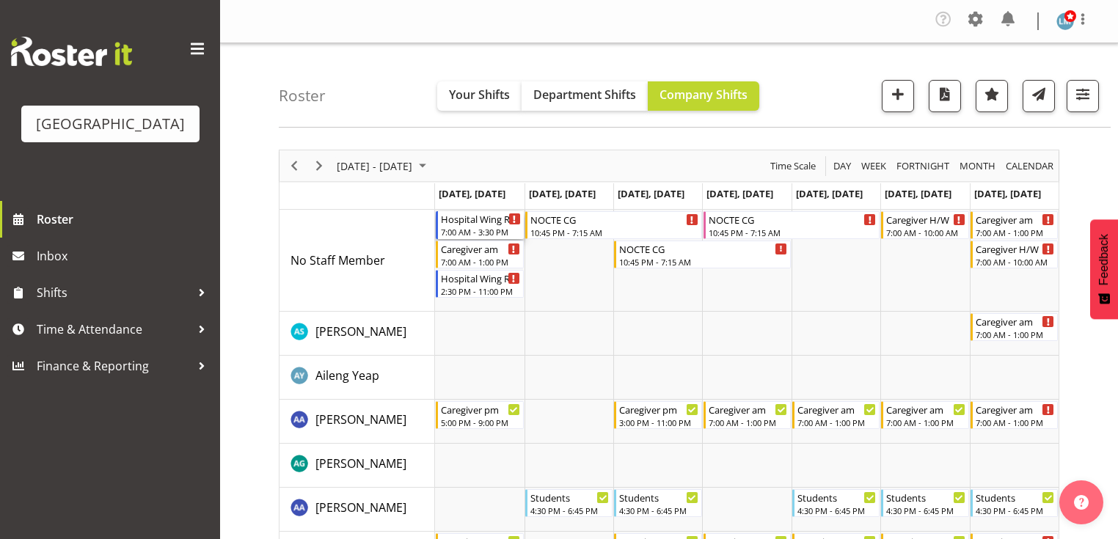
click at [465, 225] on div "Hospital Wing RN" at bounding box center [480, 218] width 79 height 15
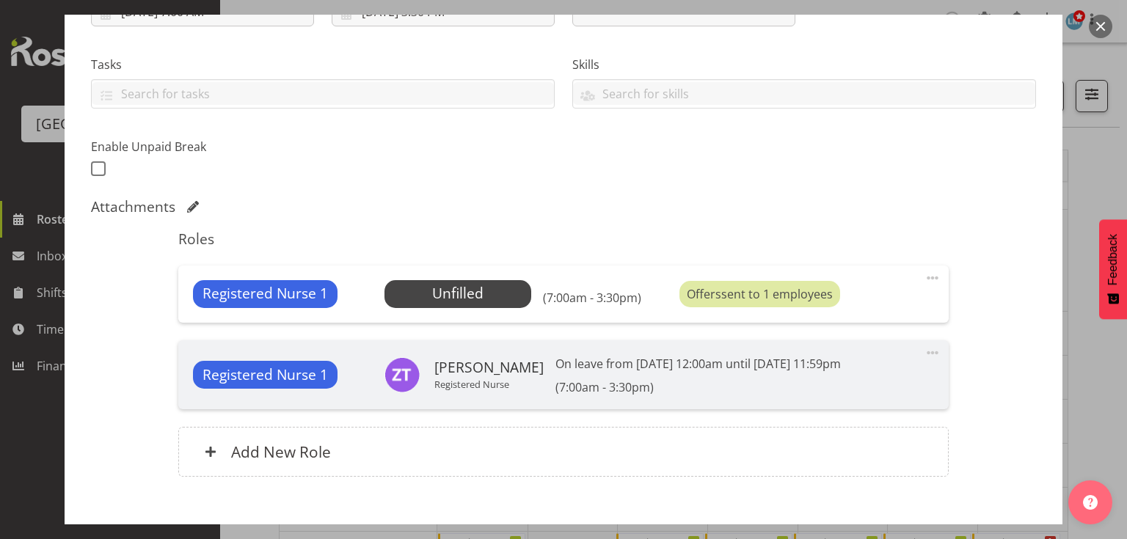
scroll to position [294, 0]
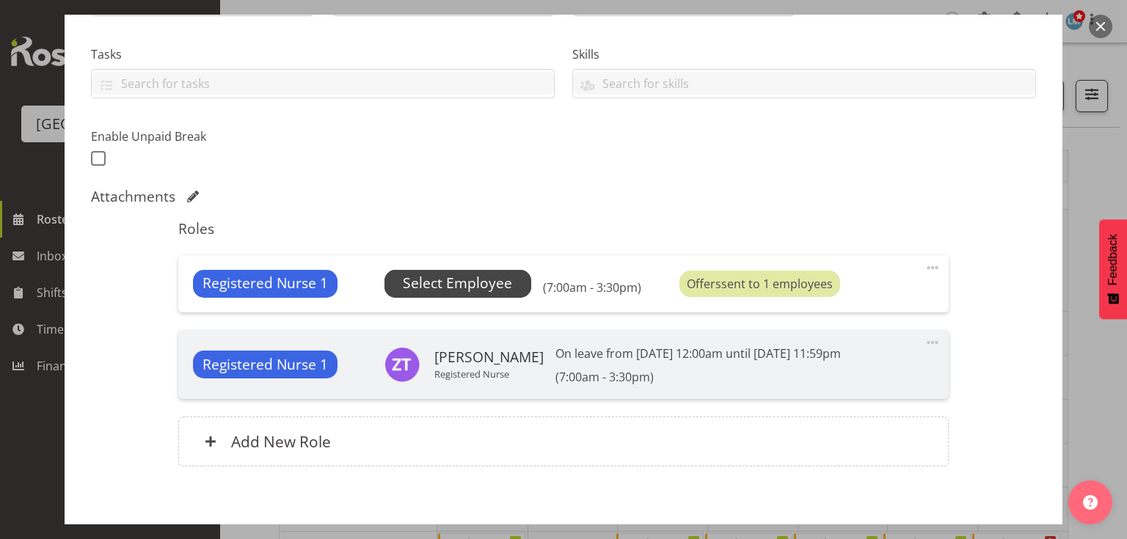
click at [467, 282] on span "Select Employee" at bounding box center [457, 283] width 109 height 21
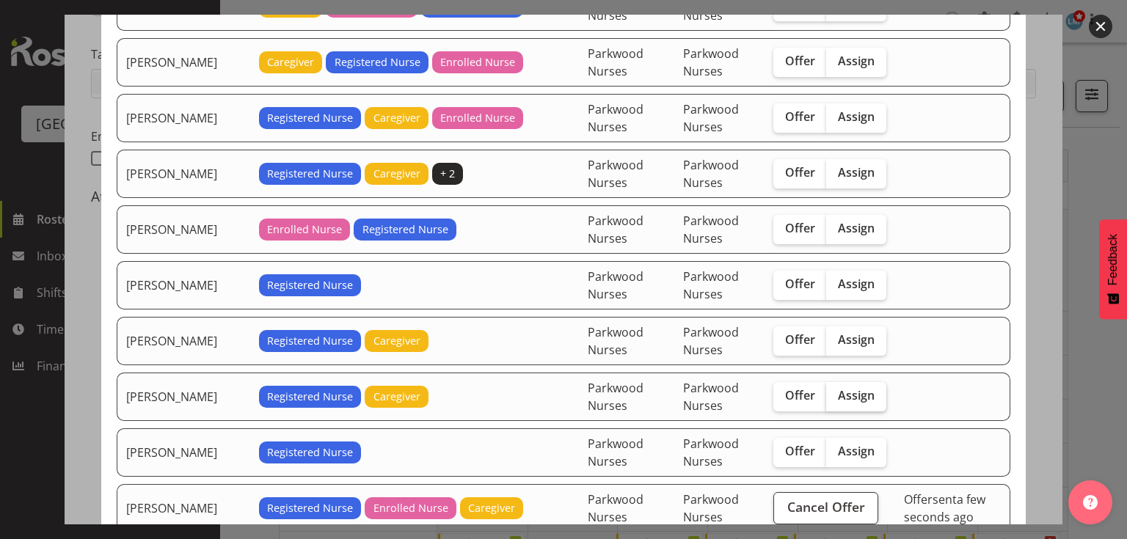
click at [838, 393] on span "Assign" at bounding box center [856, 395] width 37 height 15
click at [836, 393] on input "Assign" at bounding box center [831, 396] width 10 height 10
checkbox input "true"
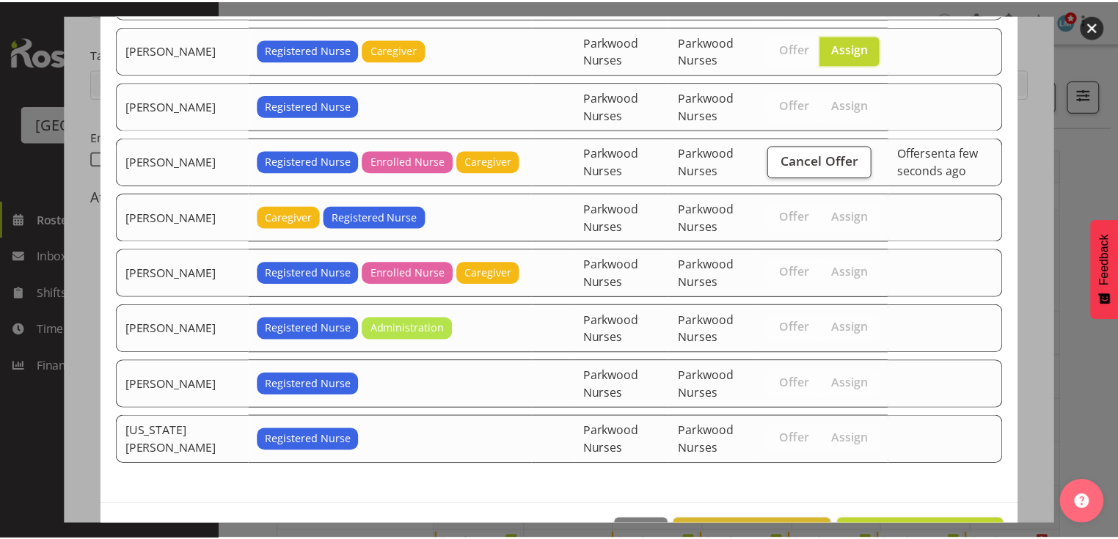
scroll to position [678, 0]
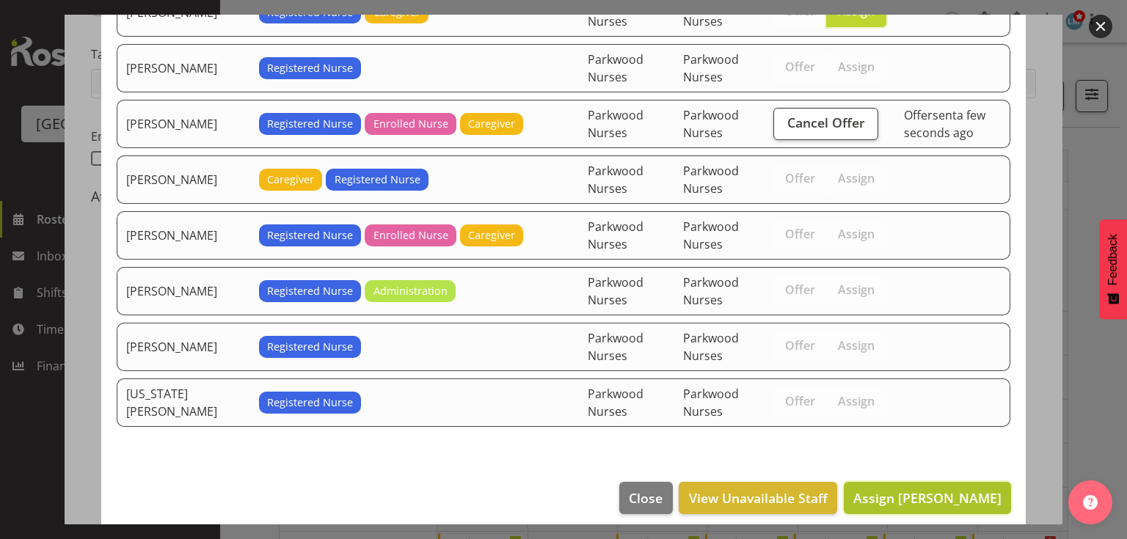
click at [930, 489] on span "Assign [PERSON_NAME]" at bounding box center [927, 498] width 148 height 18
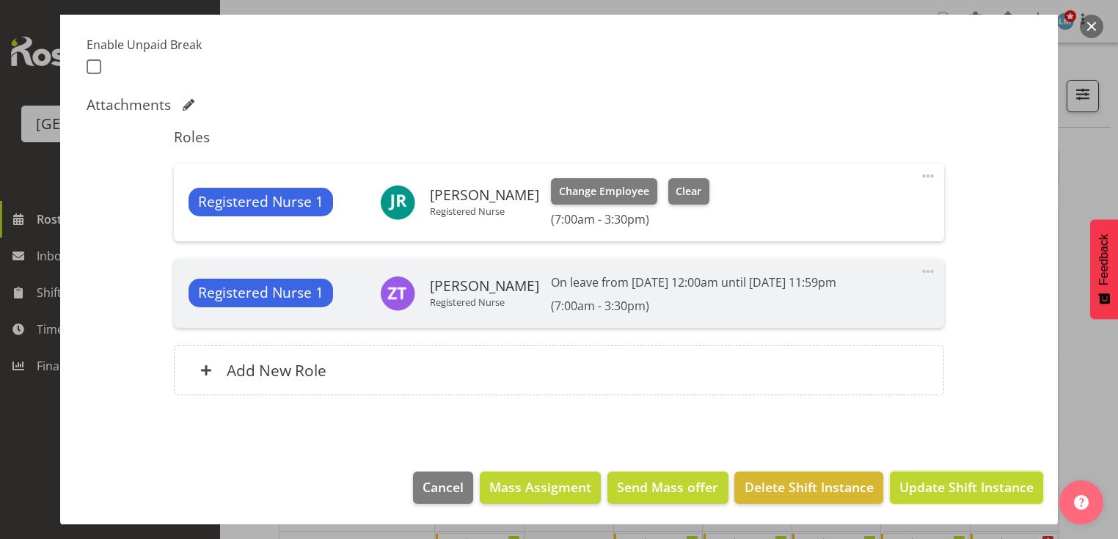
click at [931, 487] on span "Update Shift Instance" at bounding box center [967, 487] width 134 height 19
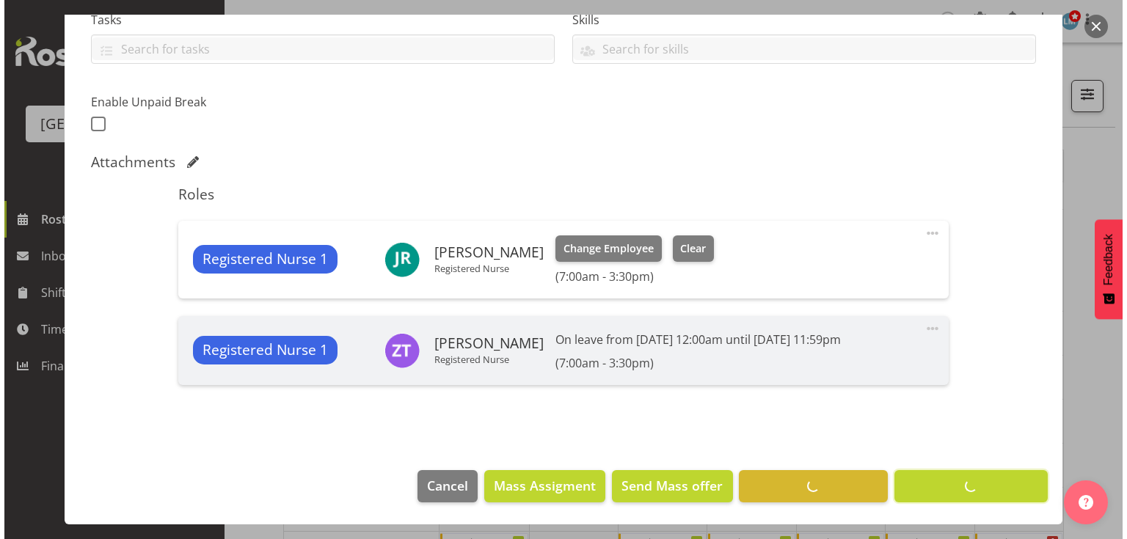
scroll to position [327, 0]
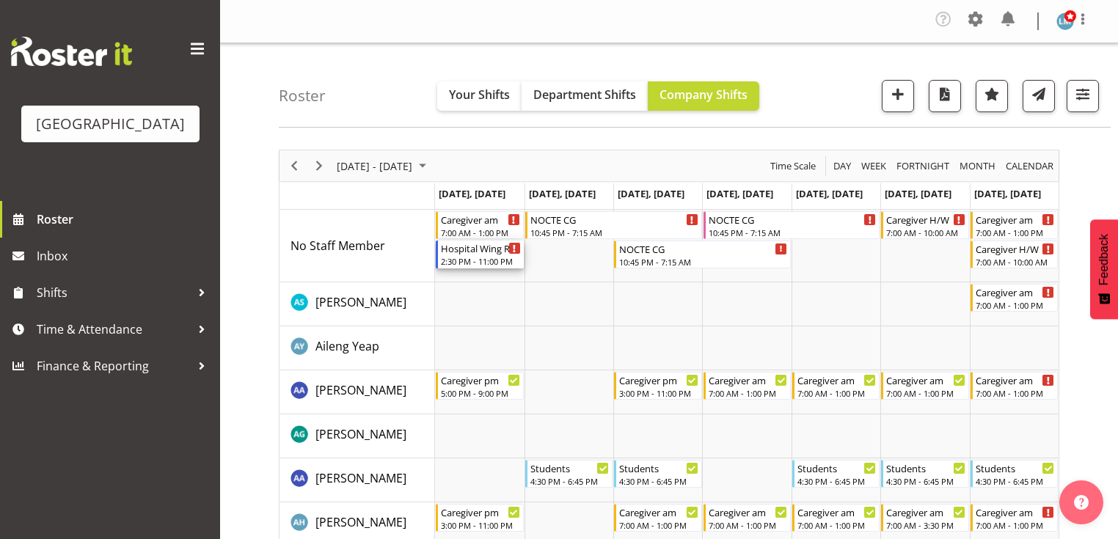
click at [476, 257] on div "2:30 PM - 11:00 PM" at bounding box center [480, 261] width 79 height 12
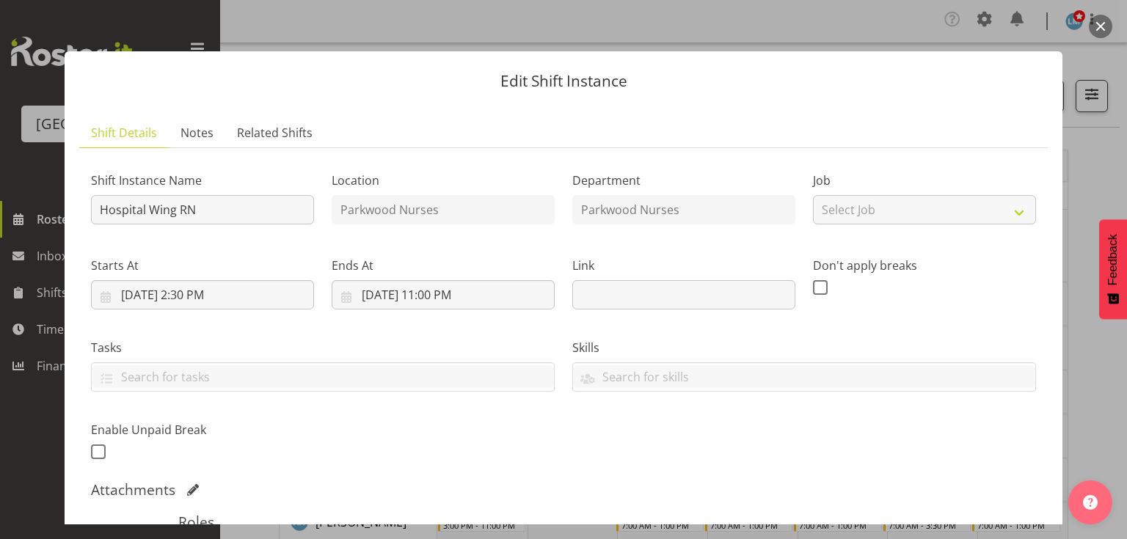
scroll to position [279, 0]
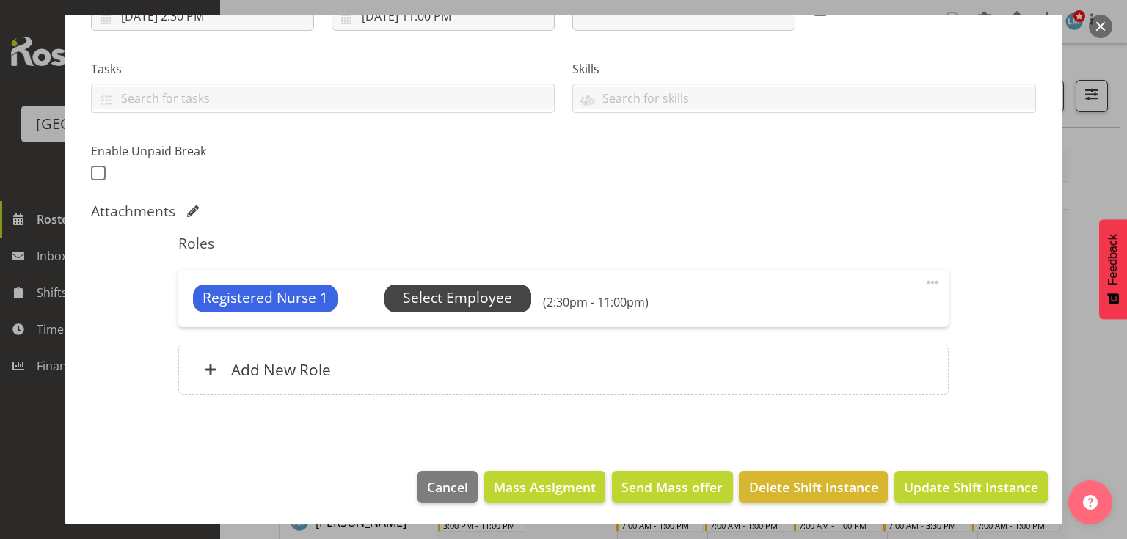
click at [480, 294] on span "Select Employee" at bounding box center [457, 298] width 109 height 21
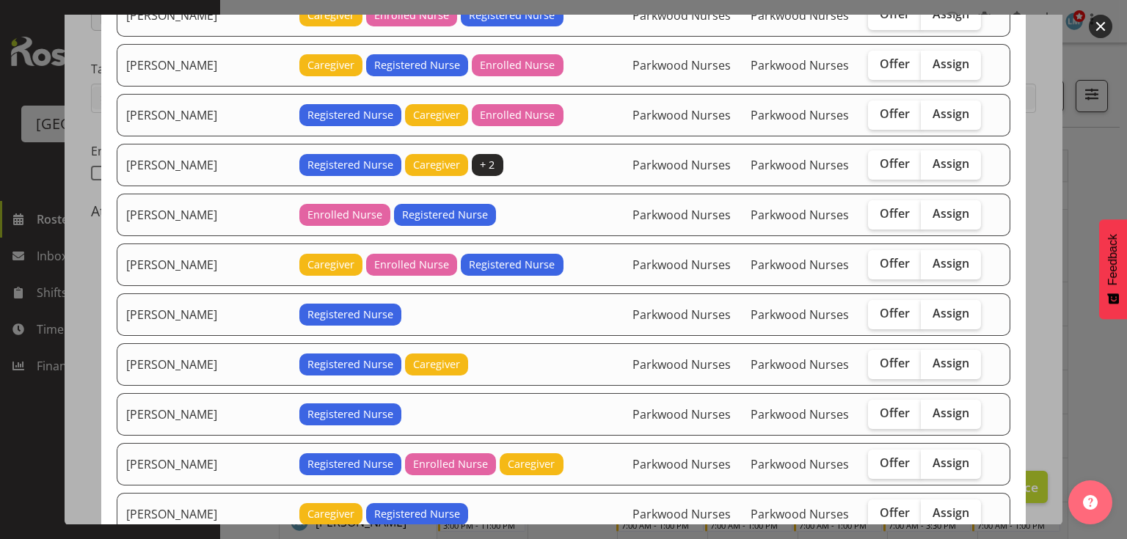
scroll to position [294, 0]
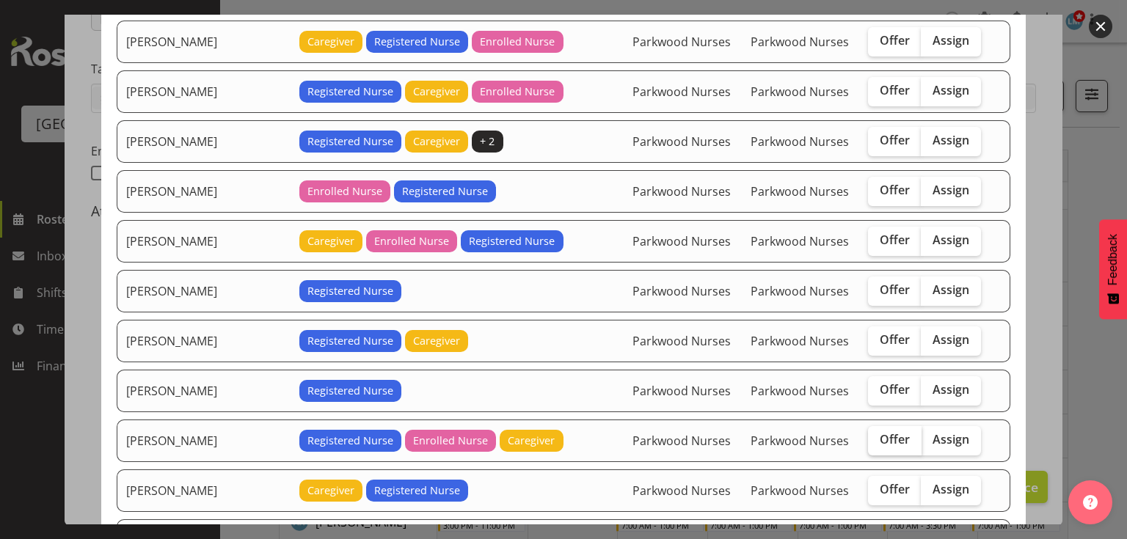
click at [880, 432] on span "Offer" at bounding box center [895, 439] width 30 height 15
click at [878, 435] on input "Offer" at bounding box center [873, 440] width 10 height 10
checkbox input "true"
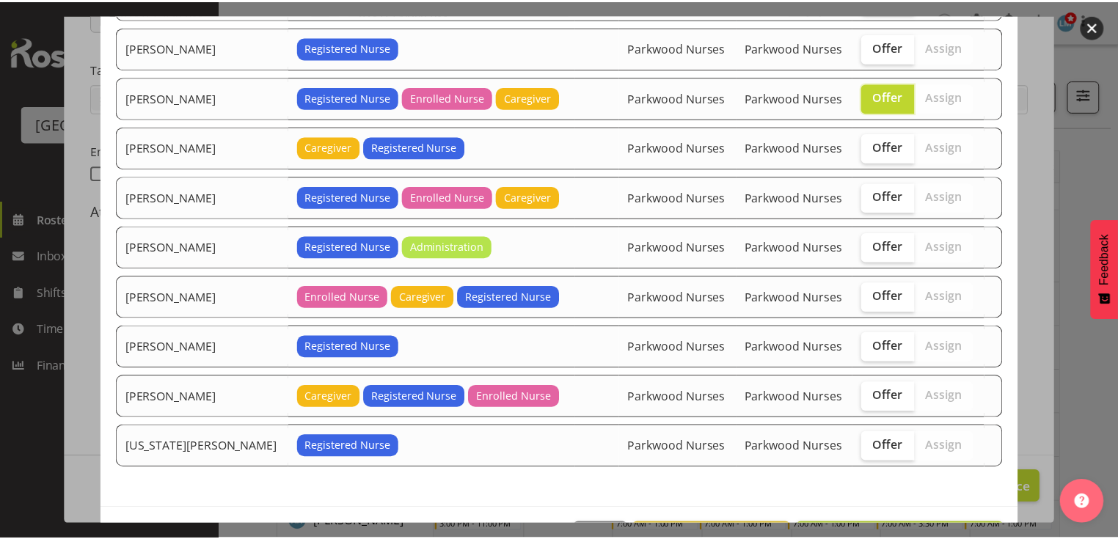
scroll to position [677, 0]
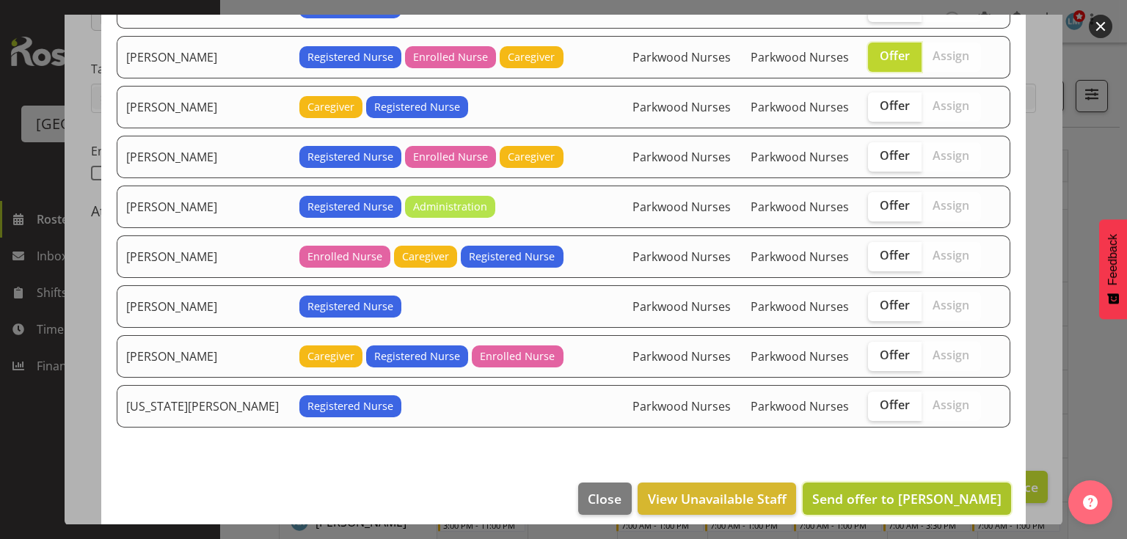
click at [910, 490] on span "Send offer to [PERSON_NAME]" at bounding box center [906, 499] width 189 height 18
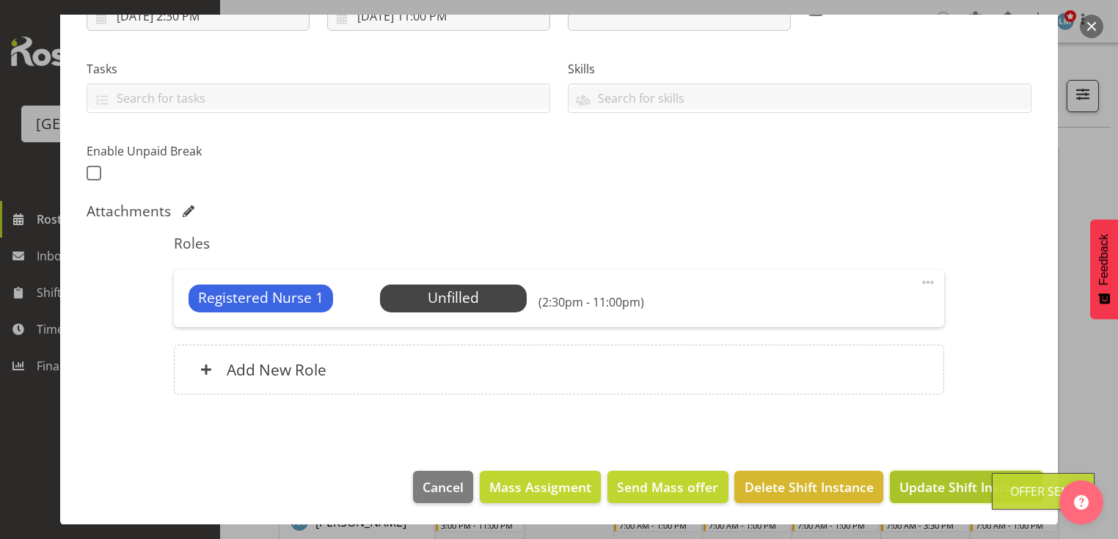
click at [957, 484] on span "Update Shift Instance" at bounding box center [967, 487] width 134 height 19
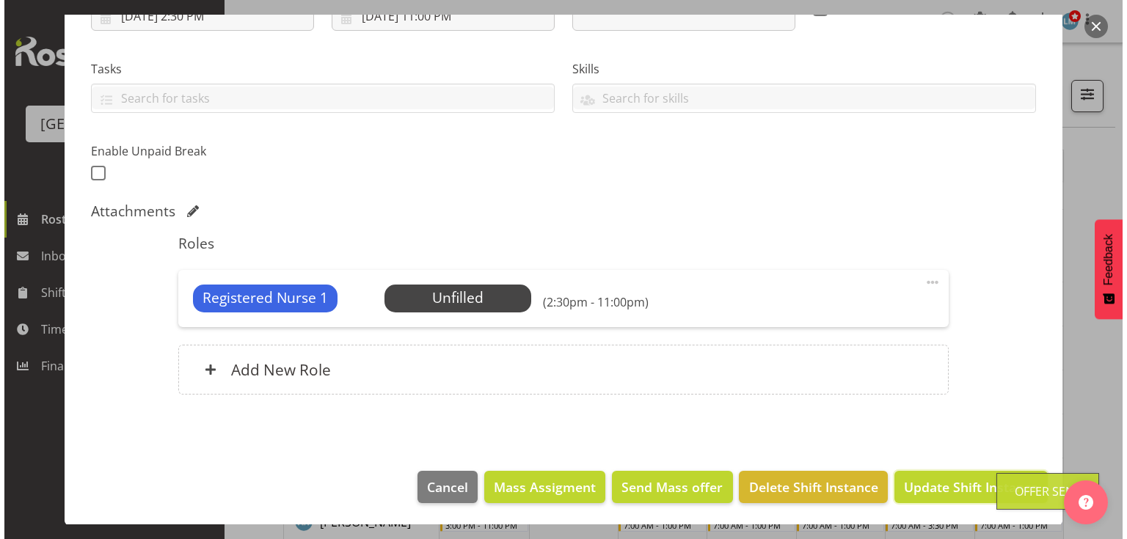
scroll to position [220, 0]
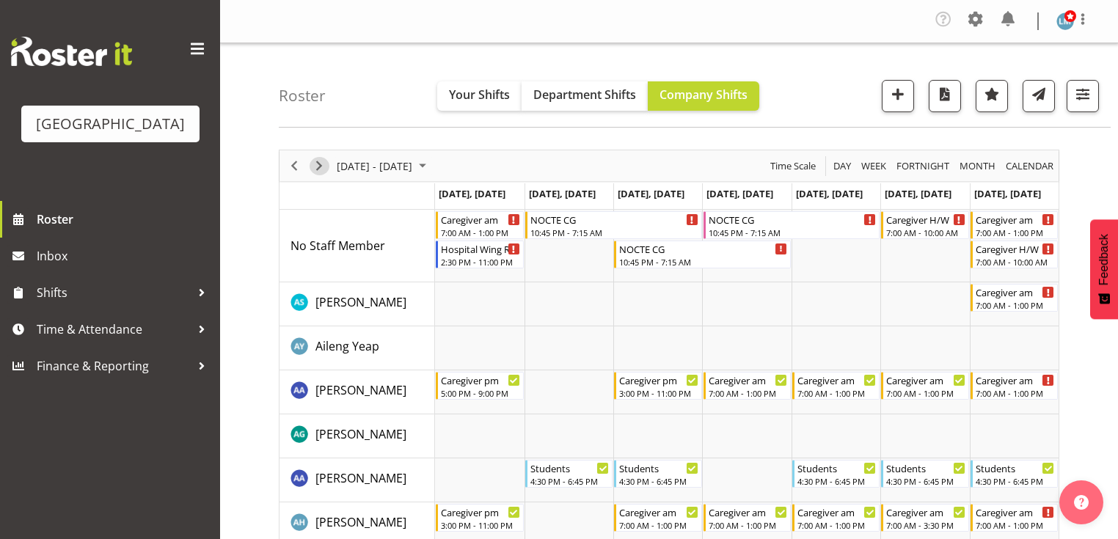
click at [321, 164] on span "Next" at bounding box center [319, 166] width 18 height 18
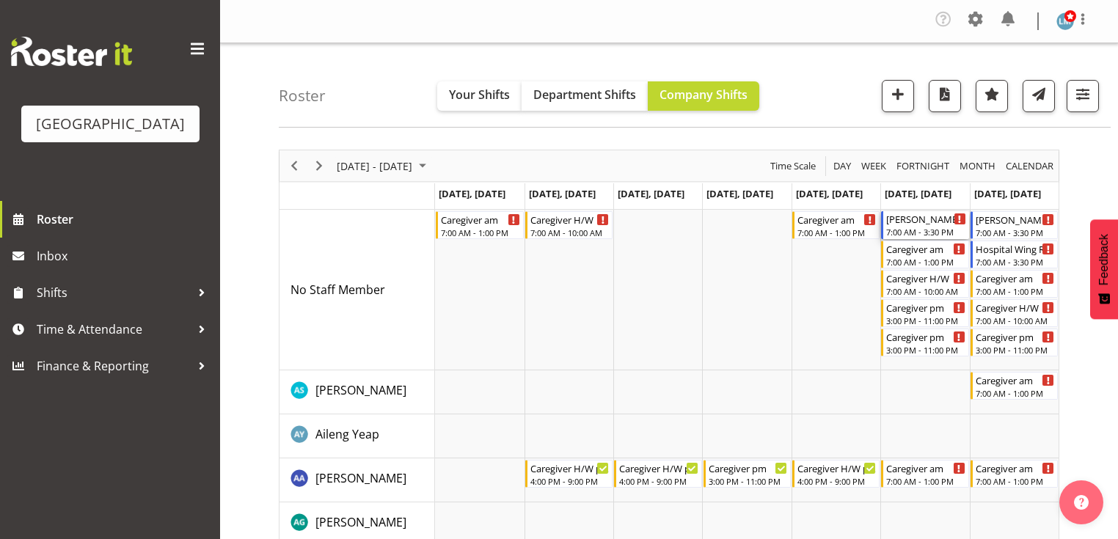
click at [924, 228] on div "7:00 AM - 3:30 PM" at bounding box center [926, 232] width 79 height 12
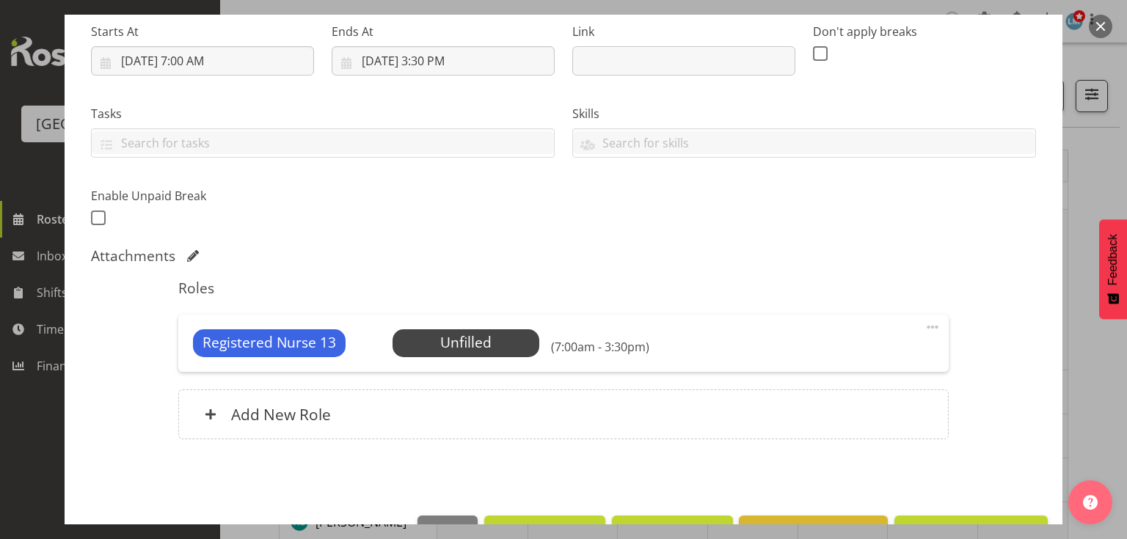
scroll to position [279, 0]
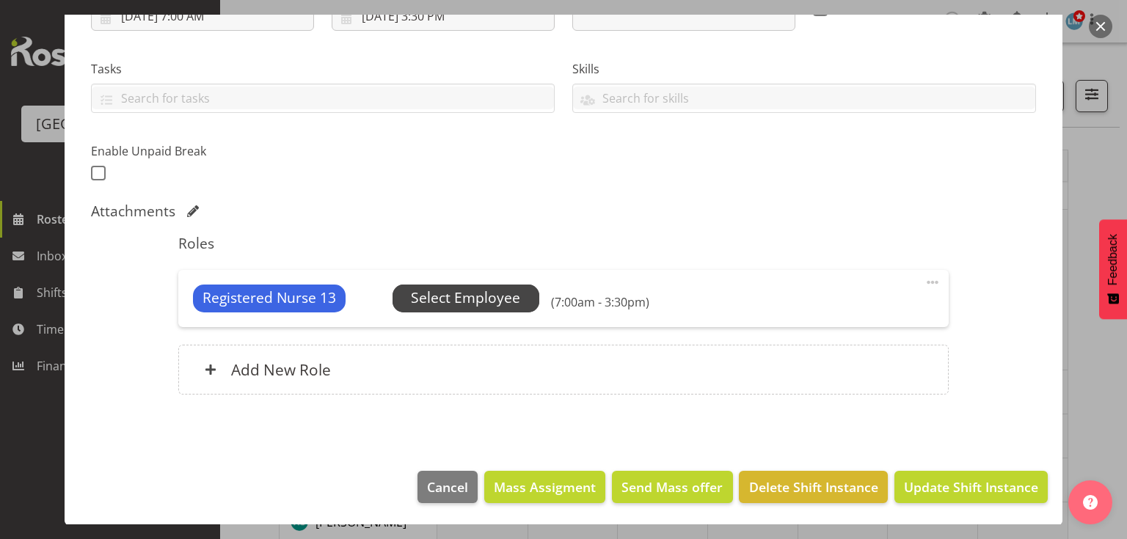
click at [459, 291] on span "Select Employee" at bounding box center [465, 298] width 109 height 21
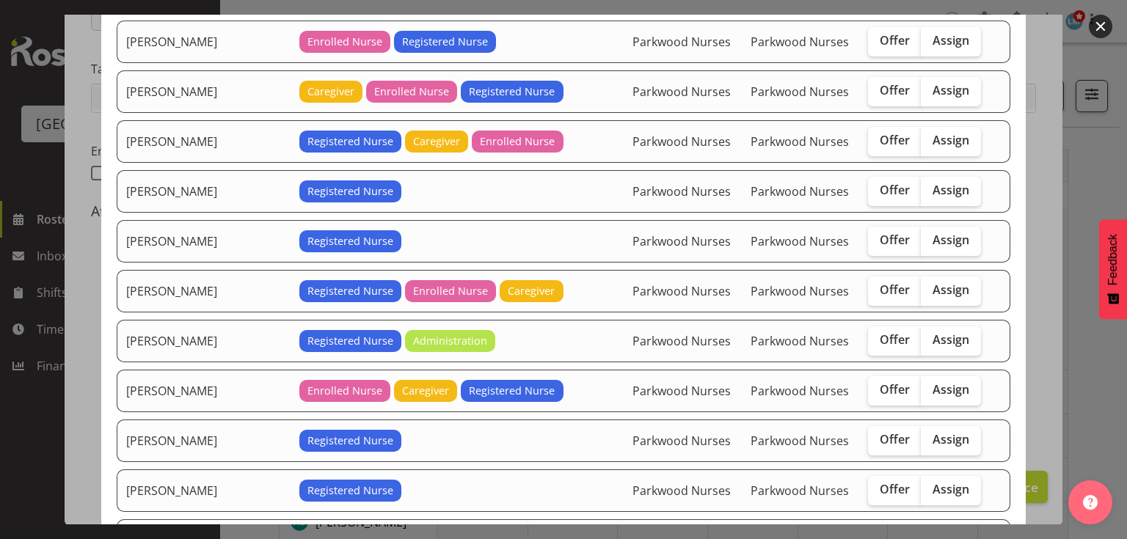
scroll to position [352, 0]
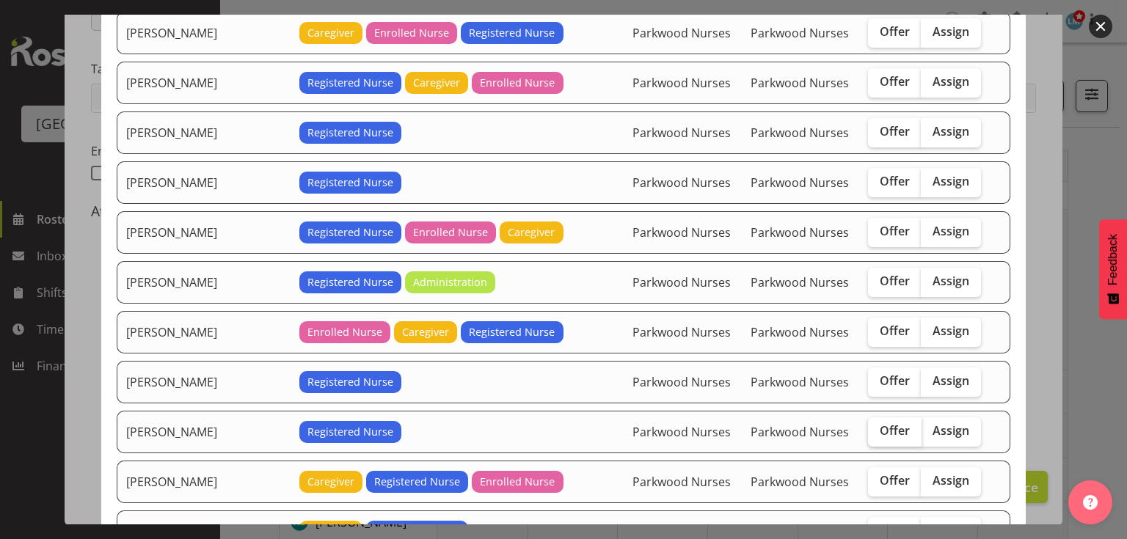
click at [887, 423] on span "Offer" at bounding box center [895, 430] width 30 height 15
click at [878, 426] on input "Offer" at bounding box center [873, 431] width 10 height 10
checkbox input "true"
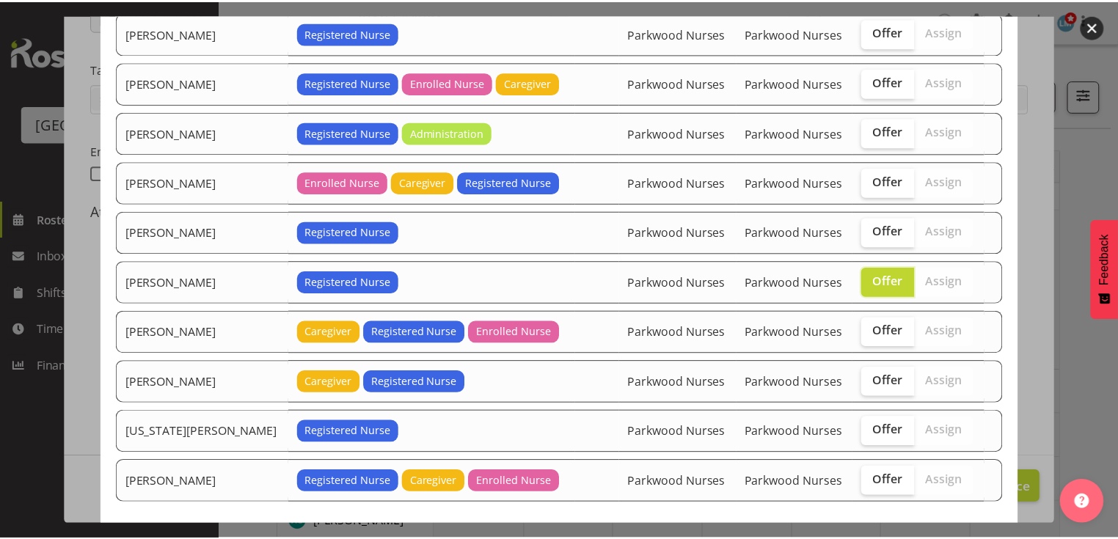
scroll to position [578, 0]
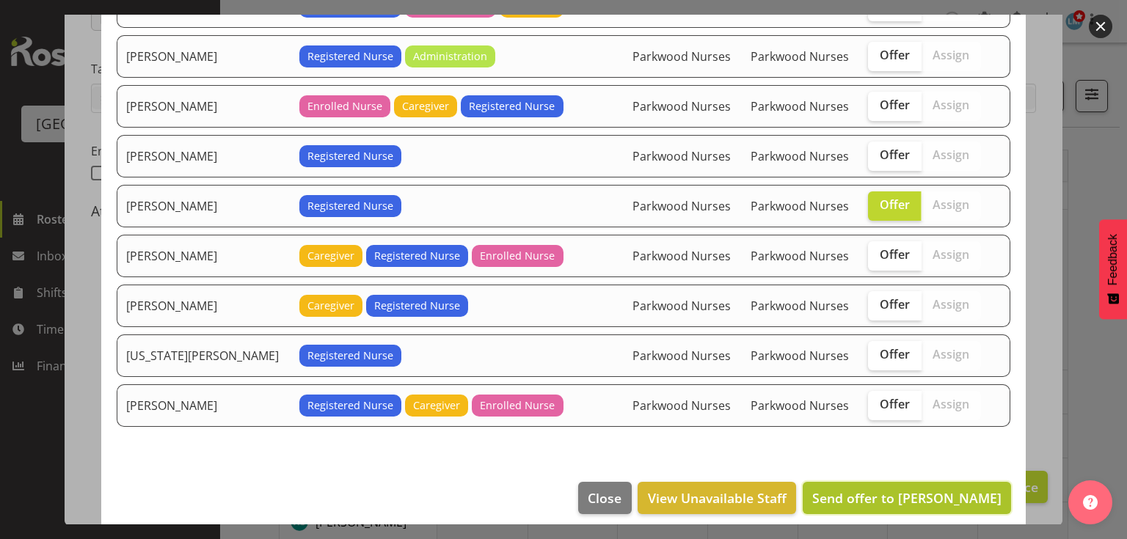
click at [935, 489] on span "Send offer to [PERSON_NAME]" at bounding box center [906, 498] width 189 height 18
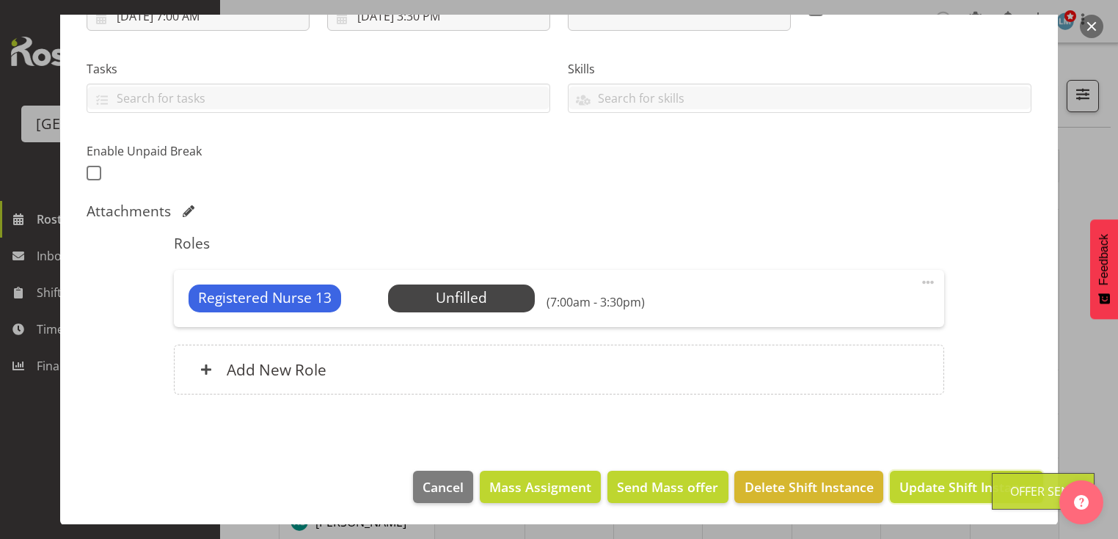
click at [935, 487] on span "Update Shift Instance" at bounding box center [967, 487] width 134 height 19
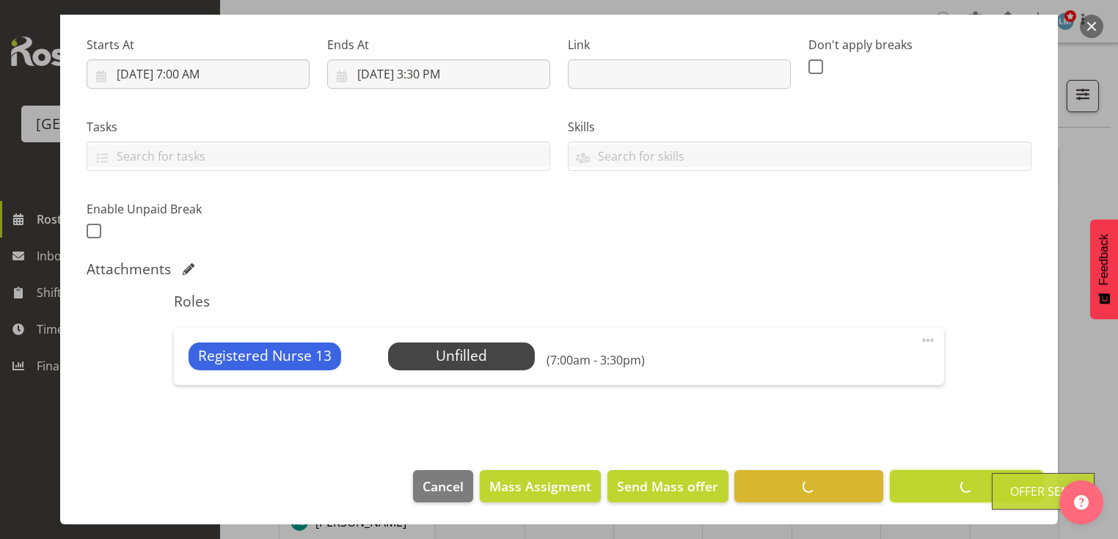
scroll to position [220, 0]
